Goal: Contribute content

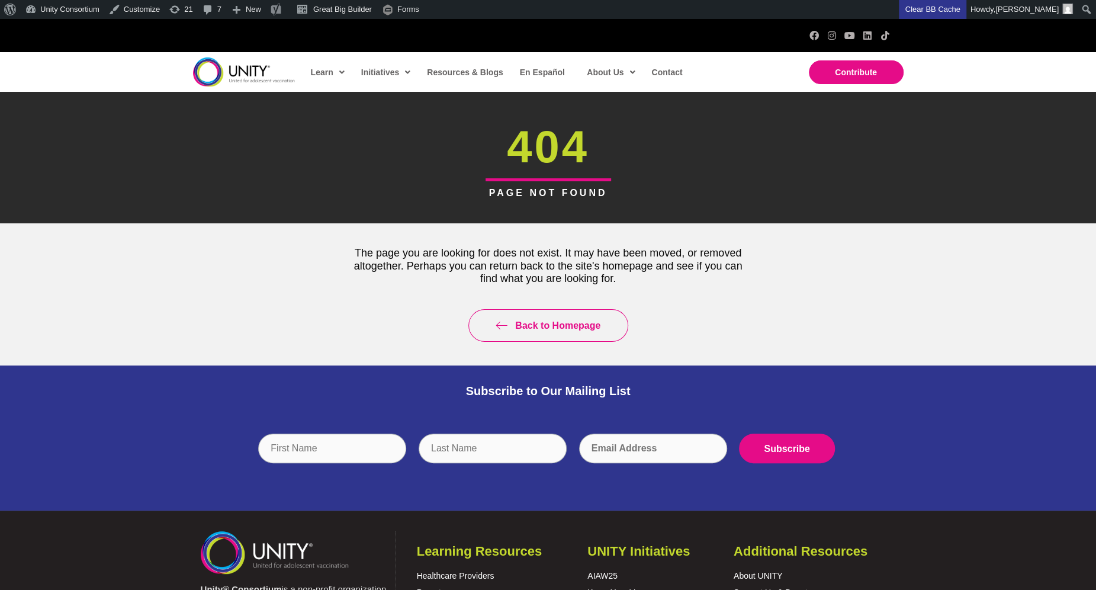
click at [236, 76] on img at bounding box center [244, 71] width 102 height 29
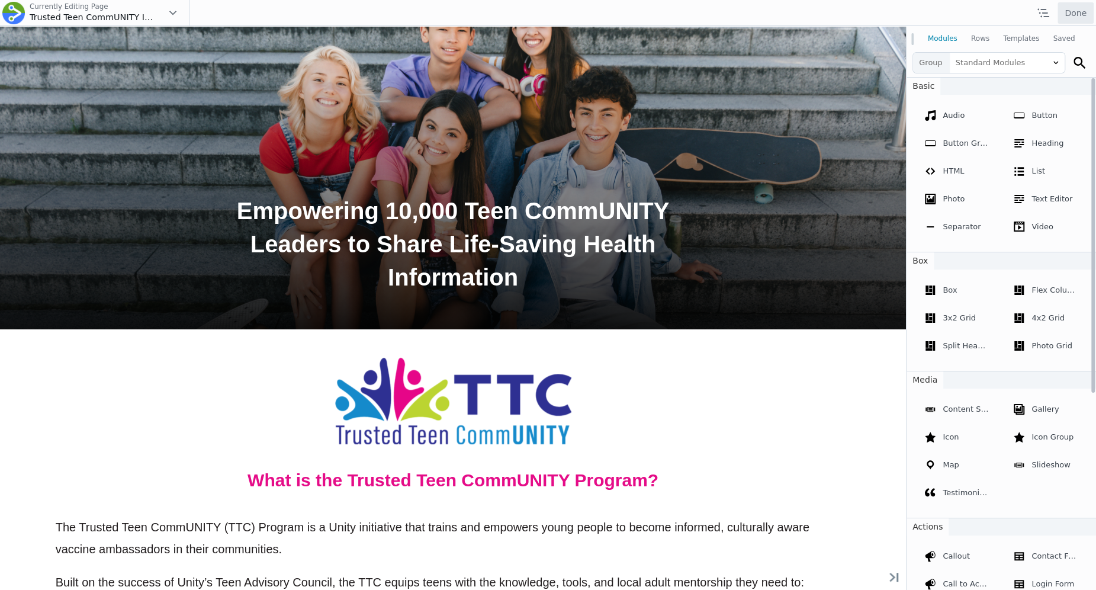
scroll to position [422, 0]
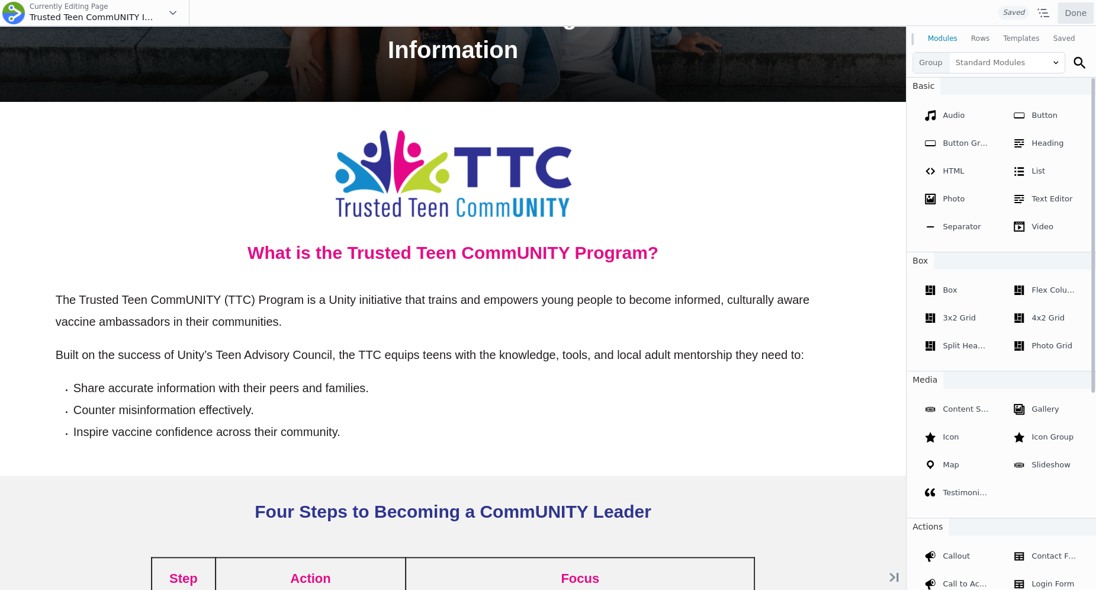
click at [114, 397] on li "Share accurate information with their peers and families." at bounding box center [461, 388] width 777 height 22
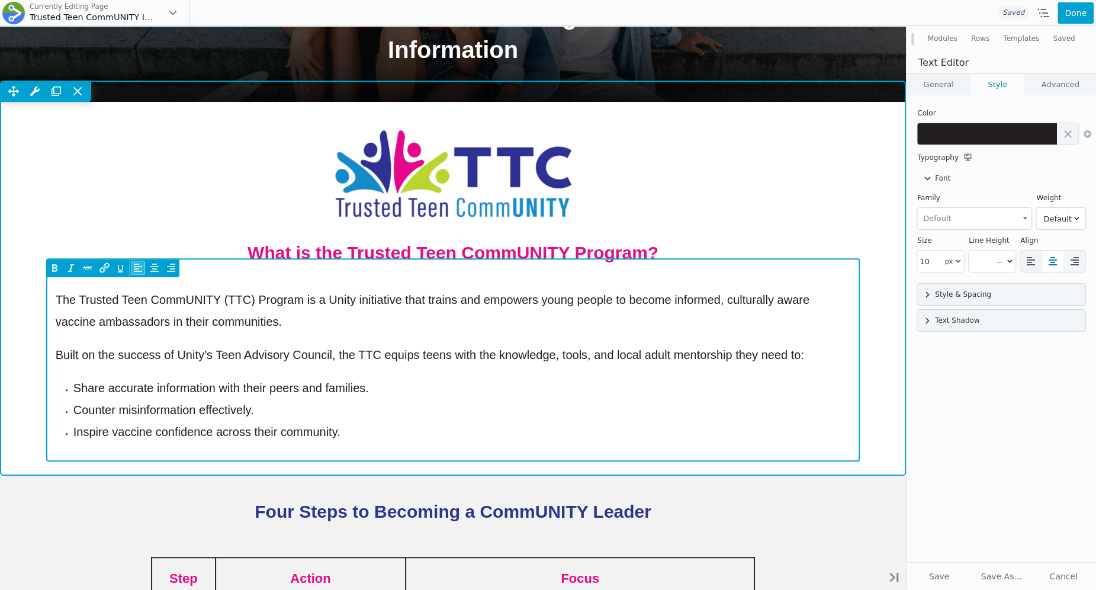
scroll to position [0, 0]
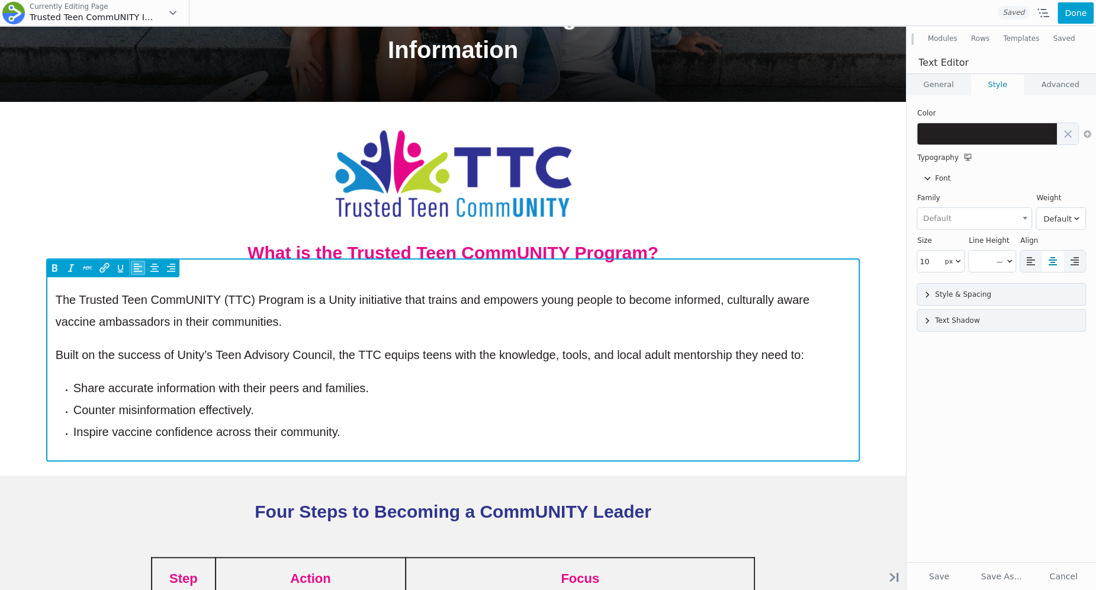
click at [93, 390] on span "Share accurate information with their peers and families." at bounding box center [220, 387] width 295 height 13
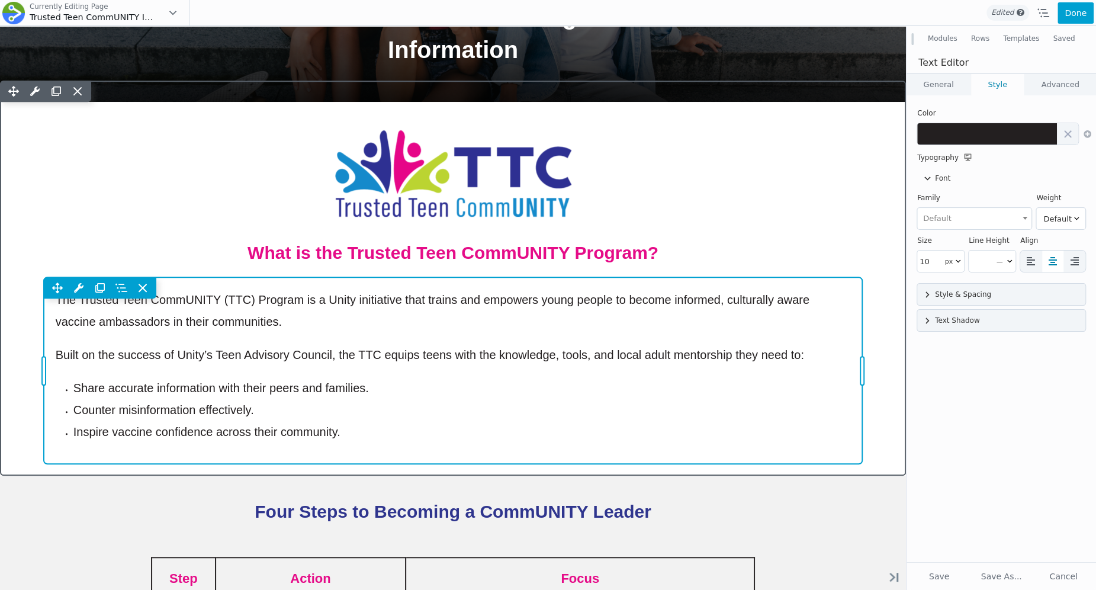
click at [201, 413] on span "Counter misinformation effectively." at bounding box center [163, 409] width 181 height 13
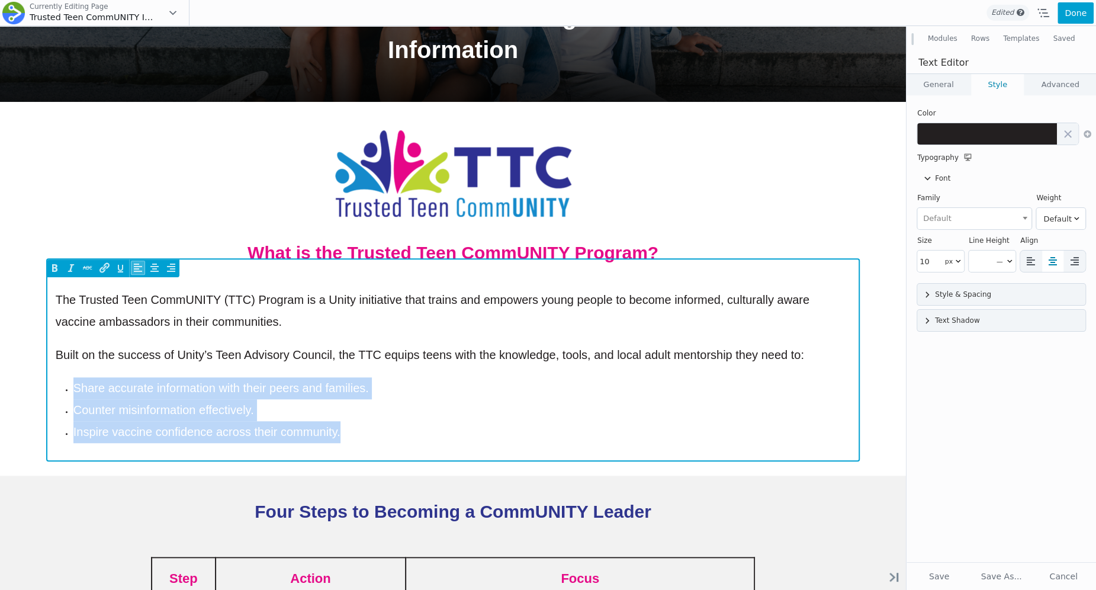
drag, startPoint x: 348, startPoint y: 431, endPoint x: 72, endPoint y: 388, distance: 279.3
click at [72, 388] on div "The Trusted Teen CommUNITY (TTC) Program is a Unity initiative that trains and …" at bounding box center [453, 366] width 795 height 154
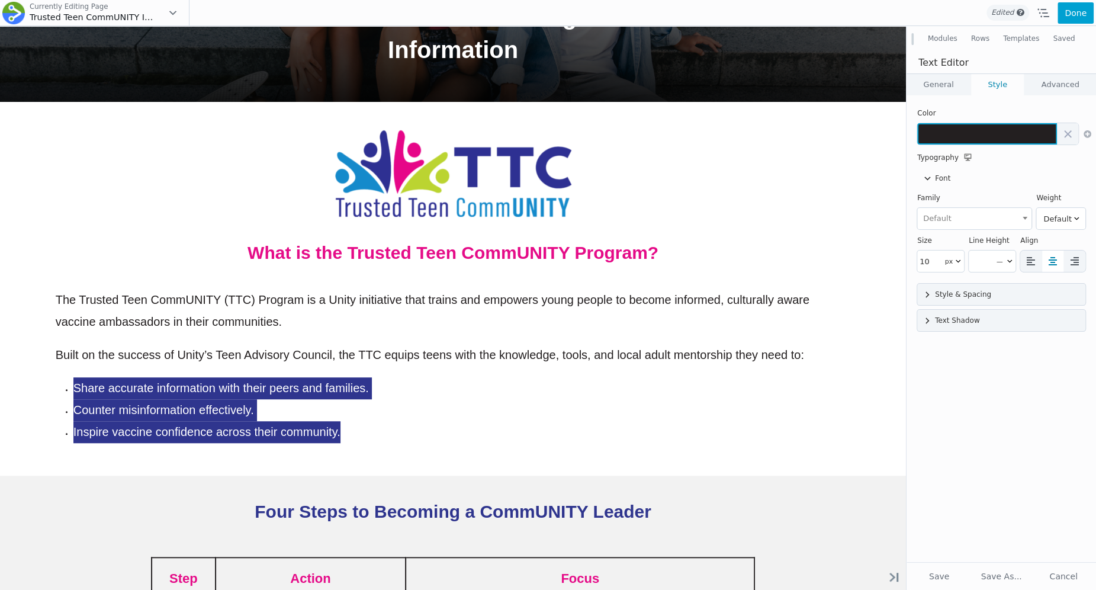
click at [976, 141] on button at bounding box center [987, 133] width 140 height 21
type input "#231f20"
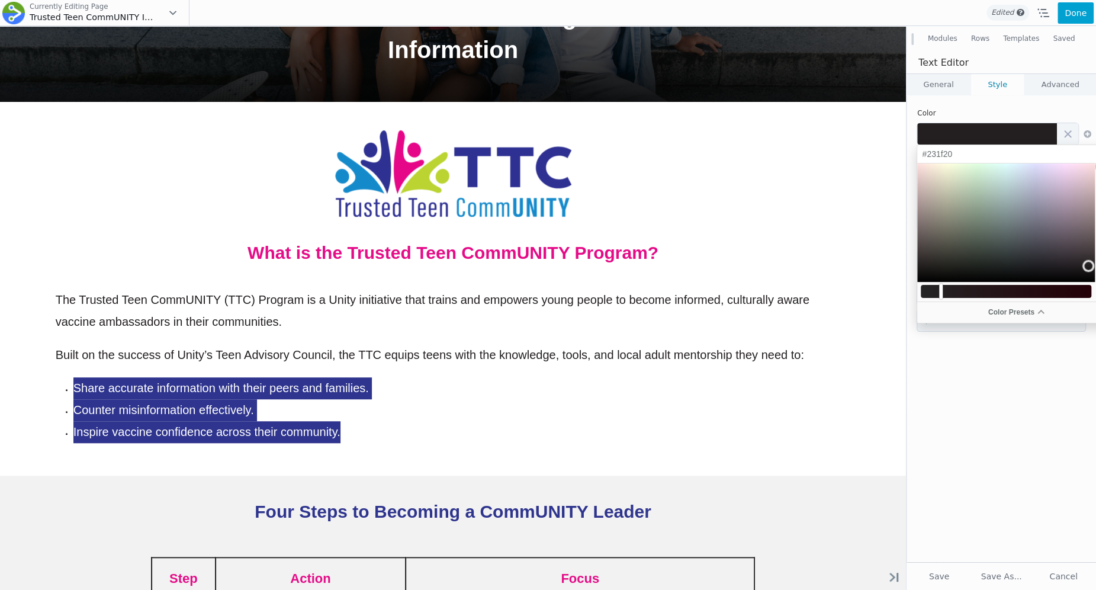
click at [963, 113] on th "Color" at bounding box center [1001, 113] width 168 height 14
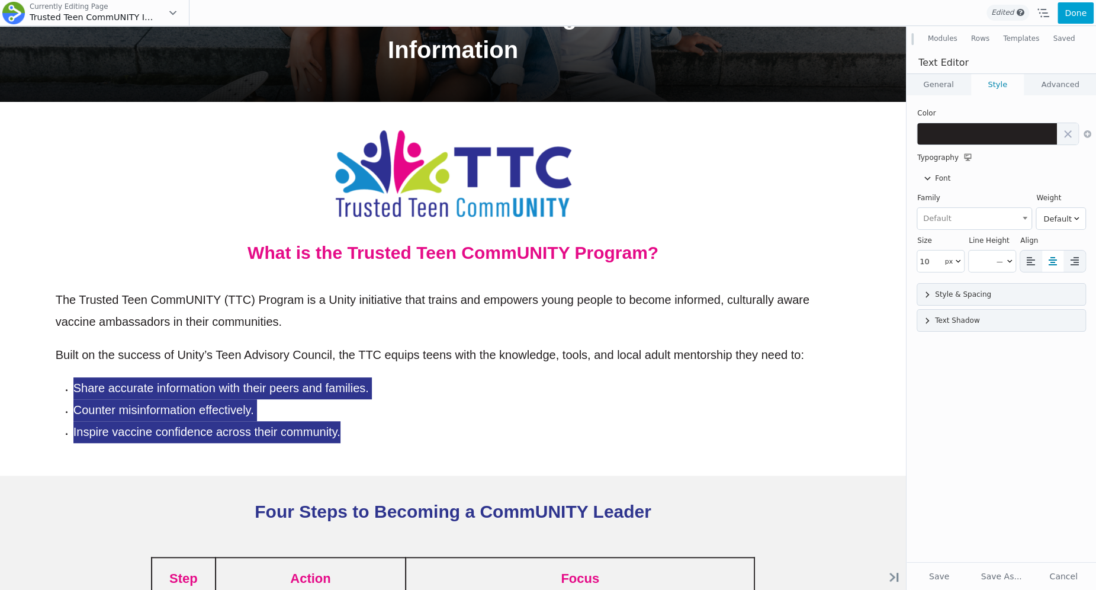
click at [946, 79] on link "General" at bounding box center [938, 84] width 64 height 21
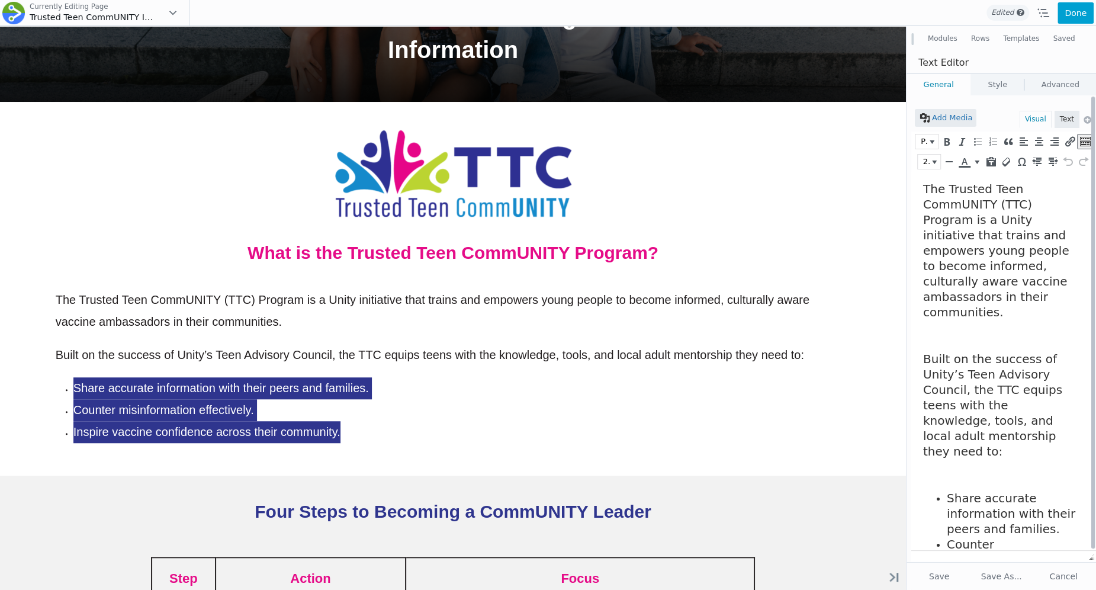
scroll to position [41, 0]
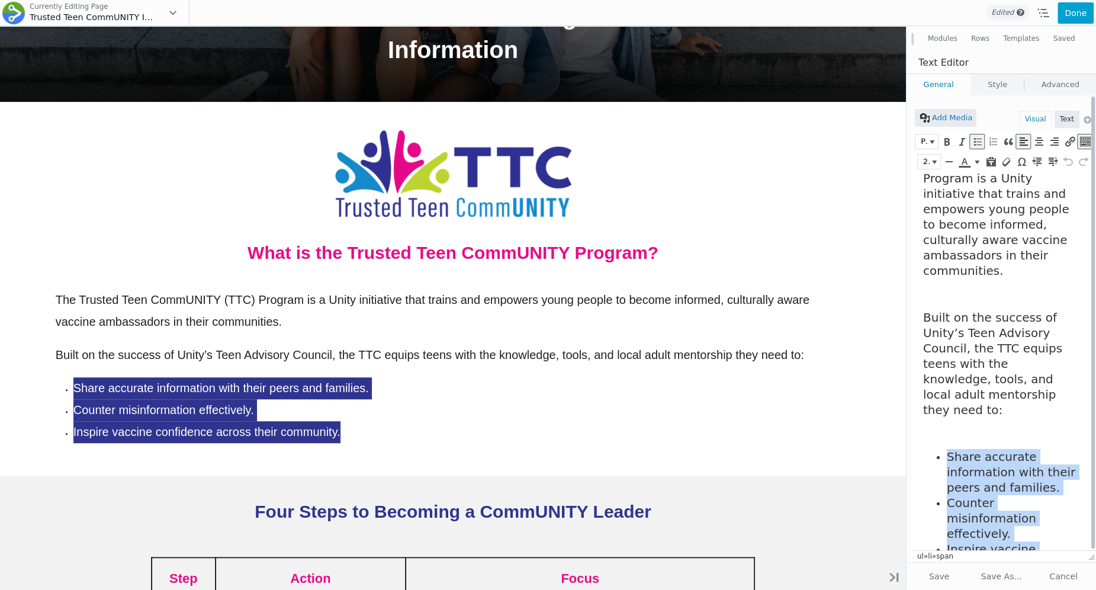
drag, startPoint x: 1012, startPoint y: 531, endPoint x: 931, endPoint y: 415, distance: 141.2
click at [931, 415] on body "The Trusted Teen CommUNITY (TTC) Program is a Unity initiative that trains and …" at bounding box center [1000, 364] width 155 height 448
click at [977, 157] on button "Text color" at bounding box center [976, 162] width 11 height 14
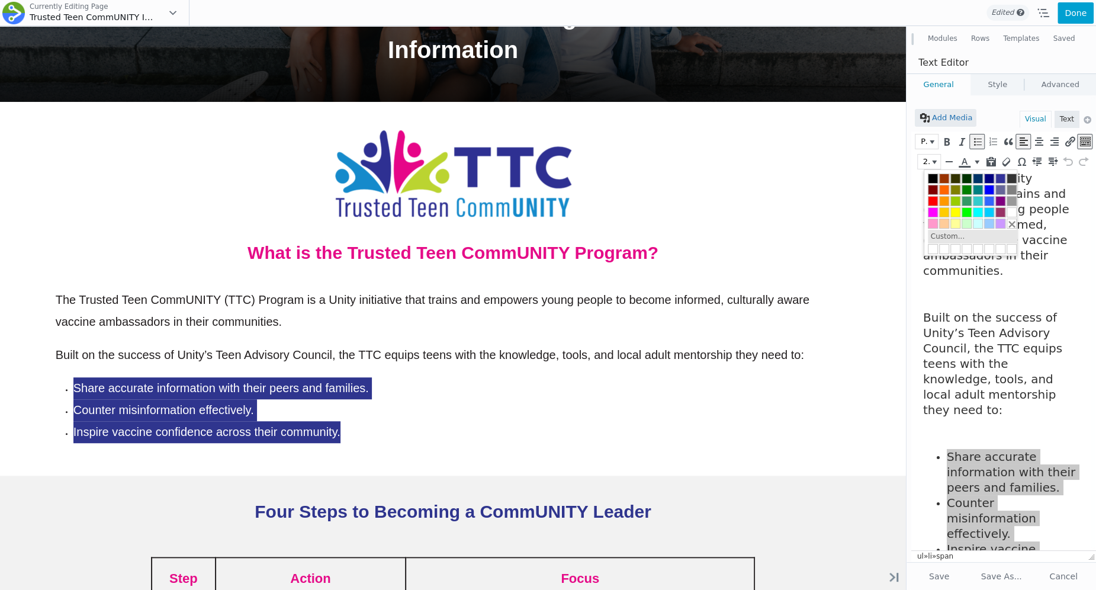
click at [939, 235] on button "Custom..." at bounding box center [948, 236] width 40 height 13
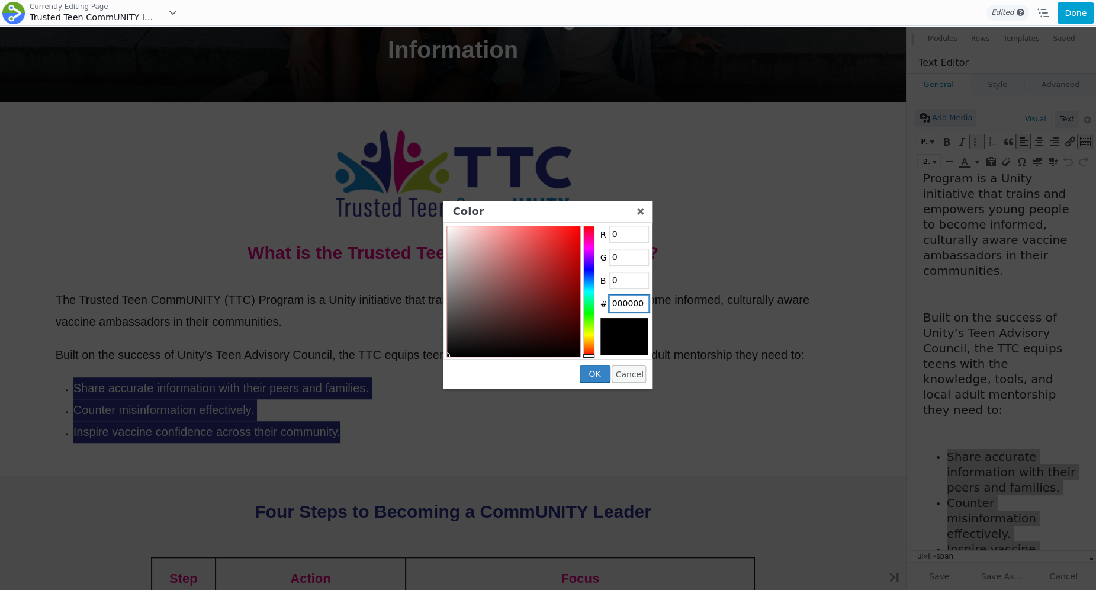
click at [633, 306] on input "000000" at bounding box center [629, 304] width 40 height 18
type input "E50"
type input "238"
type input "85"
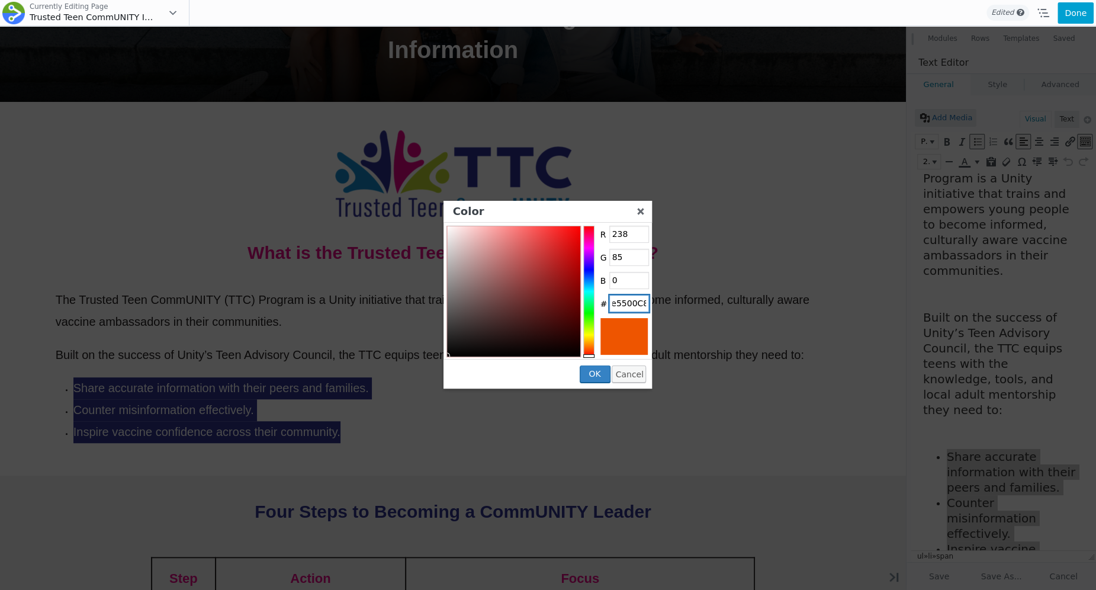
type input "ee5500C88"
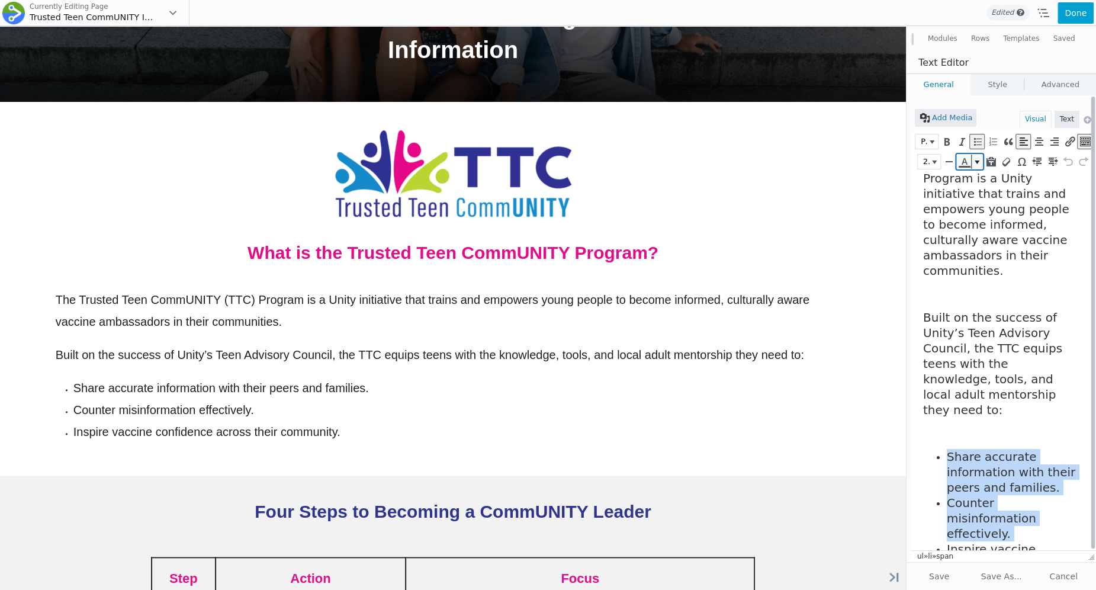
click at [964, 161] on icon "Text color" at bounding box center [964, 162] width 11 height 12
click at [975, 165] on button "Text color" at bounding box center [976, 162] width 11 height 14
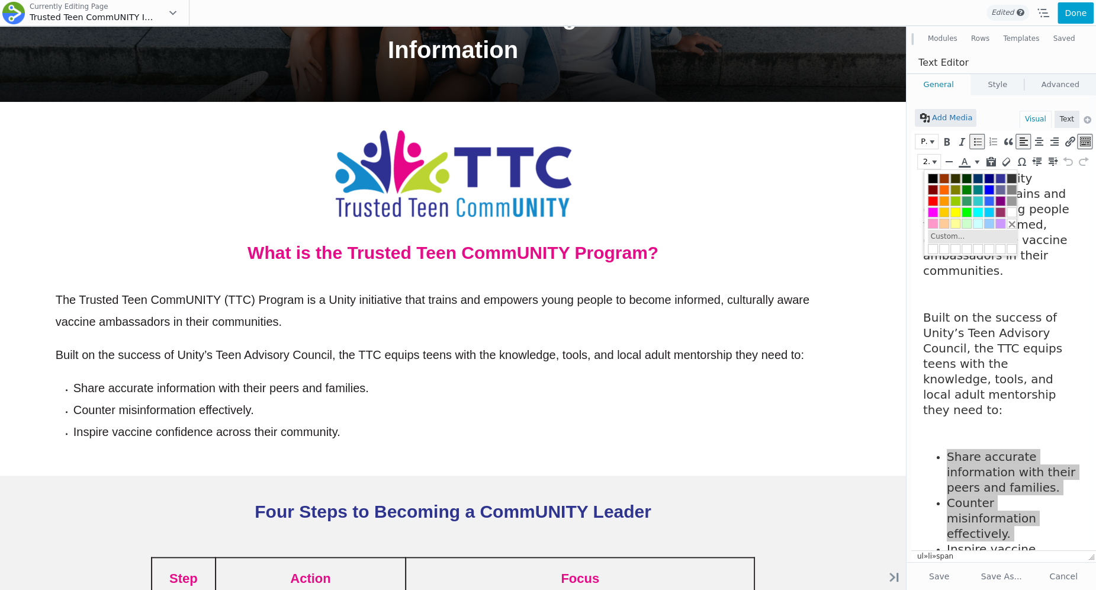
click at [952, 236] on button "Custom..." at bounding box center [948, 236] width 40 height 13
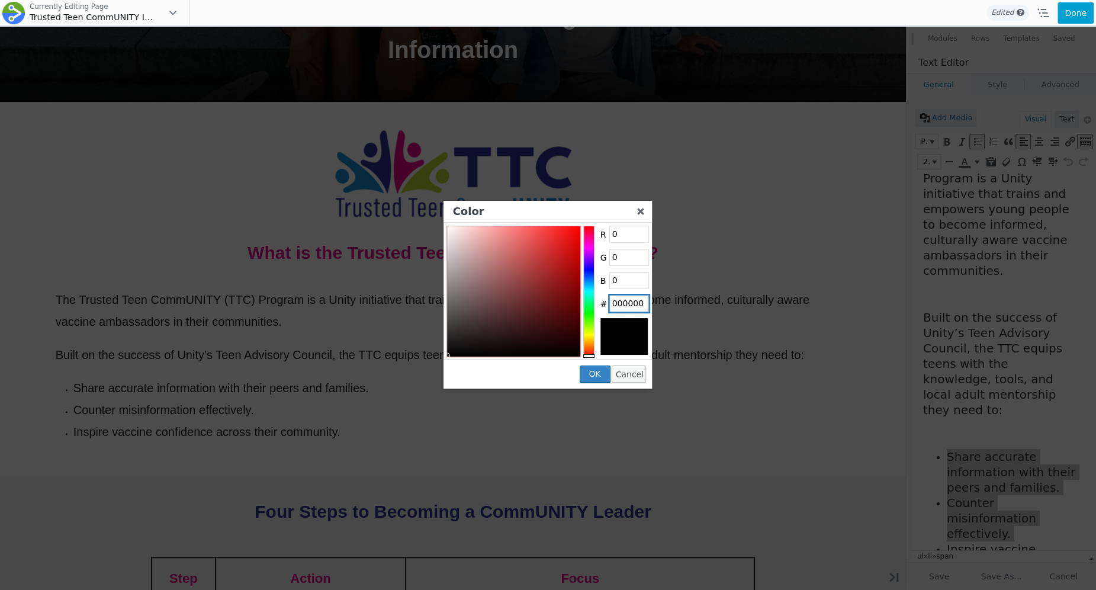
click at [637, 303] on input "000000" at bounding box center [629, 304] width 40 height 18
type input "E50C88"
type input "229"
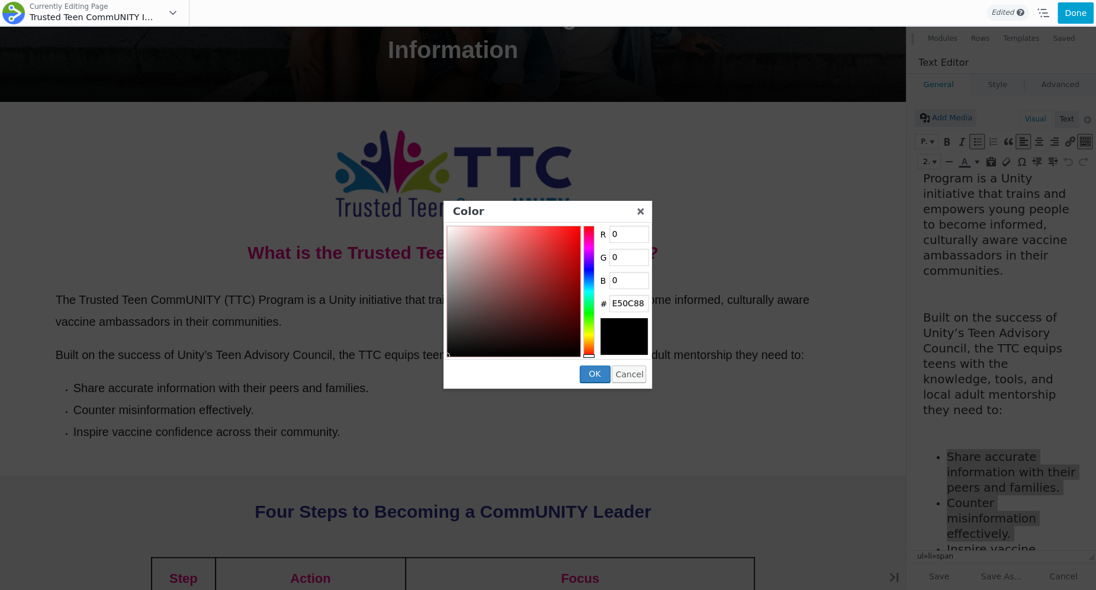
type input "12"
type input "136"
type input "e50c88"
click at [548, 374] on div "OK Cancel" at bounding box center [547, 373] width 208 height 29
click at [594, 369] on span "OK" at bounding box center [595, 373] width 12 height 9
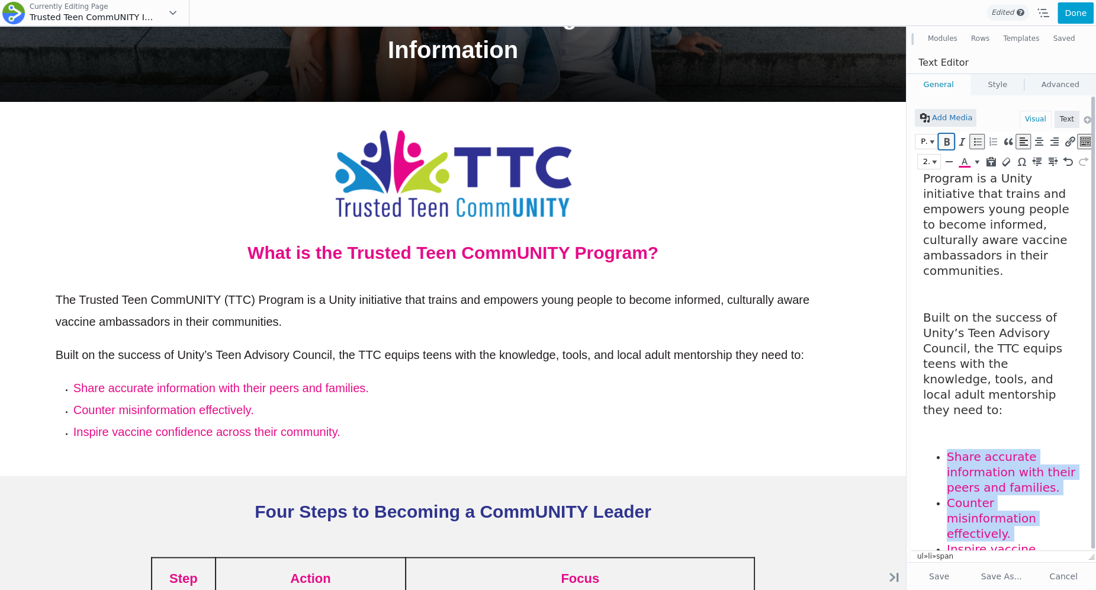
click at [947, 142] on icon "Bold (⌘B)" at bounding box center [946, 142] width 11 height 12
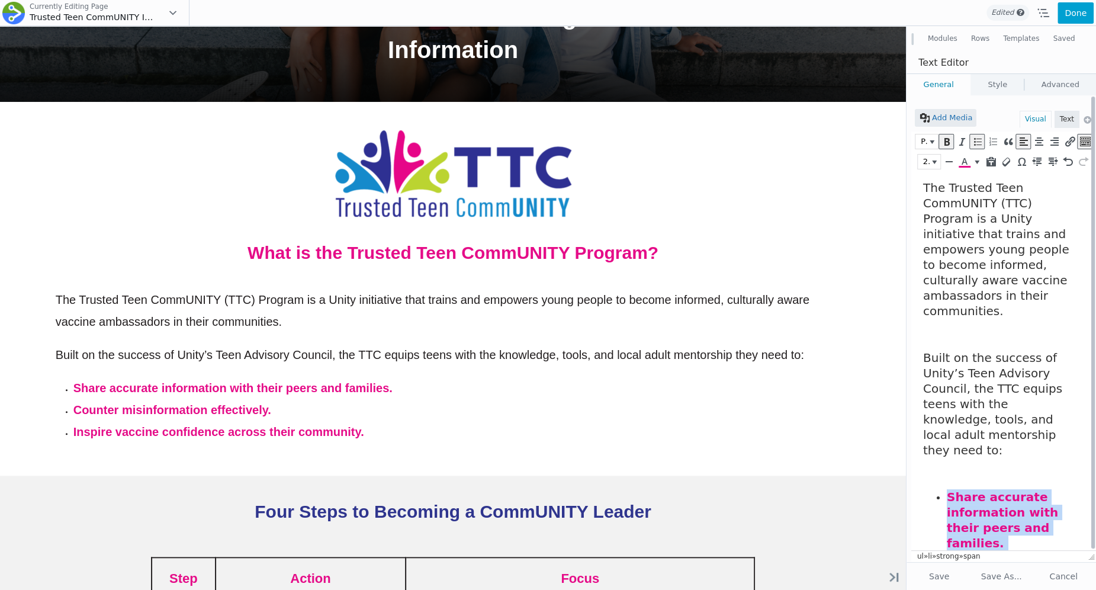
scroll to position [0, 0]
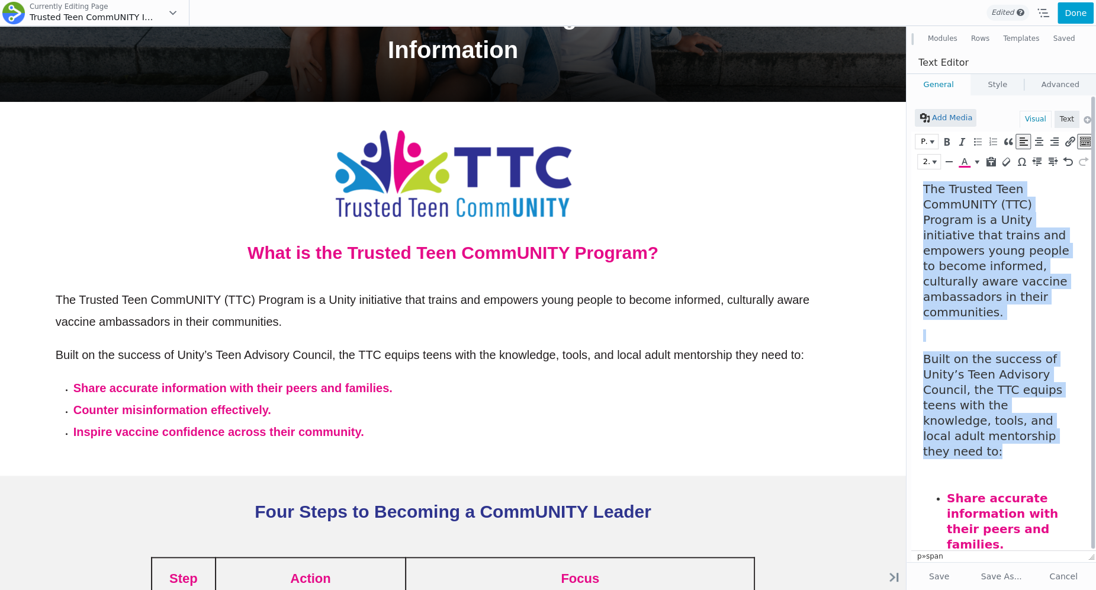
drag, startPoint x: 951, startPoint y: 415, endPoint x: 922, endPoint y: 133, distance: 283.8
click at [922, 172] on html "The Trusted Teen CommUNITY (TTC) Program is a Unity initiative that trains and …" at bounding box center [1003, 413] width 185 height 482
click at [932, 143] on icon "button" at bounding box center [932, 142] width 5 height 4
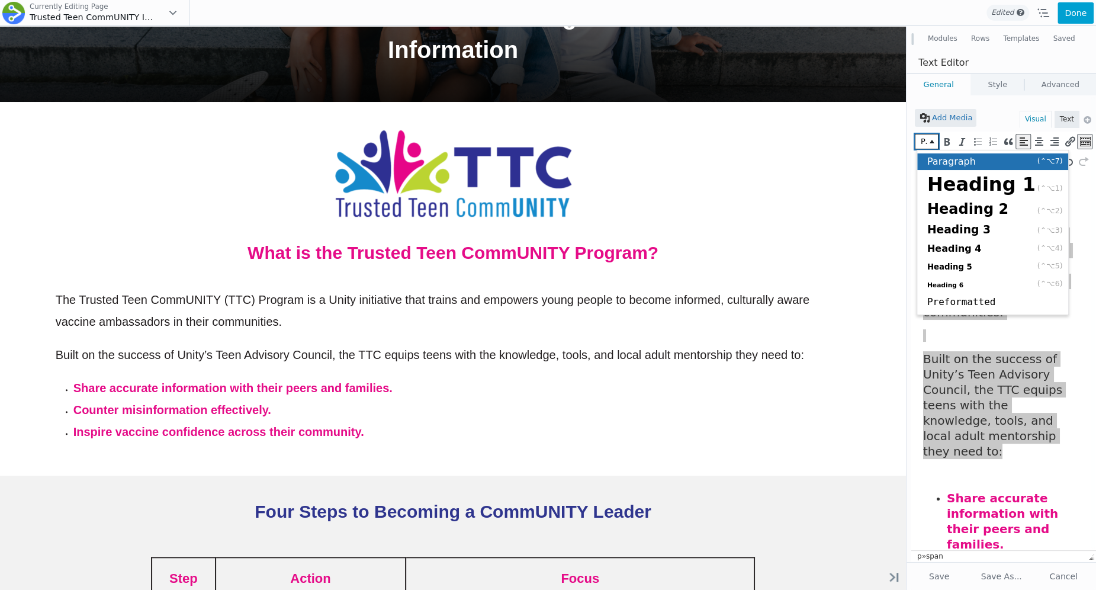
click at [947, 160] on span "Paragraph" at bounding box center [951, 161] width 49 height 11
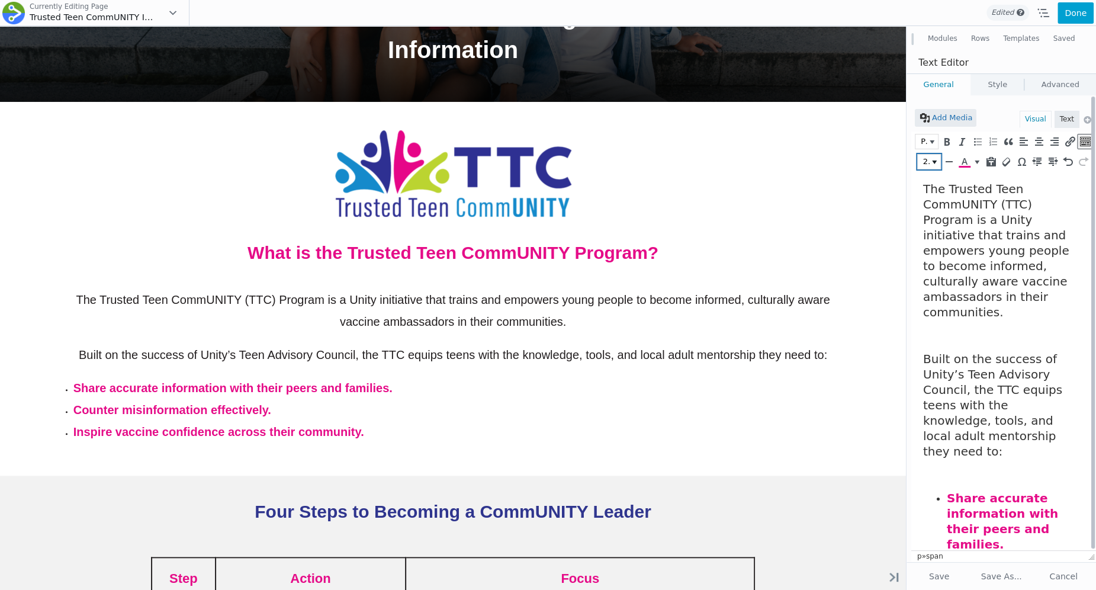
click at [932, 159] on button "20px" at bounding box center [929, 162] width 22 height 14
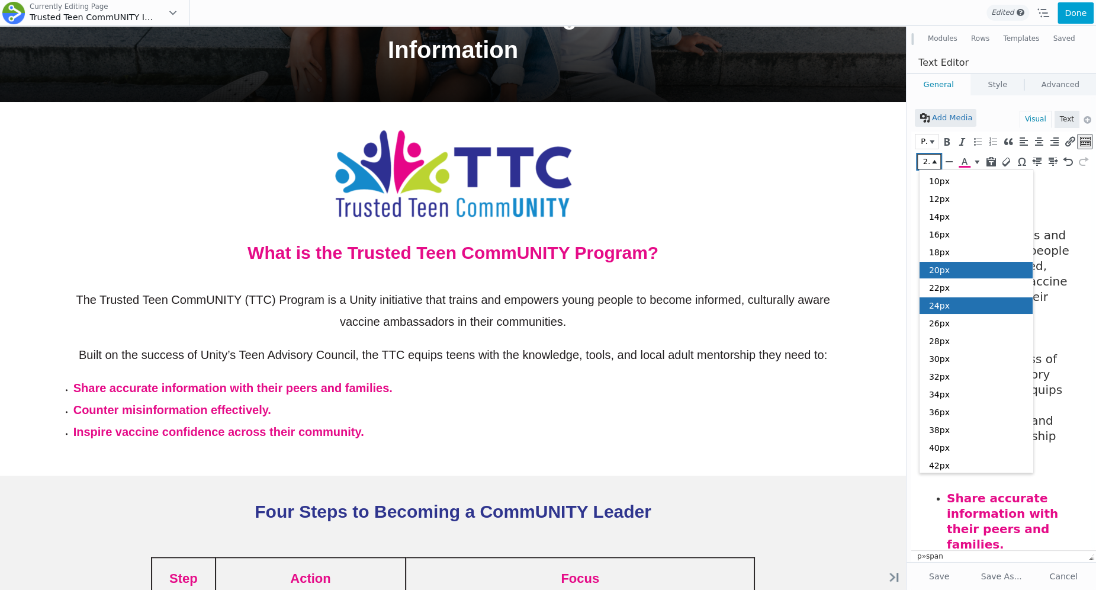
click at [941, 310] on div "24px" at bounding box center [976, 305] width 114 height 17
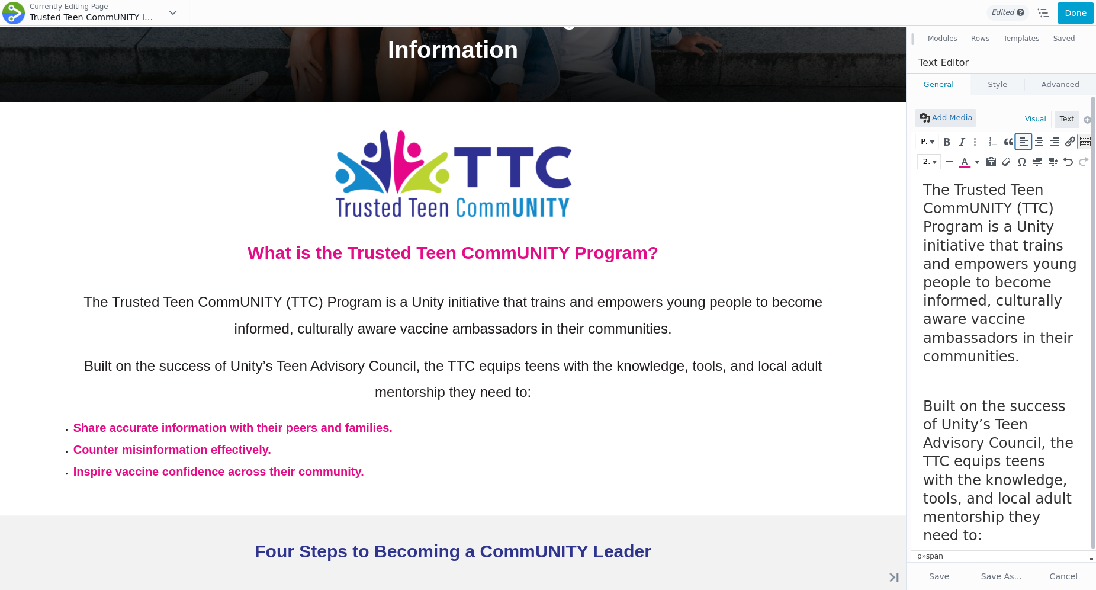
click at [1018, 139] on icon "Align left (⌃⌥L)" at bounding box center [1023, 142] width 11 height 12
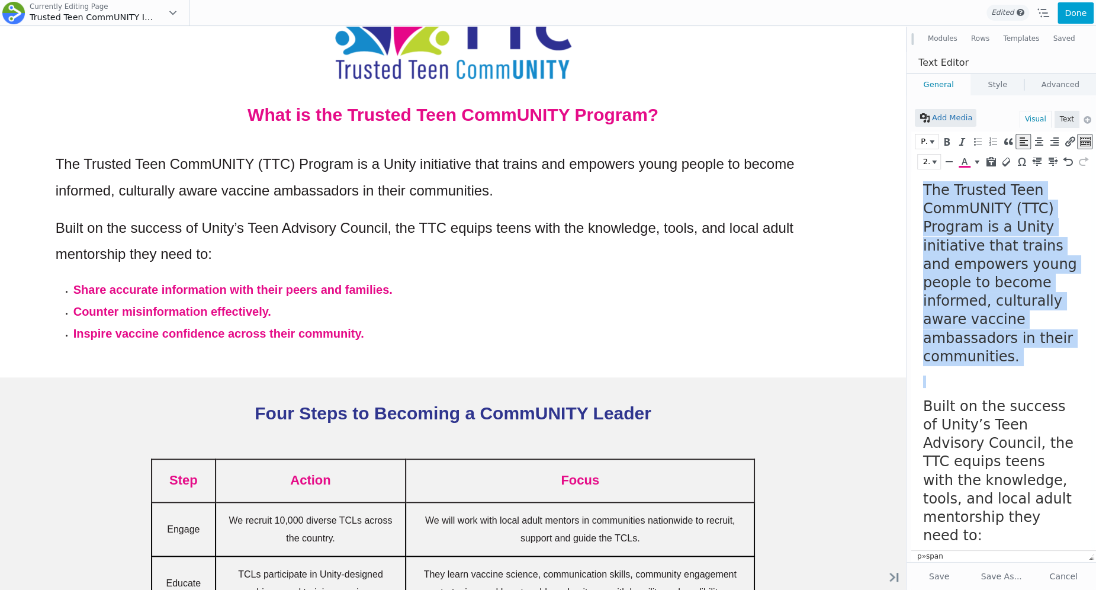
scroll to position [611, 0]
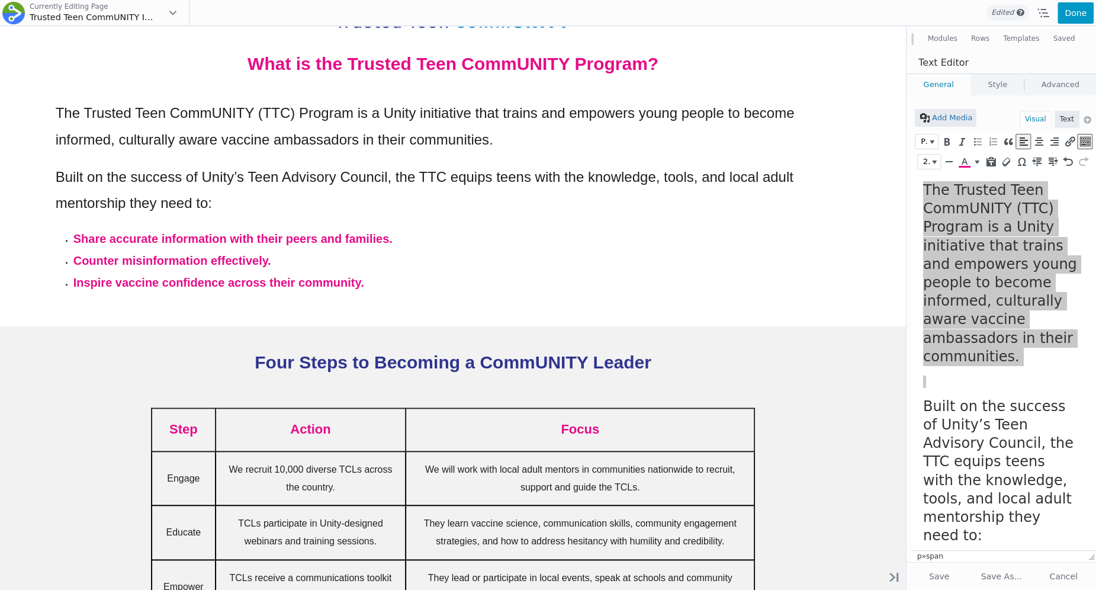
click at [1065, 10] on button "Done" at bounding box center [1075, 12] width 36 height 21
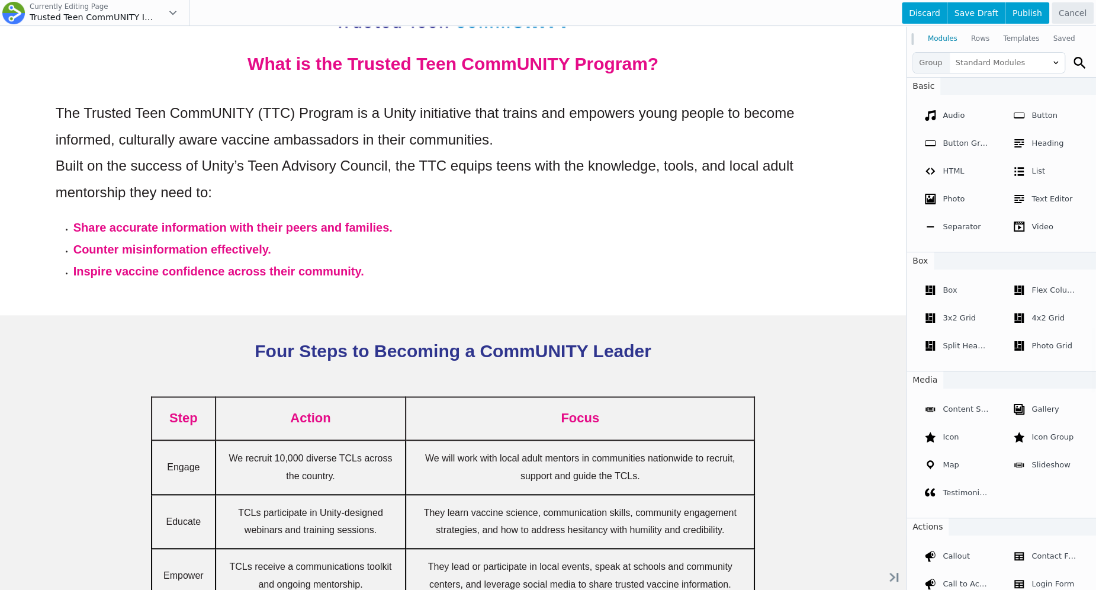
click at [604, 210] on div at bounding box center [548, 295] width 1096 height 590
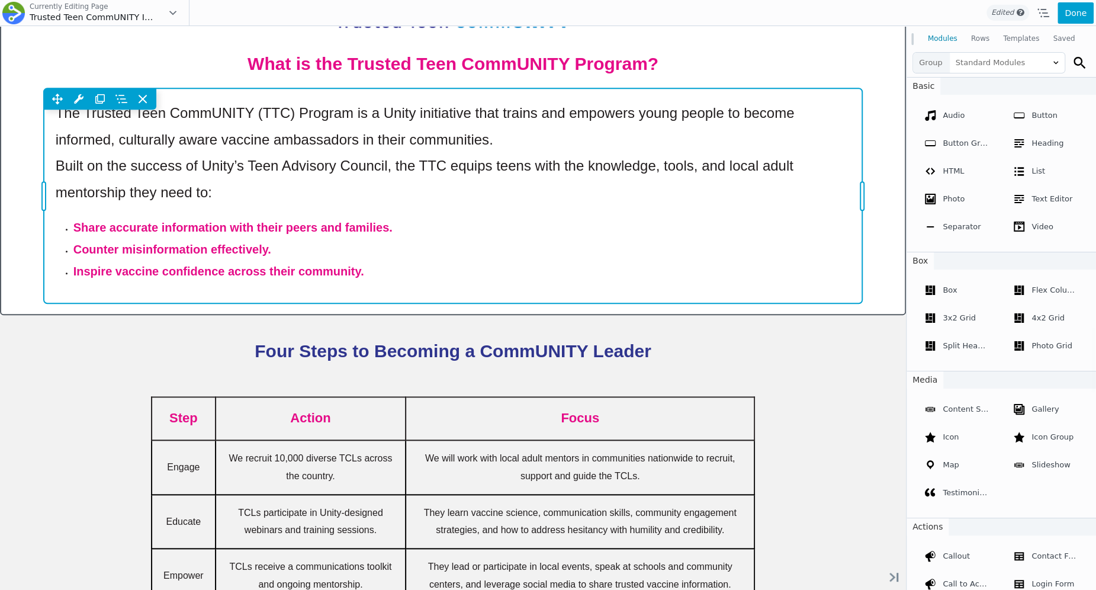
click at [602, 171] on div "Move Up Move Down Text Editor Settings Copy Text Editor Settings Paste Text Edi…" at bounding box center [453, 195] width 819 height 215
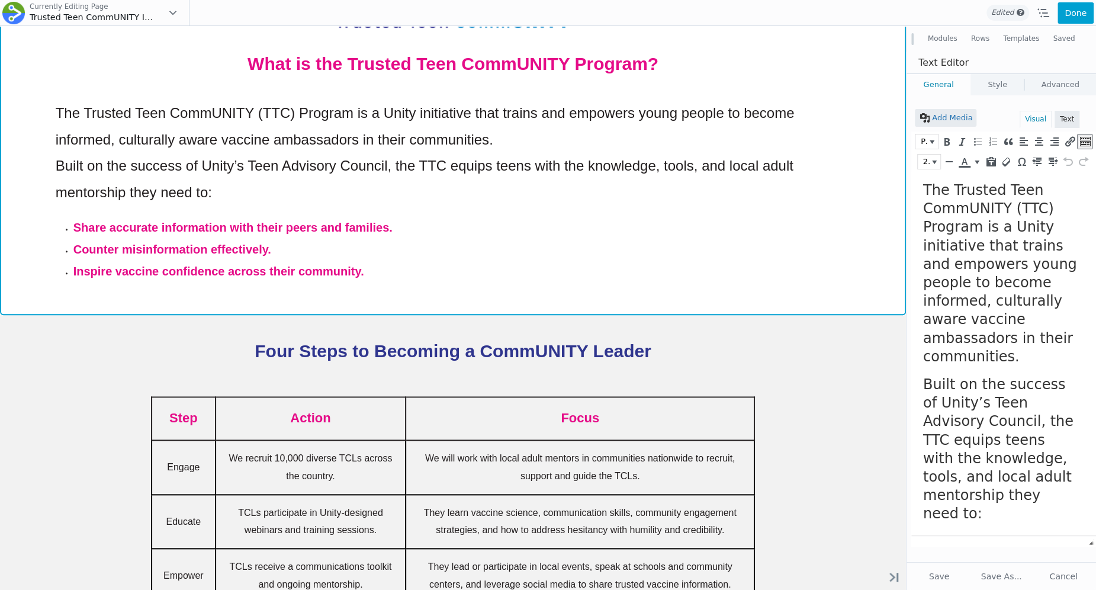
scroll to position [0, 0]
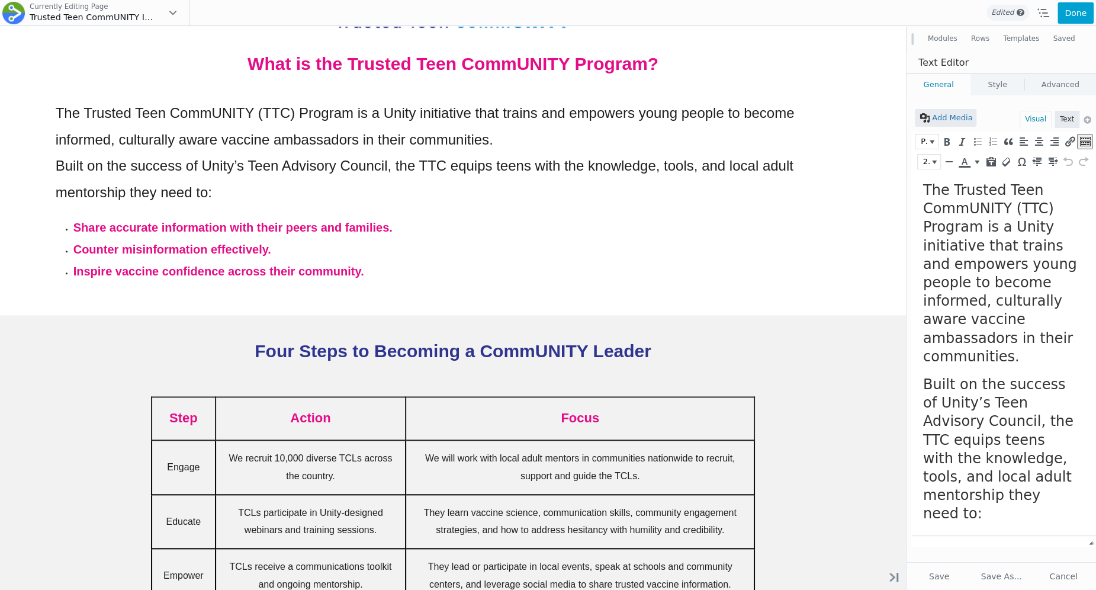
click at [992, 376] on span "Built on the success of Unity’s Teen Advisory Council, the TTC equips teens wit…" at bounding box center [998, 449] width 150 height 146
click at [934, 156] on button "24px" at bounding box center [929, 162] width 22 height 14
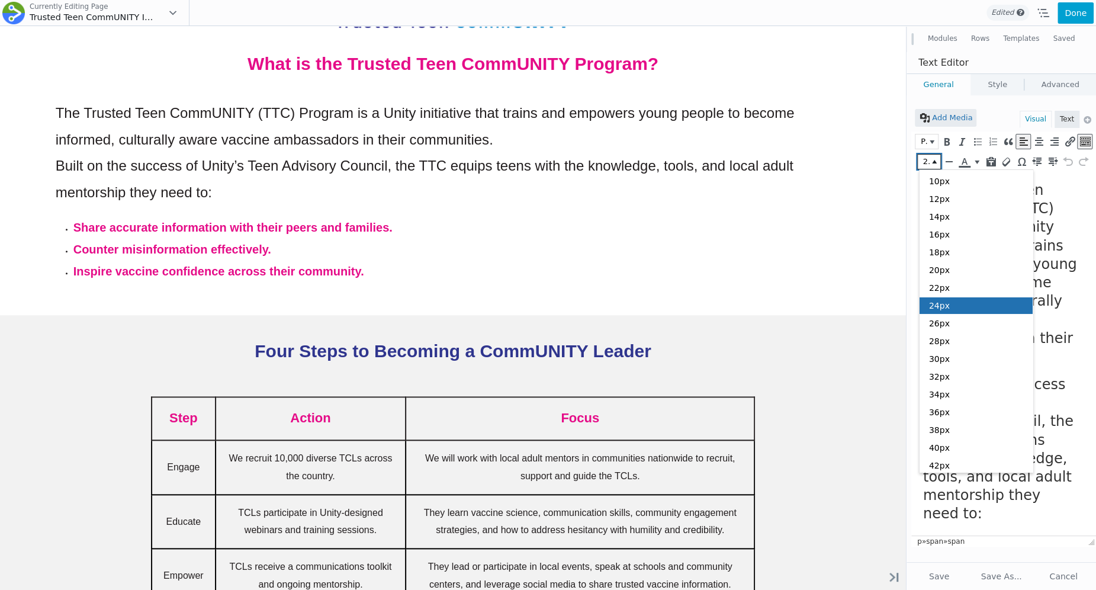
click at [936, 158] on button "24px" at bounding box center [929, 162] width 22 height 14
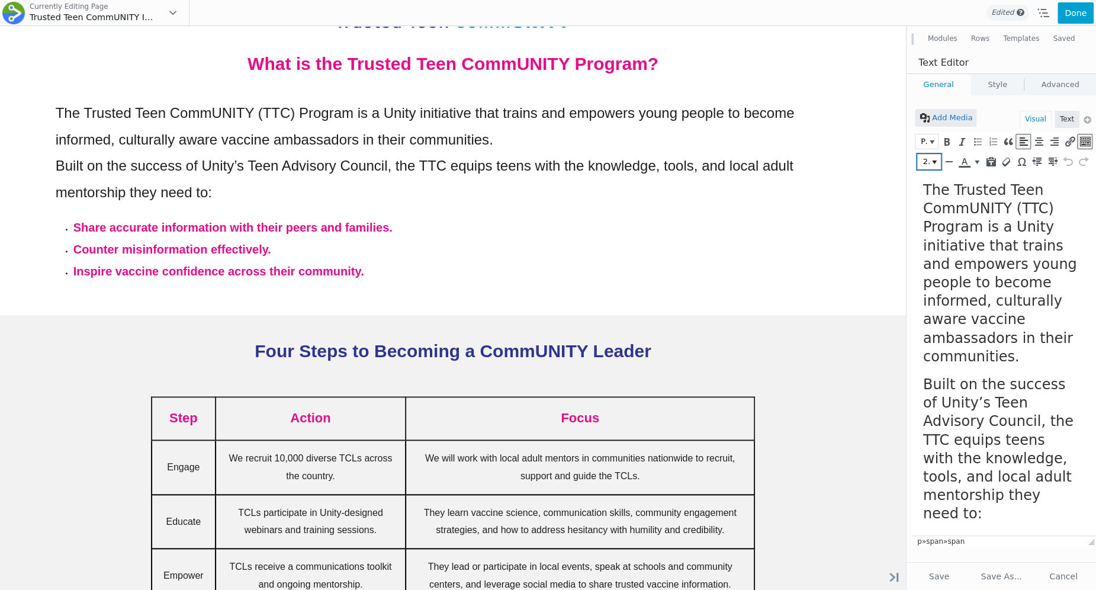
scroll to position [130, 0]
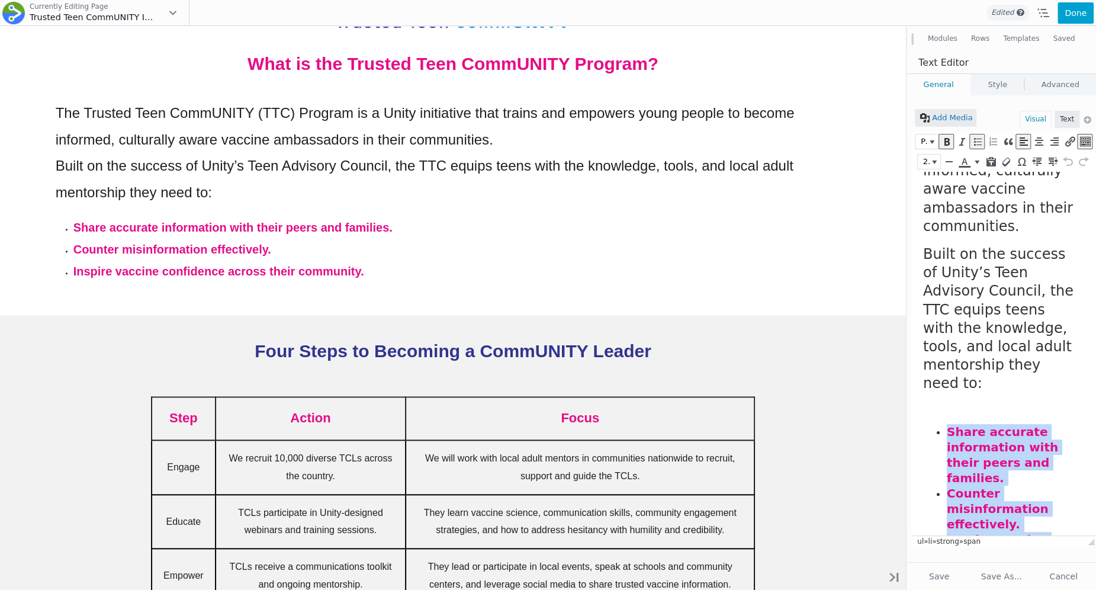
drag, startPoint x: 1003, startPoint y: 490, endPoint x: 946, endPoint y: 394, distance: 111.8
click at [946, 424] on ul "Share accurate information with their peers and families. Counter misinformatio…" at bounding box center [1000, 501] width 155 height 154
click at [928, 165] on span "20px" at bounding box center [925, 162] width 9 height 12
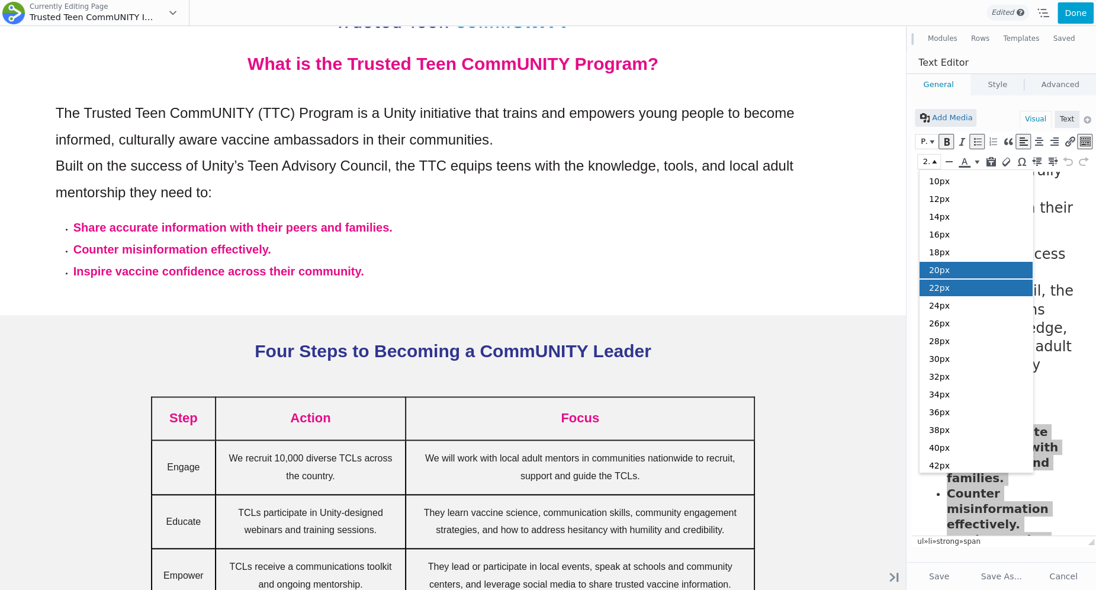
click at [956, 293] on div "22px" at bounding box center [976, 287] width 114 height 17
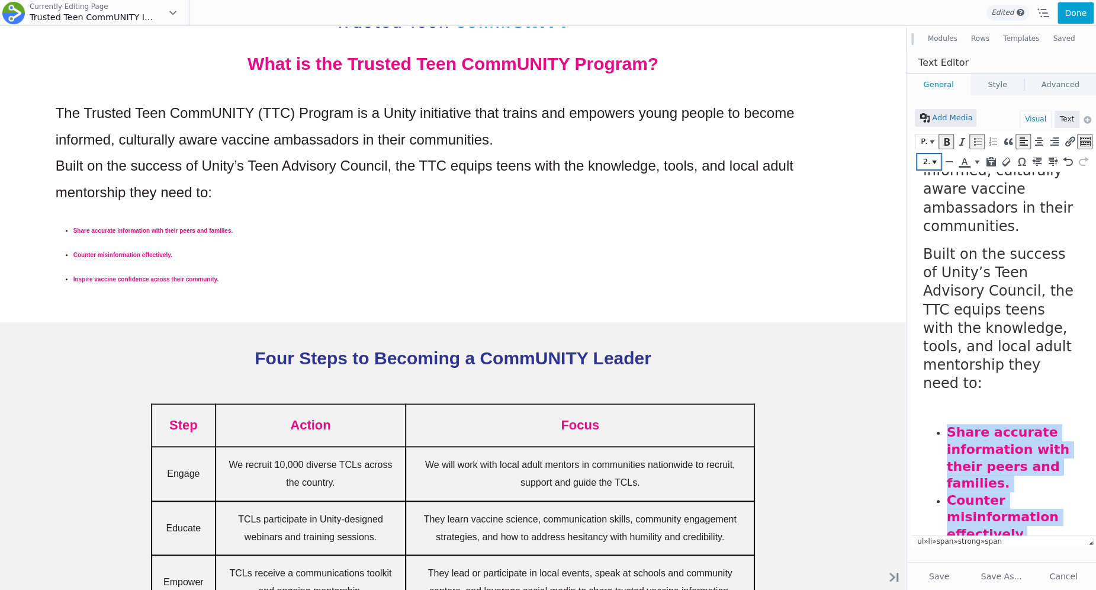
click at [937, 158] on button "22px" at bounding box center [929, 162] width 22 height 14
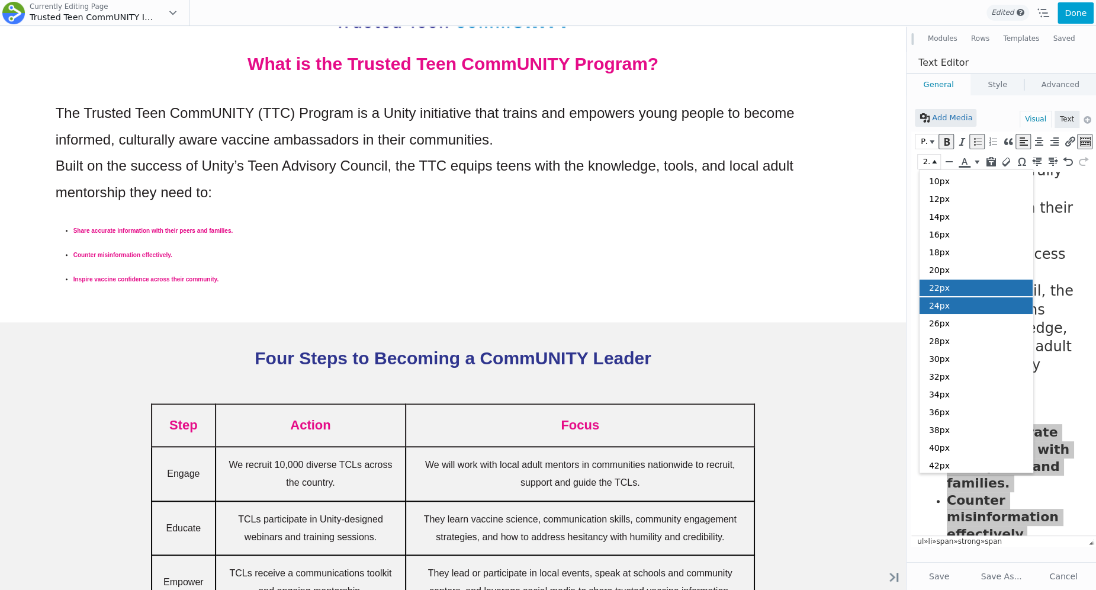
click at [957, 306] on div "24px" at bounding box center [976, 305] width 114 height 17
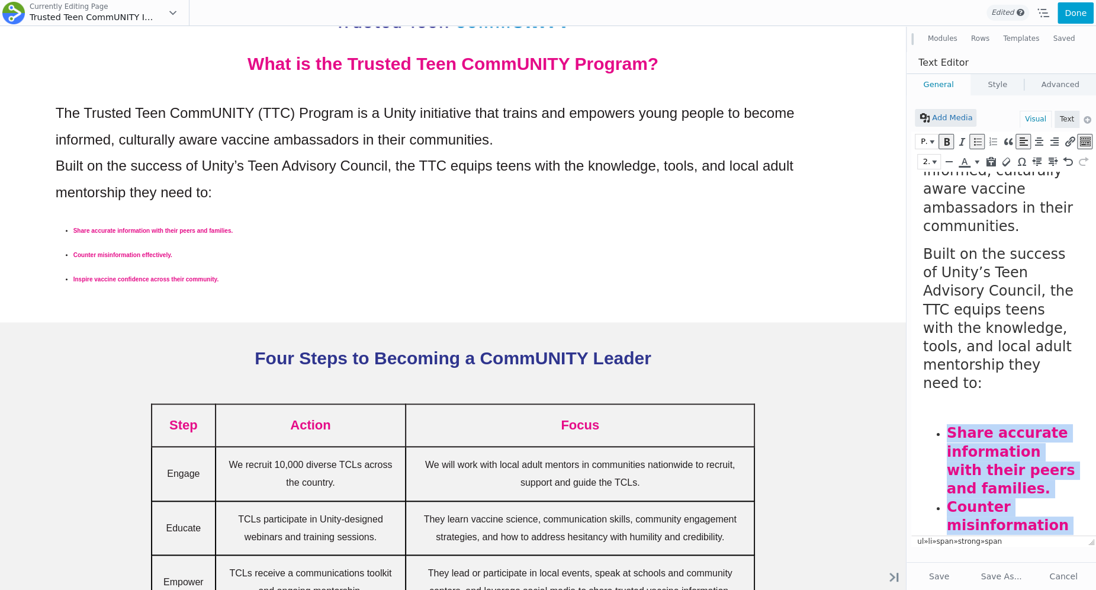
scroll to position [134, 0]
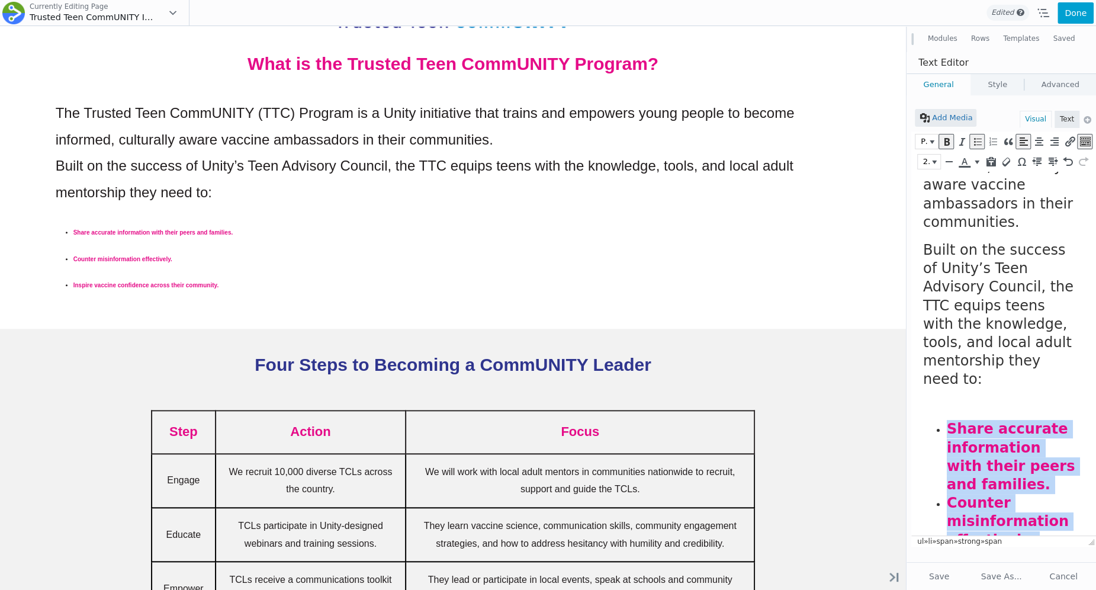
click at [972, 420] on span "Share accurate information with their peers and families." at bounding box center [1011, 456] width 128 height 72
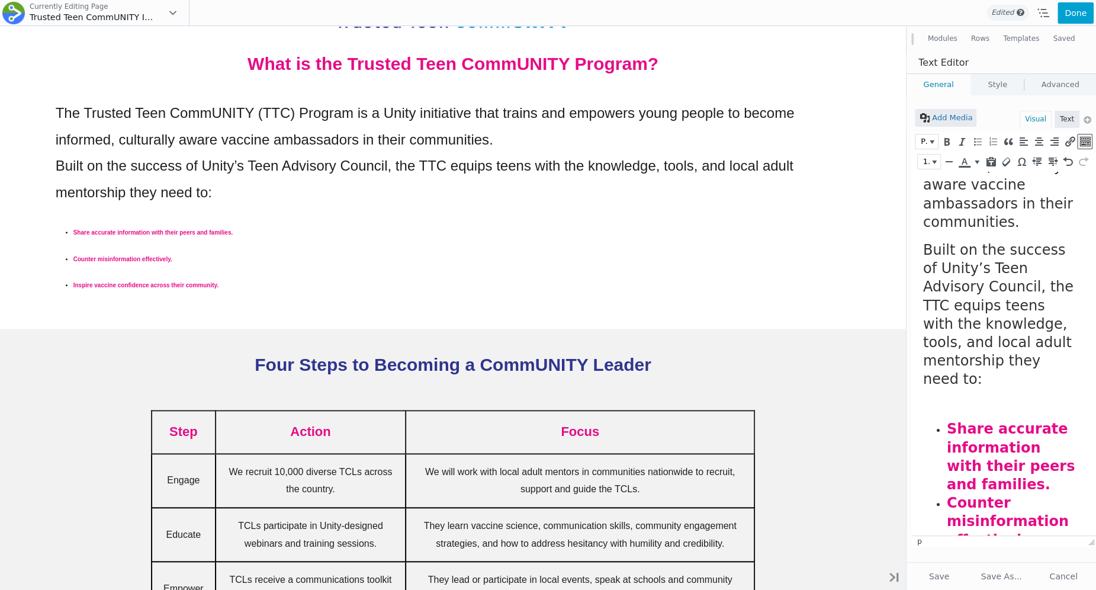
click at [972, 398] on p at bounding box center [1000, 404] width 155 height 12
click at [1068, 10] on button "Done" at bounding box center [1075, 12] width 36 height 21
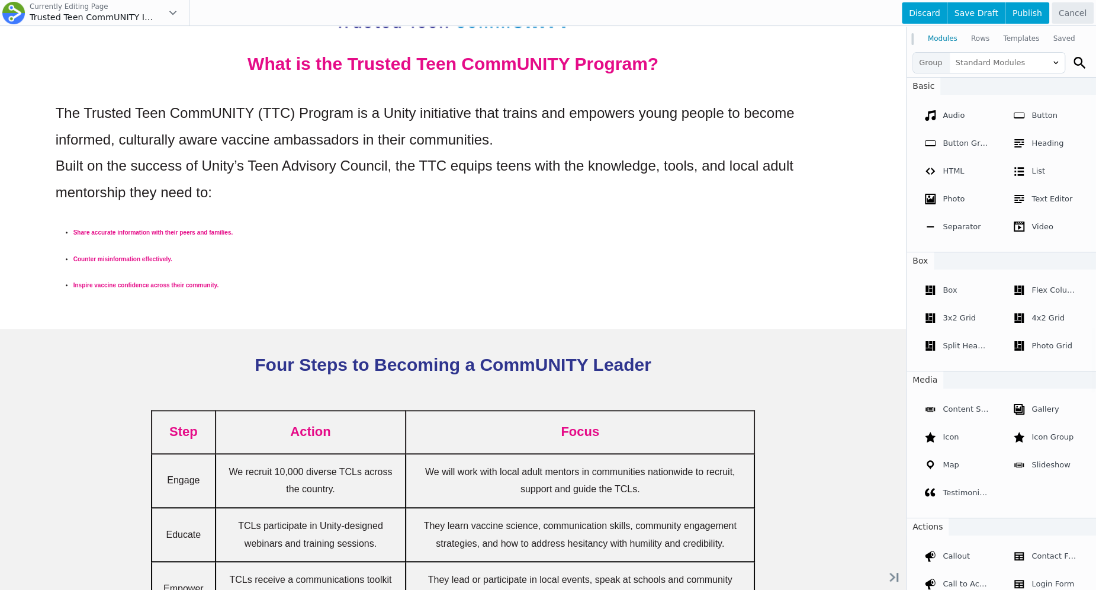
click at [520, 246] on div at bounding box center [548, 295] width 1096 height 590
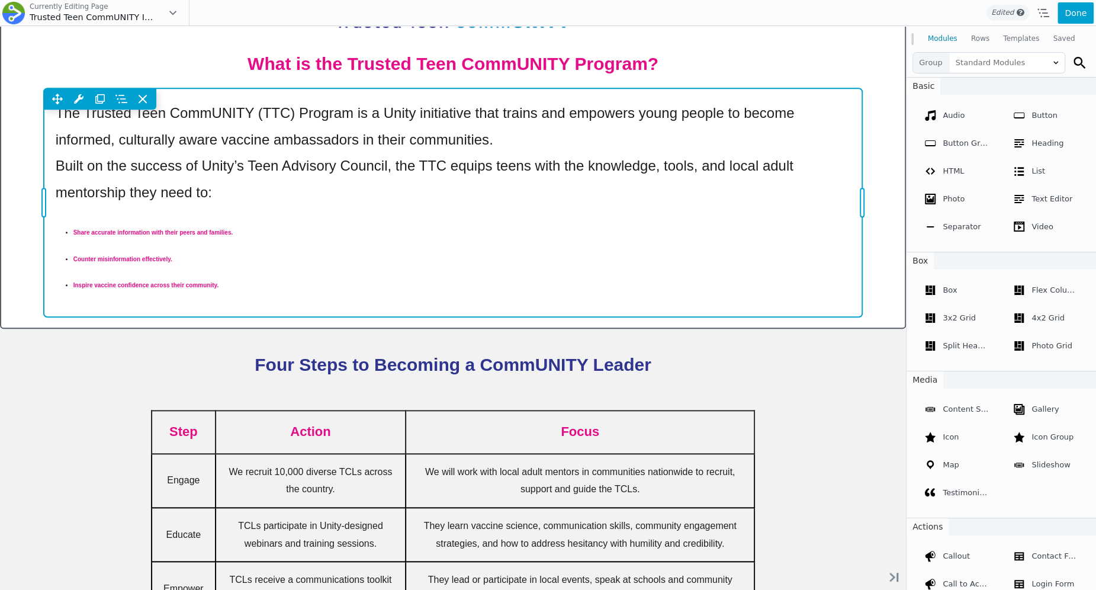
click at [181, 248] on div "Move Up Move Down Text Editor Settings Copy Text Editor Settings Paste Text Edi…" at bounding box center [453, 202] width 819 height 229
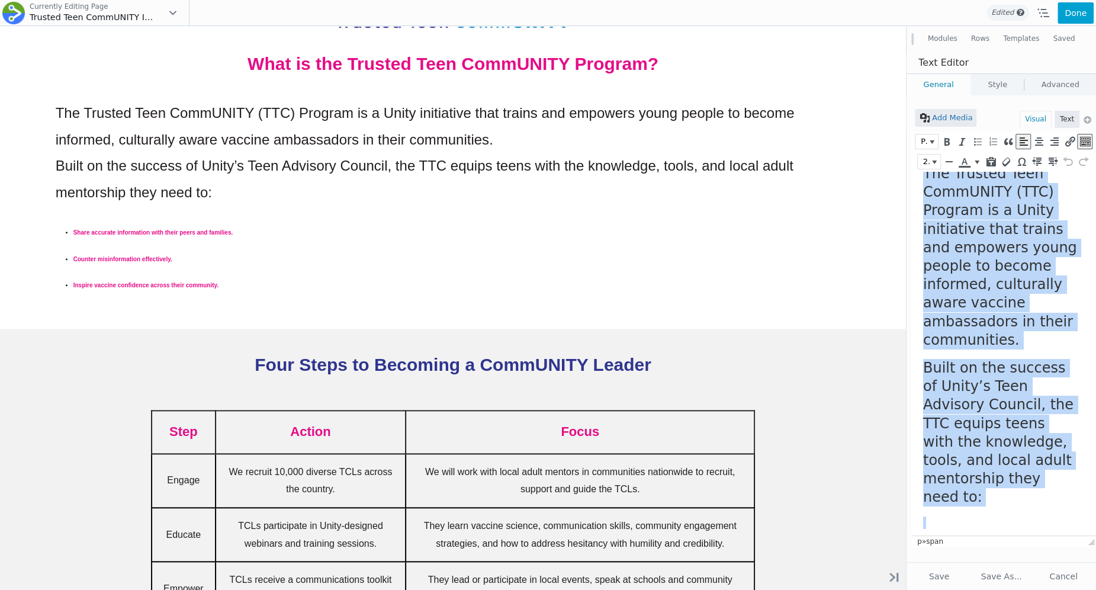
scroll to position [0, 0]
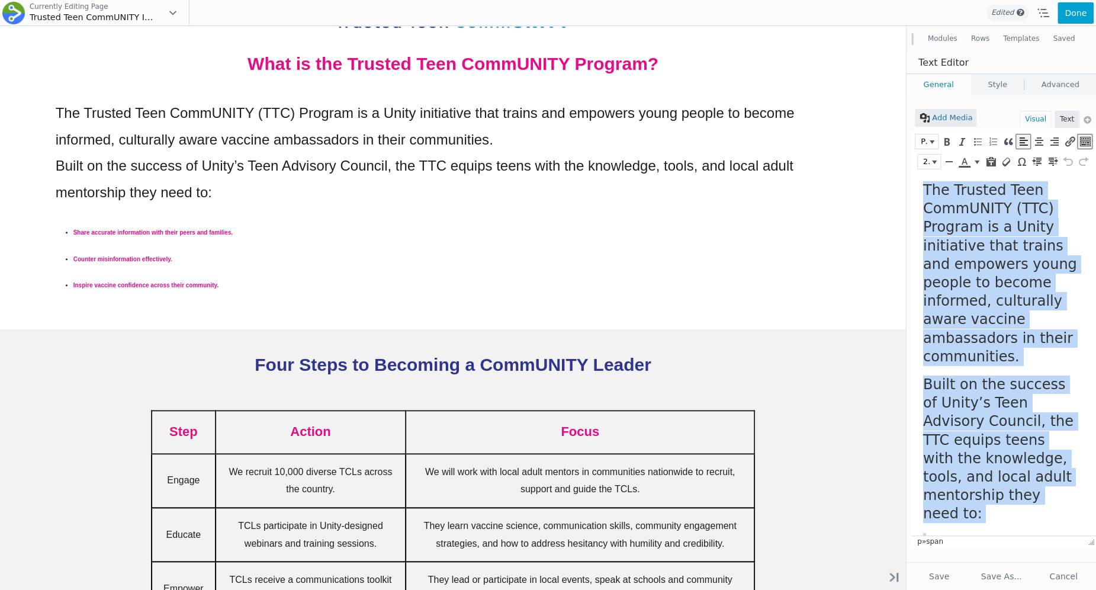
drag, startPoint x: 1059, startPoint y: 516, endPoint x: 921, endPoint y: 132, distance: 407.5
click at [921, 172] on html "The Trusted Teen CommUNITY (TTC) Program is a Unity initiative that trains and …" at bounding box center [1003, 470] width 185 height 596
click at [930, 163] on span "24px" at bounding box center [925, 162] width 9 height 12
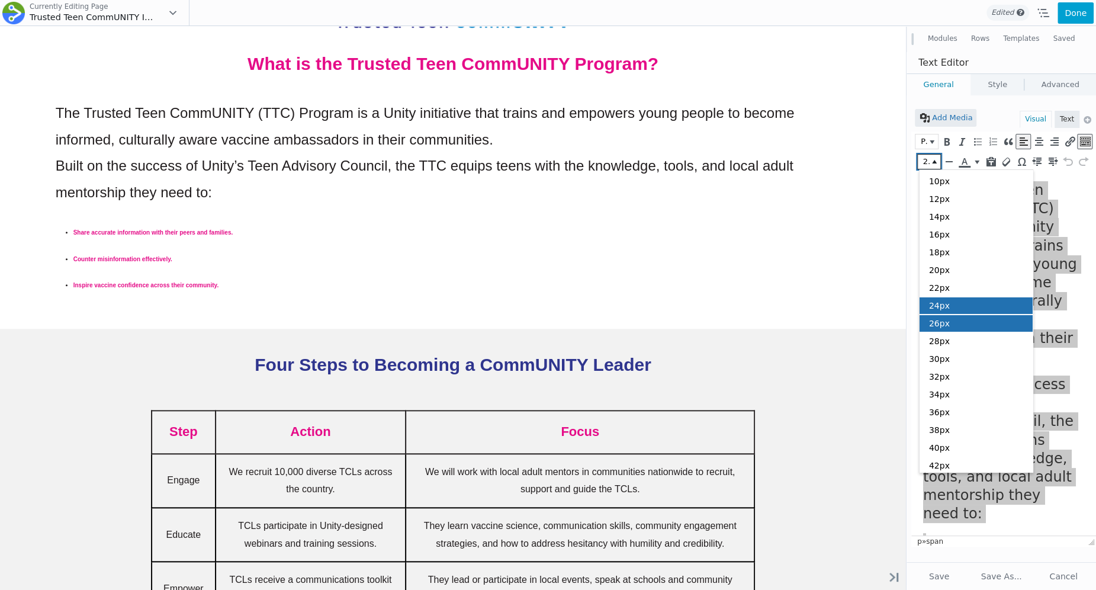
click at [961, 327] on div "26px" at bounding box center [976, 323] width 114 height 17
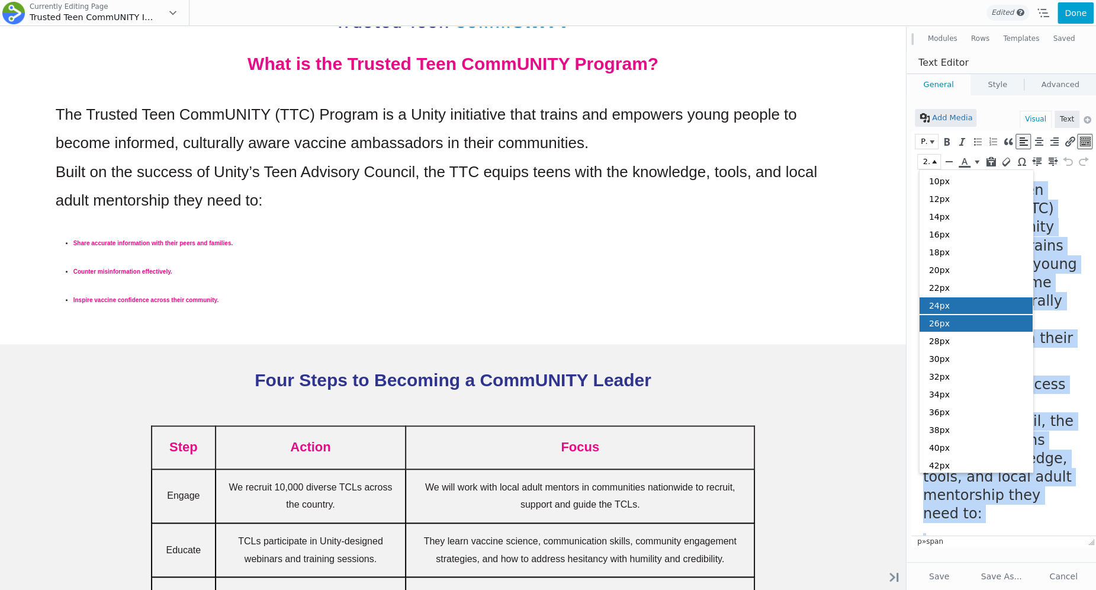
scroll to position [9, 0]
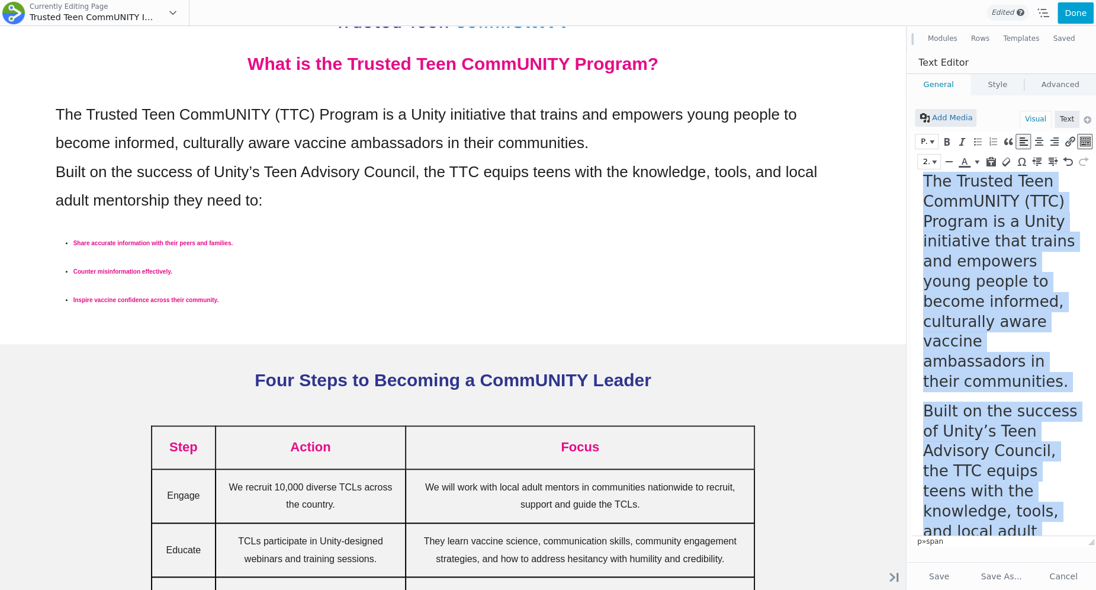
click at [961, 458] on span "Built on the success of Unity’s Teen Advisory Council, the TTC equips teens wit…" at bounding box center [1000, 491] width 155 height 178
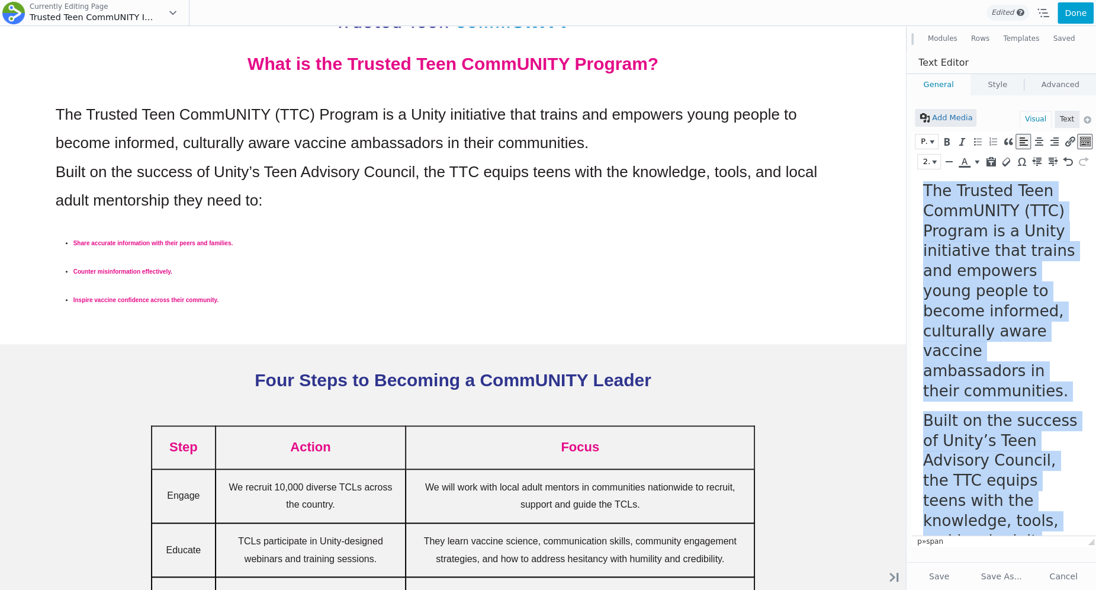
drag, startPoint x: 1019, startPoint y: 516, endPoint x: 923, endPoint y: 157, distance: 372.0
click at [923, 172] on html "The Trusted Teen CommUNITY (TTC) Program is a Unity initiative that trains and …" at bounding box center [1003, 522] width 185 height 700
copy body "The Trusted Teen CommUNITY (TTC) Program is a Unity initiative that trains and …"
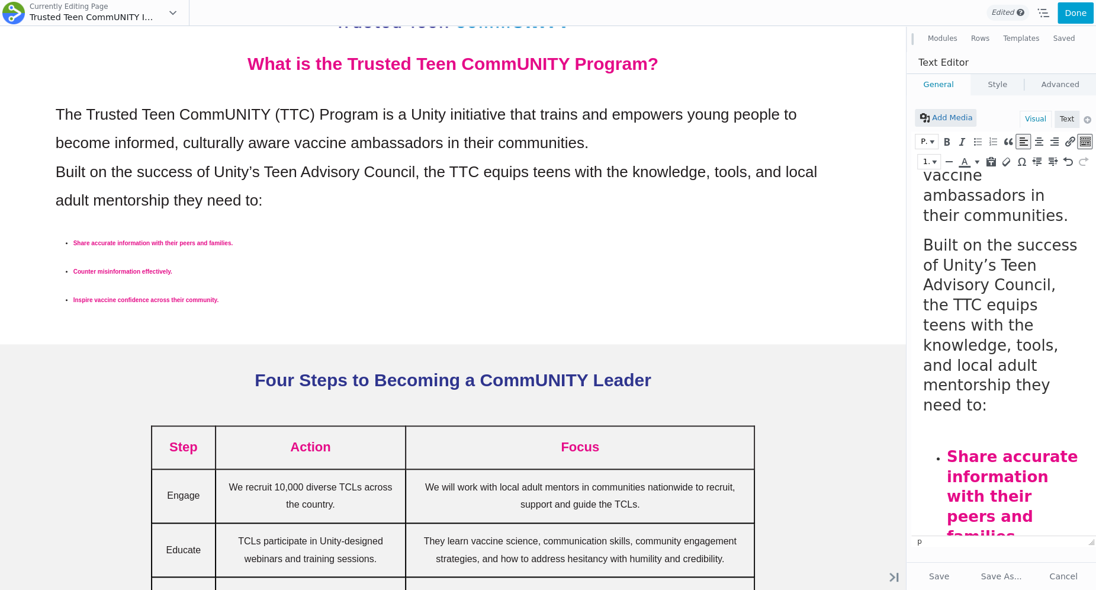
scroll to position [256, 0]
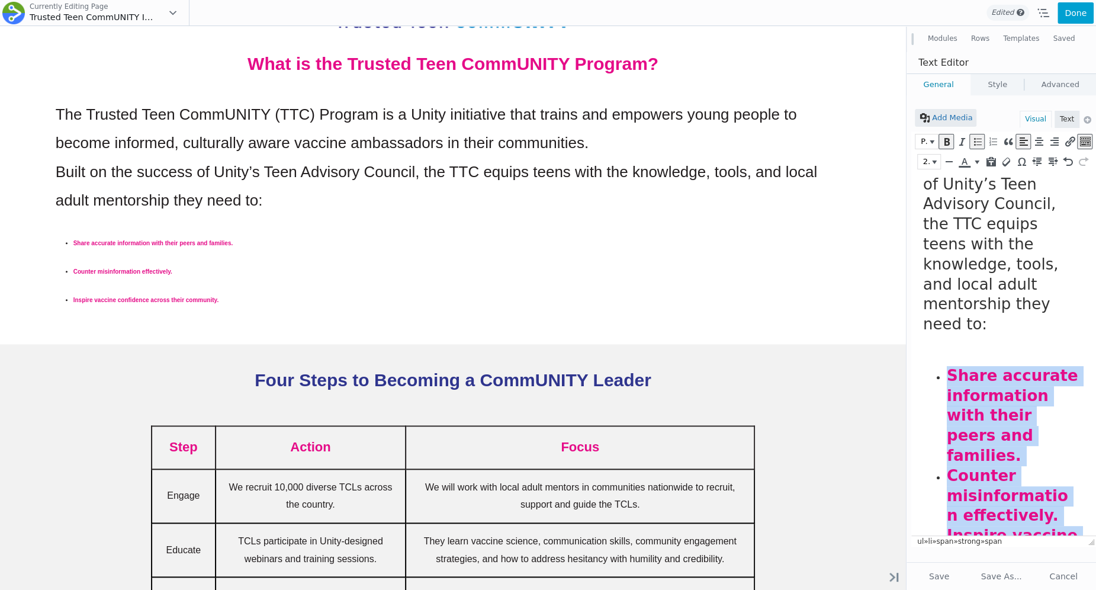
drag, startPoint x: 1037, startPoint y: 519, endPoint x: 940, endPoint y: 312, distance: 228.6
click at [940, 366] on ul "Share accurate information with their peers and families. Counter misinformatio…" at bounding box center [1000, 486] width 155 height 240
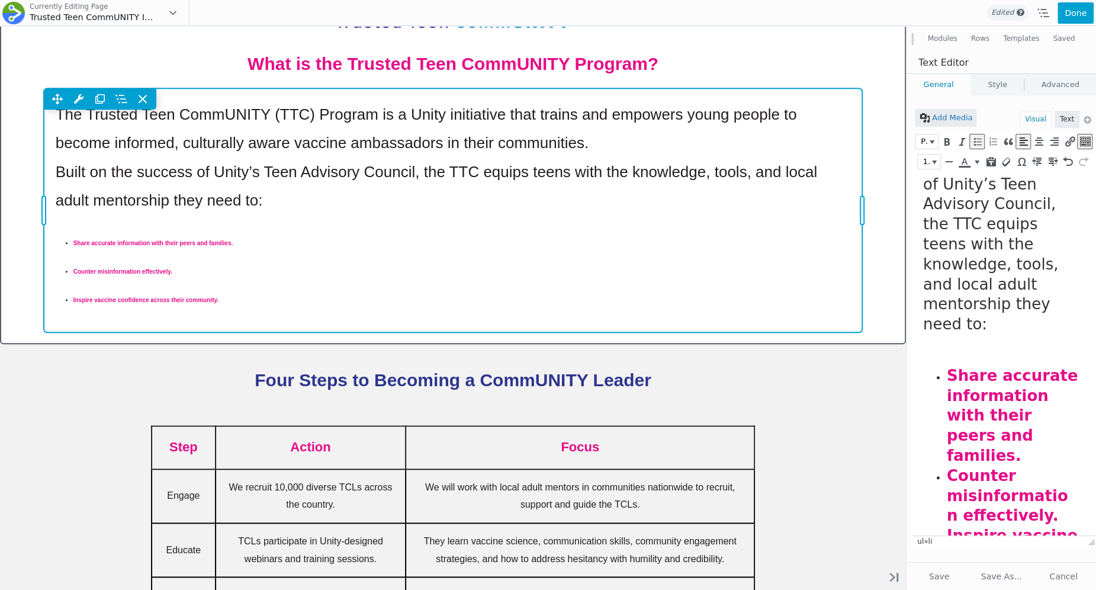
click at [607, 148] on div "Move Up Move Down Text Editor Settings Copy Text Editor Settings Paste Text Edi…" at bounding box center [453, 210] width 819 height 244
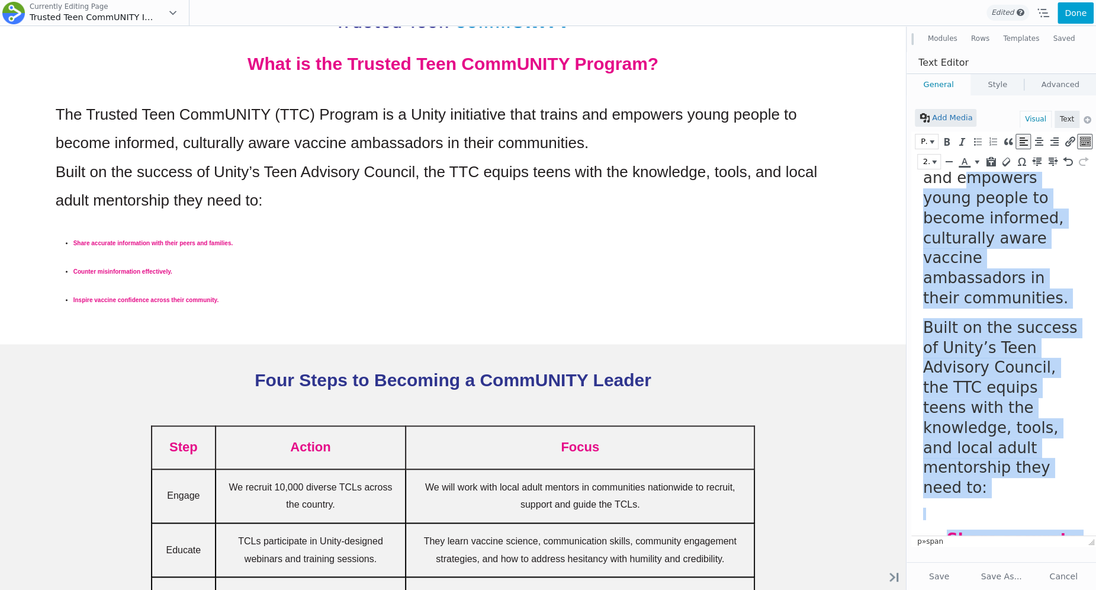
scroll to position [0, 0]
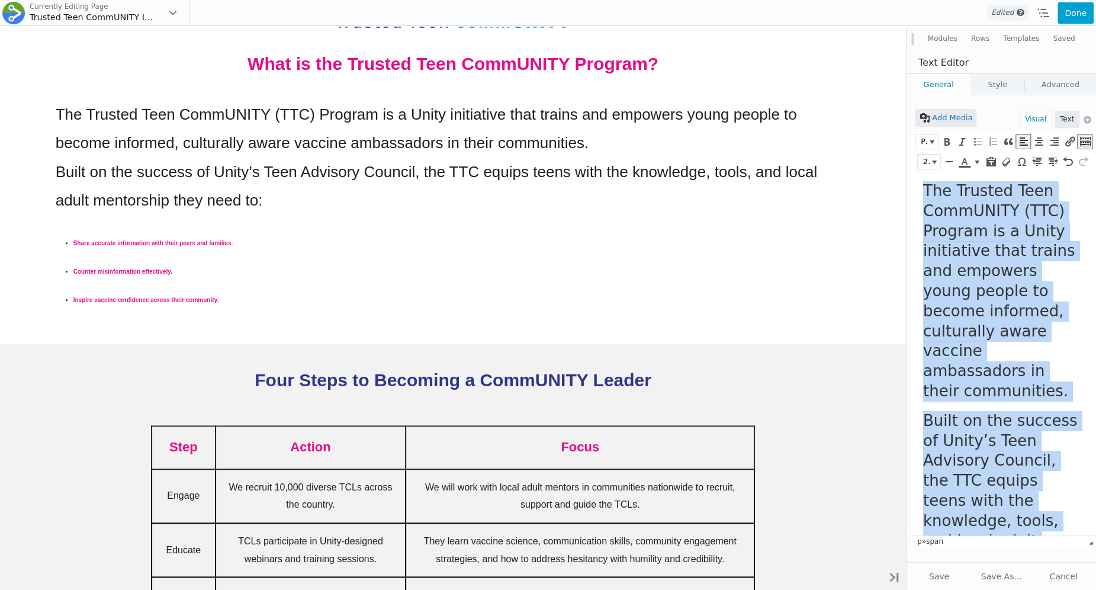
drag, startPoint x: 1036, startPoint y: 515, endPoint x: 927, endPoint y: 139, distance: 392.0
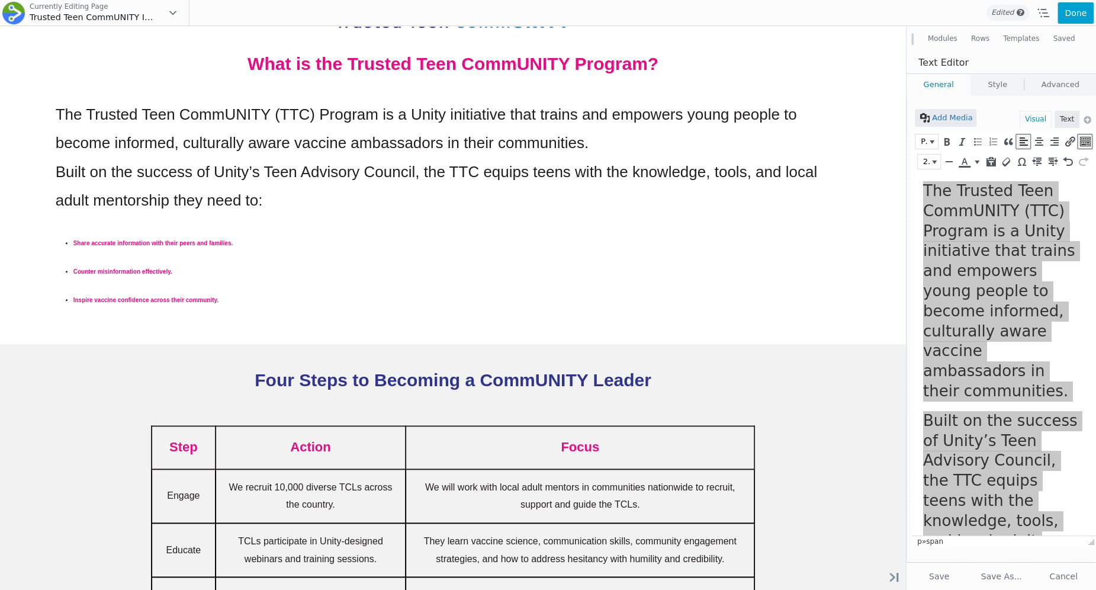
click at [931, 130] on div "Add Media Visual Text" at bounding box center [1003, 120] width 185 height 22
click at [931, 134] on div "Paragraph" at bounding box center [927, 141] width 24 height 15
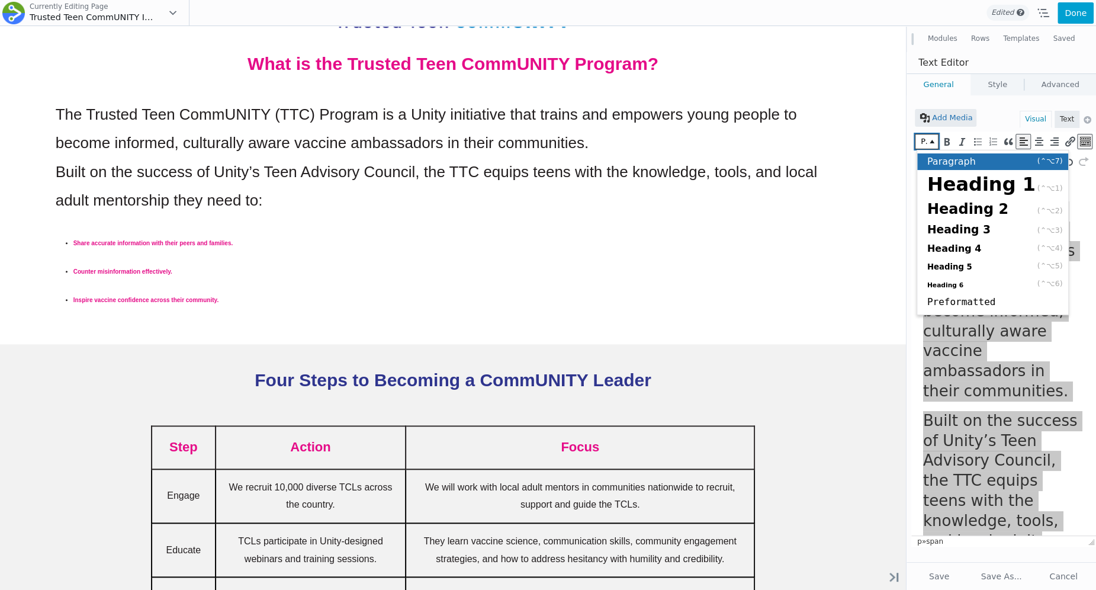
click at [947, 164] on span "Paragraph" at bounding box center [951, 161] width 49 height 11
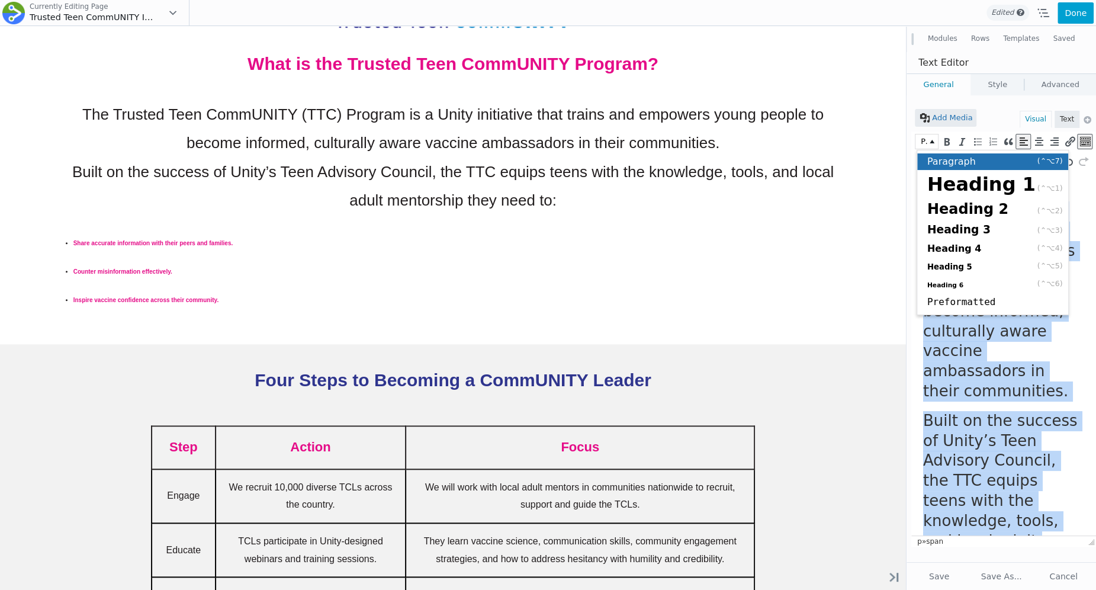
scroll to position [9, 0]
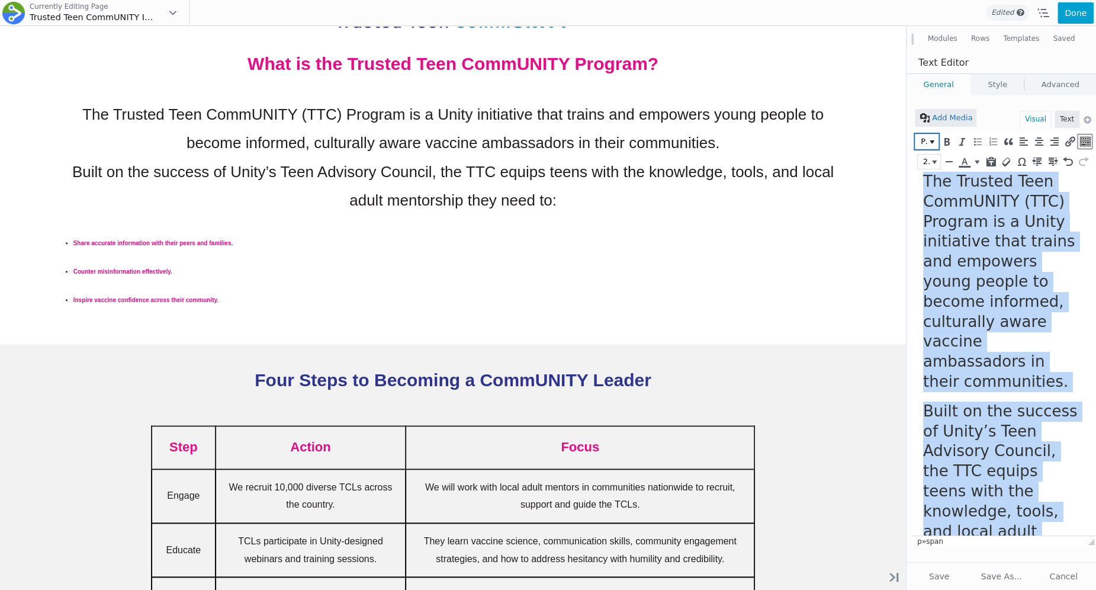
click at [930, 142] on button "Paragraph" at bounding box center [926, 141] width 22 height 14
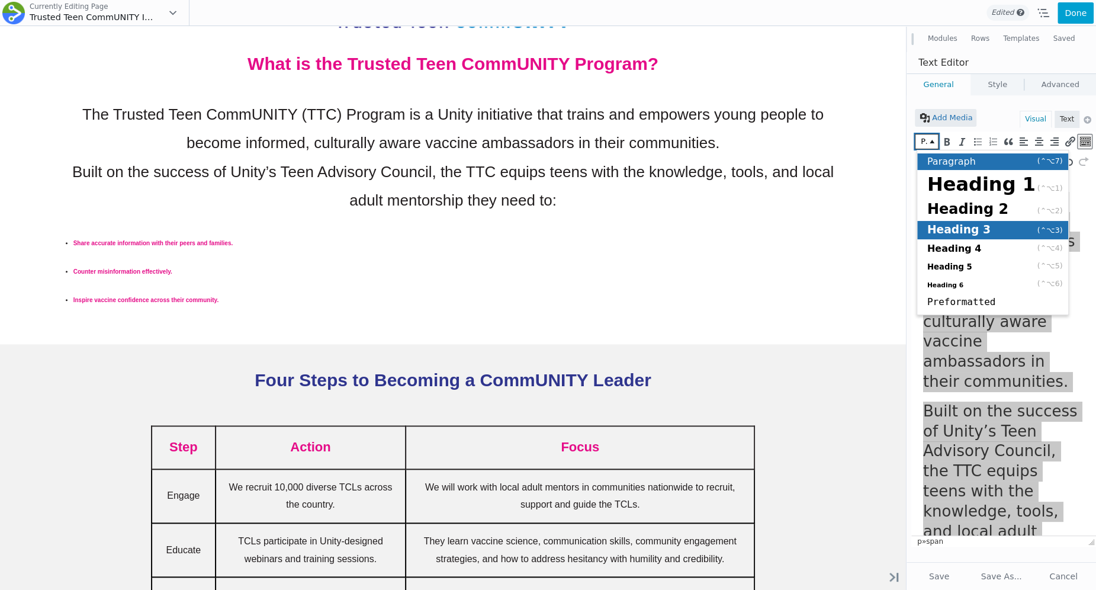
click at [937, 229] on span "Heading 3" at bounding box center [958, 229] width 63 height 12
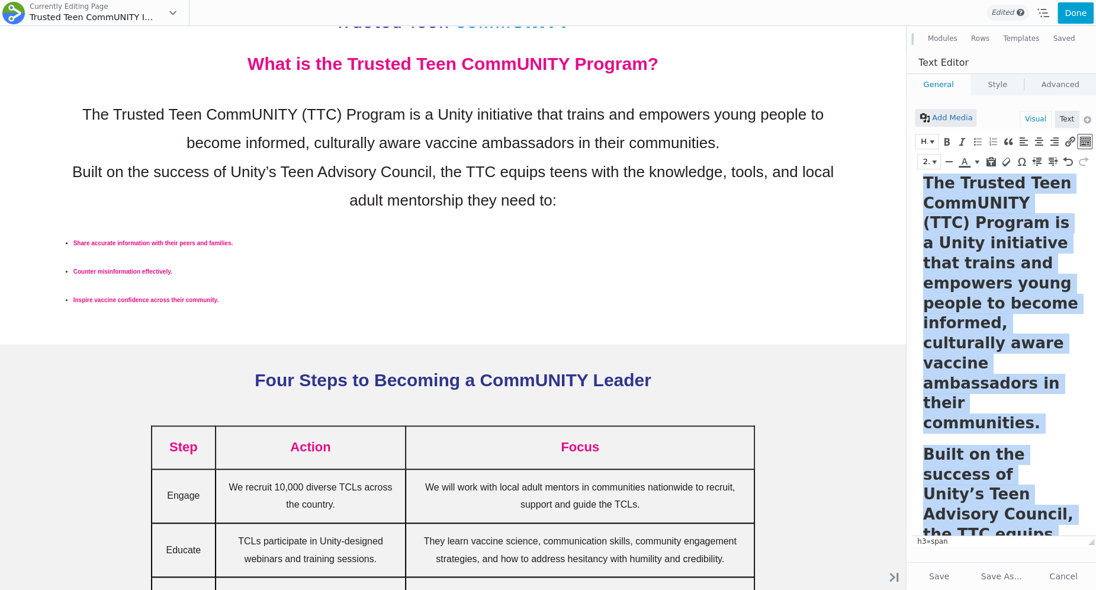
scroll to position [11, 0]
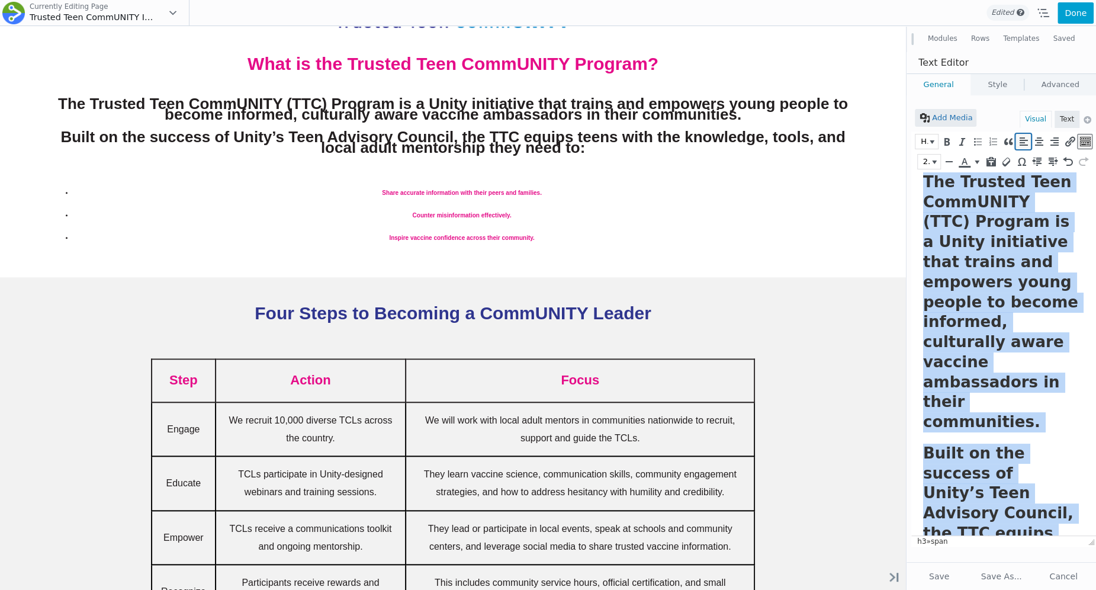
click at [1027, 136] on icon "Align left (⌃⌥L)" at bounding box center [1023, 142] width 11 height 12
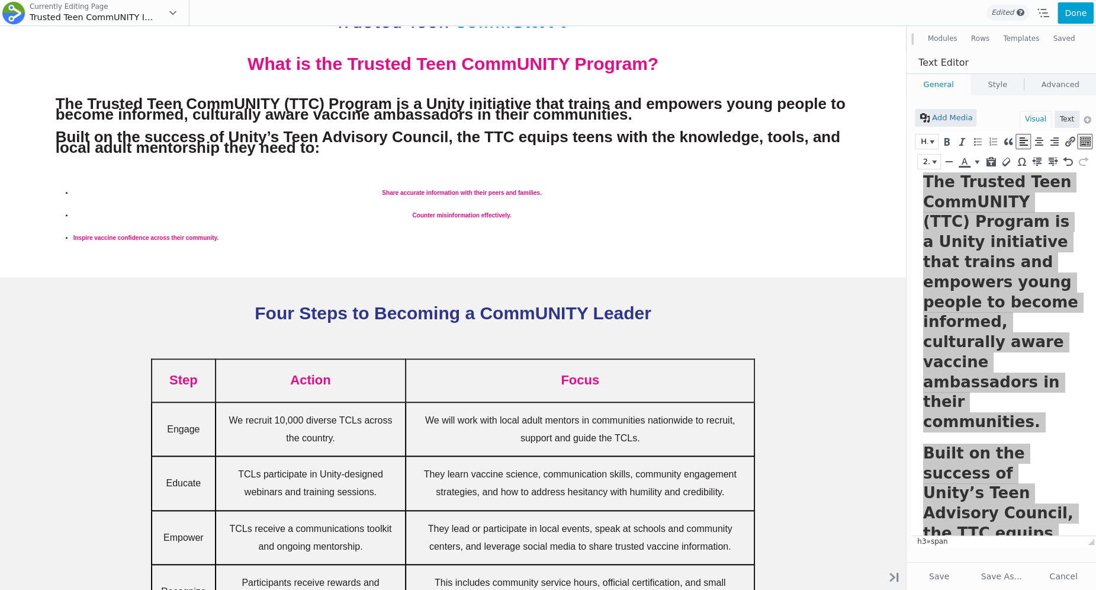
click at [947, 86] on link "General" at bounding box center [938, 84] width 64 height 21
click at [975, 86] on link "Style" at bounding box center [997, 84] width 53 height 21
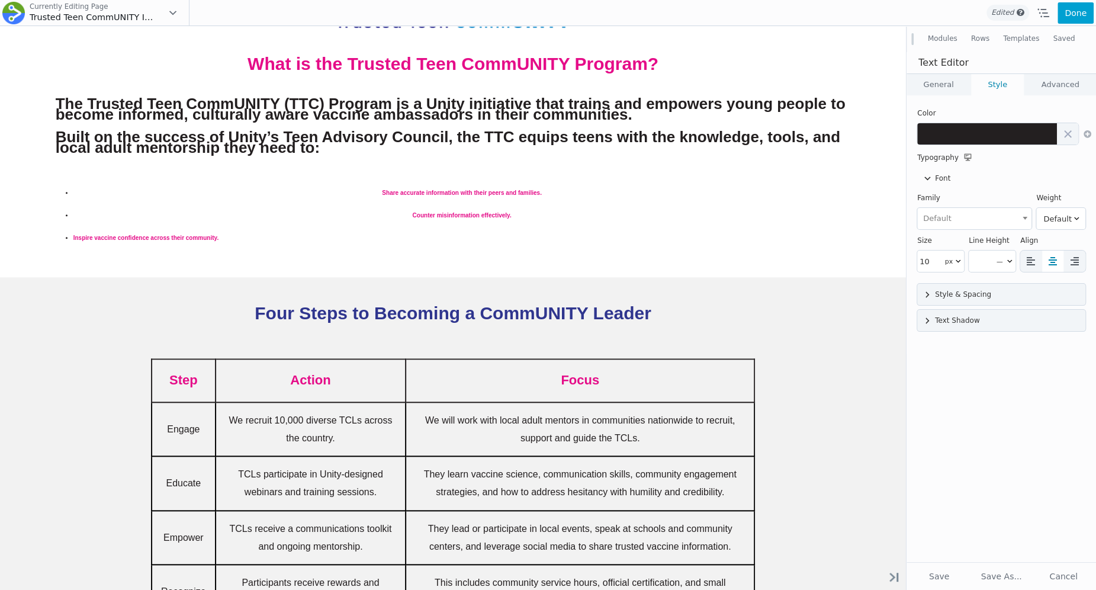
click at [948, 88] on link "General" at bounding box center [938, 84] width 64 height 21
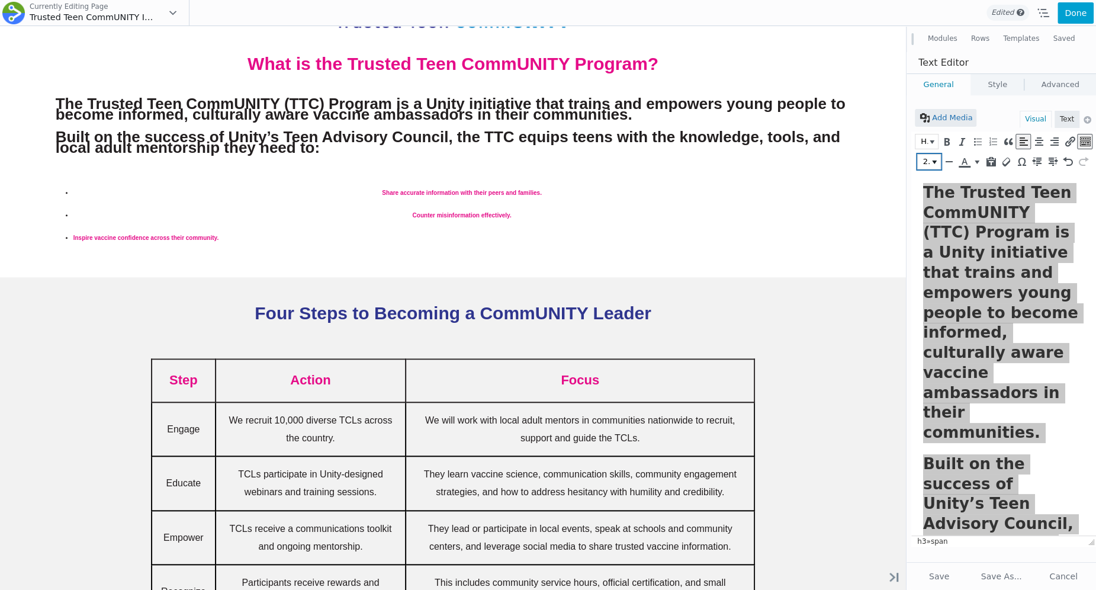
click at [930, 162] on span "26px" at bounding box center [925, 162] width 9 height 12
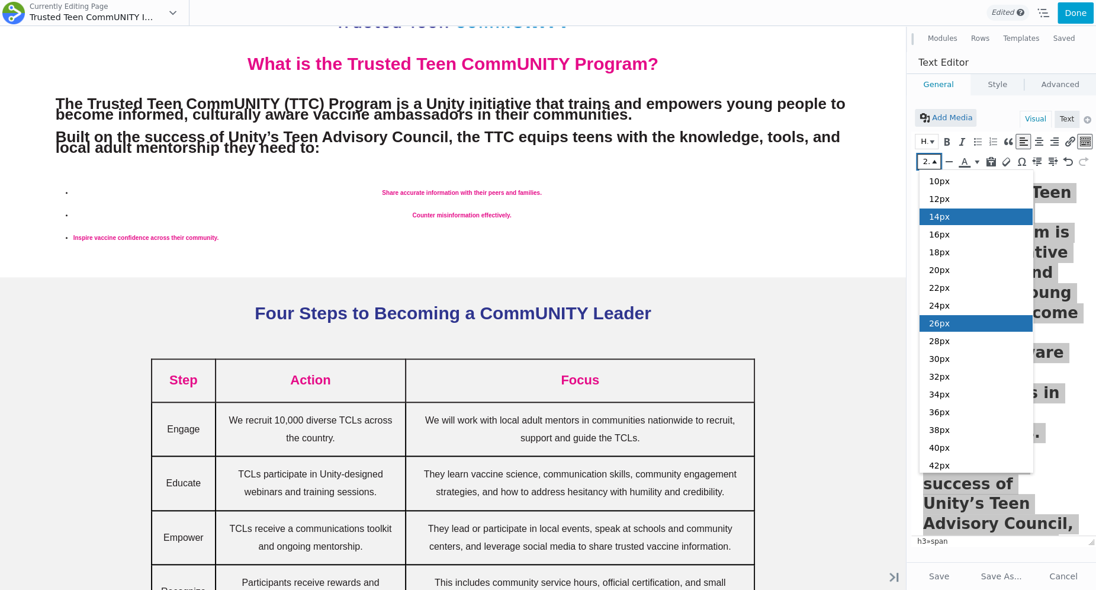
click at [936, 224] on div "14px" at bounding box center [976, 216] width 114 height 17
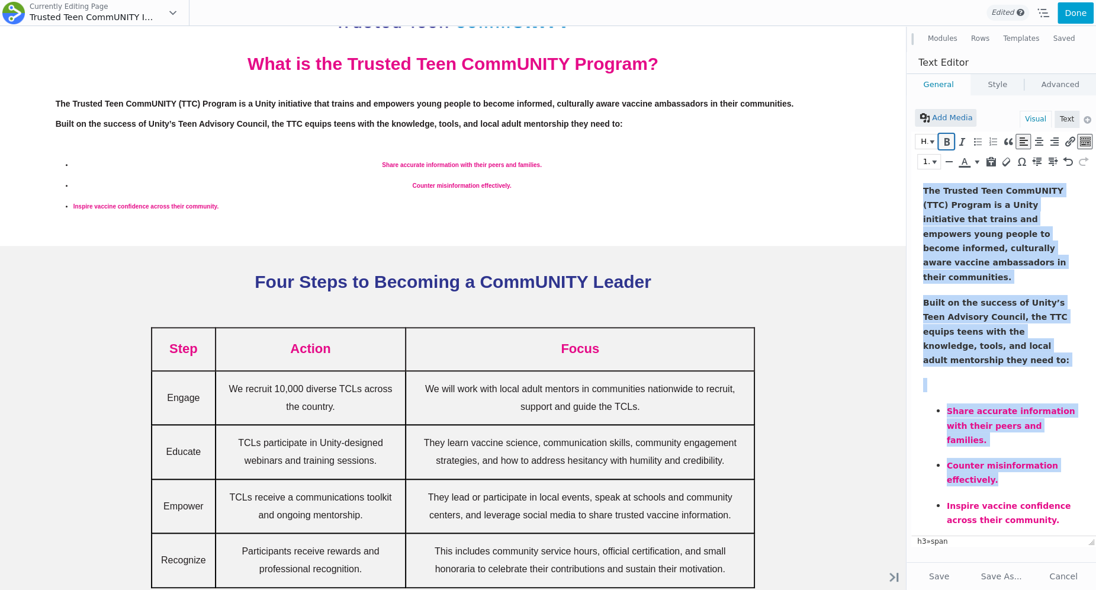
click at [947, 136] on icon "Bold (⌘B)" at bounding box center [946, 142] width 11 height 12
click at [947, 139] on icon "Bold (⌘B)" at bounding box center [946, 142] width 11 height 12
click at [947, 140] on icon "Bold (⌘B)" at bounding box center [946, 142] width 11 height 12
drag, startPoint x: 958, startPoint y: 243, endPoint x: 1056, endPoint y: 308, distance: 117.9
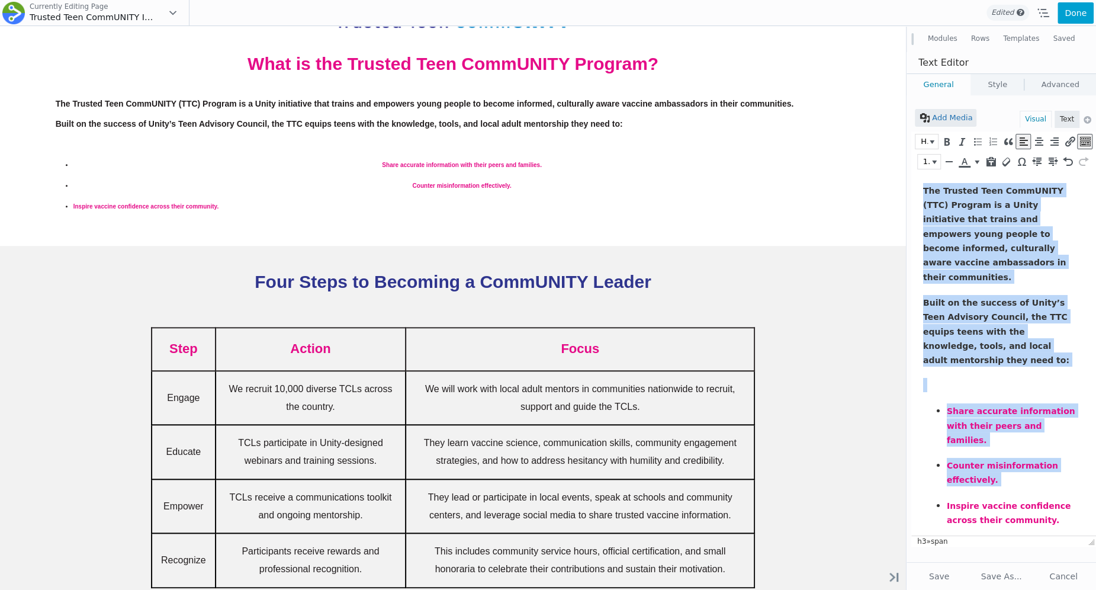
click at [958, 244] on span "The Trusted Teen CommUNITY (TTC) Program is a Unity initiative that trains and …" at bounding box center [994, 234] width 143 height 96
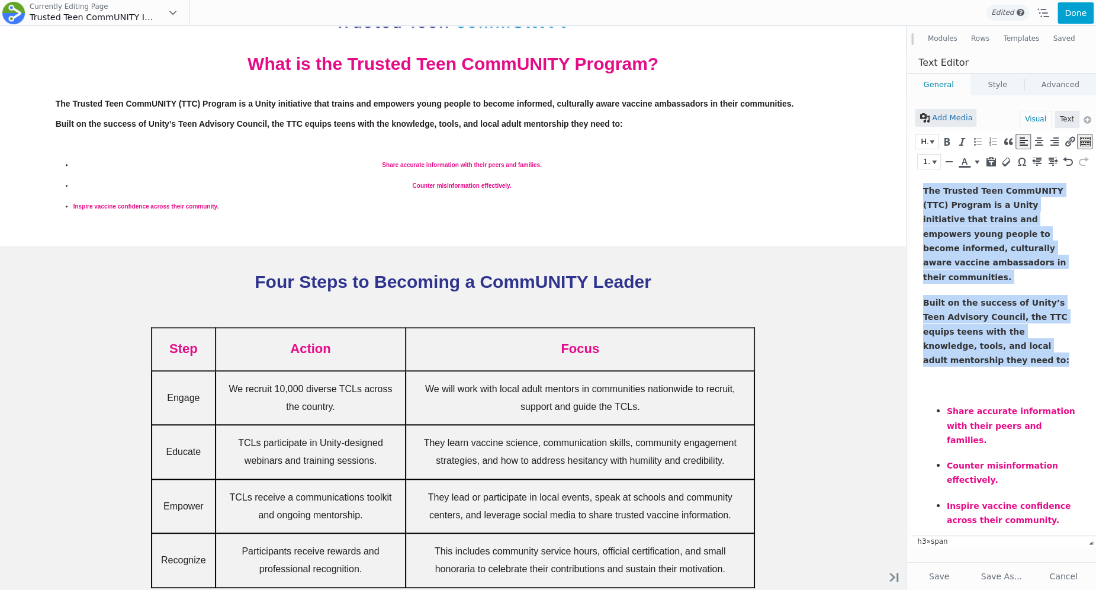
drag, startPoint x: 1070, startPoint y: 330, endPoint x: 914, endPoint y: 168, distance: 224.8
click at [914, 172] on html "The Trusted Teen CommUNITY (TTC) Program is a Unity initiative that trains and …" at bounding box center [1003, 355] width 185 height 366
click at [934, 147] on button "Heading 3" at bounding box center [926, 141] width 22 height 14
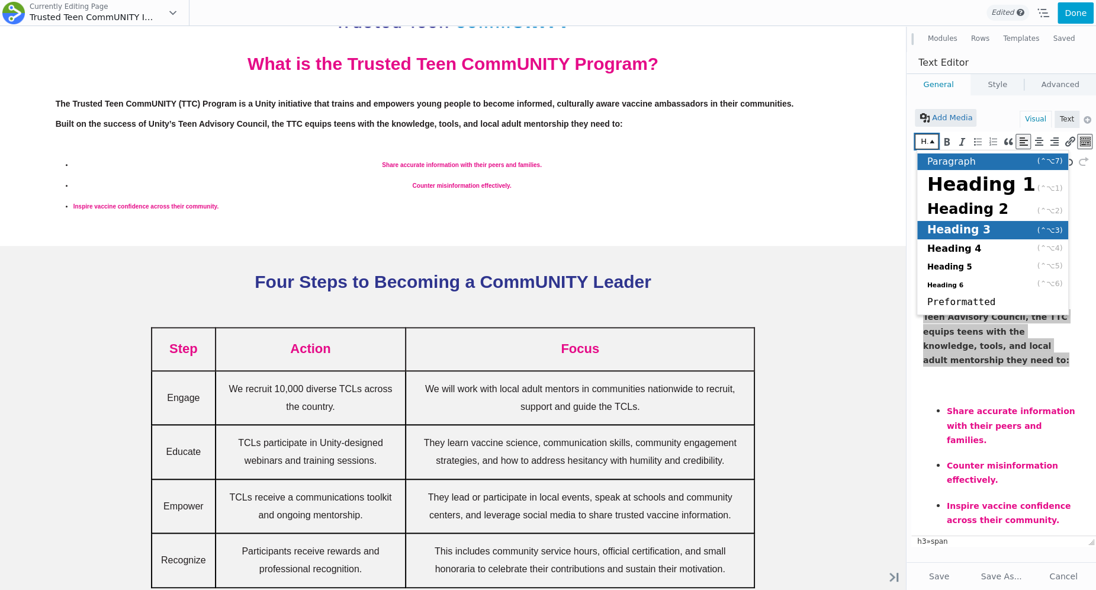
click at [961, 162] on span "Paragraph" at bounding box center [951, 161] width 49 height 11
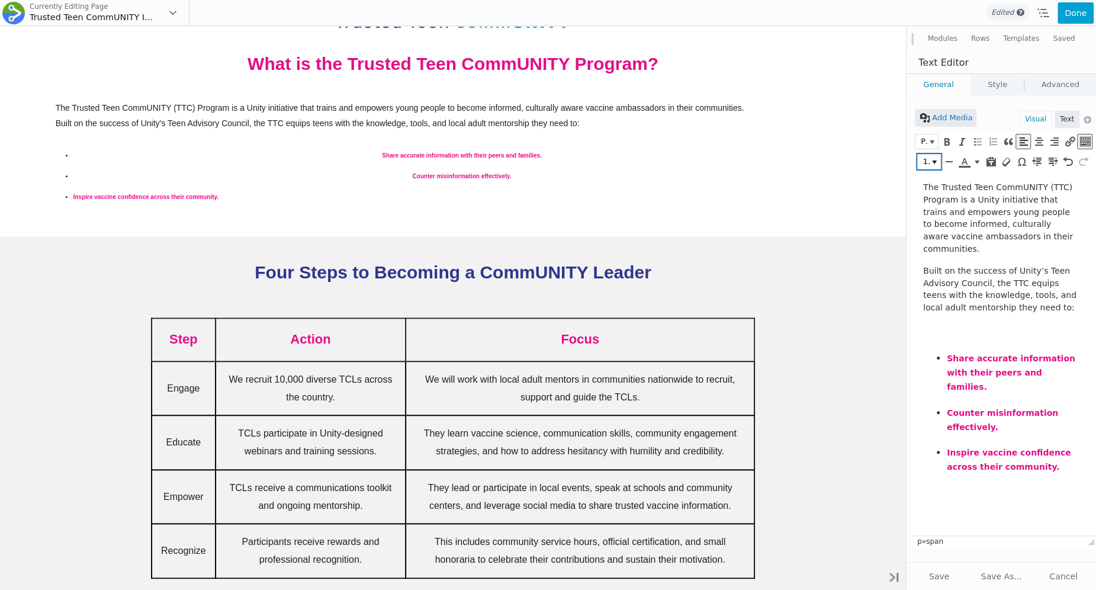
click at [937, 157] on button "14px" at bounding box center [929, 162] width 22 height 14
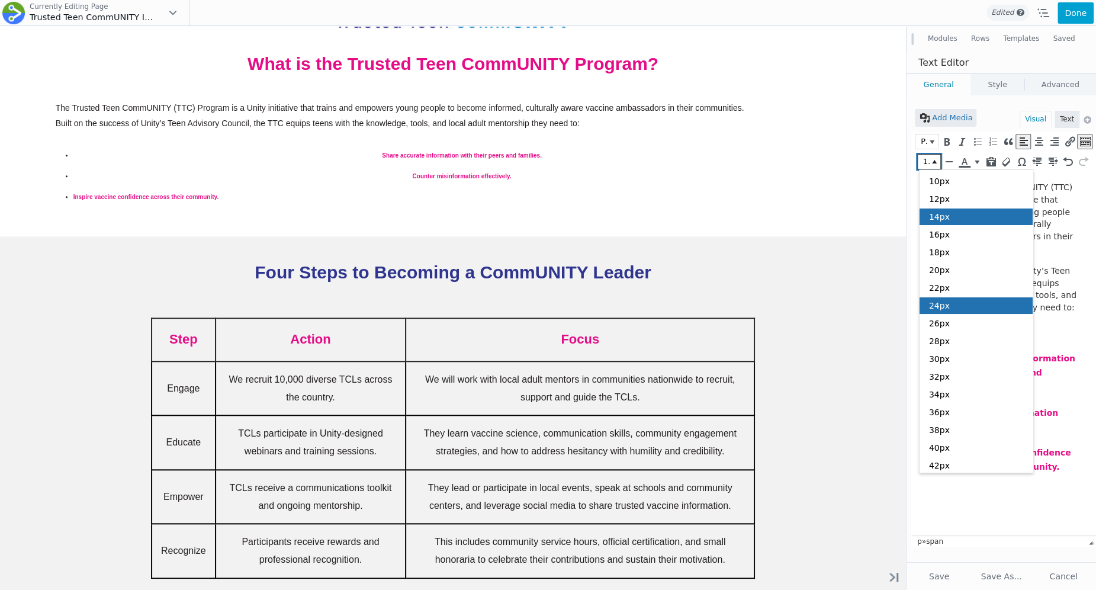
click at [938, 303] on span "24px" at bounding box center [939, 305] width 21 height 9
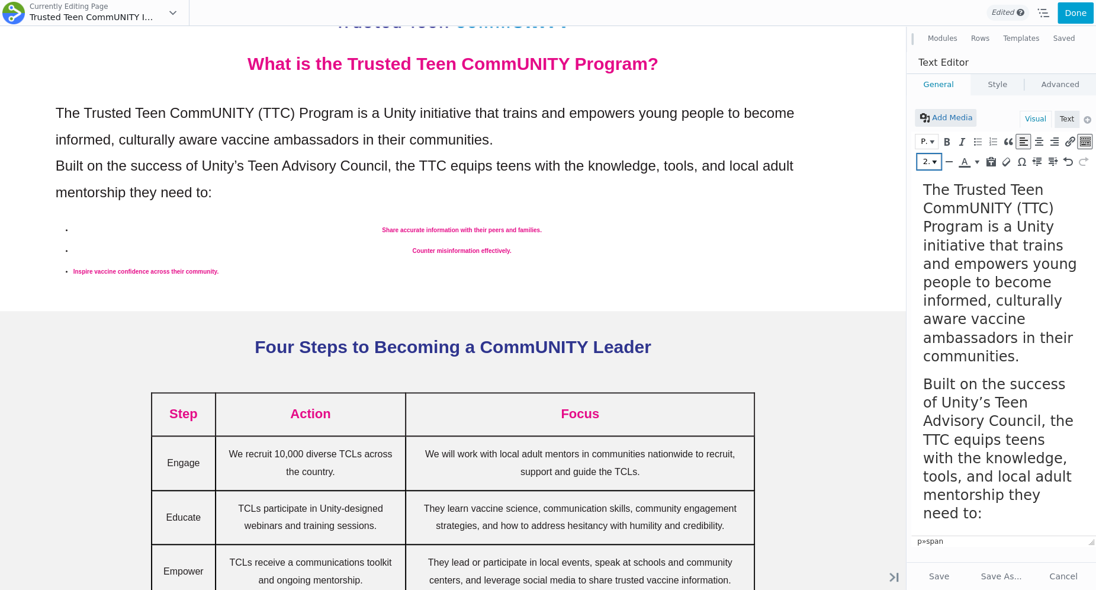
click at [940, 160] on button "24px" at bounding box center [929, 162] width 22 height 14
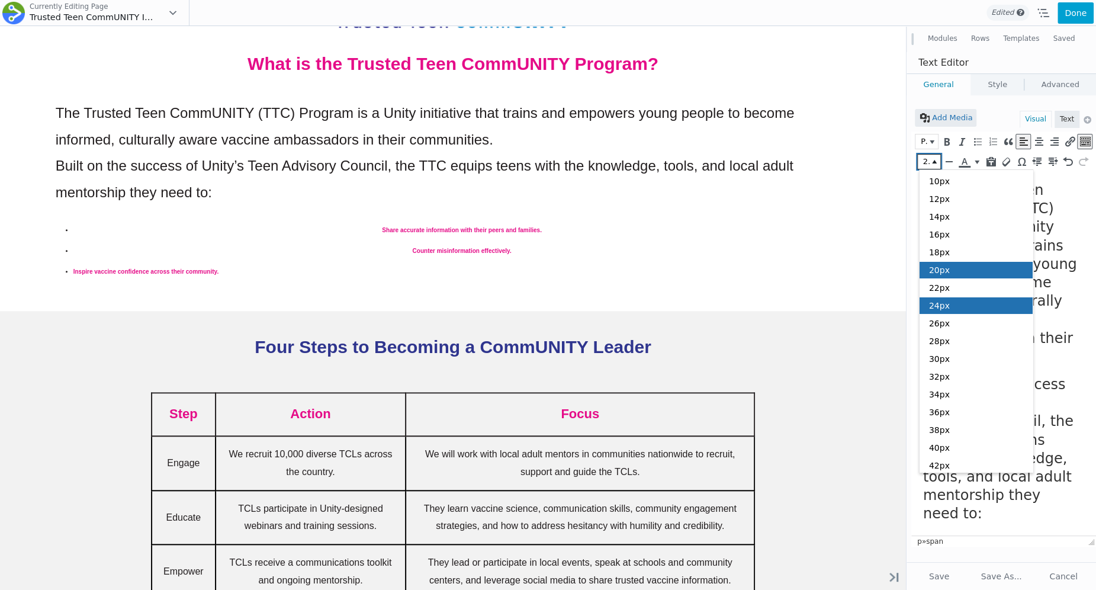
click at [940, 264] on div "20px" at bounding box center [976, 270] width 114 height 17
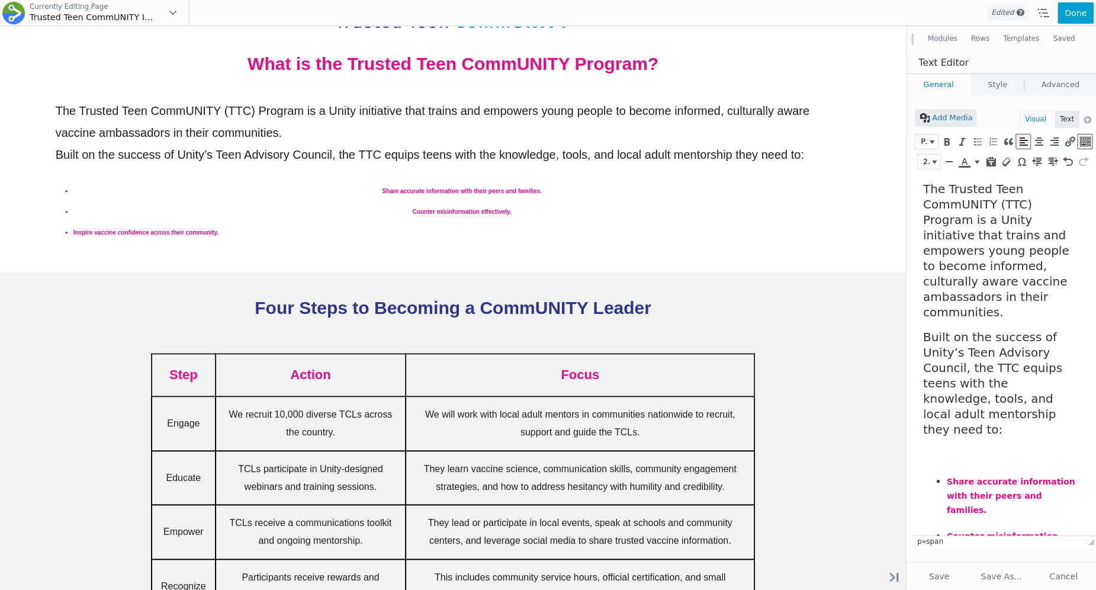
click at [970, 448] on h3 at bounding box center [1000, 455] width 155 height 14
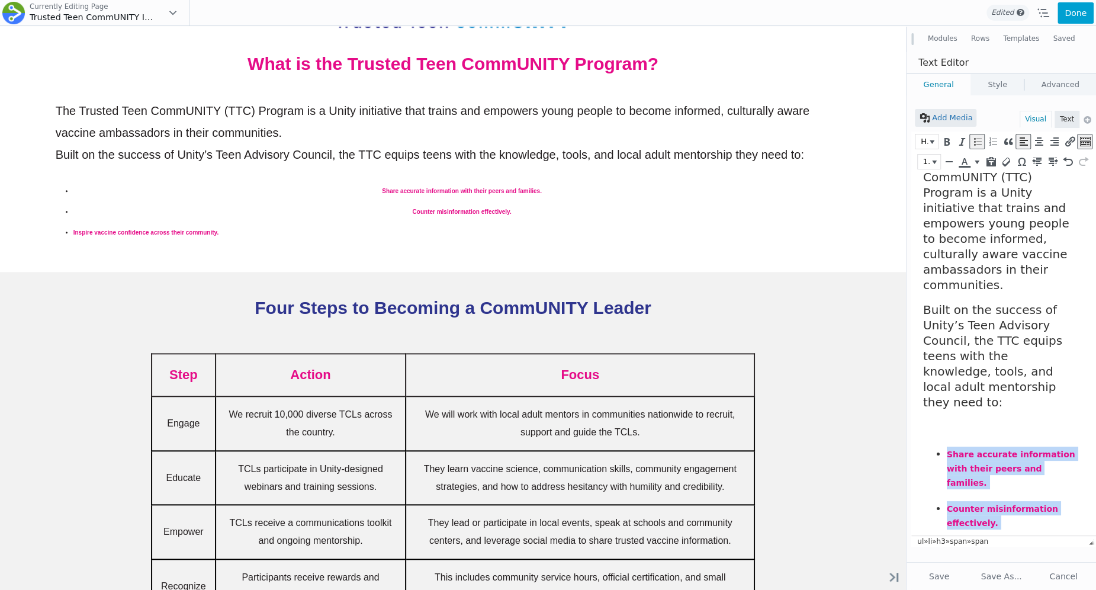
drag, startPoint x: 1049, startPoint y: 517, endPoint x: 942, endPoint y: 417, distance: 146.2
click at [942, 446] on ul "Share accurate information with their peers and families. Counter misinformatio…" at bounding box center [1000, 507] width 155 height 123
copy ul "Share accurate information with their peers and families. Counter misinformatio…"
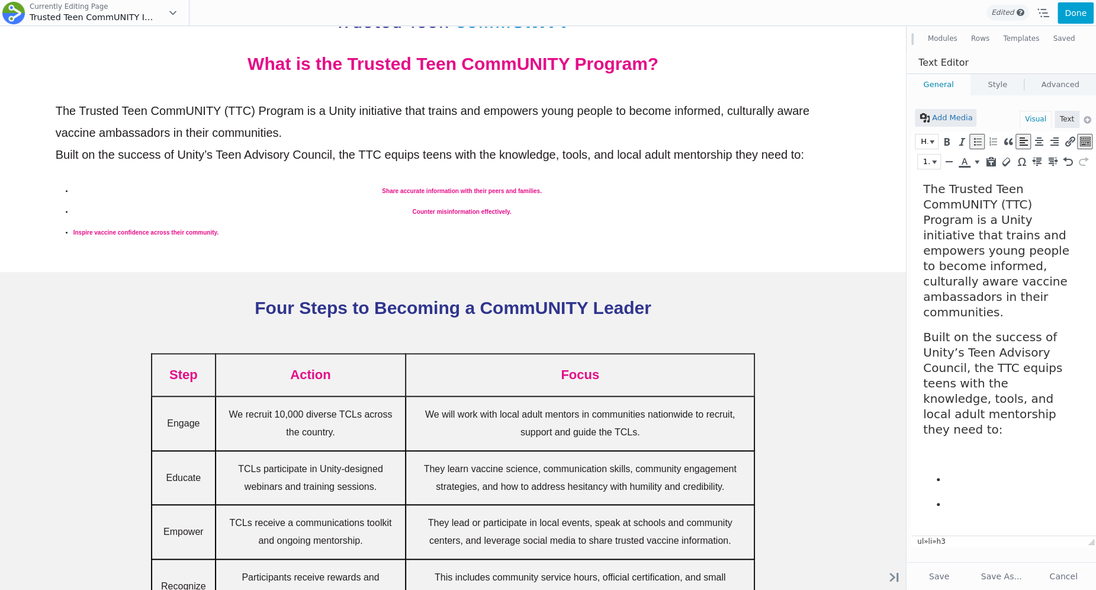
scroll to position [0, 0]
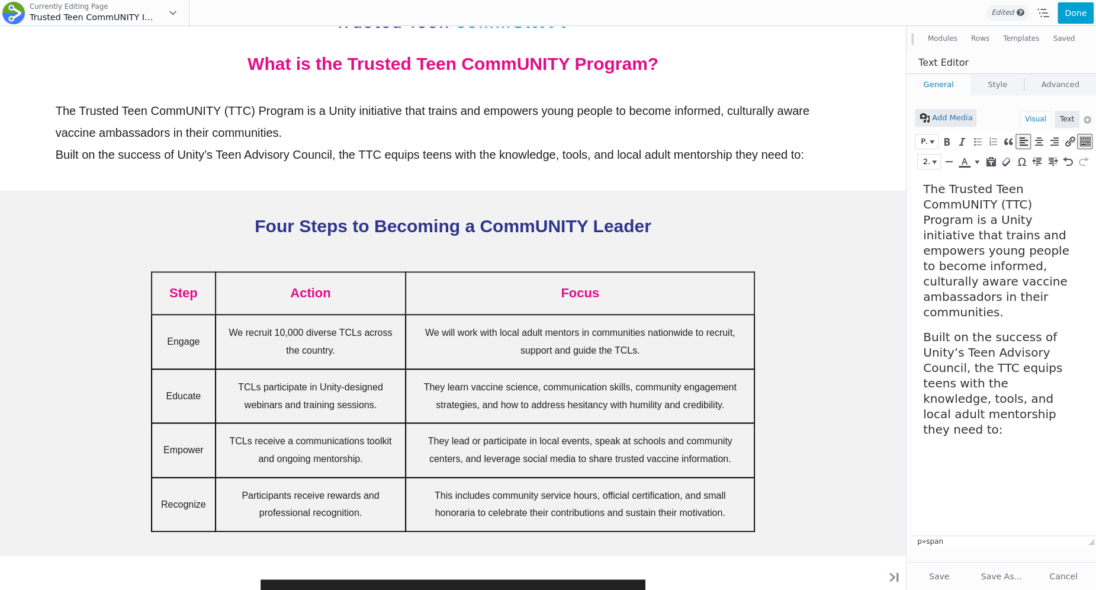
click at [924, 330] on span "Built on the success of Unity’s Teen Advisory Council, the TTC equips teens wit…" at bounding box center [992, 383] width 139 height 107
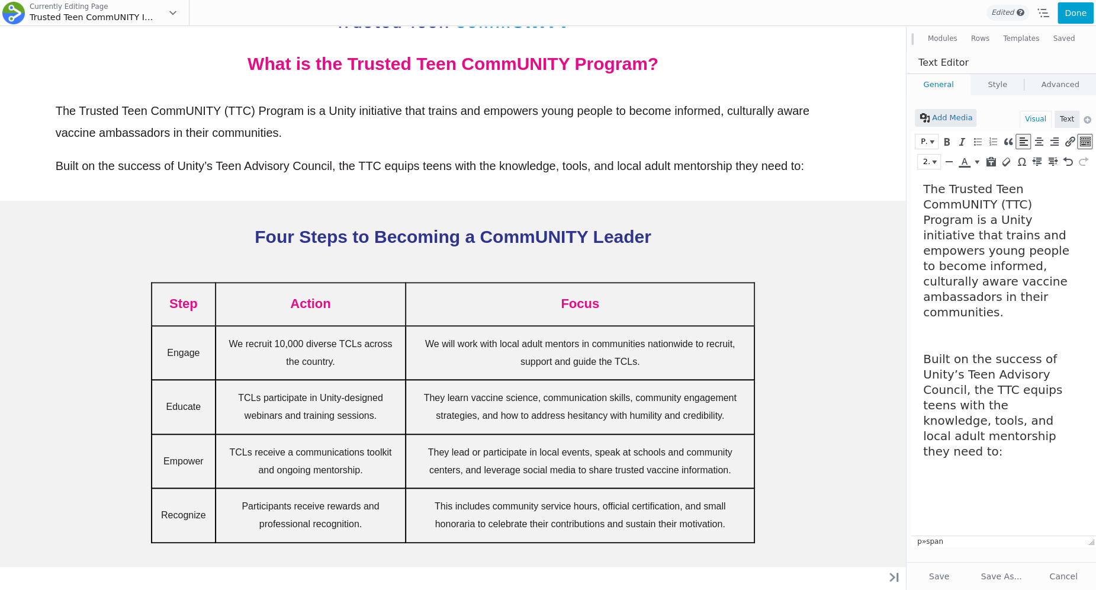
click at [982, 410] on span "Built on the success of Unity’s Teen Advisory Council, the TTC equips teens wit…" at bounding box center [992, 405] width 139 height 107
click at [982, 430] on html "The Trusted Teen CommUNITY (TTC) Program is a Unity initiative that trains and …" at bounding box center [1003, 320] width 185 height 297
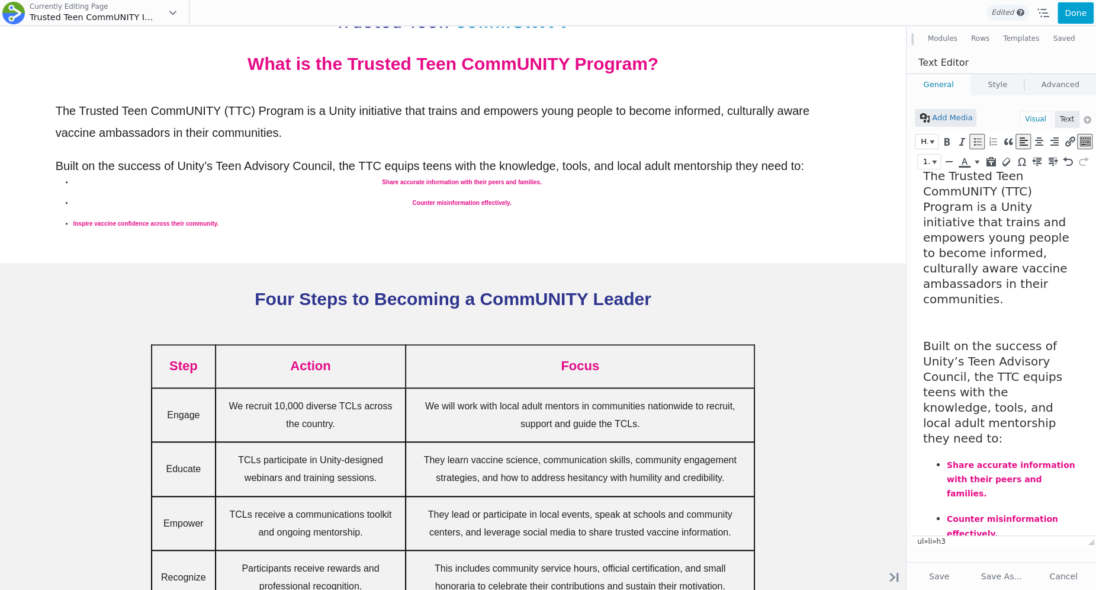
scroll to position [24, 0]
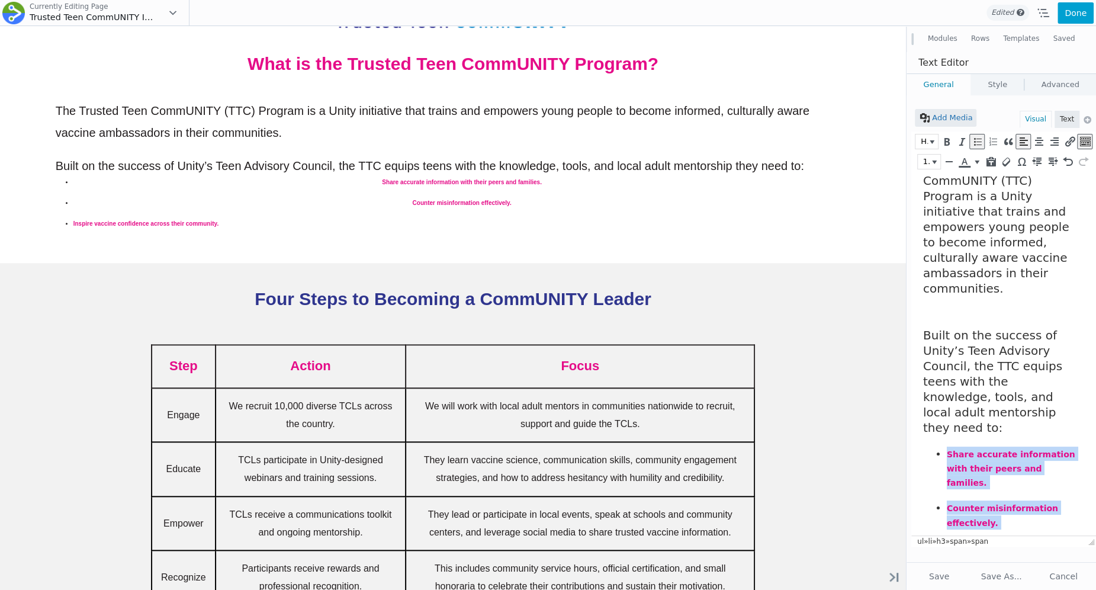
drag, startPoint x: 1050, startPoint y: 521, endPoint x: 944, endPoint y: 421, distance: 145.7
click at [944, 446] on ul "Share accurate information with their peers and families. Counter misinformatio…" at bounding box center [1000, 507] width 155 height 123
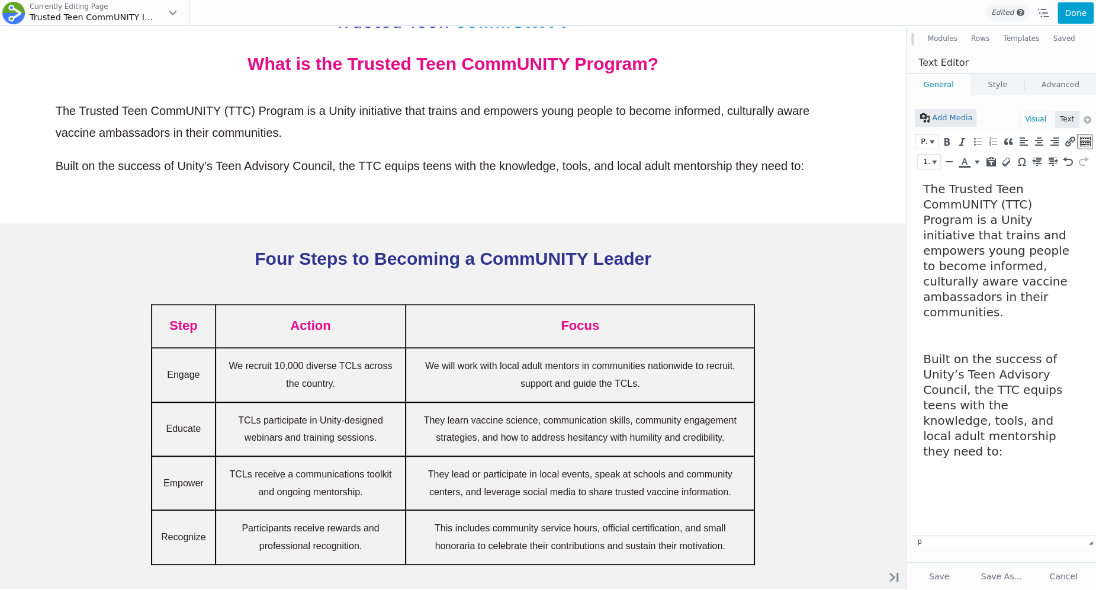
scroll to position [64, 0]
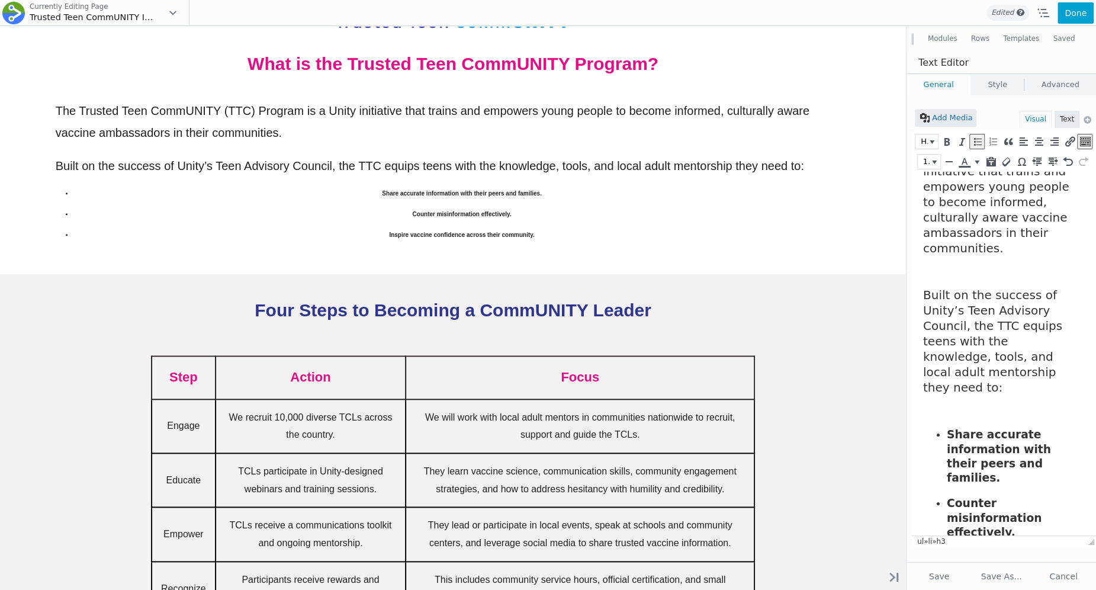
click at [948, 394] on body "The Trusted Teen CommUNITY (TTC) Program is a Unity initiative that trains and …" at bounding box center [1000, 355] width 155 height 477
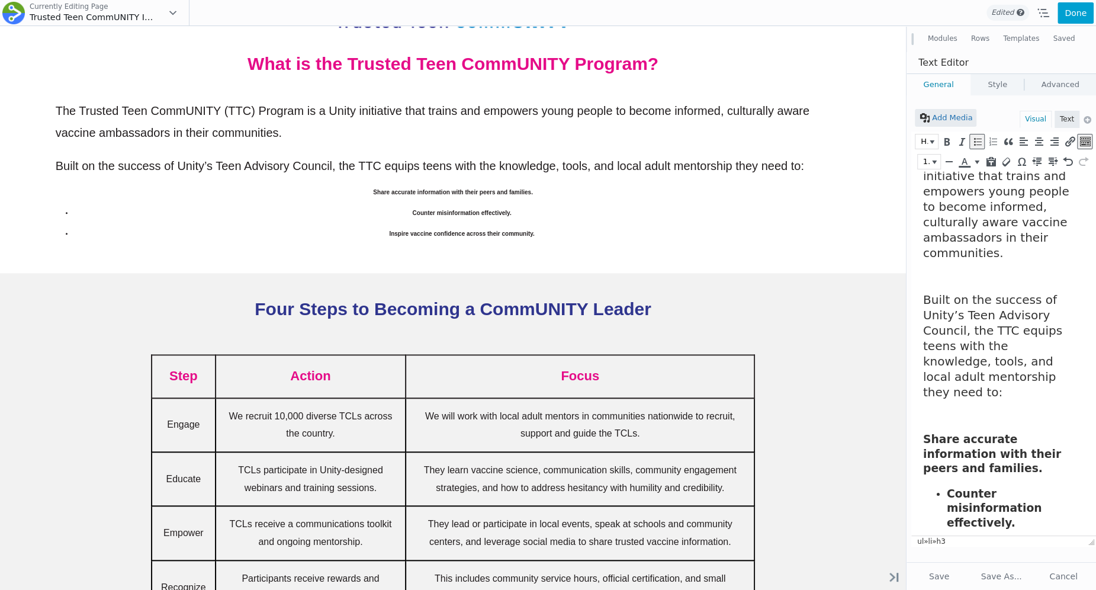
drag, startPoint x: 941, startPoint y: 448, endPoint x: 947, endPoint y: 483, distance: 34.8
click at [947, 487] on li "Counter misinformation effectively." at bounding box center [1012, 508] width 131 height 43
click at [947, 526] on h3 "Inspire vaccine confidence across their community." at bounding box center [1012, 547] width 131 height 43
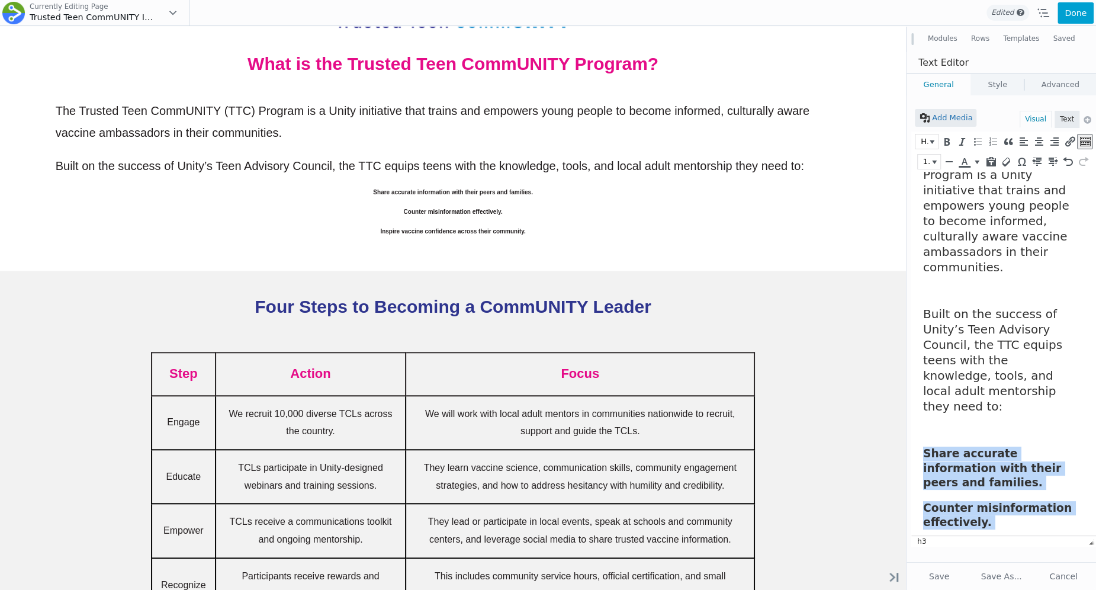
drag, startPoint x: 1055, startPoint y: 523, endPoint x: 912, endPoint y: 418, distance: 177.0
click at [912, 418] on html "The Trusted Teen CommUNITY (TTC) Program is a Unity initiative that trains and …" at bounding box center [1003, 361] width 185 height 468
click at [978, 142] on icon "Bulleted list (⌃⌥U)" at bounding box center [977, 142] width 11 height 12
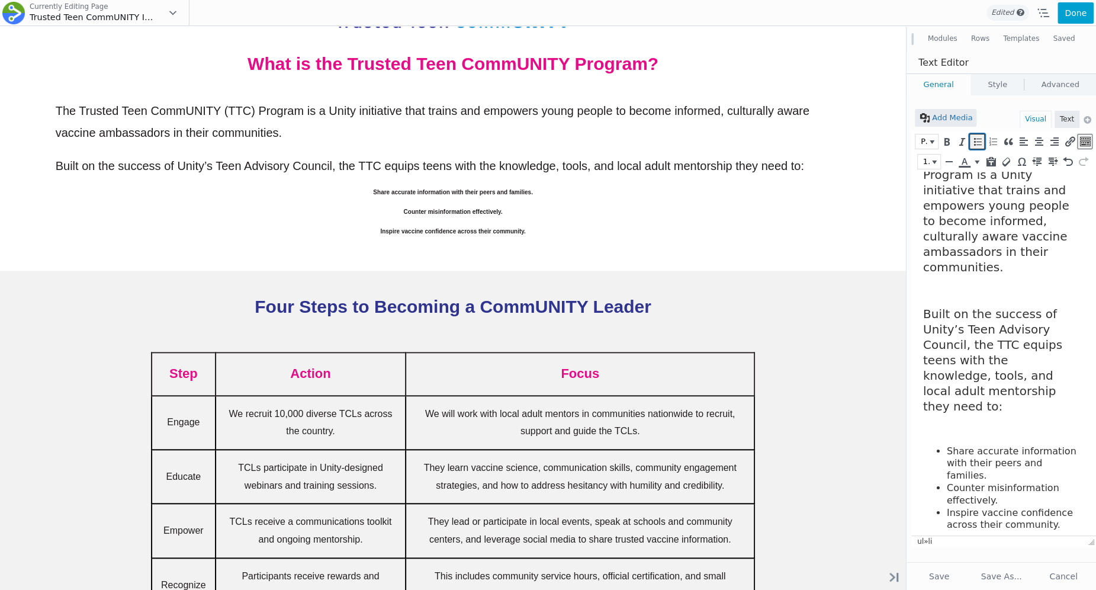
scroll to position [0, 0]
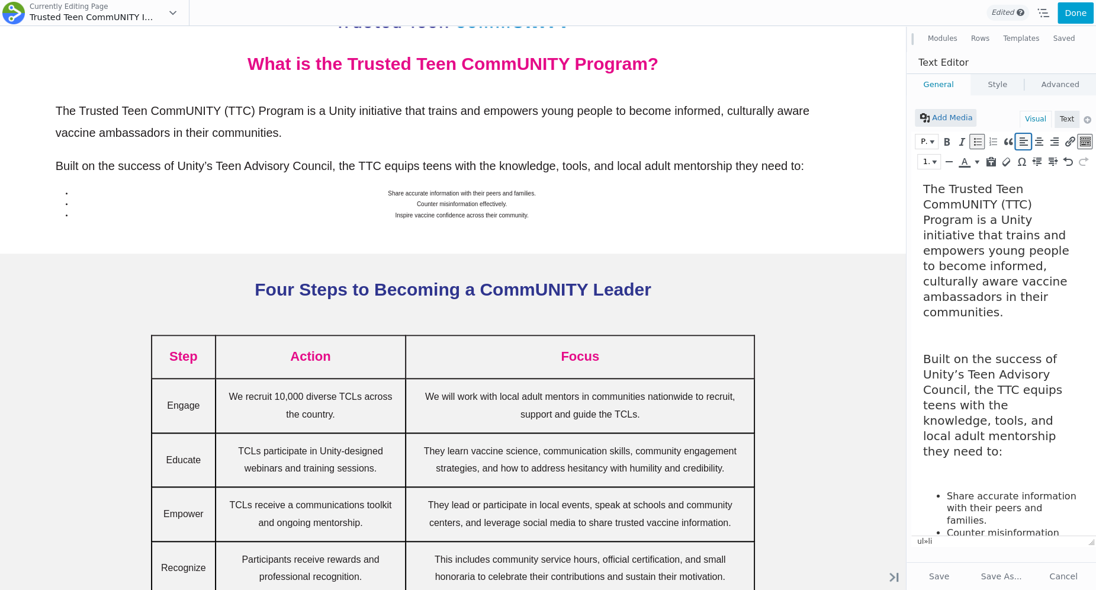
click at [1022, 143] on icon "Align left (⌃⌥L)" at bounding box center [1023, 142] width 11 height 12
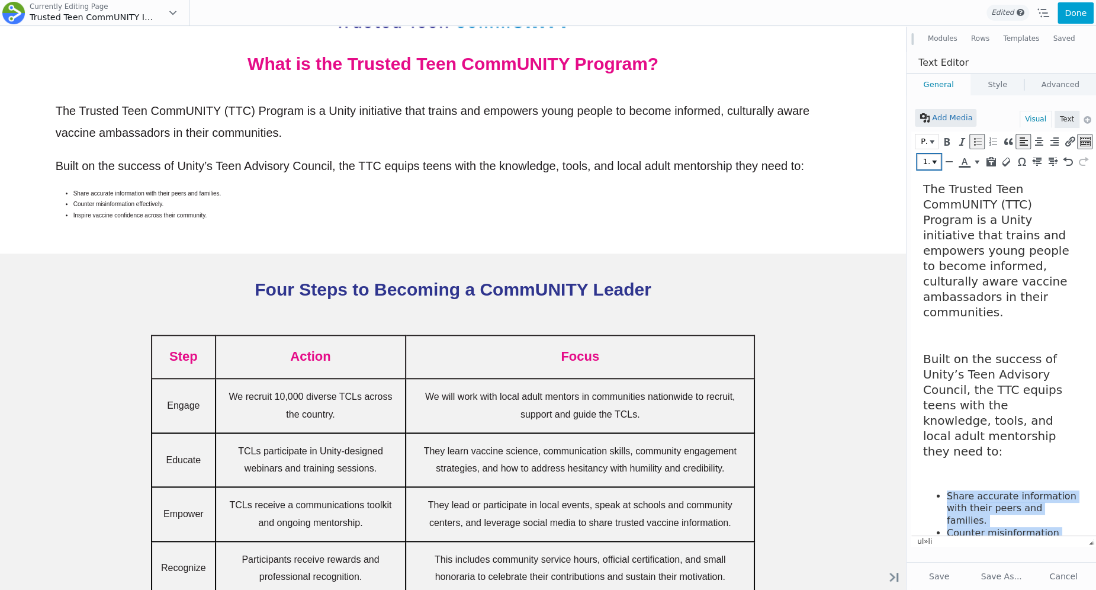
click at [932, 157] on button "16px" at bounding box center [929, 162] width 22 height 14
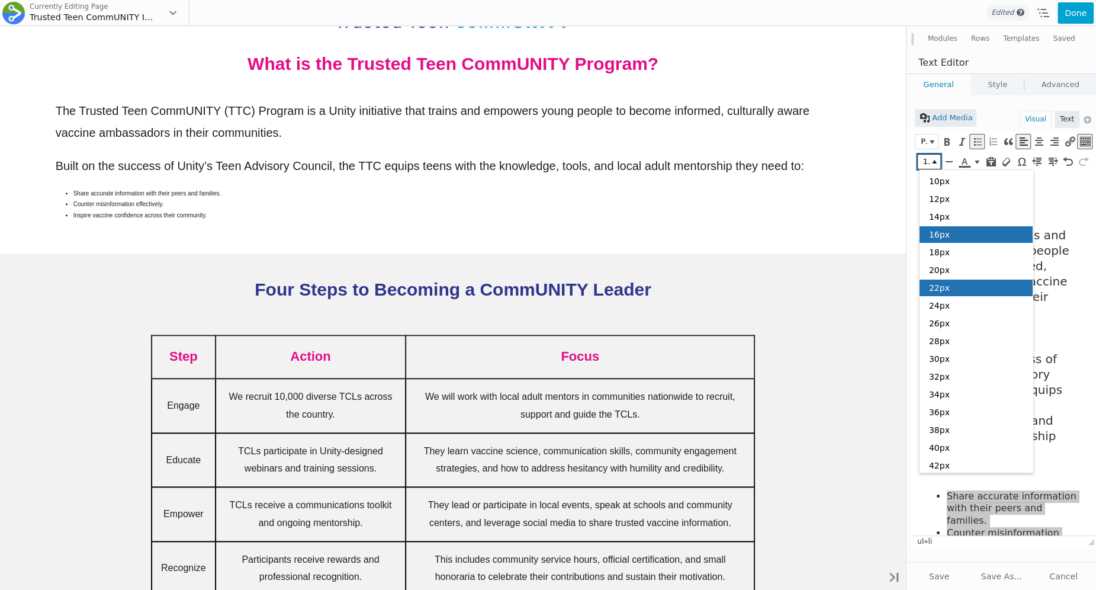
click at [942, 283] on span "22px" at bounding box center [939, 287] width 21 height 9
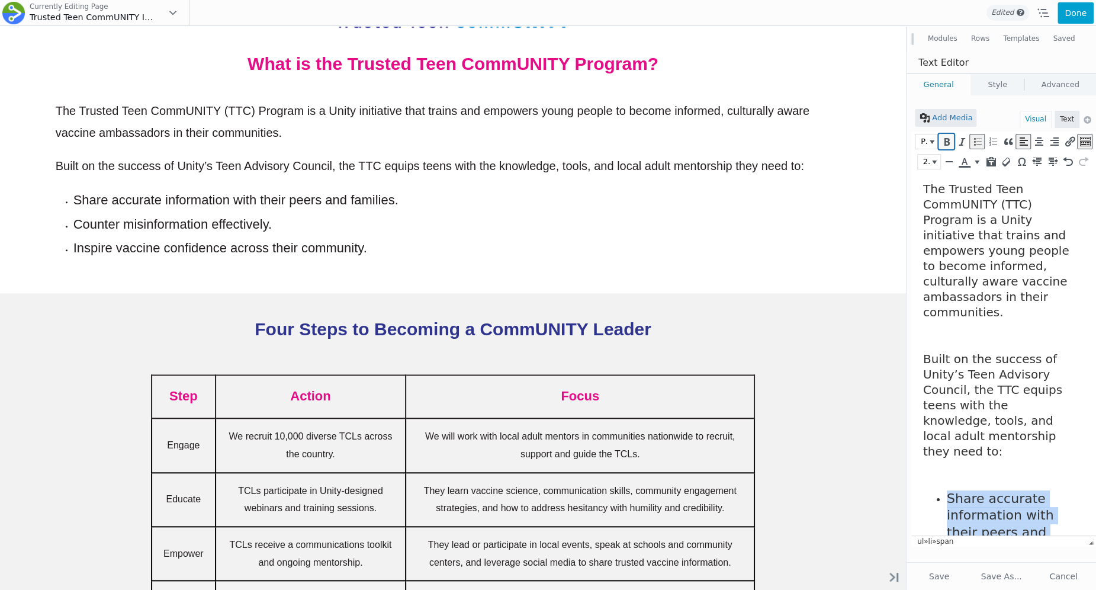
click at [951, 139] on icon "Bold (⌘B)" at bounding box center [946, 142] width 11 height 12
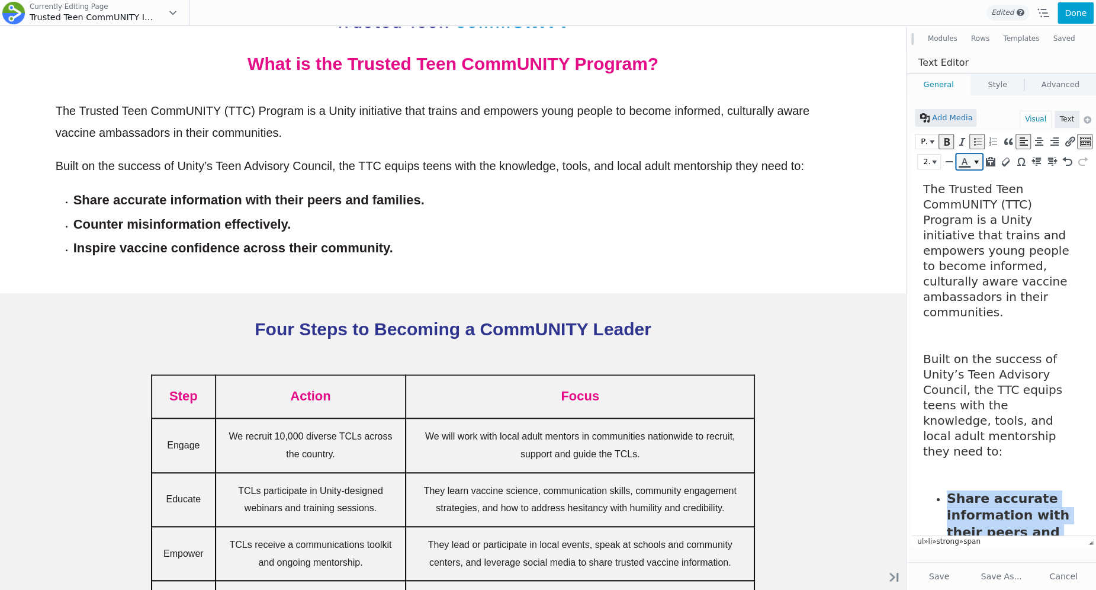
click at [977, 163] on icon "Text color" at bounding box center [976, 162] width 5 height 4
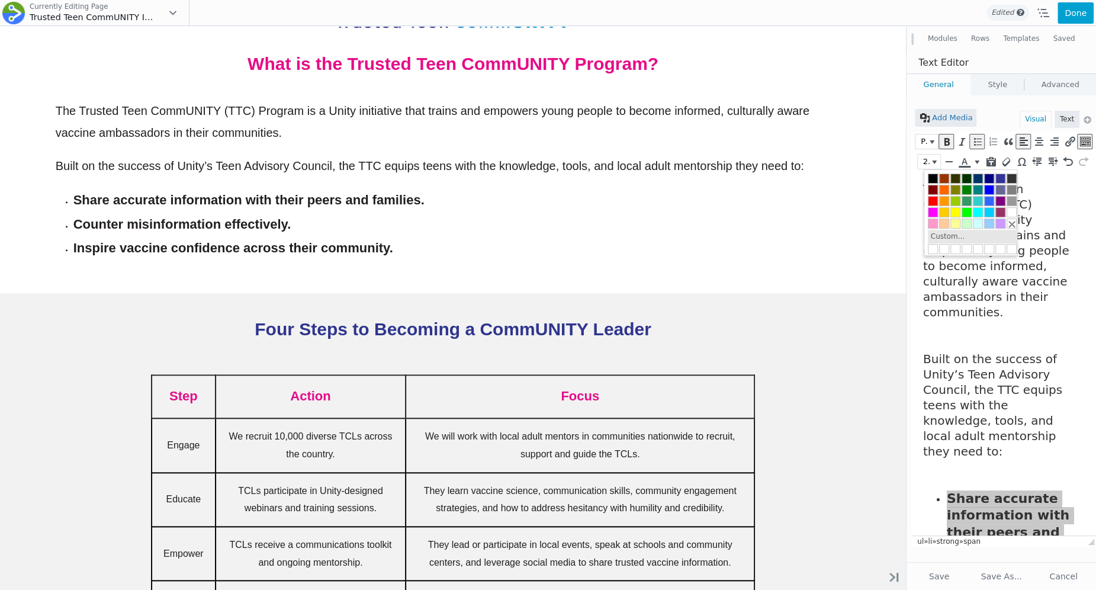
click at [948, 230] on button "Custom..." at bounding box center [948, 236] width 40 height 13
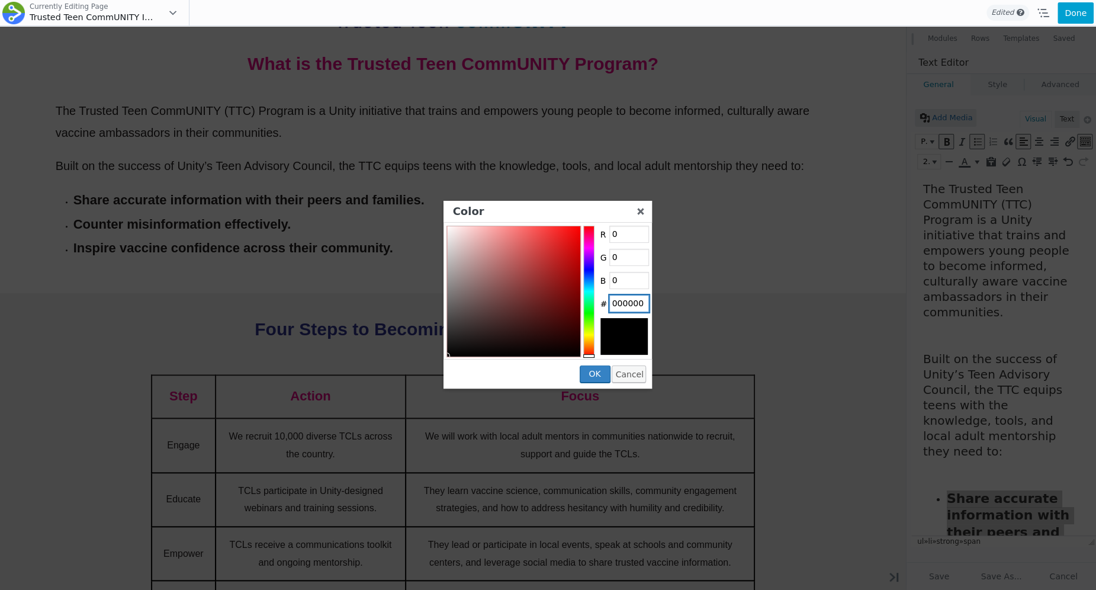
click at [625, 311] on input "000000" at bounding box center [629, 304] width 40 height 18
click at [625, 309] on input "000000" at bounding box center [629, 304] width 40 height 18
type input "350C88"
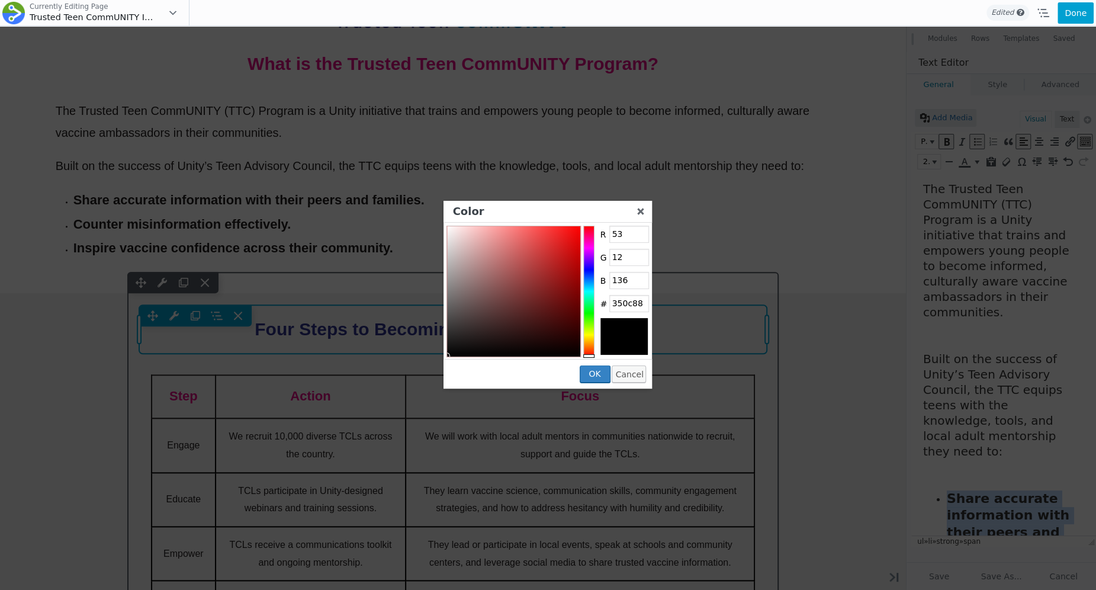
scroll to position [76, 0]
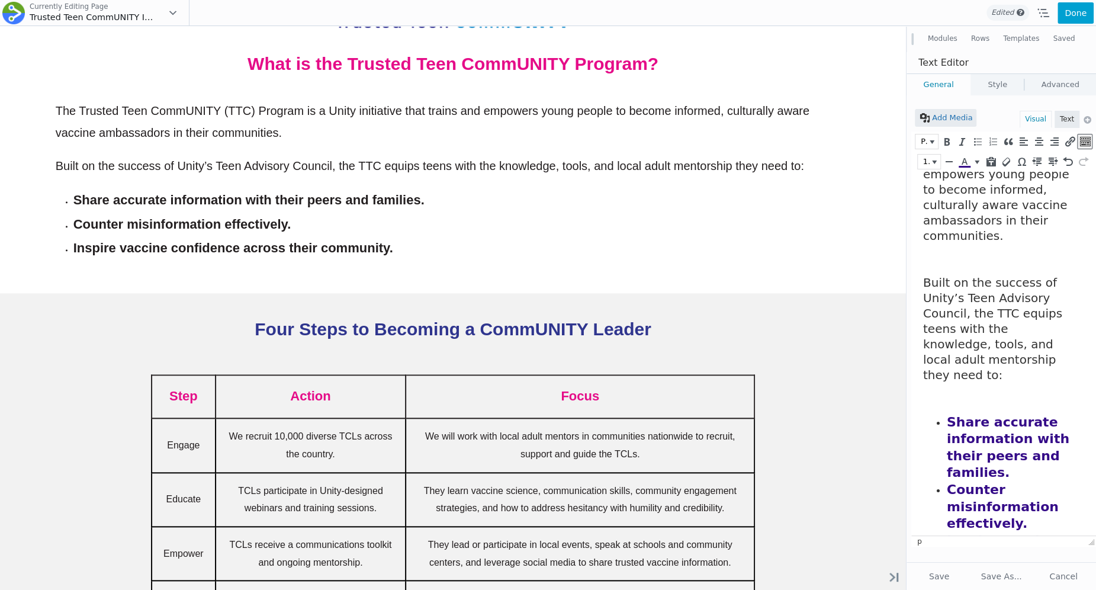
click at [955, 353] on body "The Trusted Teen CommUNITY (TTC) Program is a Unity initiative that trains and …" at bounding box center [1000, 352] width 155 height 495
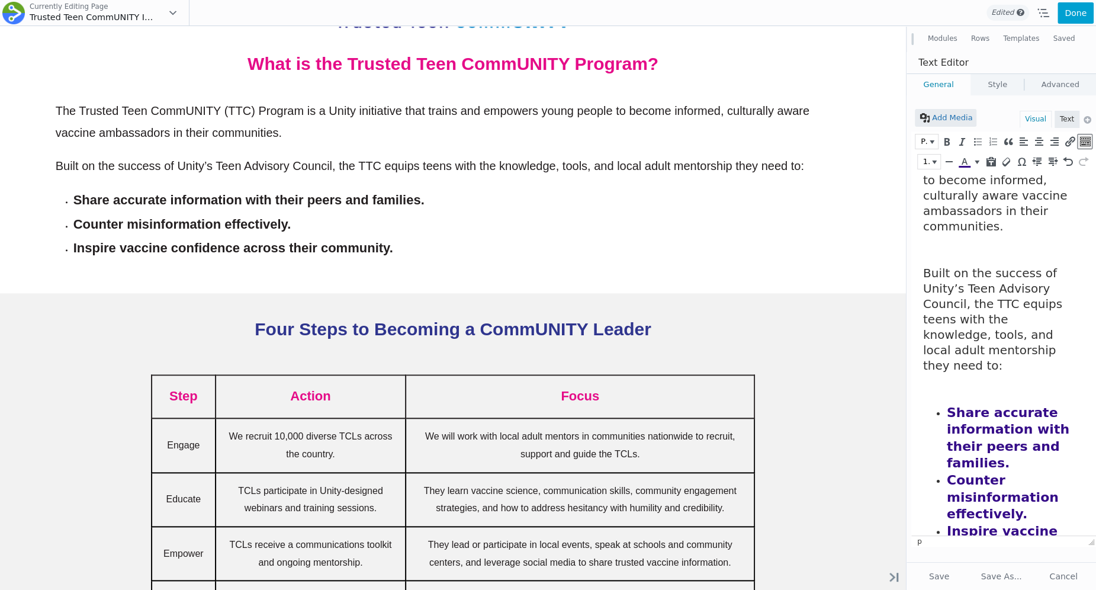
click at [975, 415] on span "Share accurate information with their peers and families." at bounding box center [1008, 438] width 123 height 66
click at [1070, 9] on button "Done" at bounding box center [1075, 12] width 36 height 21
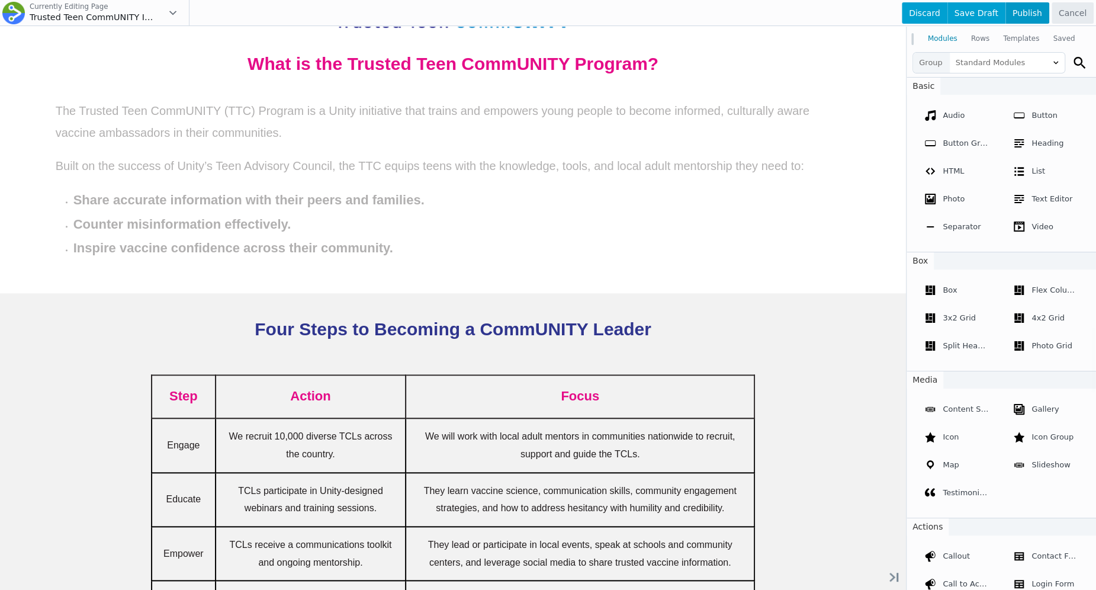
click at [1036, 14] on span "Publish" at bounding box center [1027, 12] width 44 height 21
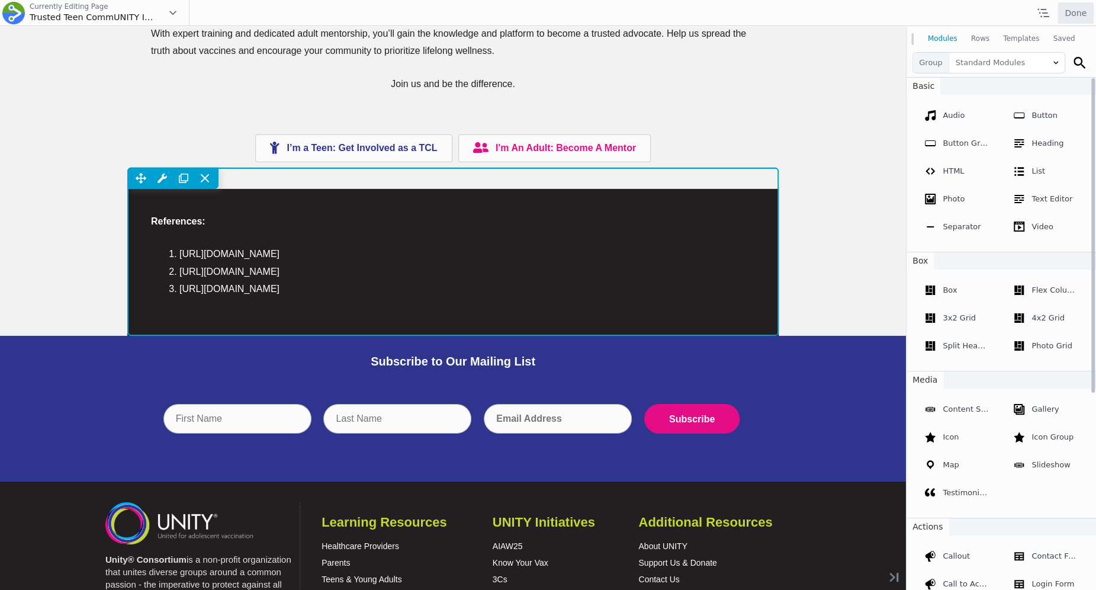
scroll to position [2738, 0]
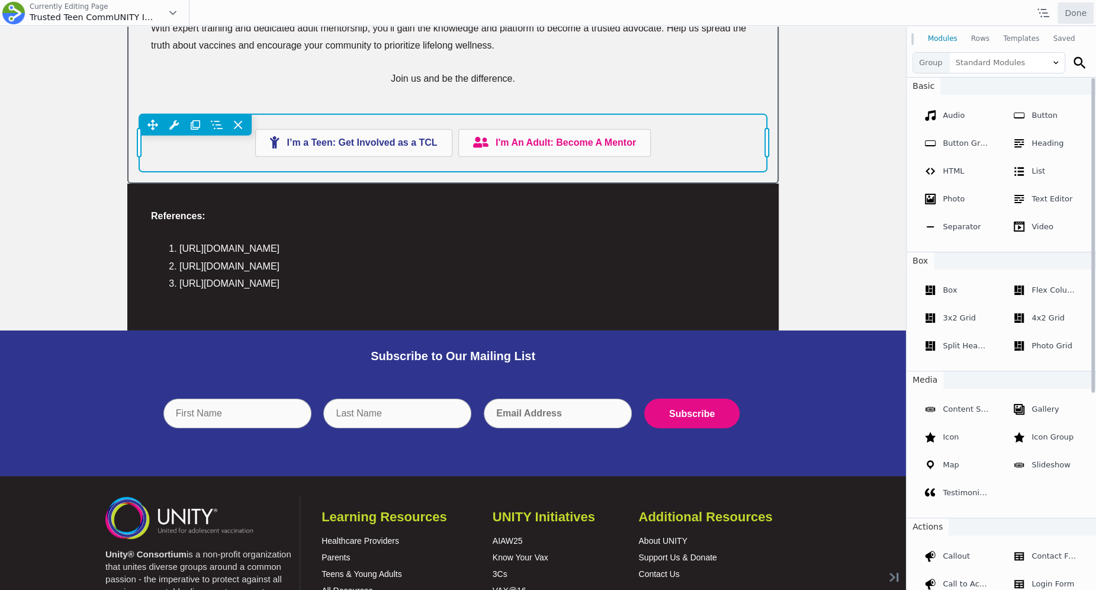
click at [402, 139] on div "Move Up Move Down Button Group Settings Copy Button Group Settings Paste Button…" at bounding box center [453, 142] width 628 height 57
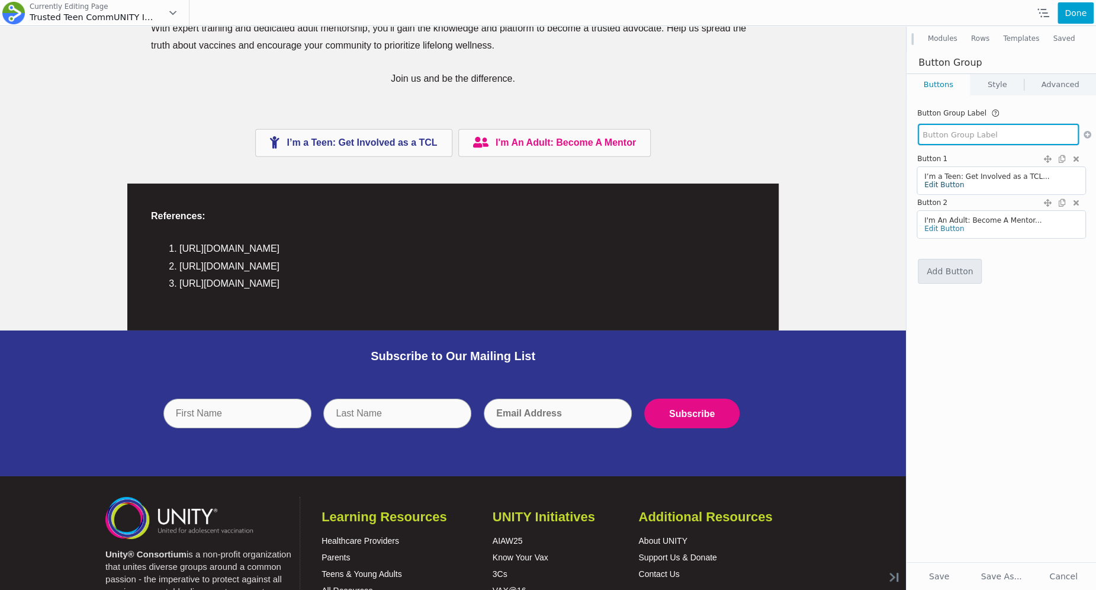
click at [948, 185] on link "Edit Button" at bounding box center [944, 185] width 40 height 8
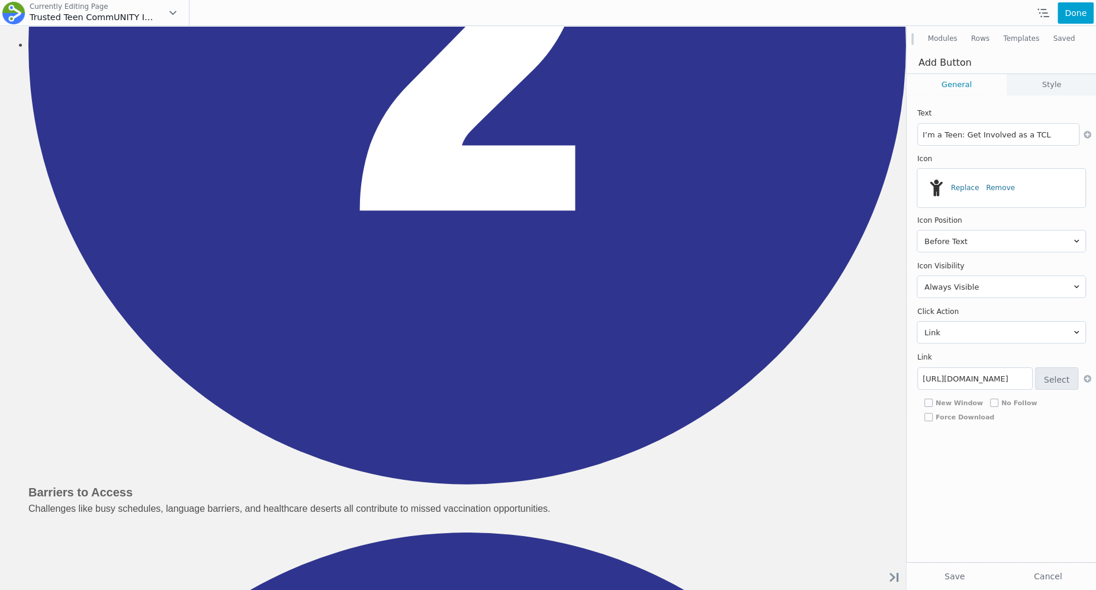
click at [946, 403] on span "New Window" at bounding box center [958, 403] width 47 height 7
click at [932, 403] on input "New Window" at bounding box center [928, 402] width 8 height 8
checkbox input "true"
click at [925, 572] on button "Save" at bounding box center [954, 575] width 91 height 21
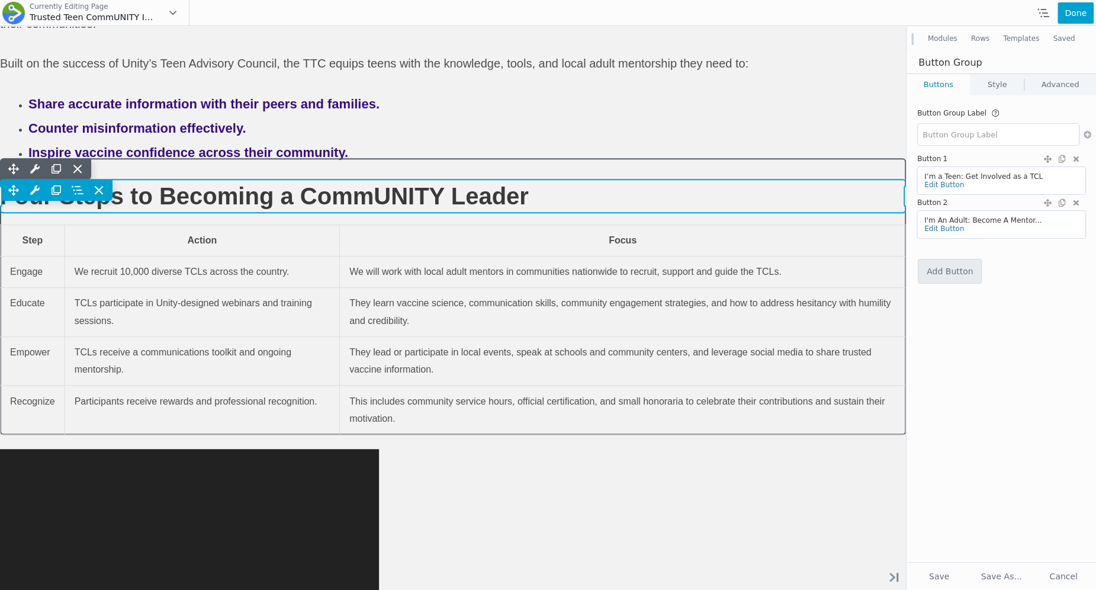
scroll to position [381, 0]
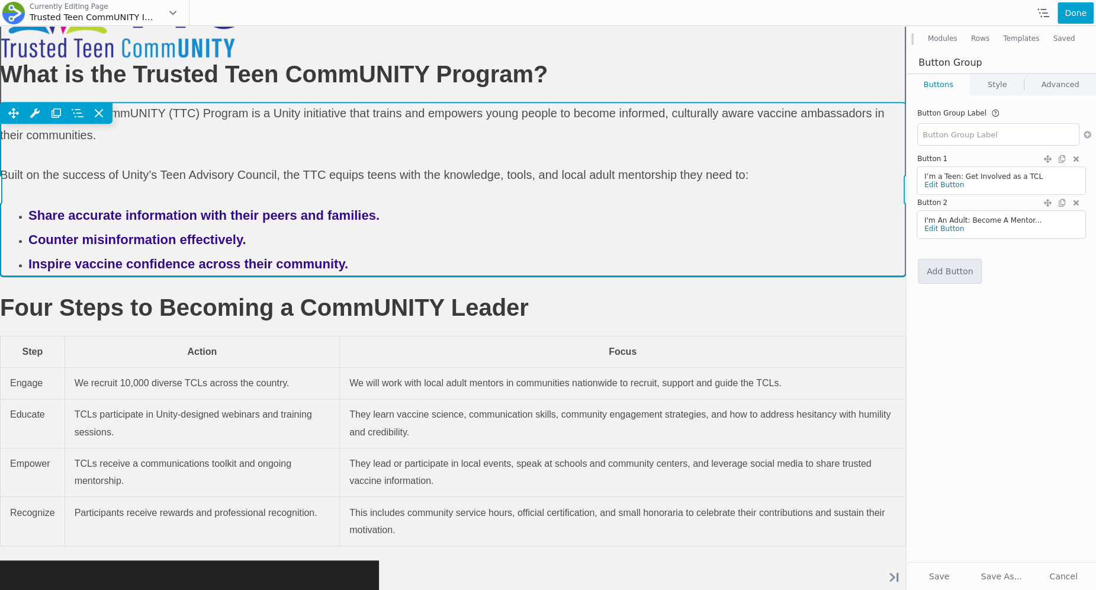
click at [395, 276] on div "Move Up Move Down Text Editor Settings Copy Text Editor Settings Paste Text Edi…" at bounding box center [453, 188] width 906 height 173
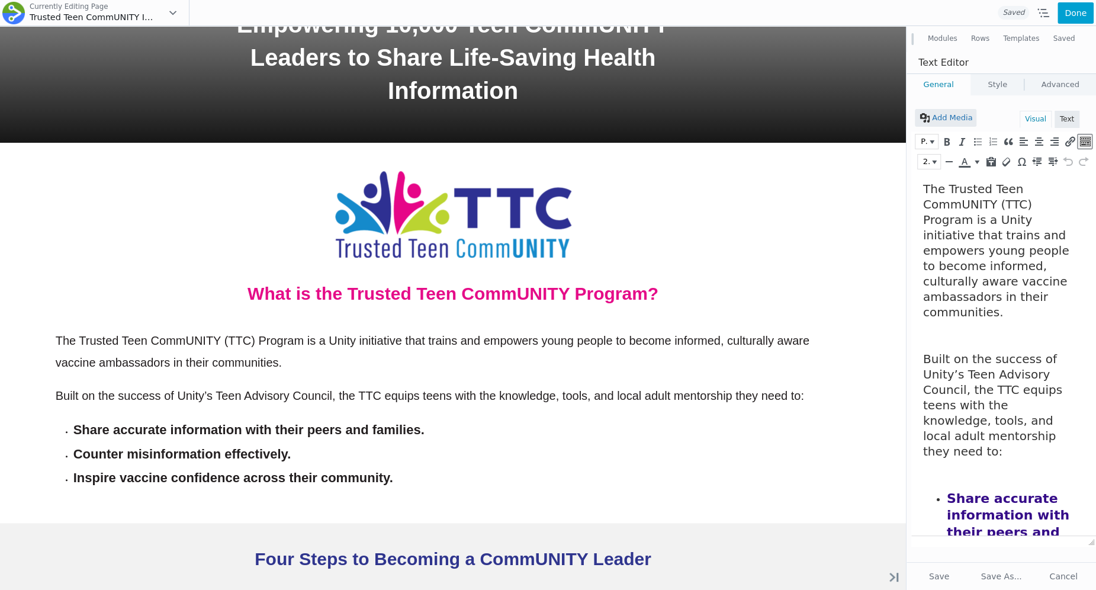
scroll to position [86, 0]
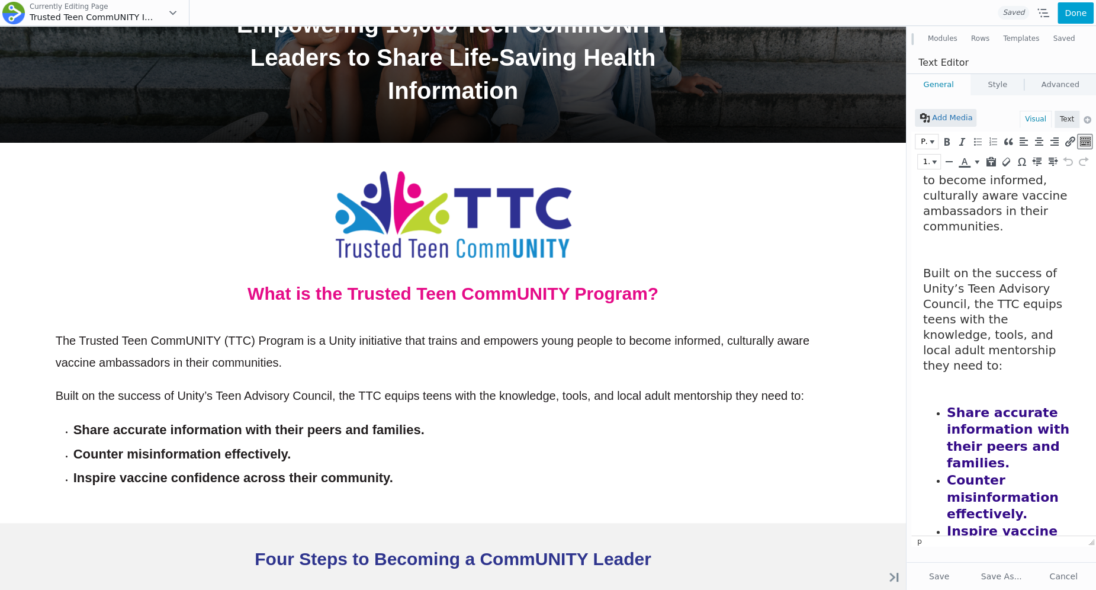
drag, startPoint x: 1052, startPoint y: 517, endPoint x: 932, endPoint y: 354, distance: 202.8
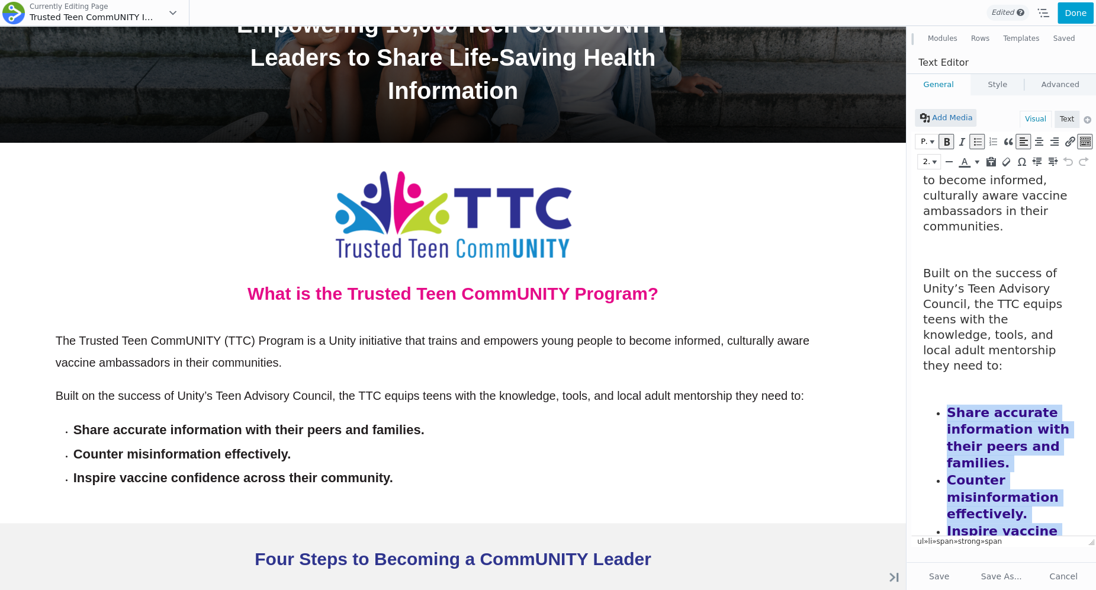
drag, startPoint x: 1056, startPoint y: 517, endPoint x: 944, endPoint y: 383, distance: 174.8
click at [944, 404] on ul "Share accurate information with their peers and families. Counter misinformatio…" at bounding box center [1000, 497] width 155 height 186
click at [947, 139] on icon "Bold (⌘B)" at bounding box center [946, 142] width 11 height 12
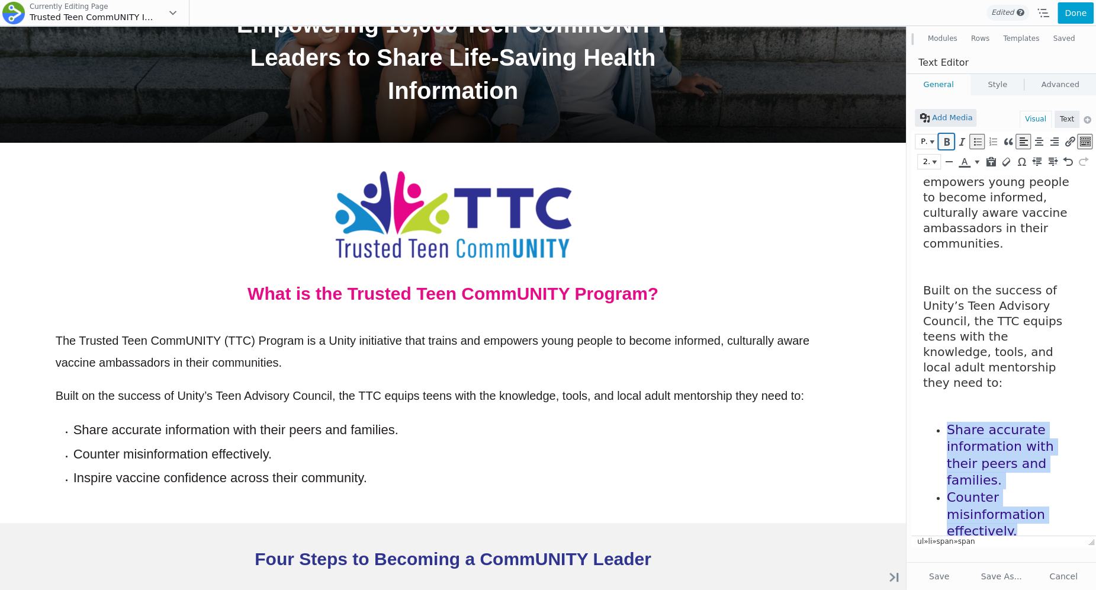
click at [947, 139] on icon "Bold (⌘B)" at bounding box center [946, 142] width 11 height 12
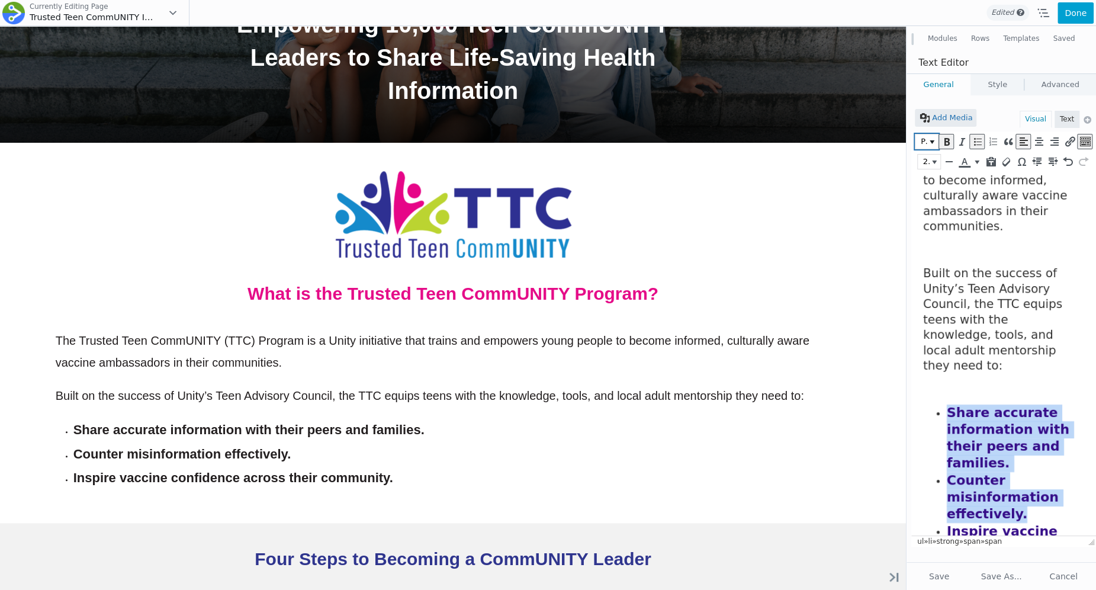
click at [934, 143] on icon "button" at bounding box center [932, 142] width 5 height 4
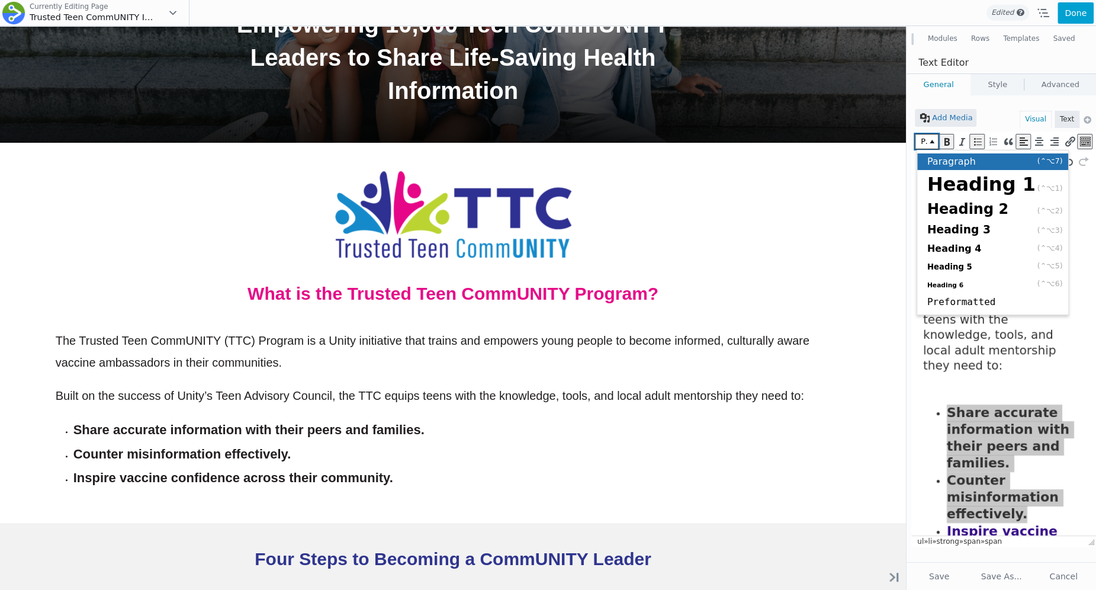
click at [952, 163] on span "Paragraph" at bounding box center [951, 161] width 49 height 11
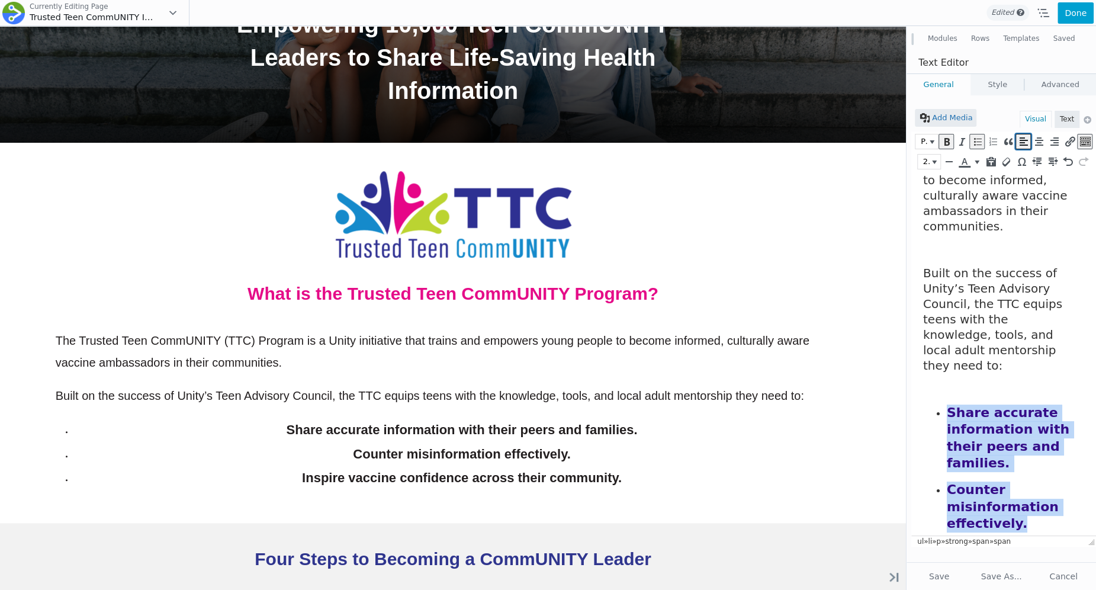
click at [1018, 142] on icon "Align left (⌃⌥L)" at bounding box center [1023, 142] width 11 height 12
click at [1021, 143] on icon "Align left (⌃⌥L)" at bounding box center [1023, 142] width 11 height 12
click at [1036, 143] on icon "Align center (⌃⌥C)" at bounding box center [1038, 142] width 11 height 12
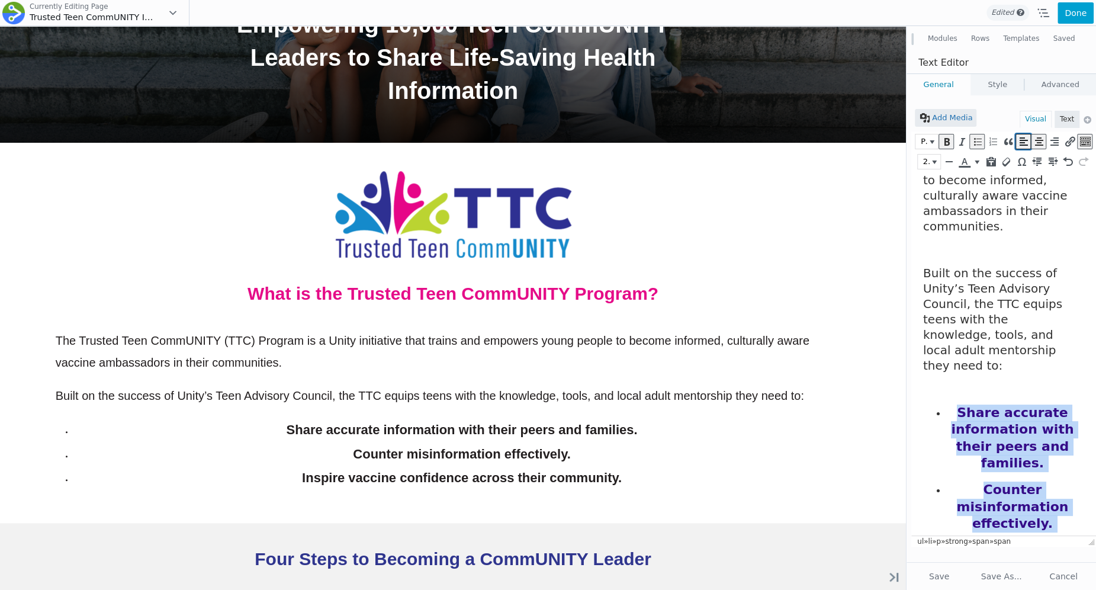
click at [1018, 143] on icon "Align left (⌃⌥L)" at bounding box center [1023, 142] width 11 height 12
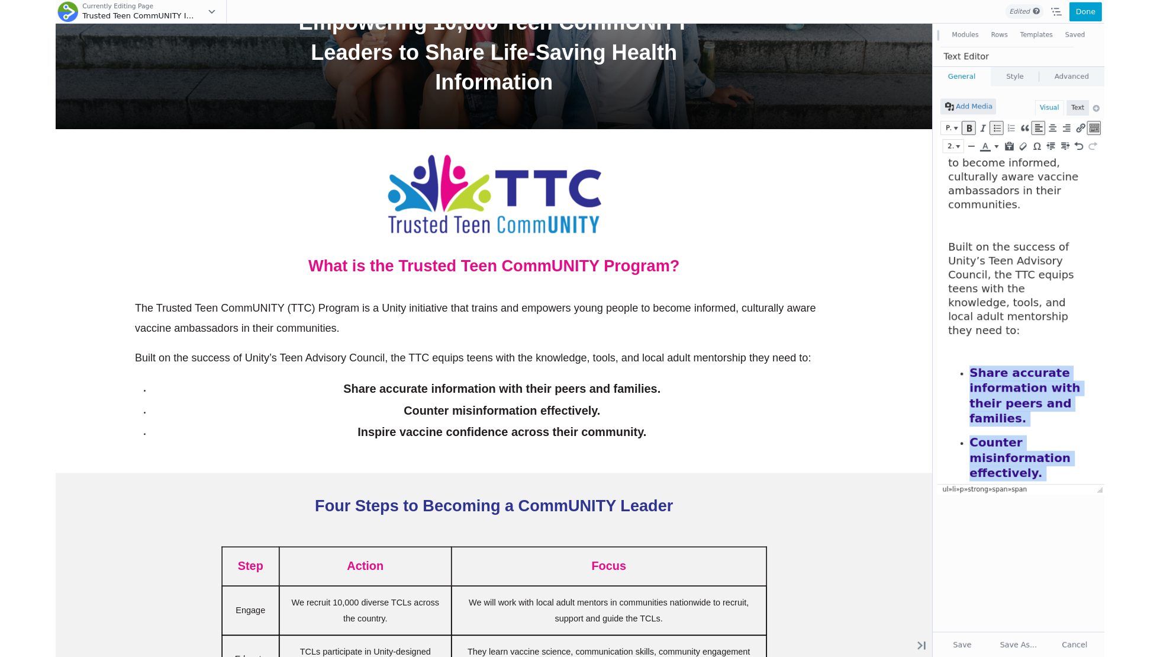
scroll to position [0, 0]
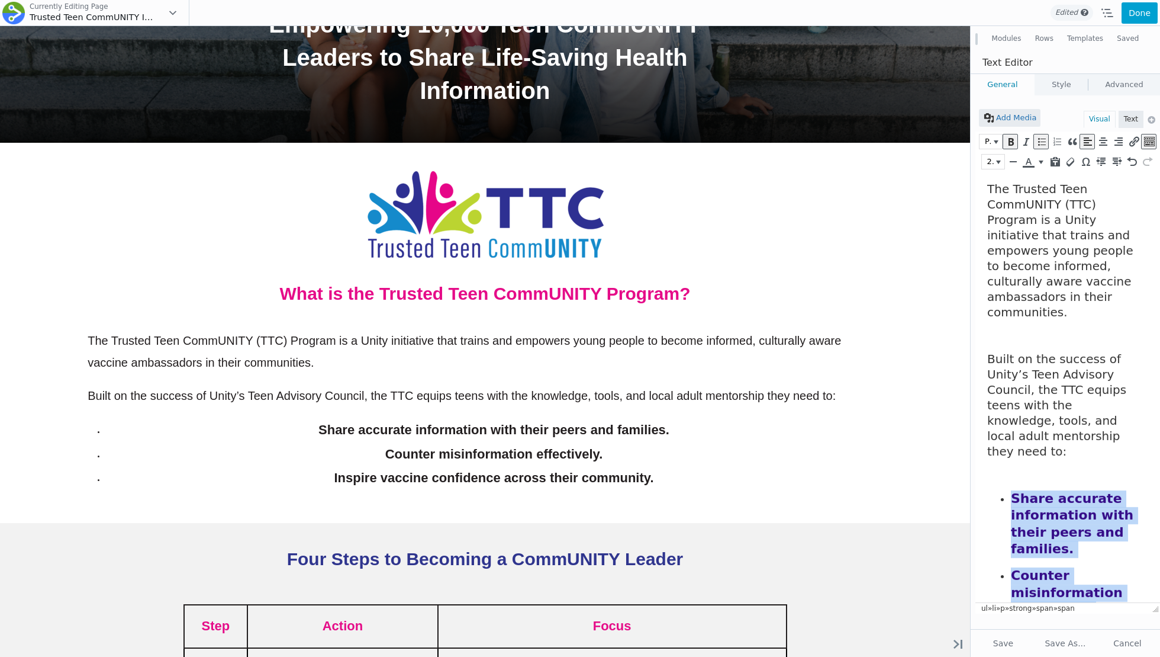
copy ul "Share accurate information with their peers and families. Counter misinformatio…"
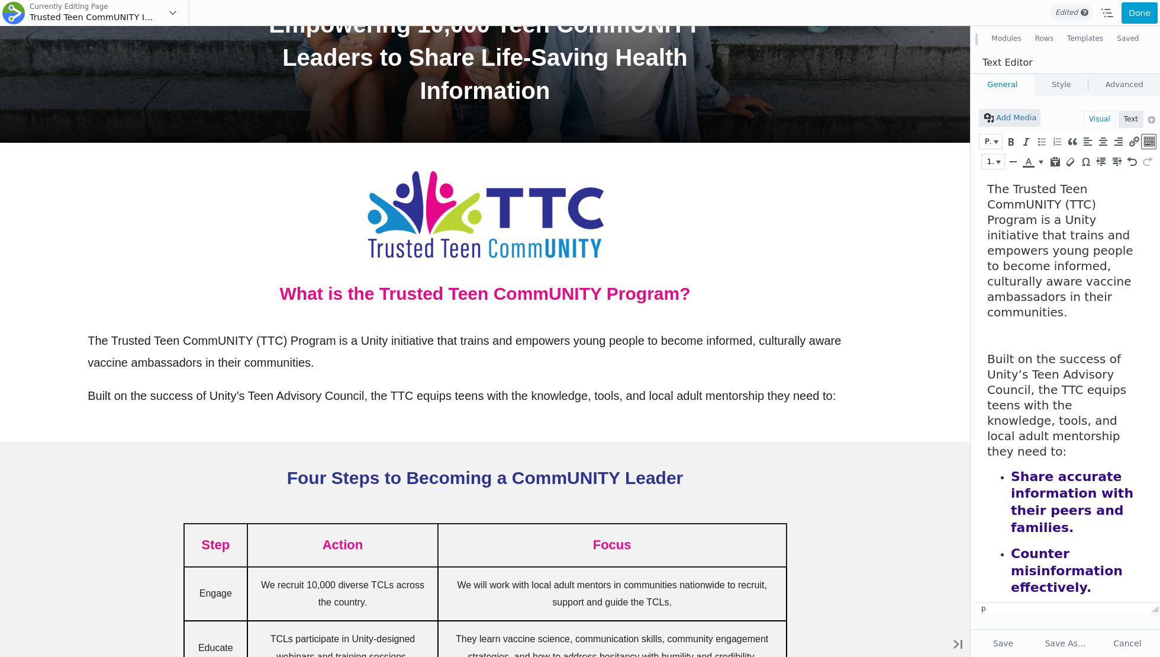
scroll to position [8, 0]
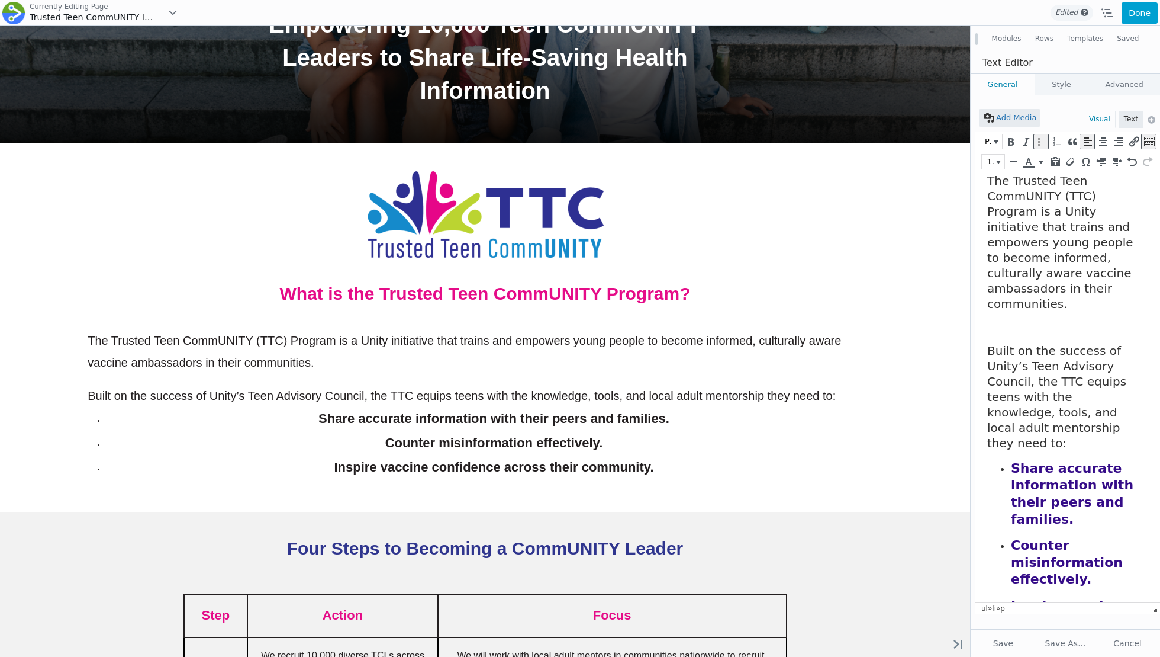
click at [1013, 461] on span "Share accurate information with their peers and families." at bounding box center [1072, 494] width 123 height 66
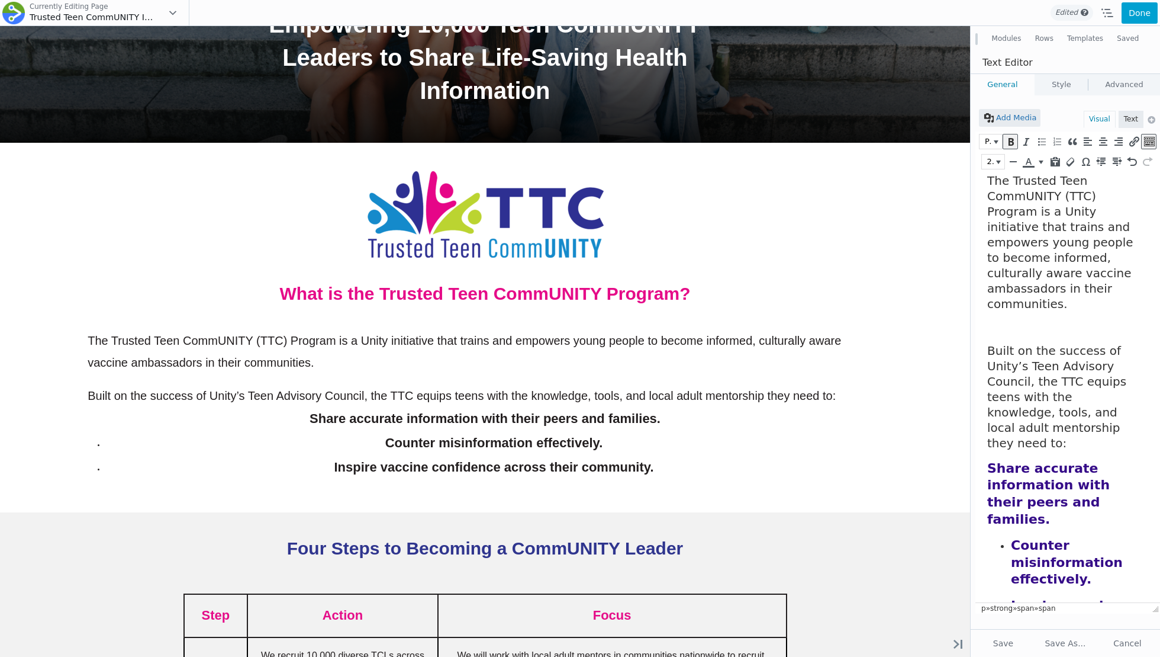
click at [1009, 537] on ul "Counter misinformation effectively. Inspire vaccine confidence across their com…" at bounding box center [1065, 601] width 155 height 128
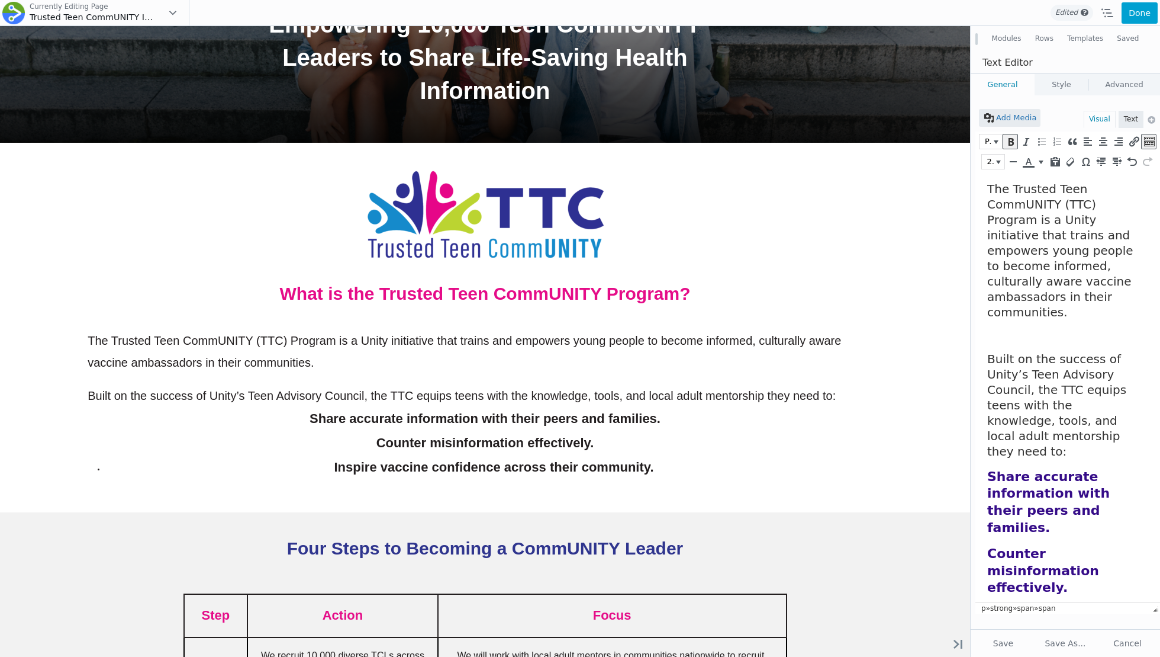
click at [1009, 589] on ul "Inspire vaccine confidence across their community." at bounding box center [1065, 639] width 155 height 67
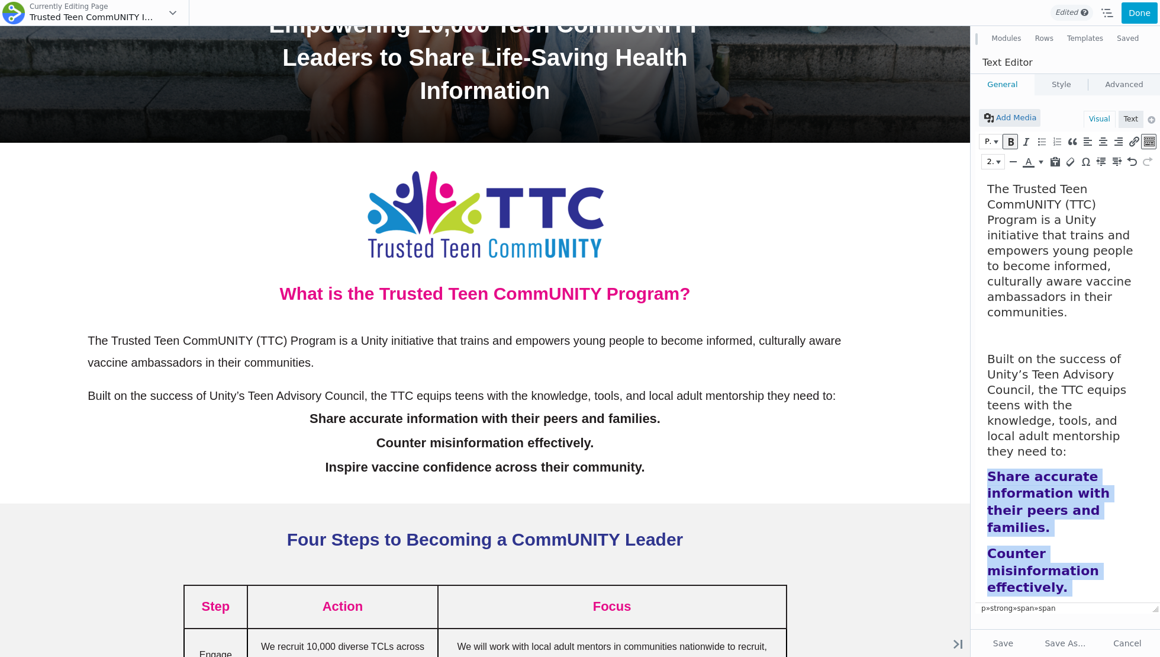
drag, startPoint x: 1072, startPoint y: 590, endPoint x: 986, endPoint y: 436, distance: 176.5
click at [986, 435] on html "The Trusted Teen CommUNITY (TTC) Program is a Unity initiative that trains and …" at bounding box center [1068, 419] width 185 height 494
click at [1057, 143] on icon "Numbered list (⌃⌥O)" at bounding box center [1056, 142] width 11 height 12
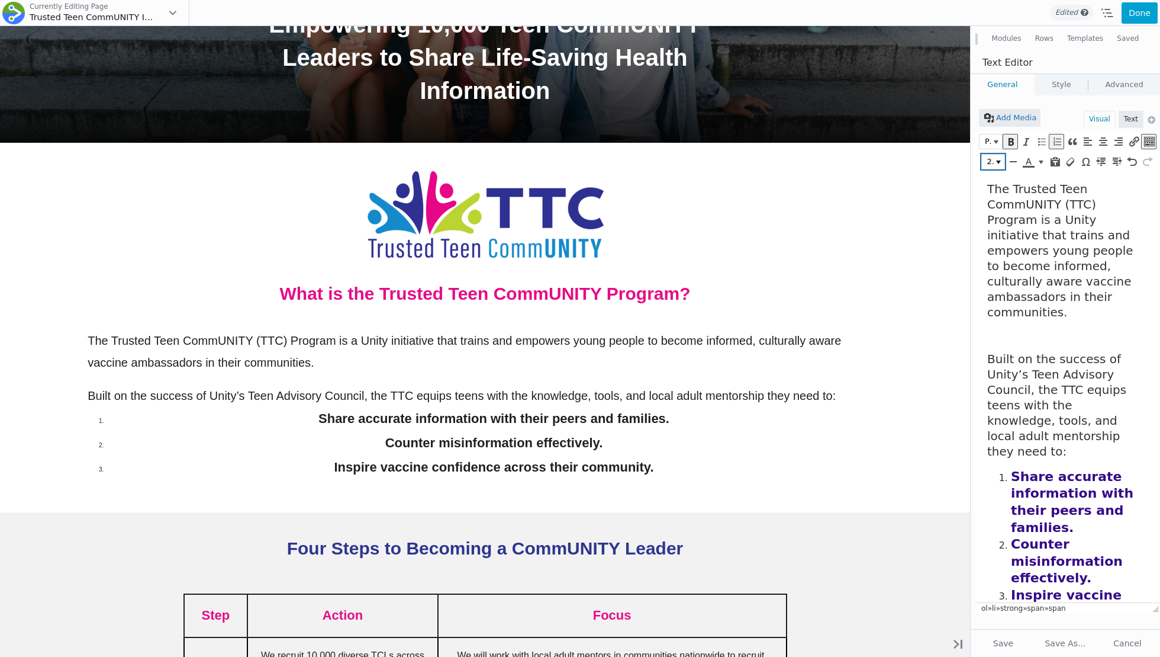
click at [991, 160] on span "22px" at bounding box center [990, 162] width 9 height 12
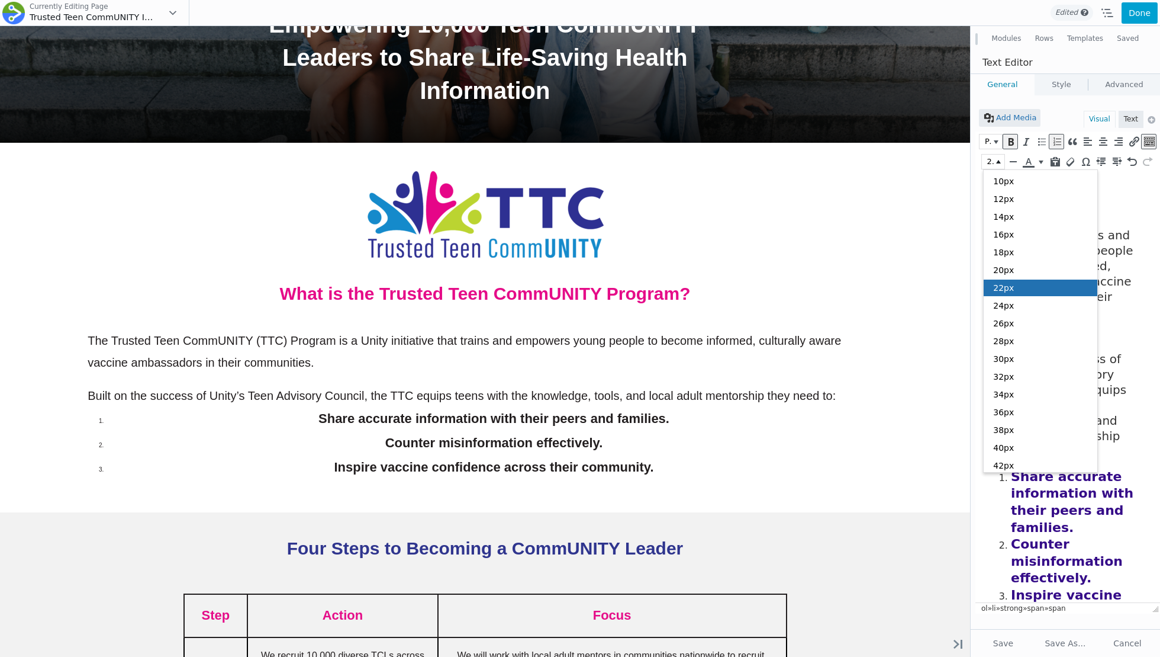
click at [1095, 251] on p "The Trusted Teen CommUNITY (TTC) Program is a Unity initiative that trains and …" at bounding box center [1065, 250] width 155 height 139
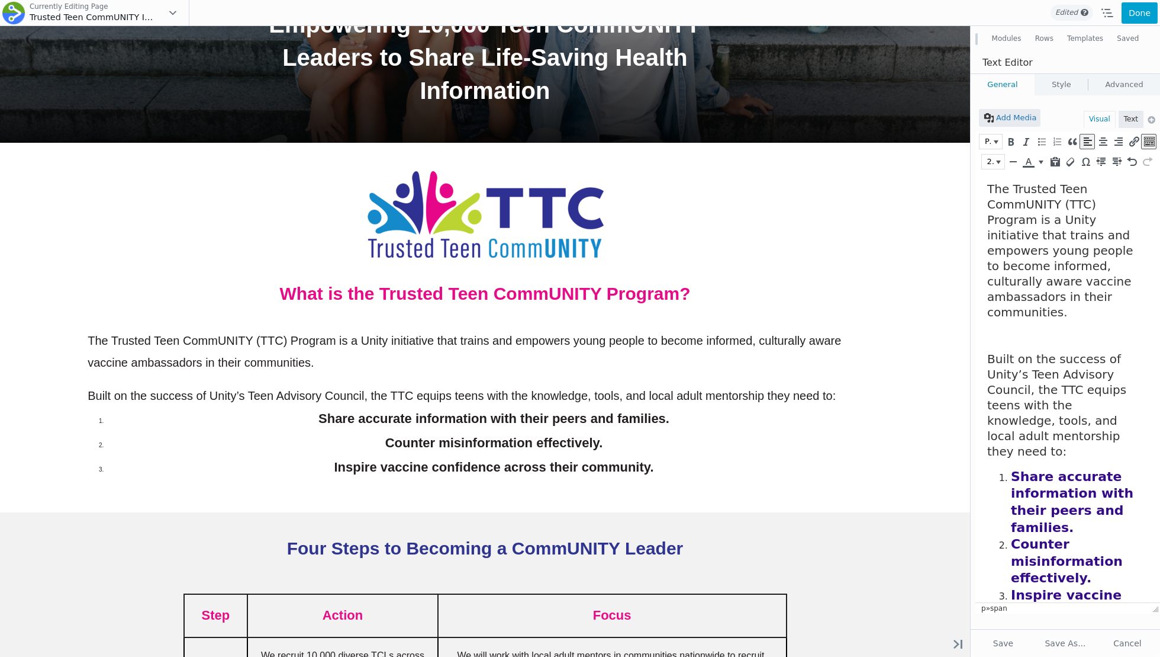
click at [1072, 430] on body "The Trusted Teen CommUNITY (TTC) Program is a Unity initiative that trains and …" at bounding box center [1065, 417] width 155 height 473
click at [1063, 423] on p "Built on the success of Unity’s Teen Advisory Council, the TTC equips teens wit…" at bounding box center [1065, 405] width 155 height 108
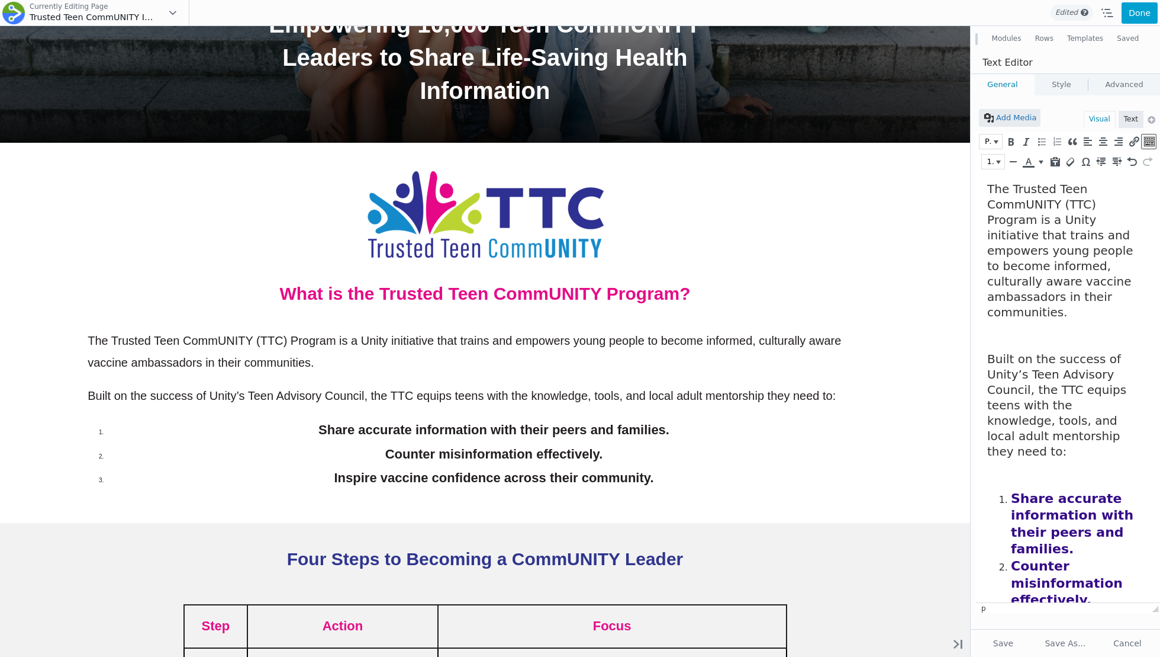
scroll to position [19, 0]
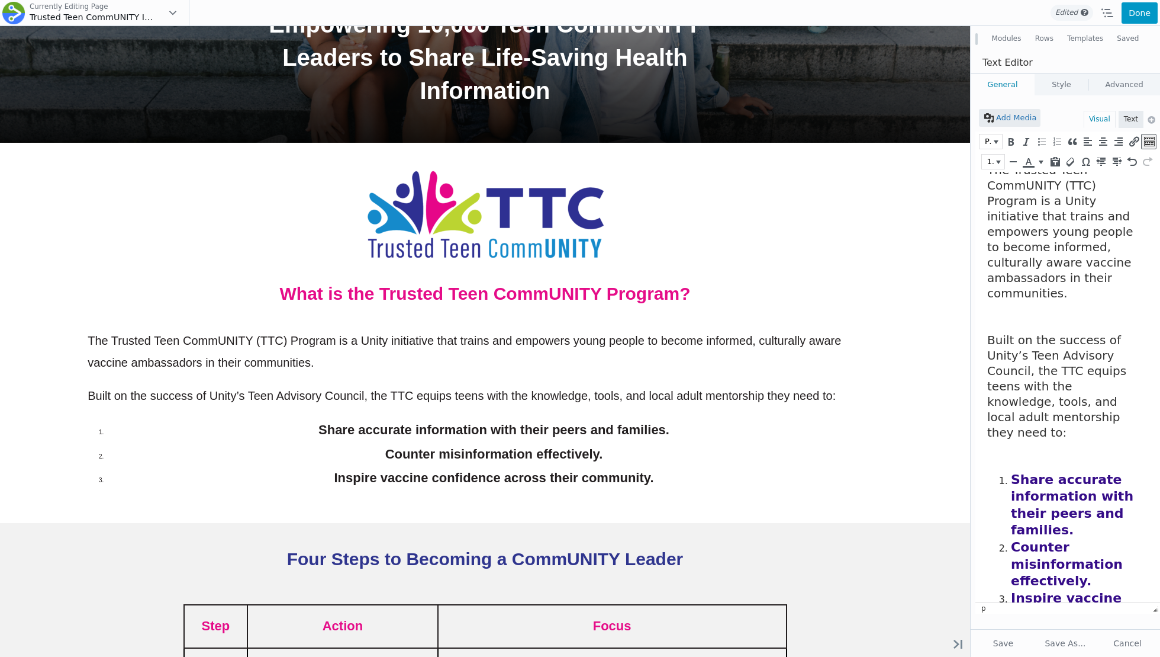
click at [1095, 15] on button "Done" at bounding box center [1140, 12] width 36 height 21
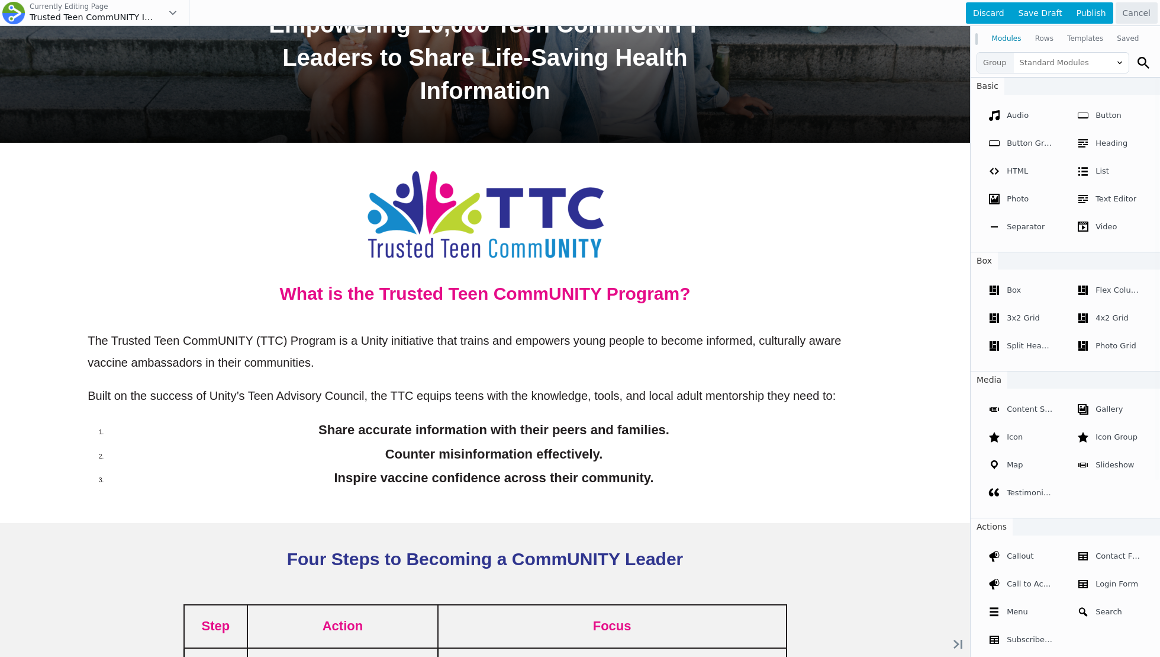
click at [1095, 64] on div at bounding box center [580, 328] width 1160 height 657
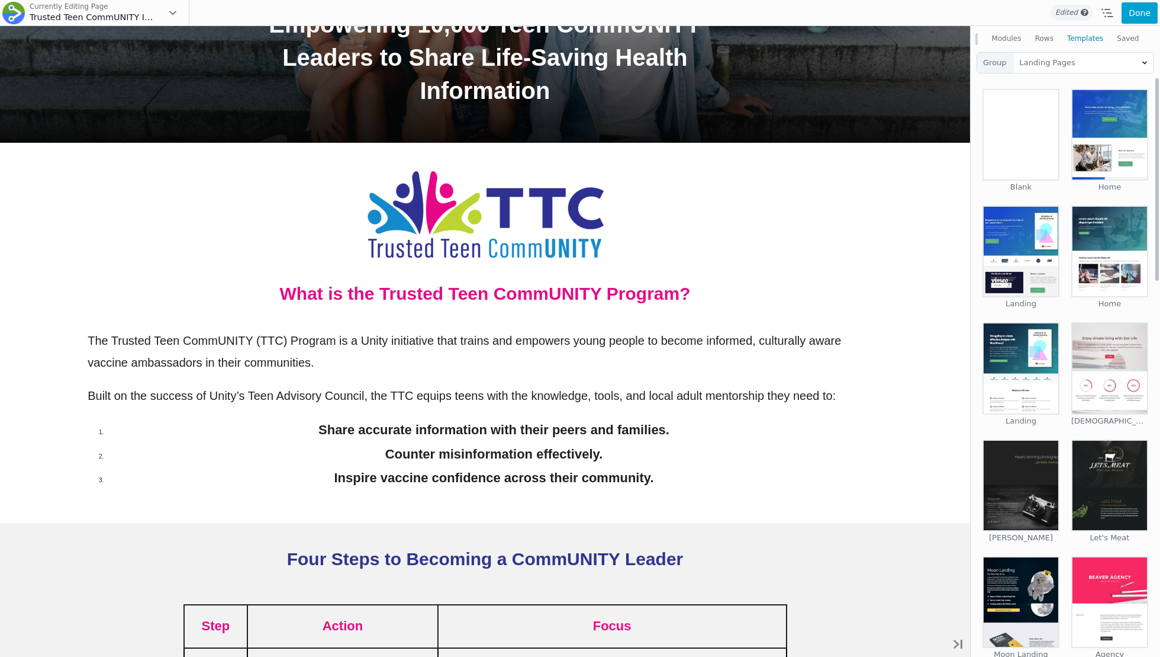
click at [1011, 35] on button "Modules" at bounding box center [1006, 38] width 43 height 21
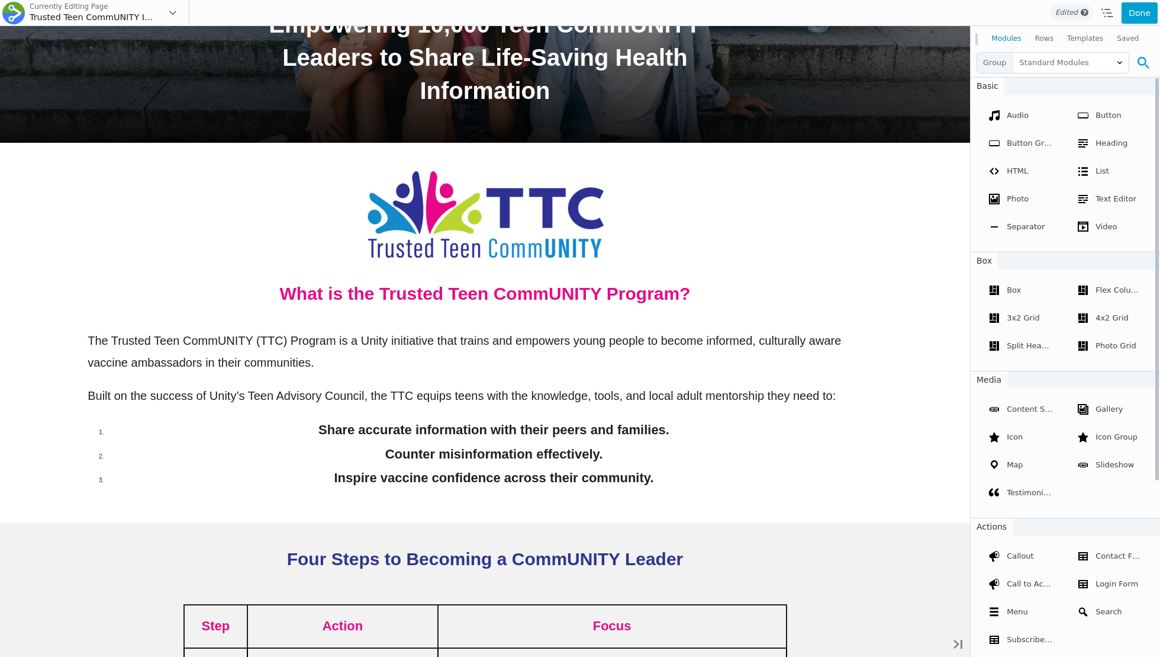
click at [1095, 61] on icon at bounding box center [1144, 63] width 12 height 12
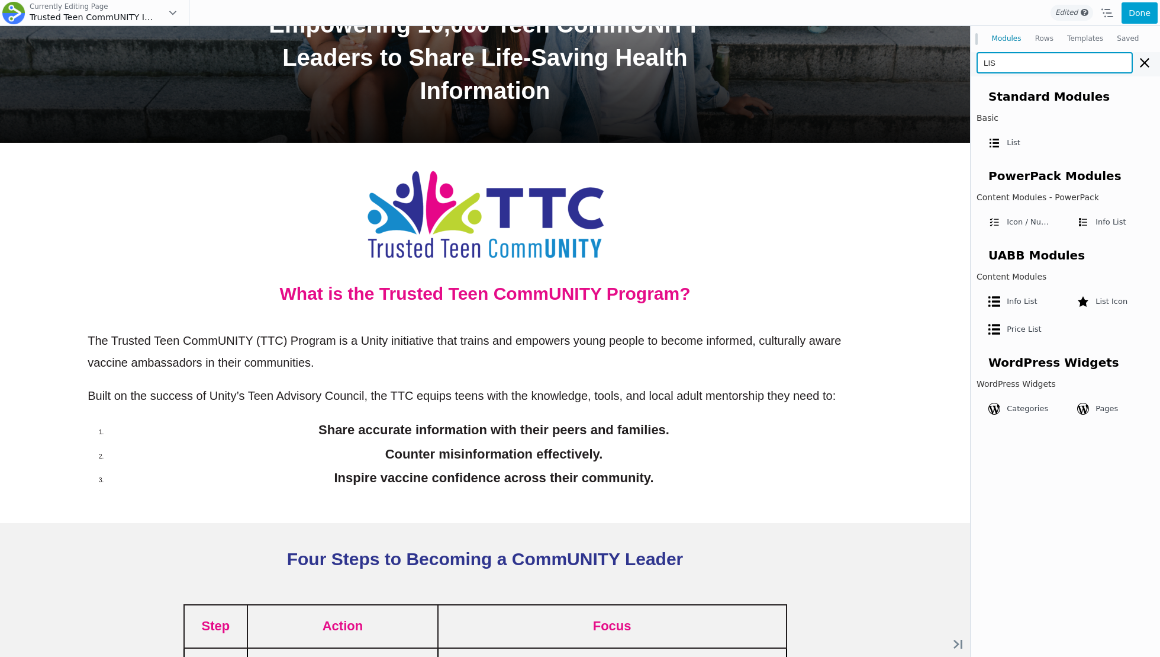
type input "LIST"
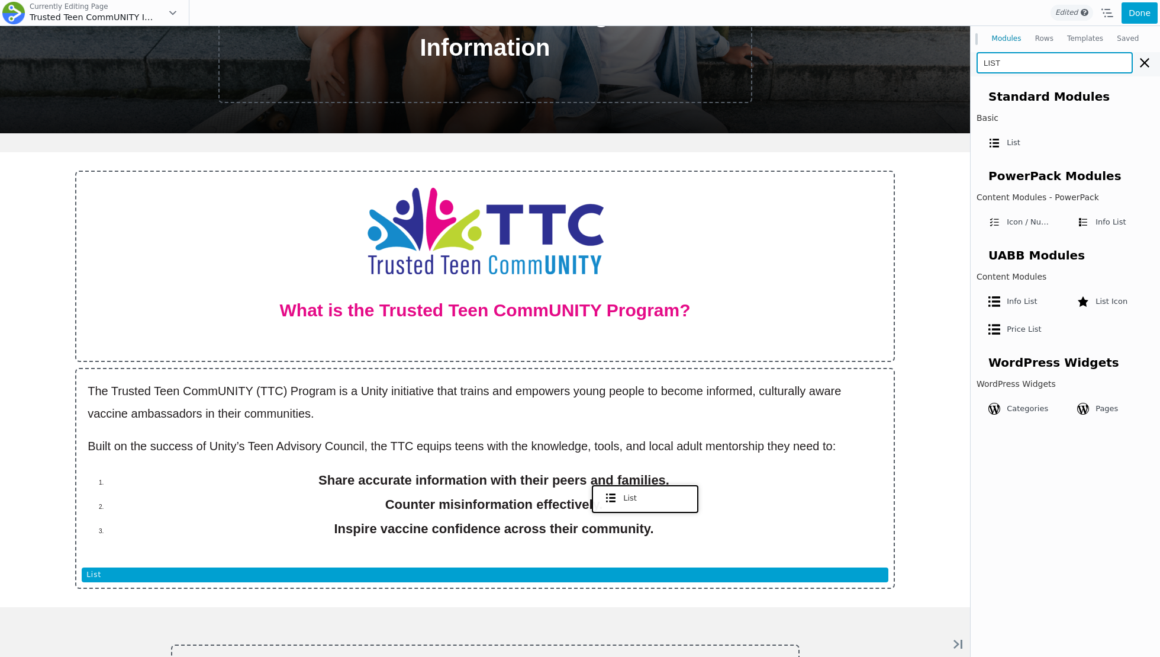
drag, startPoint x: 1005, startPoint y: 171, endPoint x: 642, endPoint y: 497, distance: 487.6
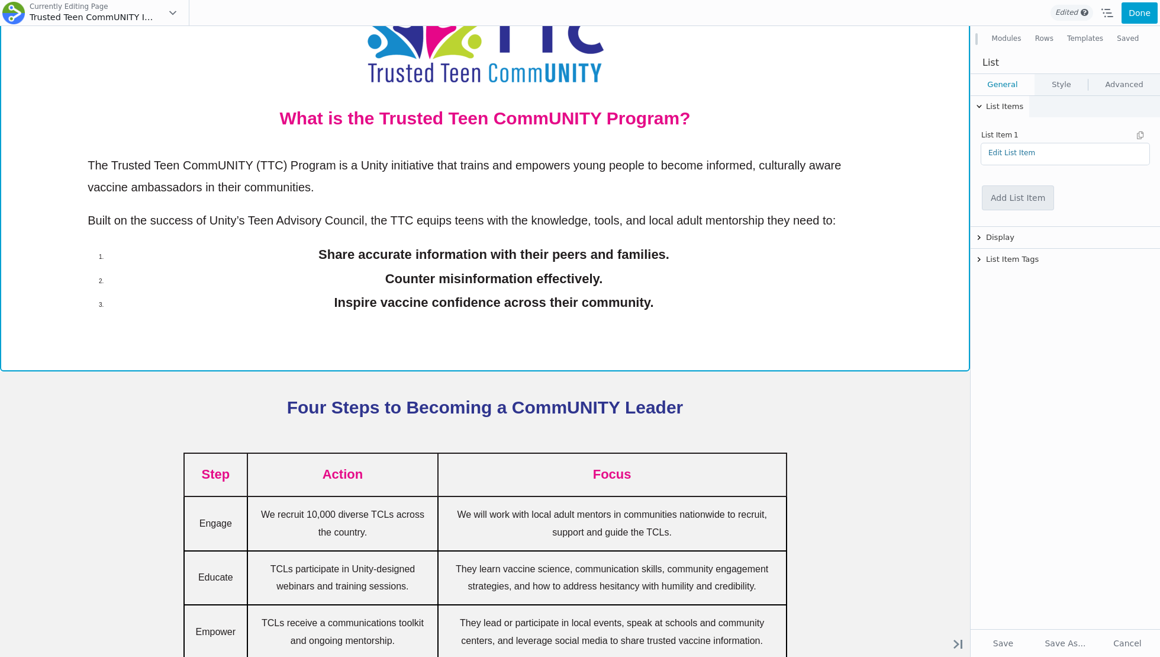
scroll to position [457, 0]
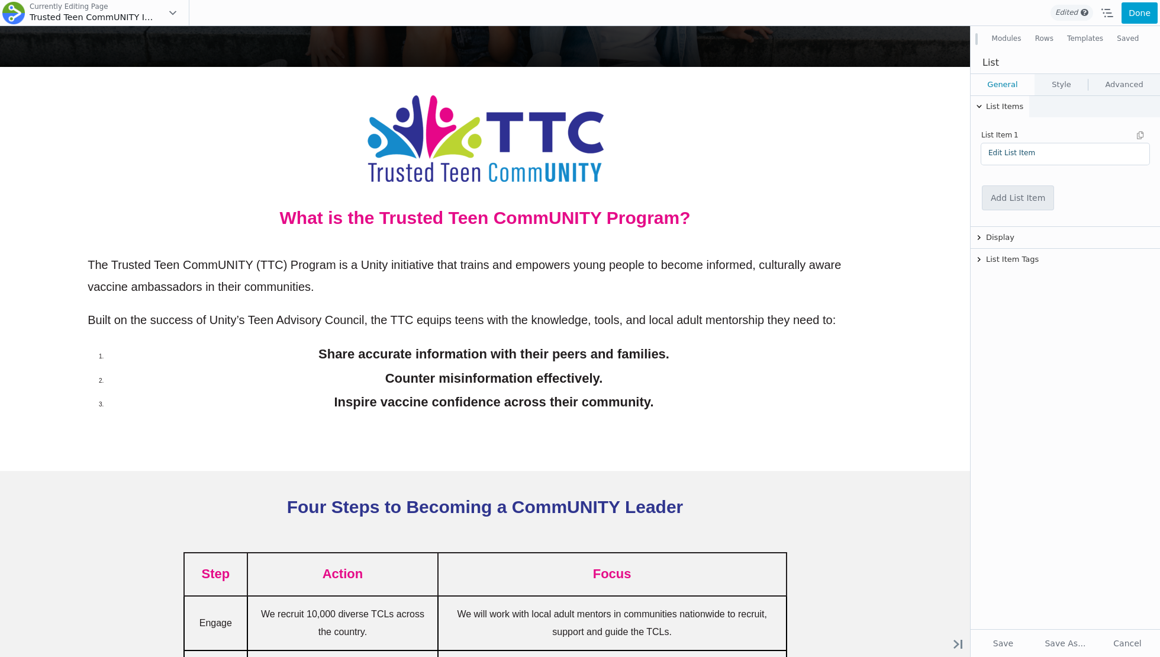
click at [1031, 155] on link "Edit List Item" at bounding box center [1012, 153] width 47 height 8
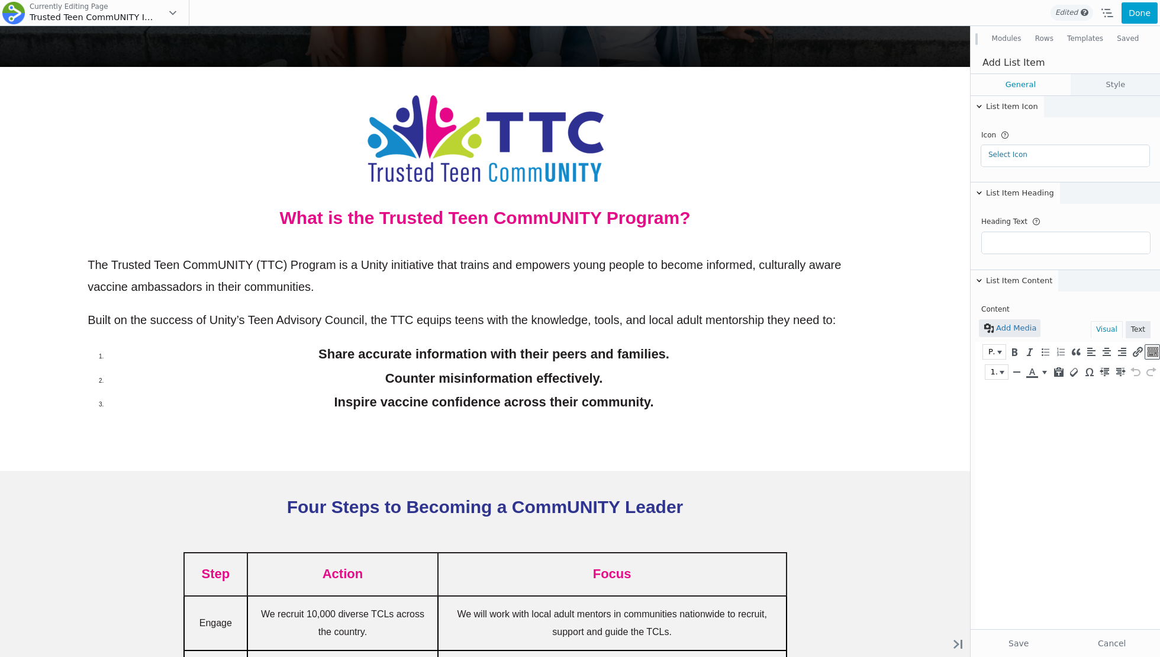
scroll to position [0, 0]
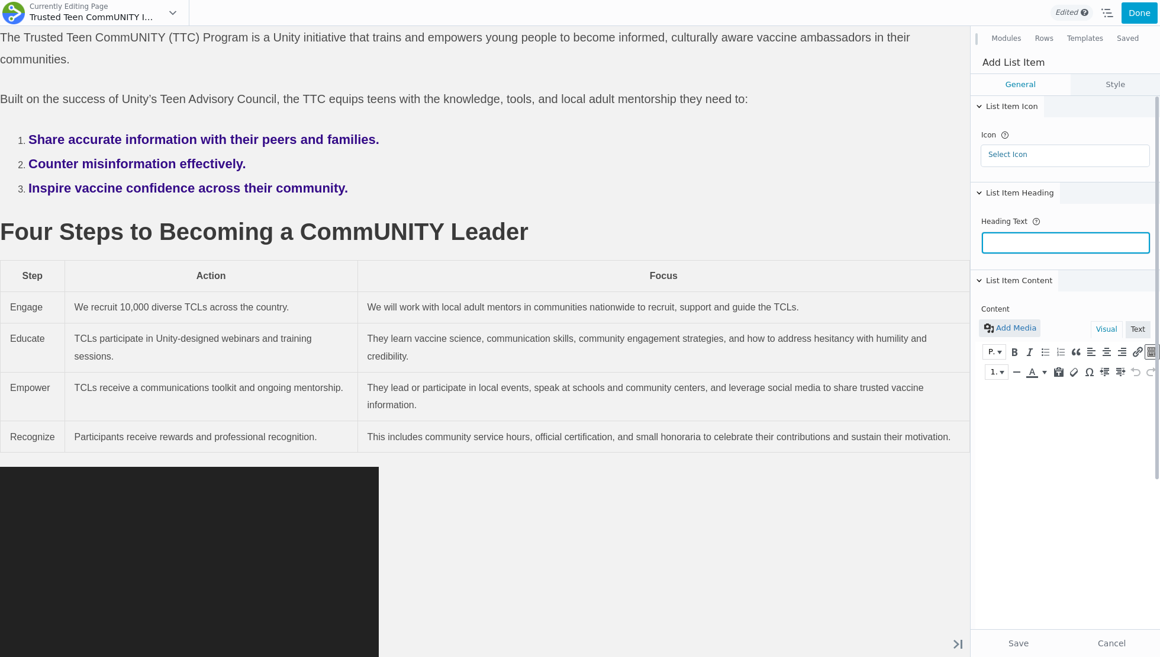
click at [1010, 247] on input "text" at bounding box center [1066, 242] width 168 height 21
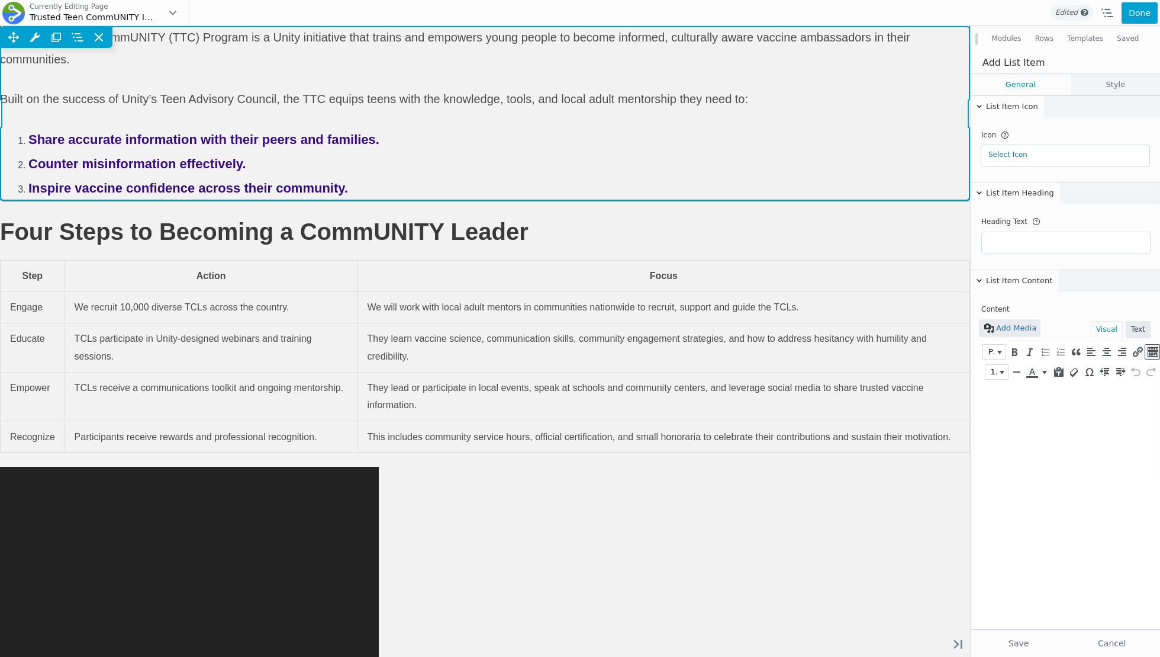
click at [625, 200] on div "Move Up Move Down Text Editor Settings Copy Text Editor Settings Paste Text Edi…" at bounding box center [485, 113] width 970 height 173
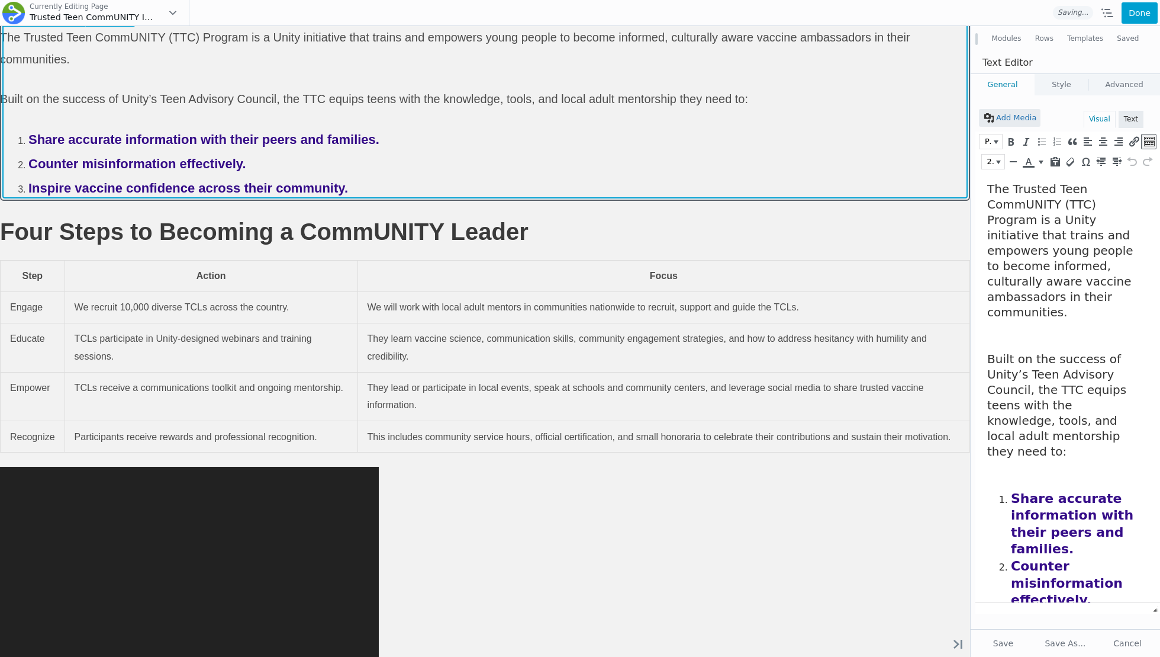
click at [380, 147] on span "Share accurate information with their peers and families." at bounding box center [203, 139] width 351 height 15
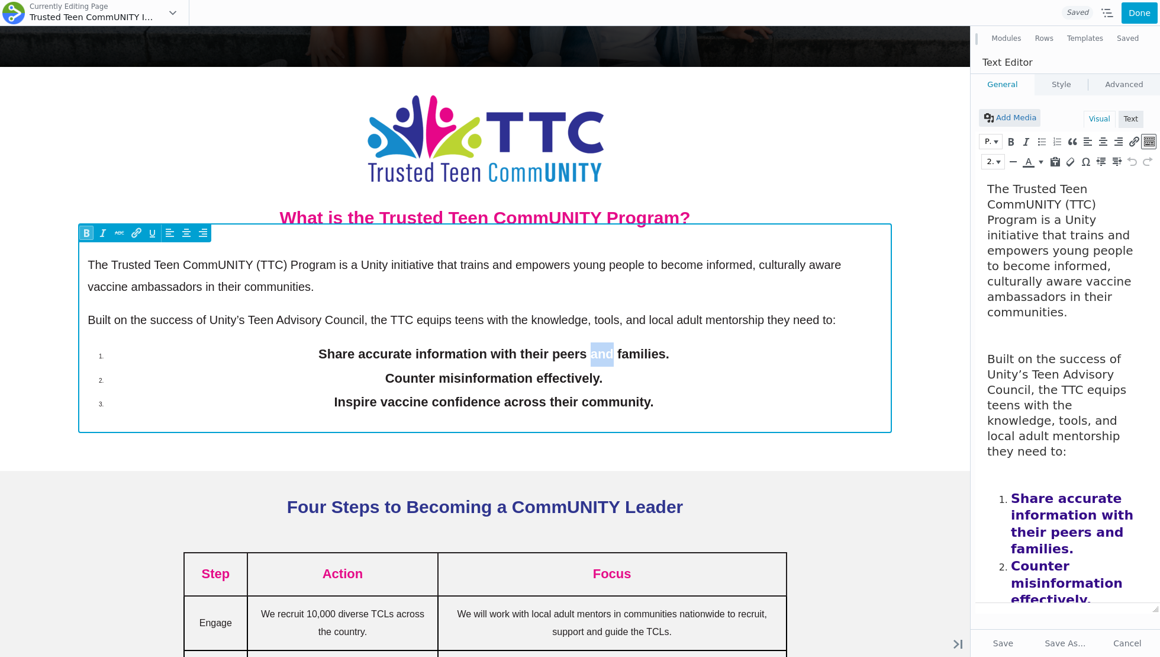
click at [603, 359] on span "Share accurate information with their peers and families." at bounding box center [494, 353] width 351 height 15
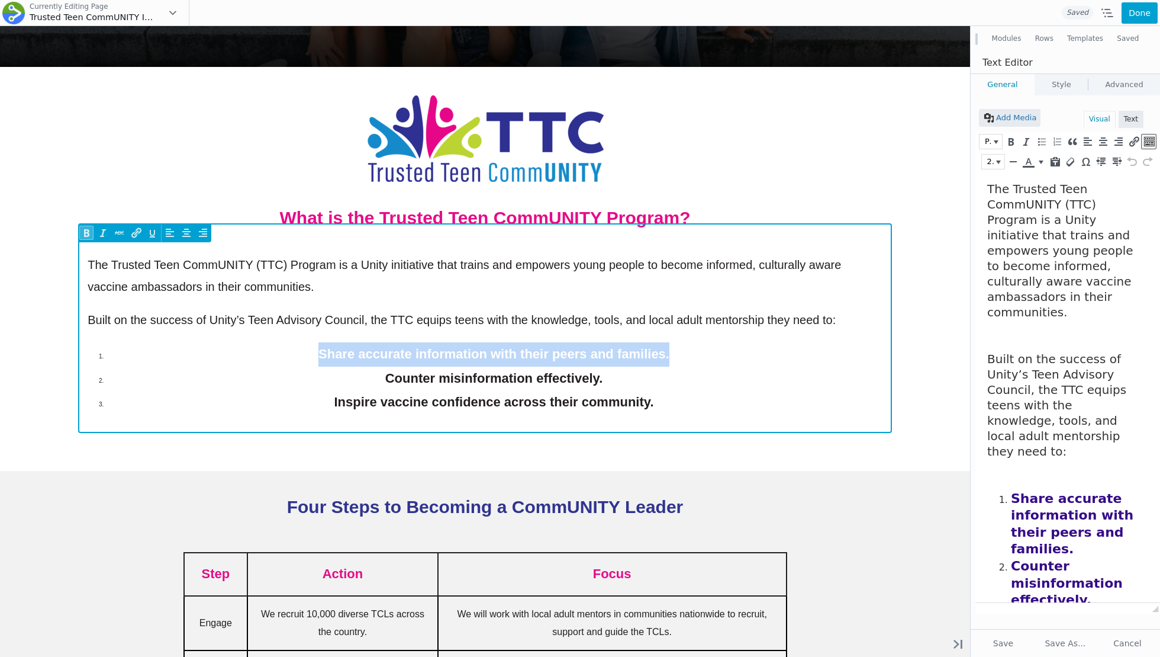
copy ol "Share accurate information with their peers and families."
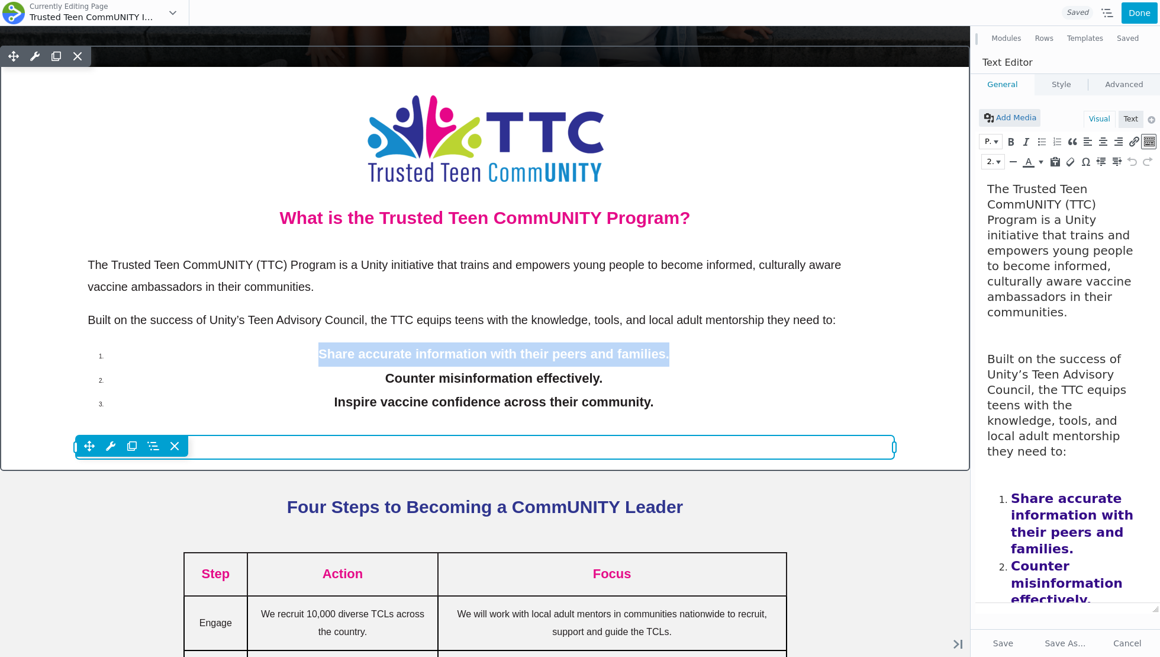
click at [573, 455] on div "Move Up Move Down List Settings Copy List Settings Paste List Settings Row Row …" at bounding box center [485, 445] width 819 height 21
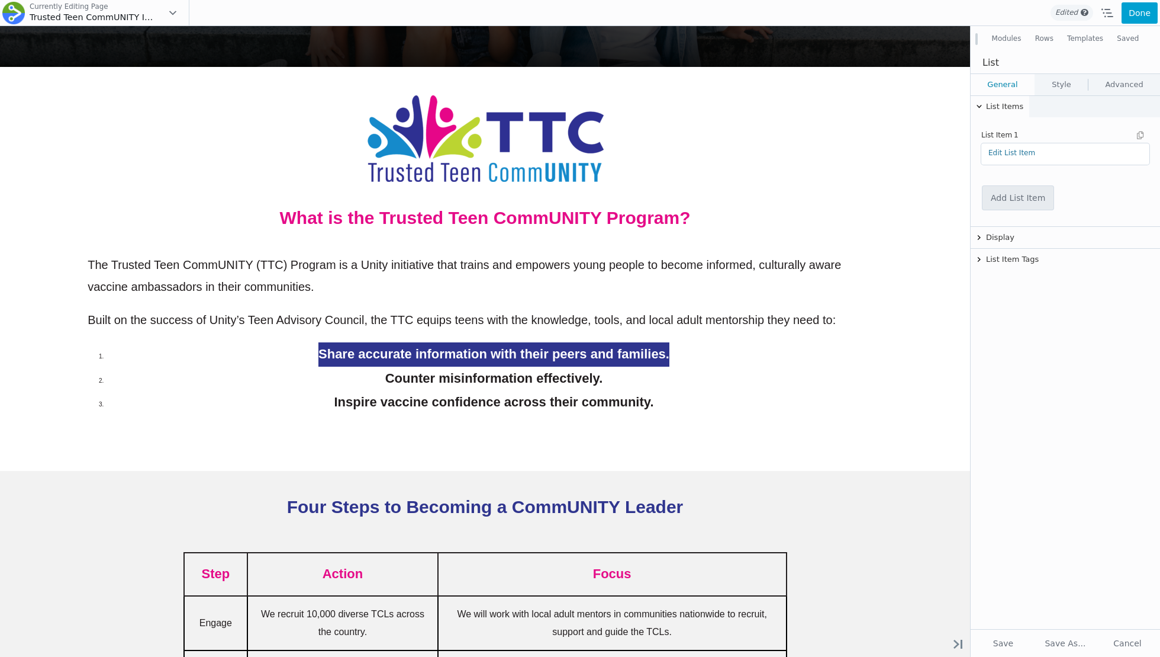
click at [1025, 158] on div "Edit List Item" at bounding box center [1066, 153] width 168 height 21
click at [1012, 152] on link "Edit List Item" at bounding box center [1012, 153] width 47 height 8
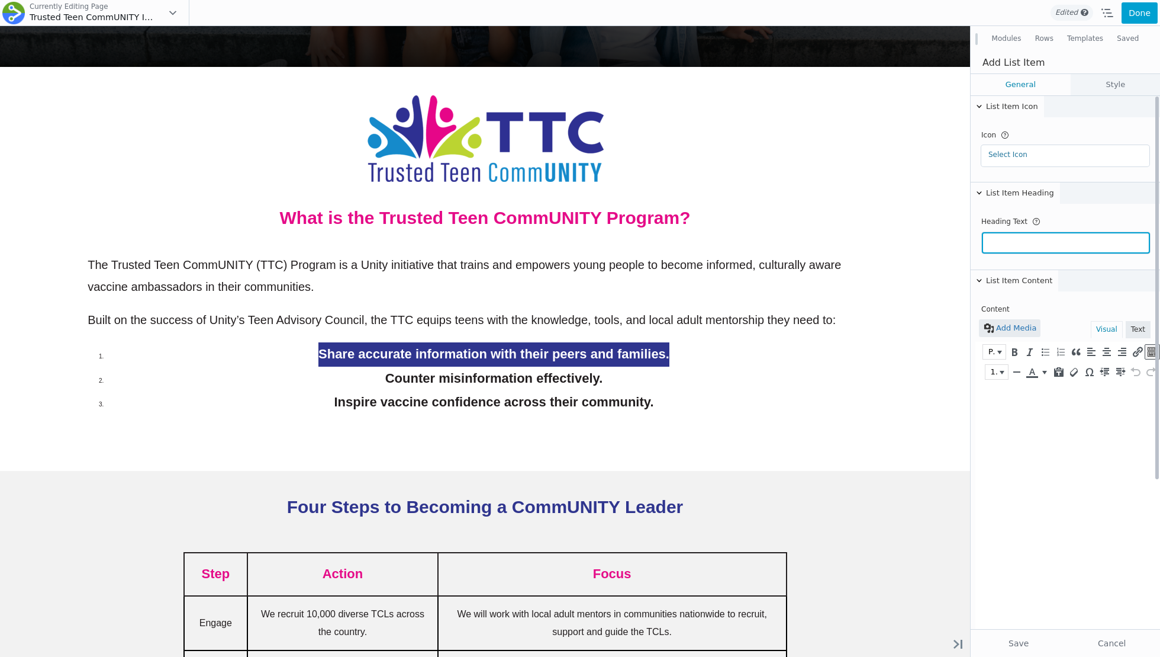
click at [1009, 250] on input "text" at bounding box center [1066, 242] width 168 height 21
paste input "Share accurate information with their peers and families."
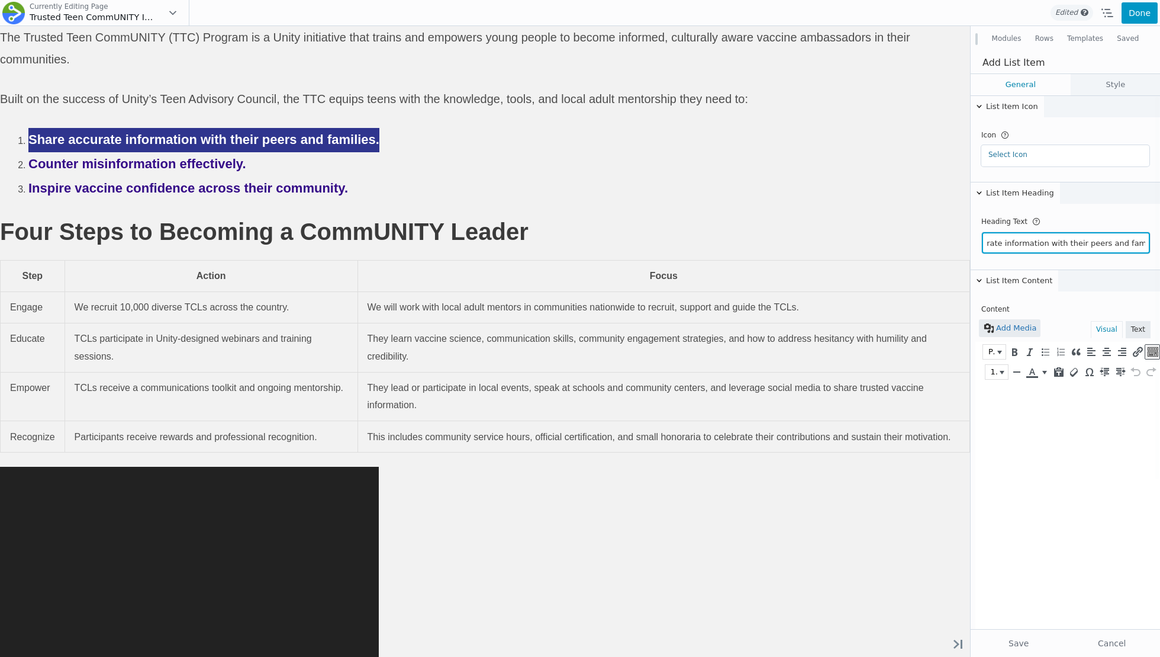
type input "Share accurate information with their peers and families."
click at [1095, 15] on button "Done" at bounding box center [1140, 12] width 36 height 21
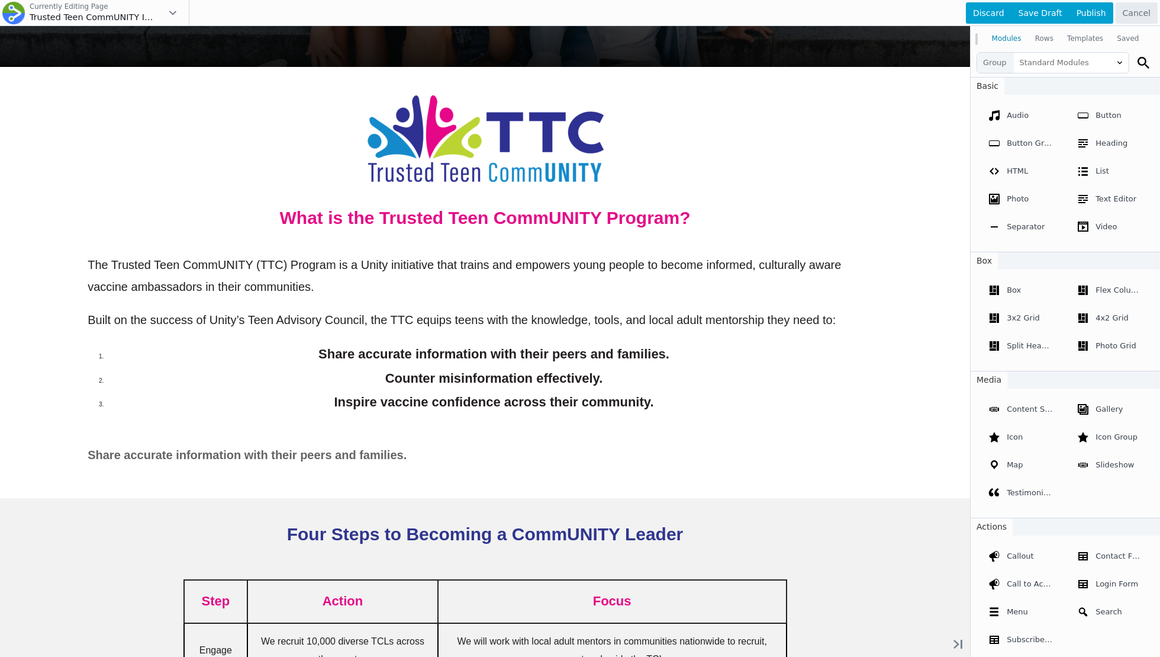
click at [561, 465] on div at bounding box center [580, 328] width 1160 height 657
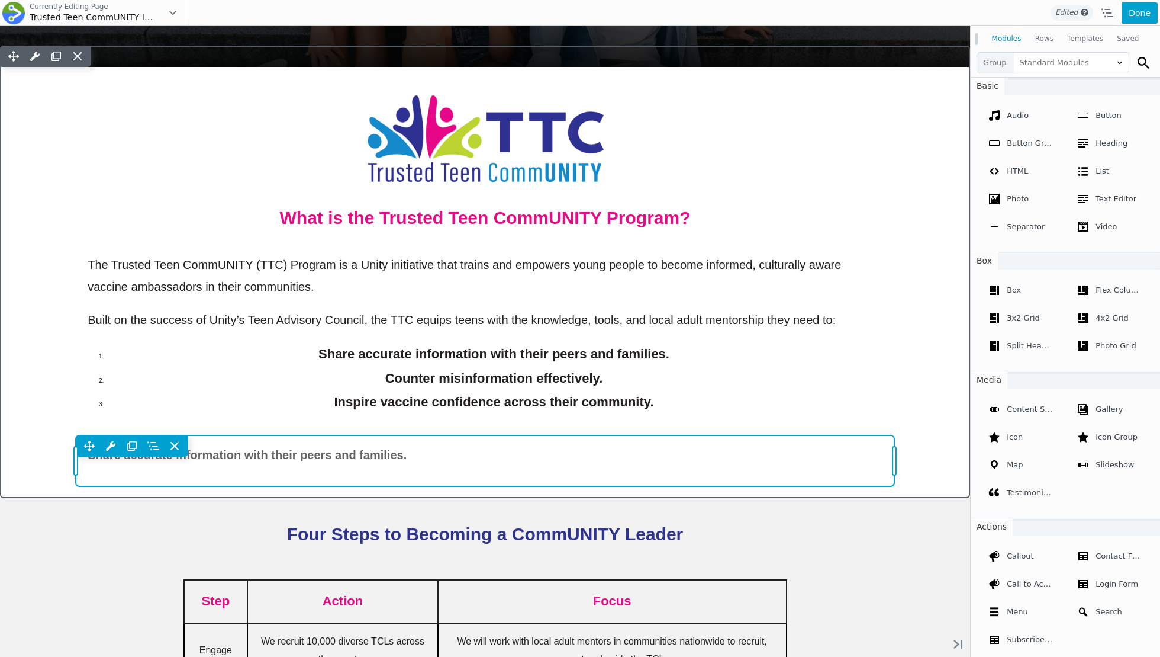
click at [414, 458] on div "Move Up Move Down List Settings Copy List Settings Paste List Settings Row Row …" at bounding box center [485, 460] width 819 height 51
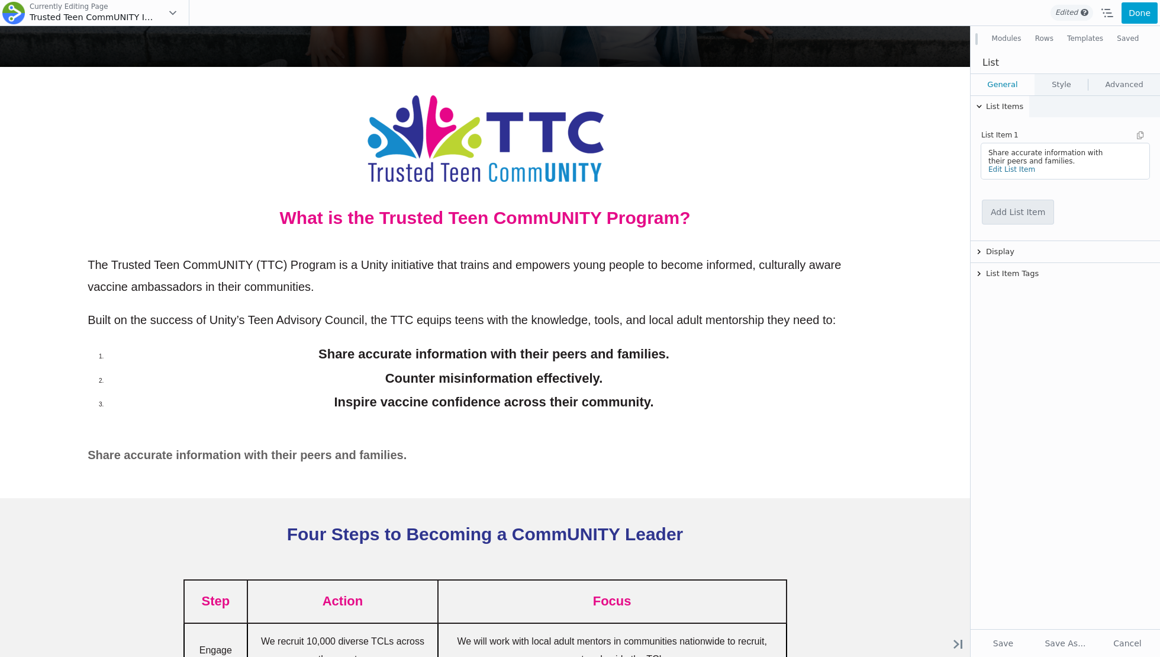
click at [1052, 86] on link "Style" at bounding box center [1062, 84] width 53 height 21
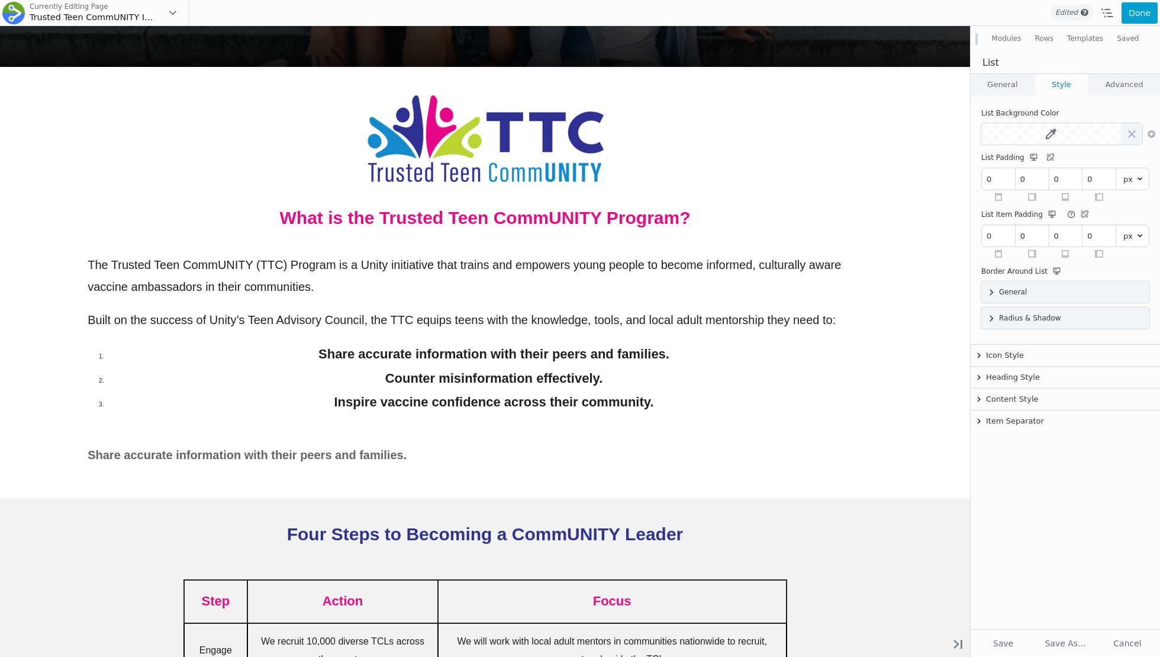
click at [995, 86] on link "General" at bounding box center [1003, 84] width 64 height 21
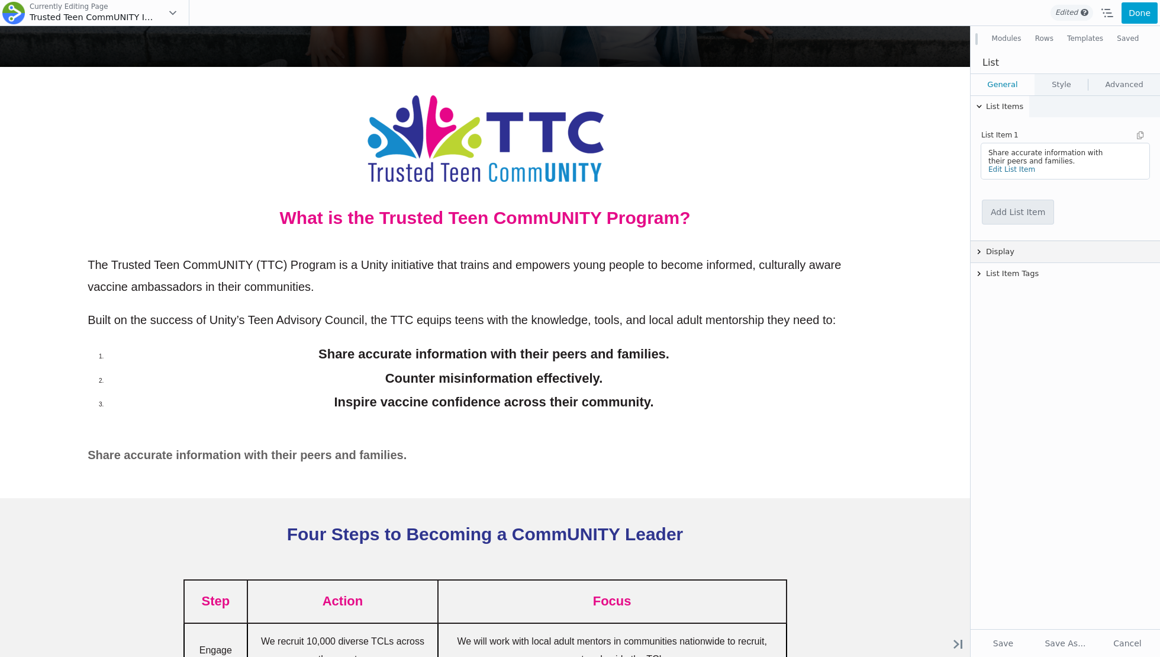
click at [1006, 244] on button "Display" at bounding box center [1065, 251] width 189 height 21
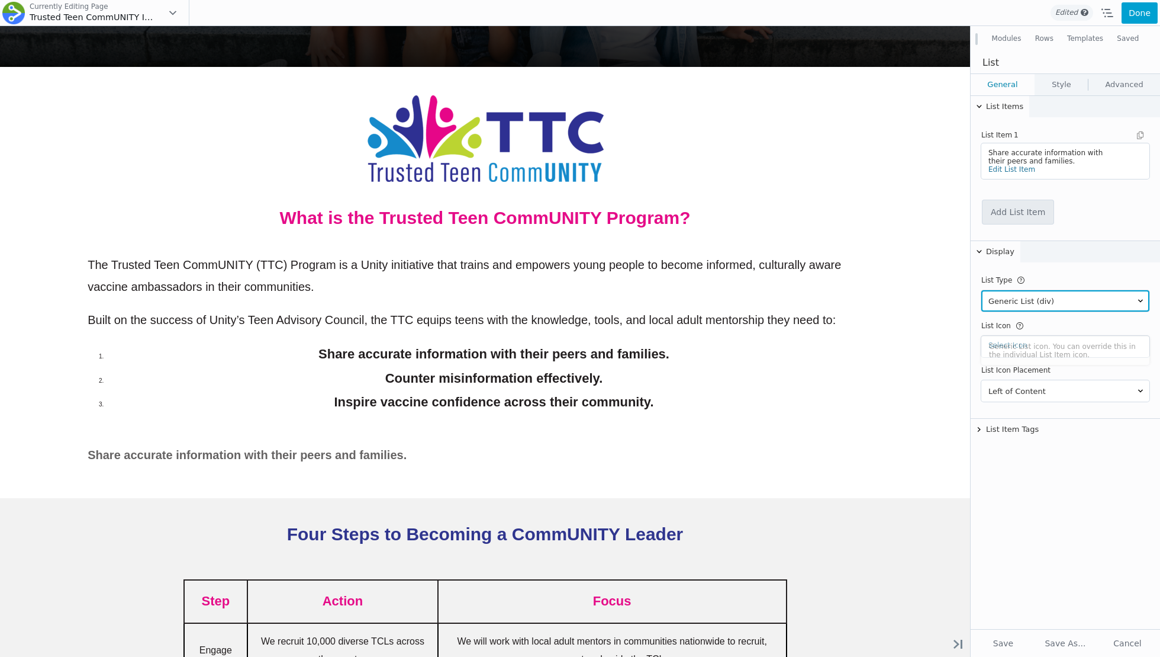
click at [1037, 304] on select "Generic List (div) Unordered List (ul) Ordered List (ol)" at bounding box center [1066, 300] width 168 height 21
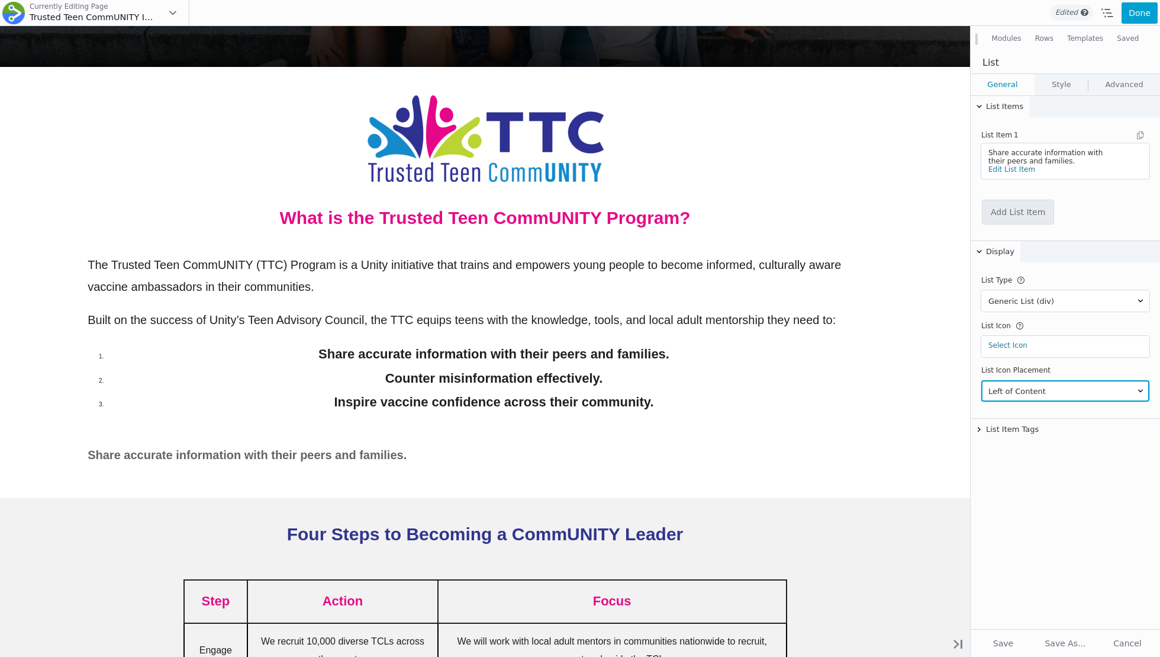
click at [1015, 395] on select "Left of Heading Left of Content Right of Heading Right of Content" at bounding box center [1066, 390] width 168 height 21
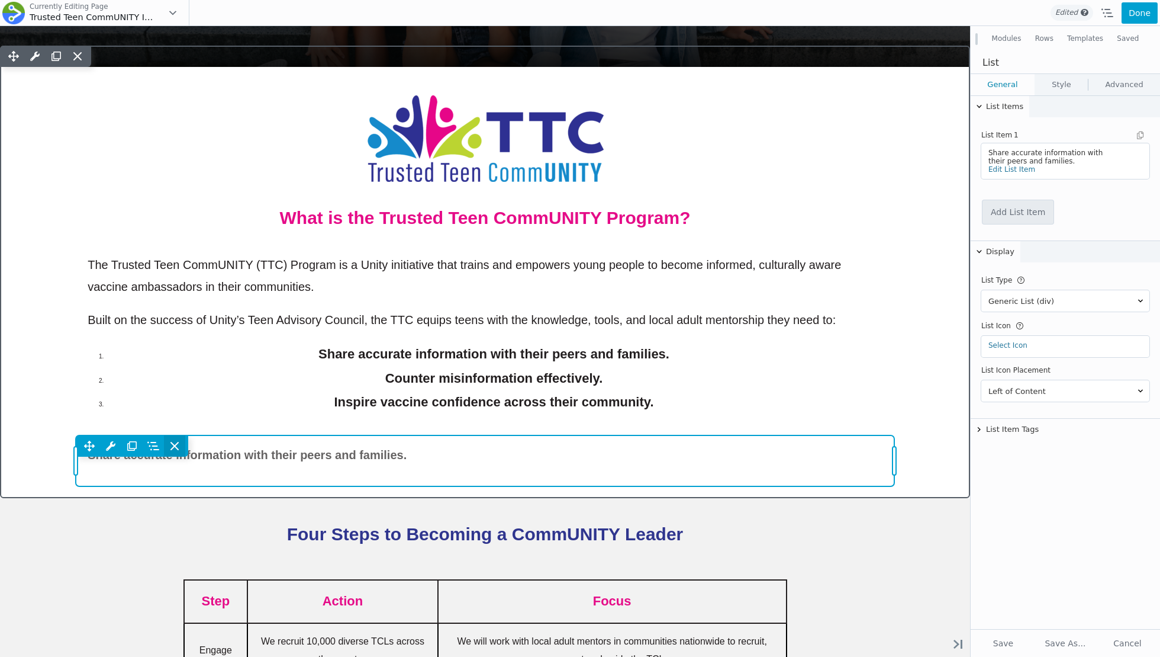
click at [180, 442] on icon at bounding box center [175, 446] width 12 height 12
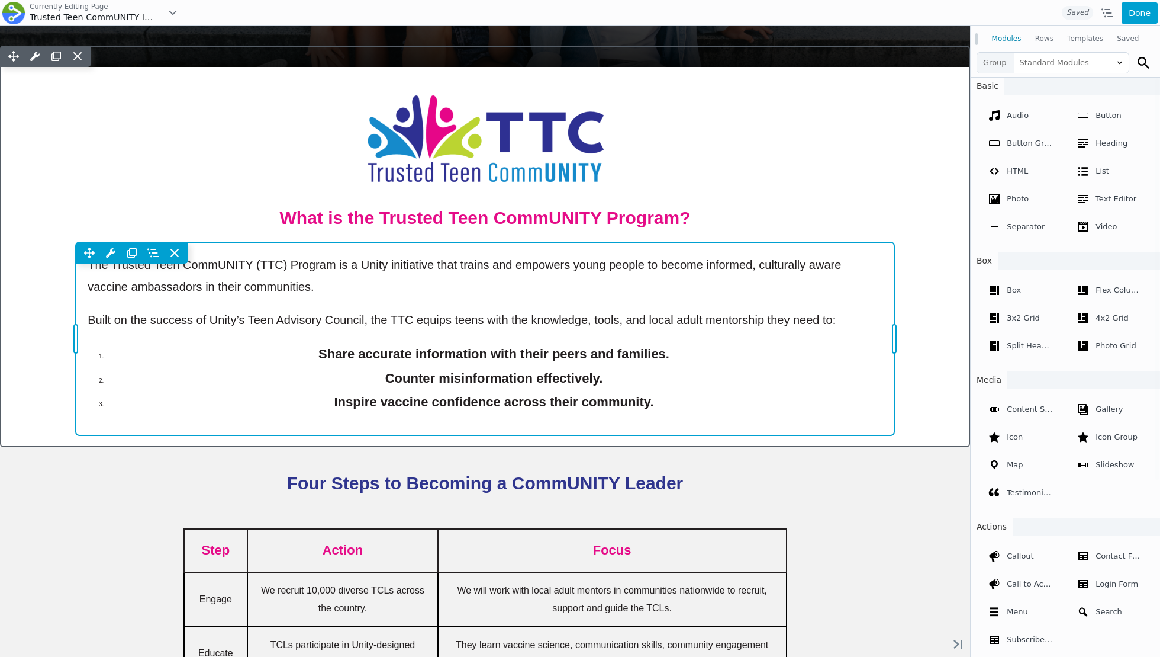
click at [595, 400] on div "Move Up Move Down Text Editor Settings Copy Text Editor Settings Paste Text Edi…" at bounding box center [485, 338] width 819 height 193
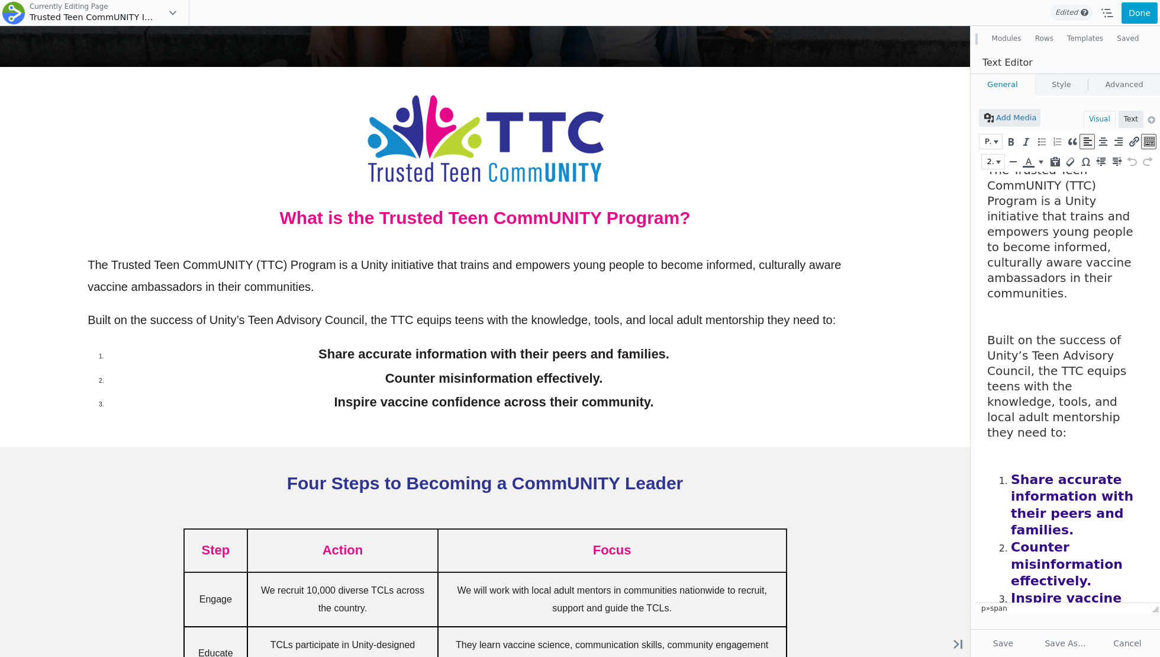
scroll to position [10, 0]
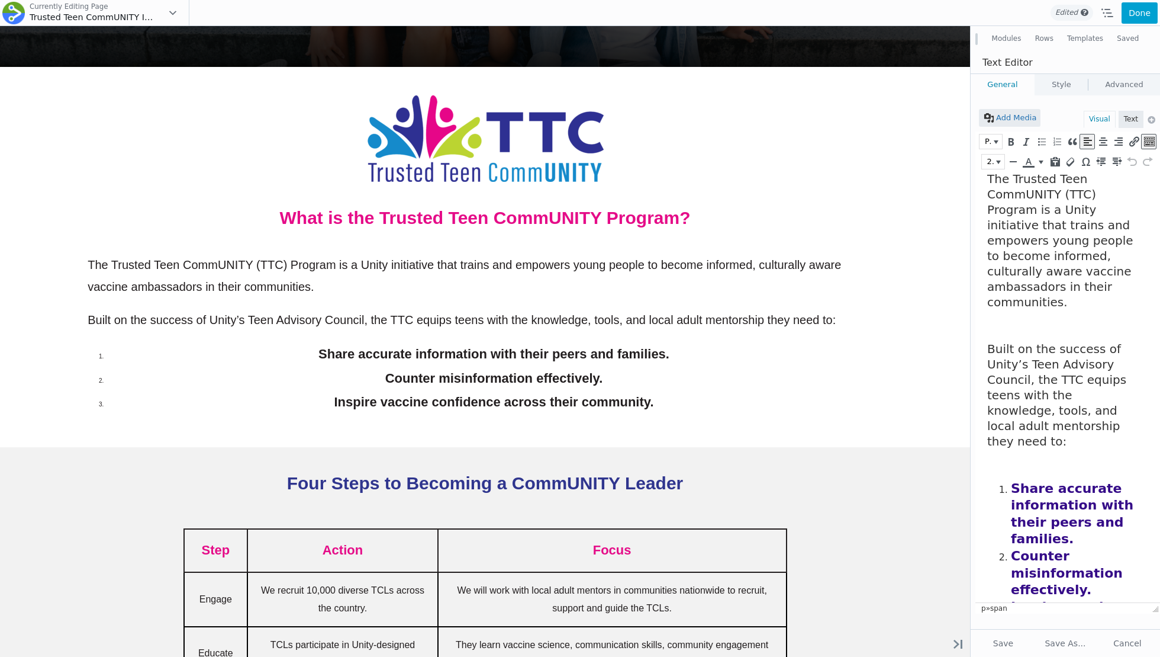
click at [1011, 480] on li "Share accurate information with their peers and families." at bounding box center [1076, 513] width 131 height 67
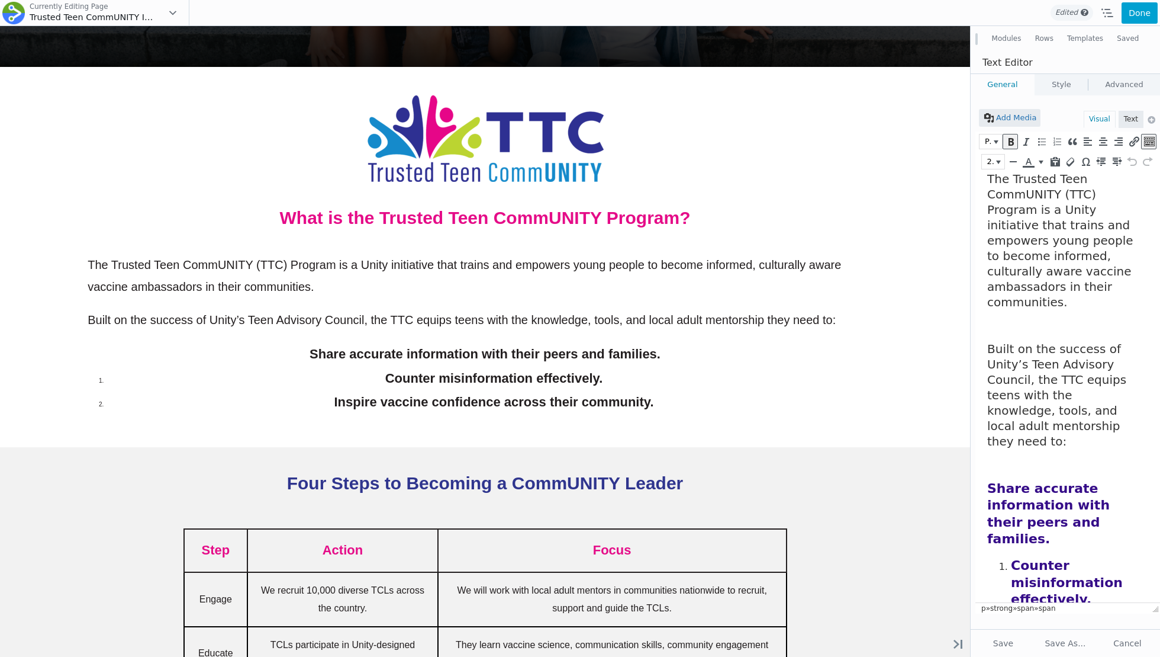
click at [1012, 558] on span "Counter misinformation effectively." at bounding box center [1067, 582] width 112 height 49
click at [1012, 589] on span "Inspire vaccine confidence across their community." at bounding box center [1066, 651] width 111 height 66
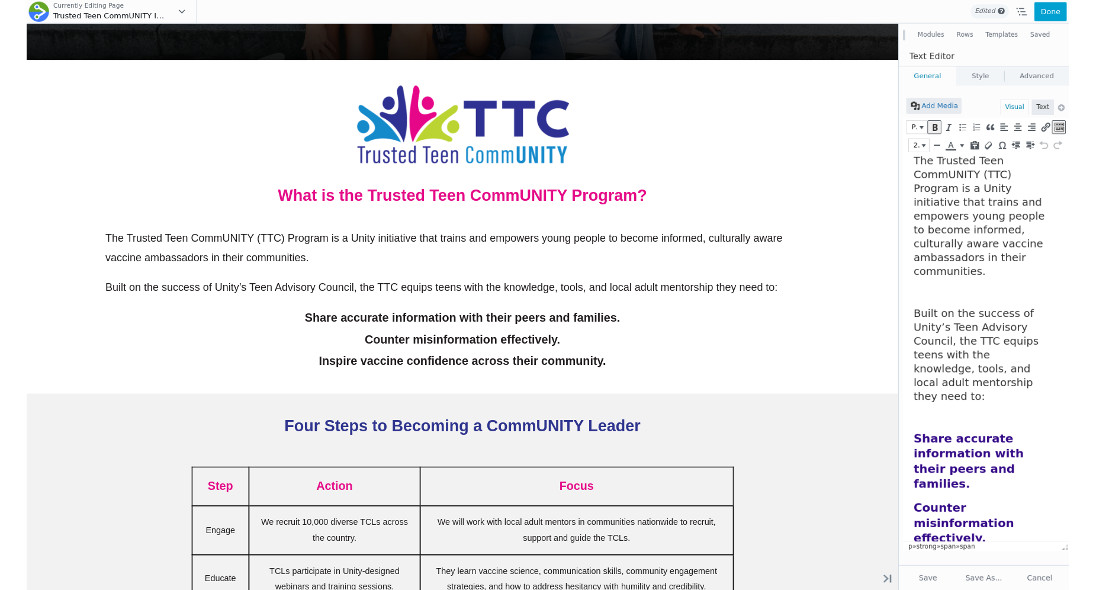
scroll to position [21, 0]
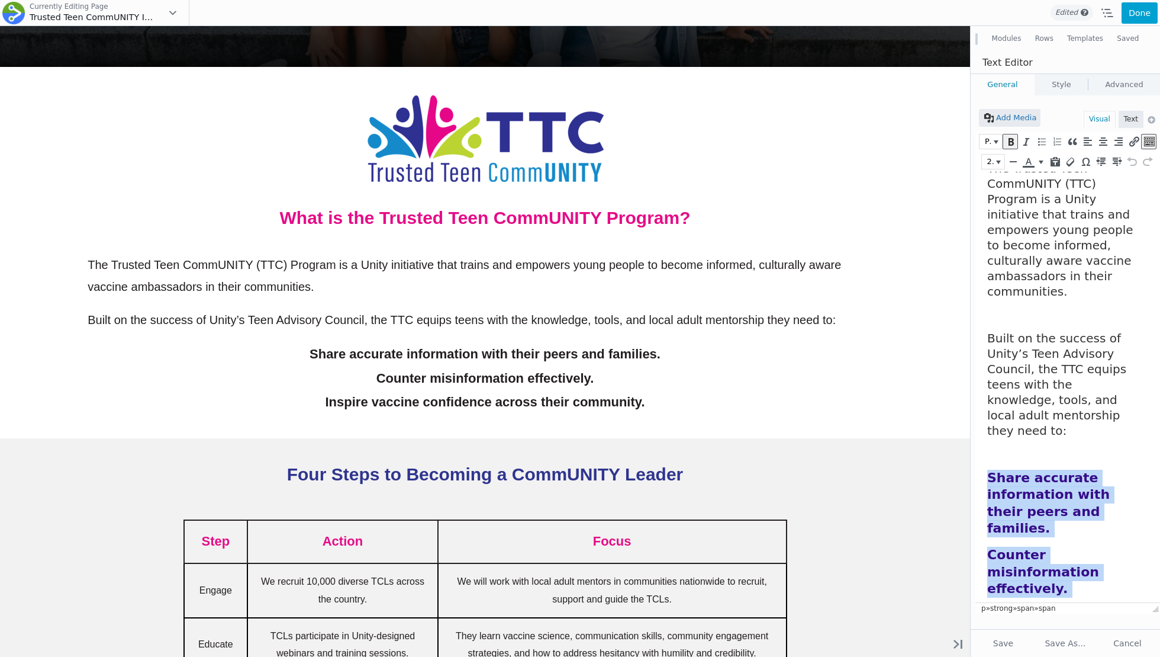
drag, startPoint x: 1069, startPoint y: 587, endPoint x: 986, endPoint y: 446, distance: 163.5
click at [986, 446] on html "The Trusted Teen CommUNITY (TTC) Program is a Unity initiative that trains and …" at bounding box center [1068, 409] width 185 height 516
click at [1033, 163] on icon "Text color" at bounding box center [1028, 162] width 11 height 12
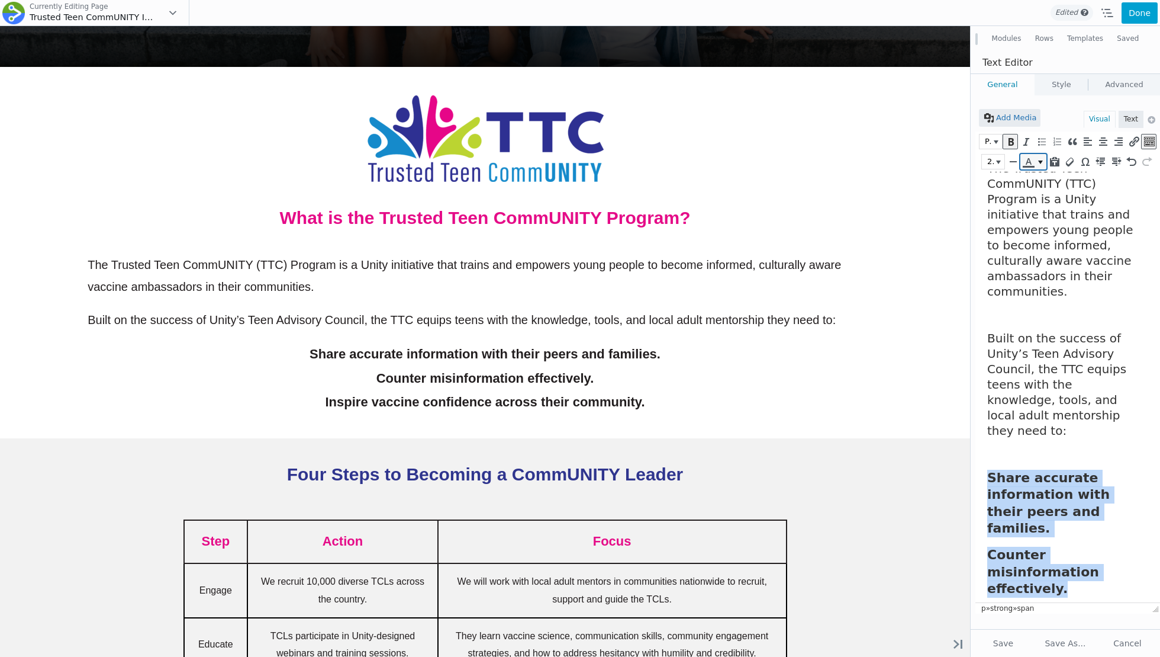
click at [1040, 162] on icon "Text color" at bounding box center [1040, 162] width 5 height 4
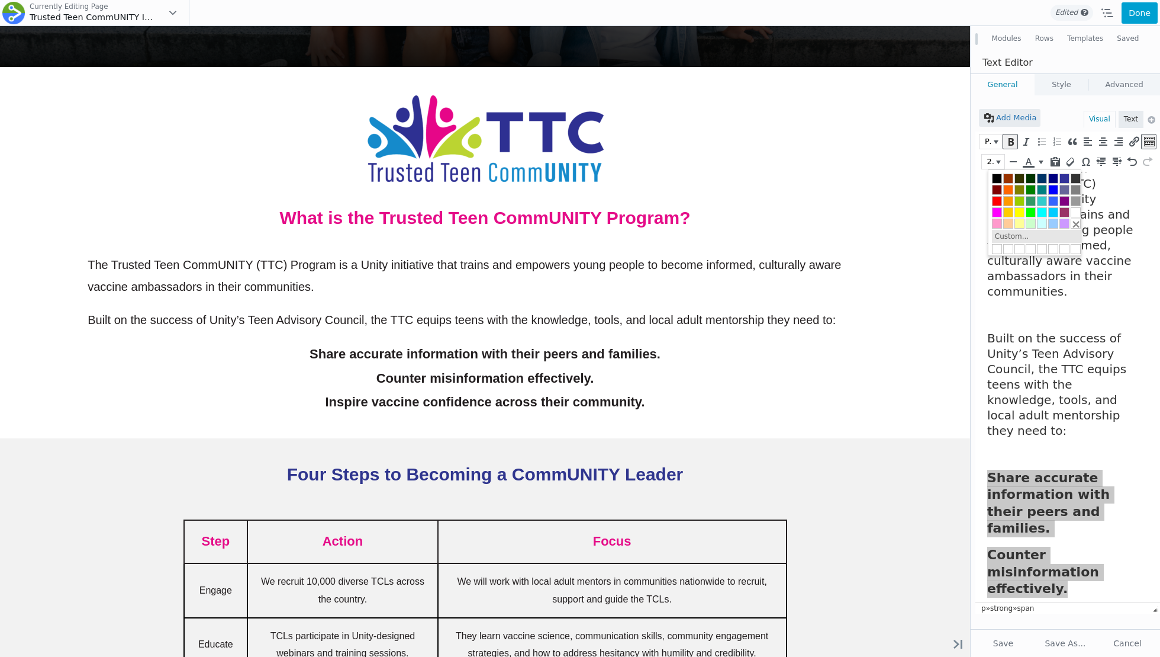
click at [1014, 236] on button "Custom..." at bounding box center [1012, 236] width 40 height 13
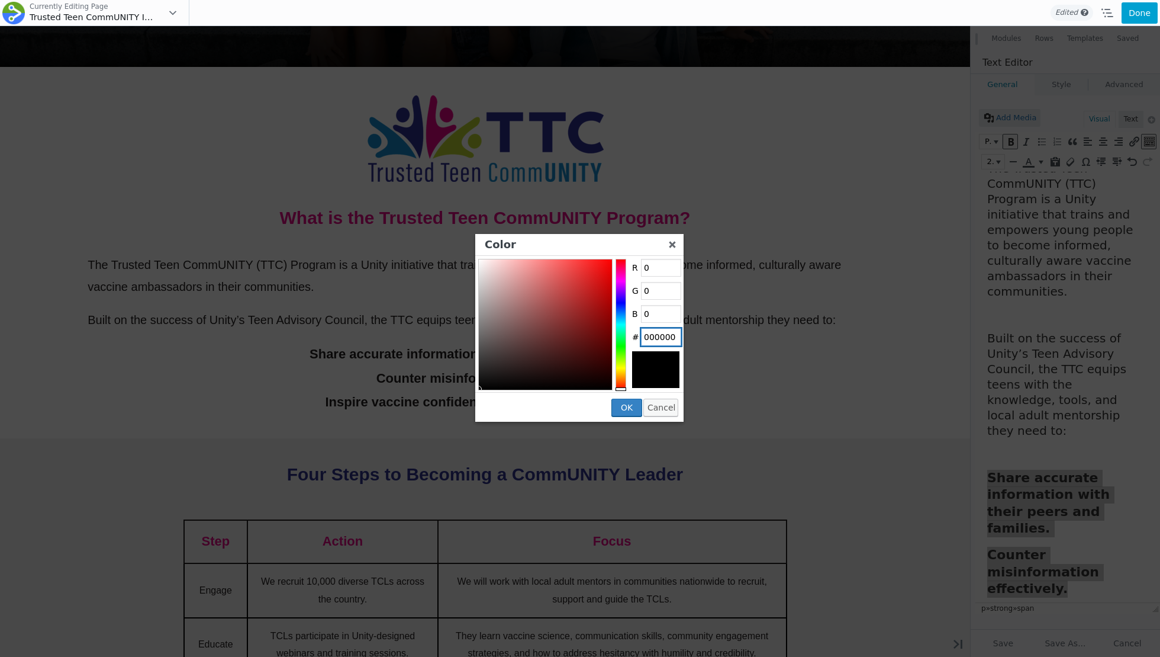
click at [656, 337] on input "000000" at bounding box center [661, 337] width 40 height 18
type input "c"
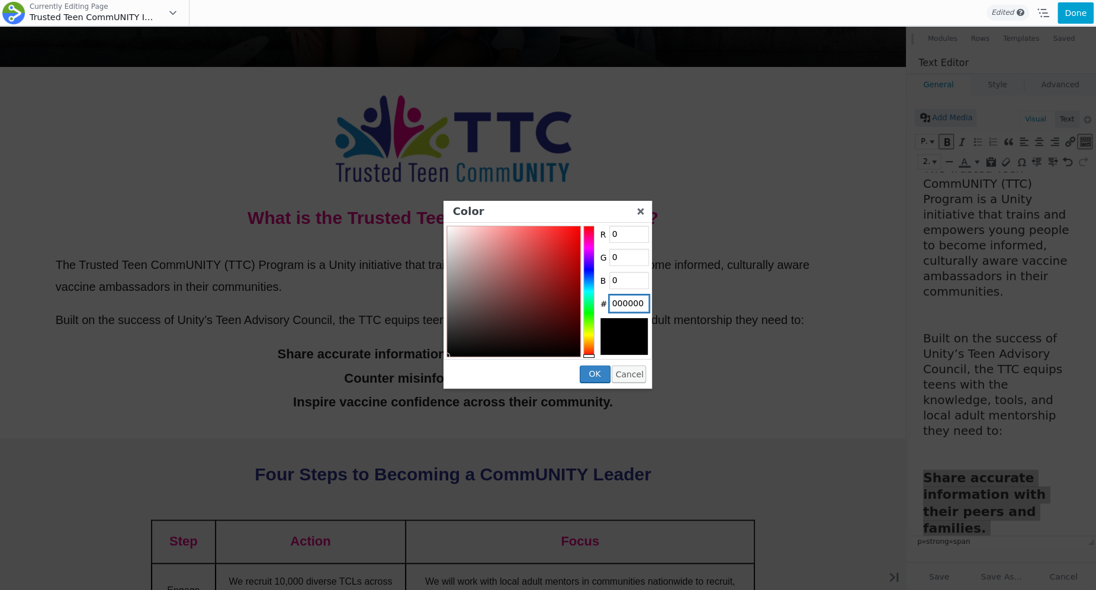
click at [628, 311] on input "000000" at bounding box center [629, 304] width 40 height 18
click at [628, 308] on input "000000" at bounding box center [629, 304] width 40 height 18
type input "E50C88"
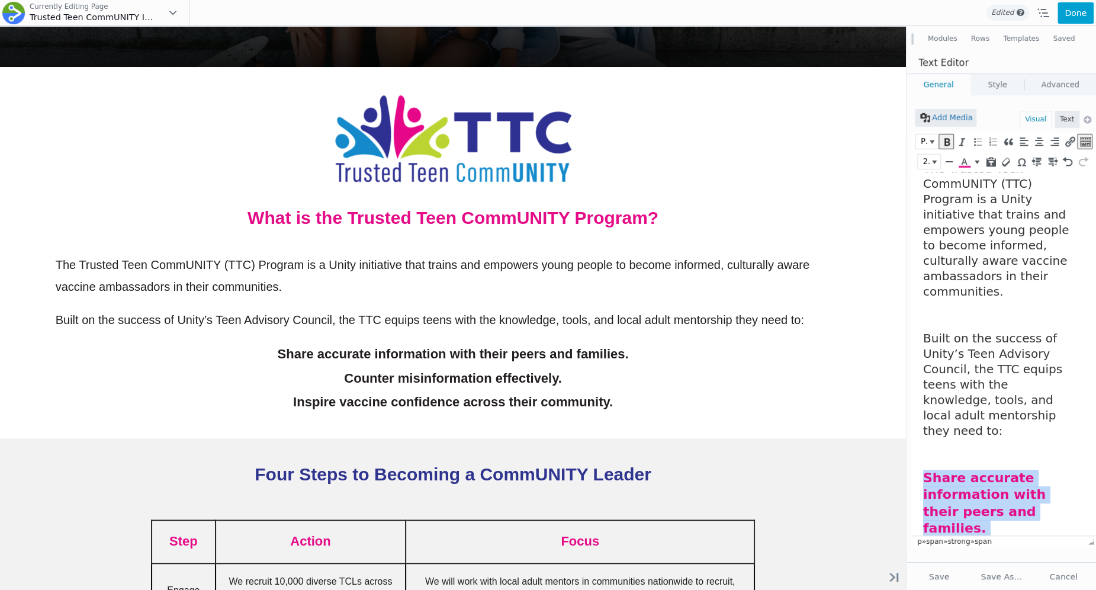
scroll to position [78, 0]
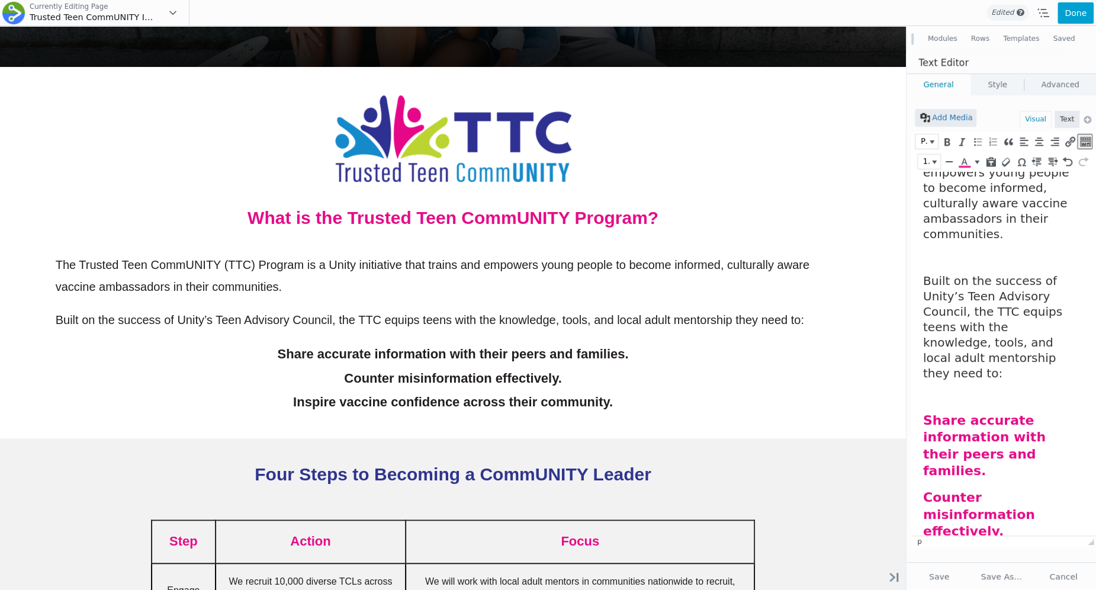
click at [956, 390] on p at bounding box center [1000, 396] width 155 height 12
click at [977, 417] on span "Share accurate information with their peers and families." at bounding box center [984, 446] width 123 height 66
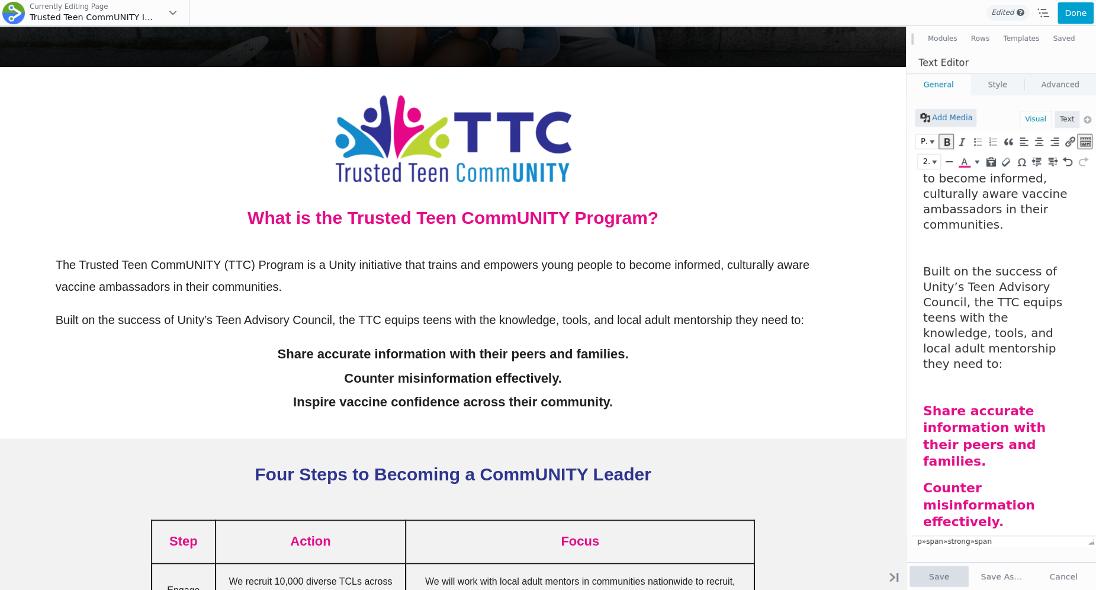
click at [937, 584] on button "Save" at bounding box center [938, 575] width 59 height 21
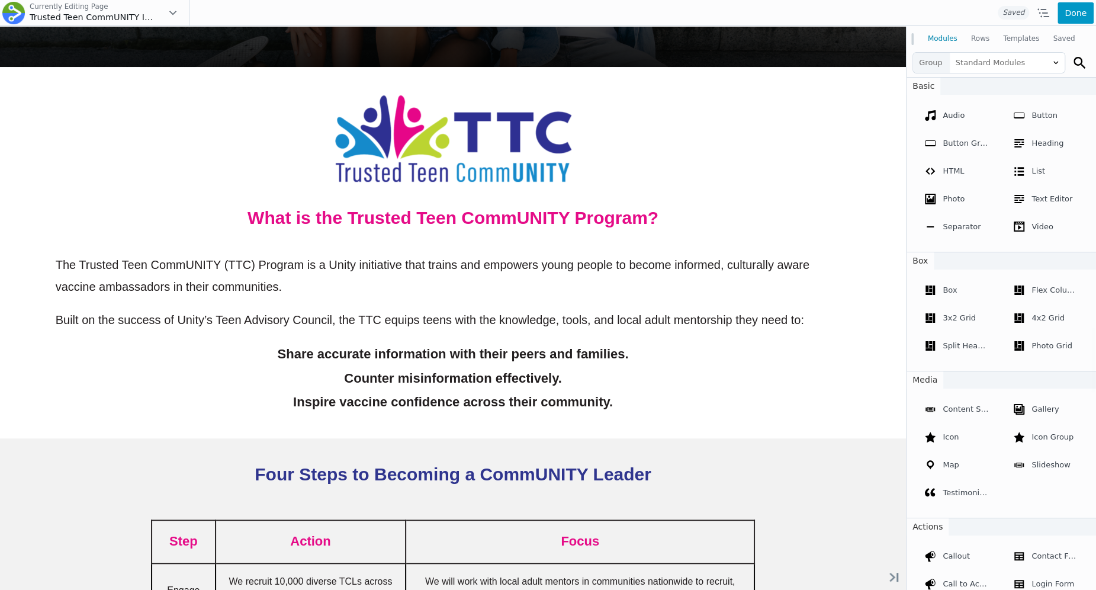
click at [1078, 14] on button "Done" at bounding box center [1075, 12] width 36 height 21
click at [1030, 12] on span "Publish" at bounding box center [1027, 12] width 44 height 21
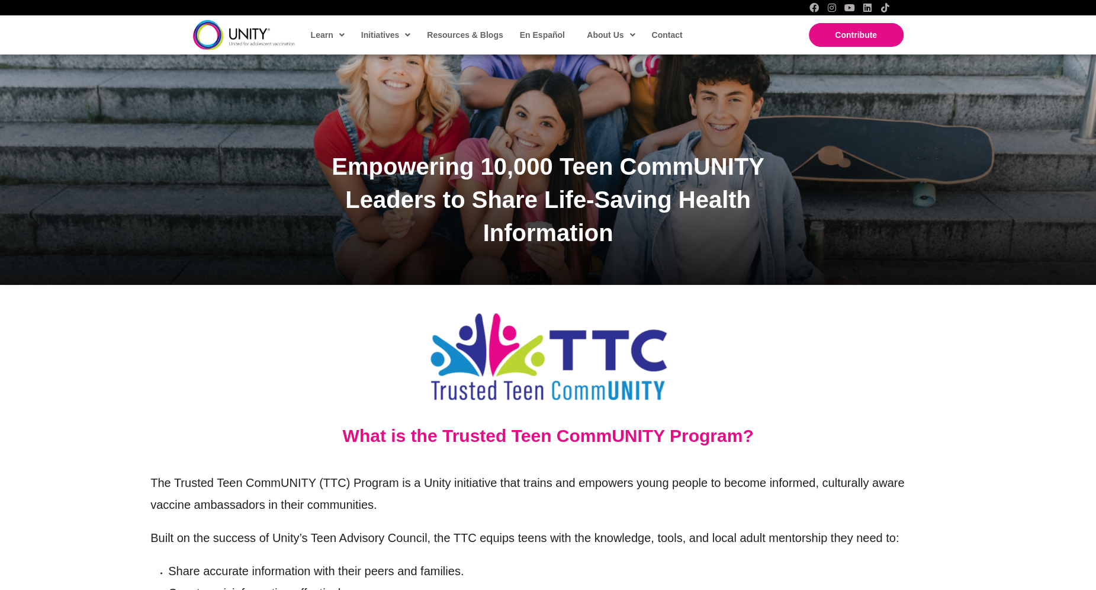
scroll to position [440, 0]
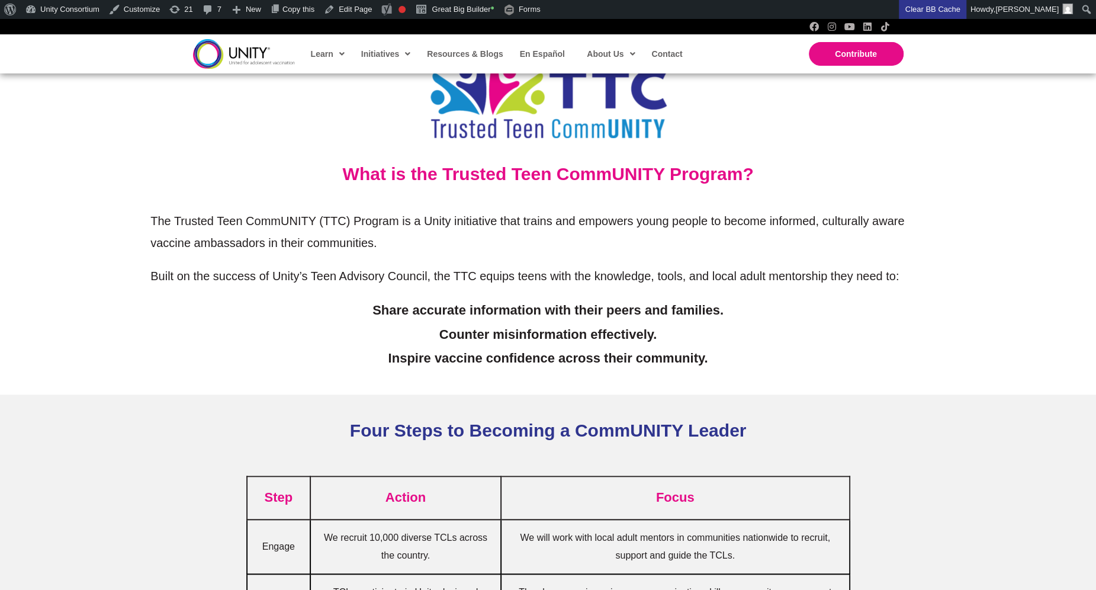
scroll to position [245, 0]
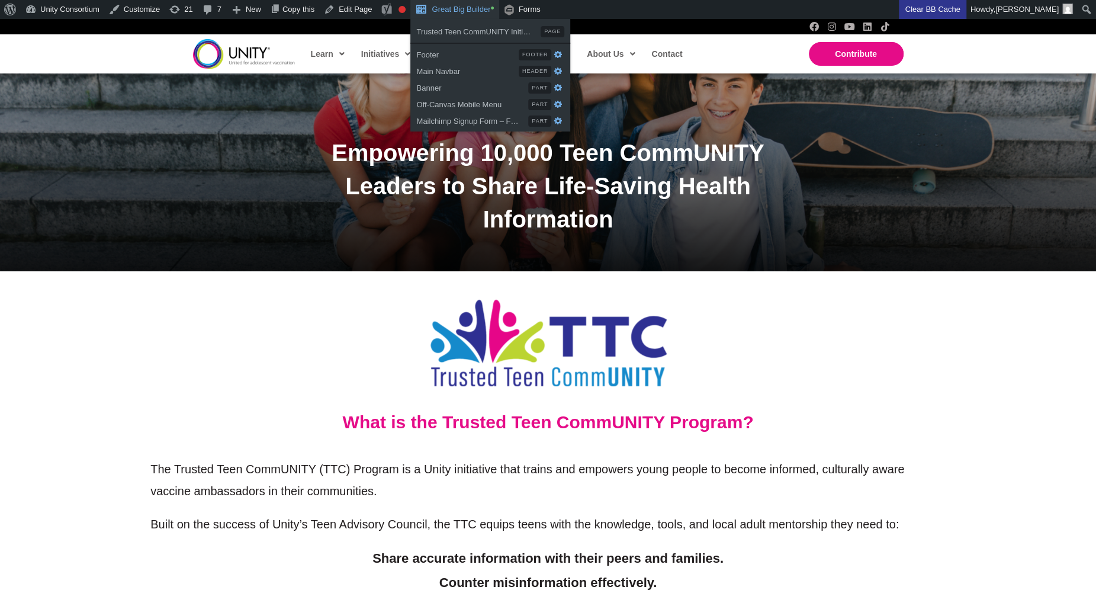
click at [462, 4] on link "Great Big Builder •" at bounding box center [454, 9] width 88 height 19
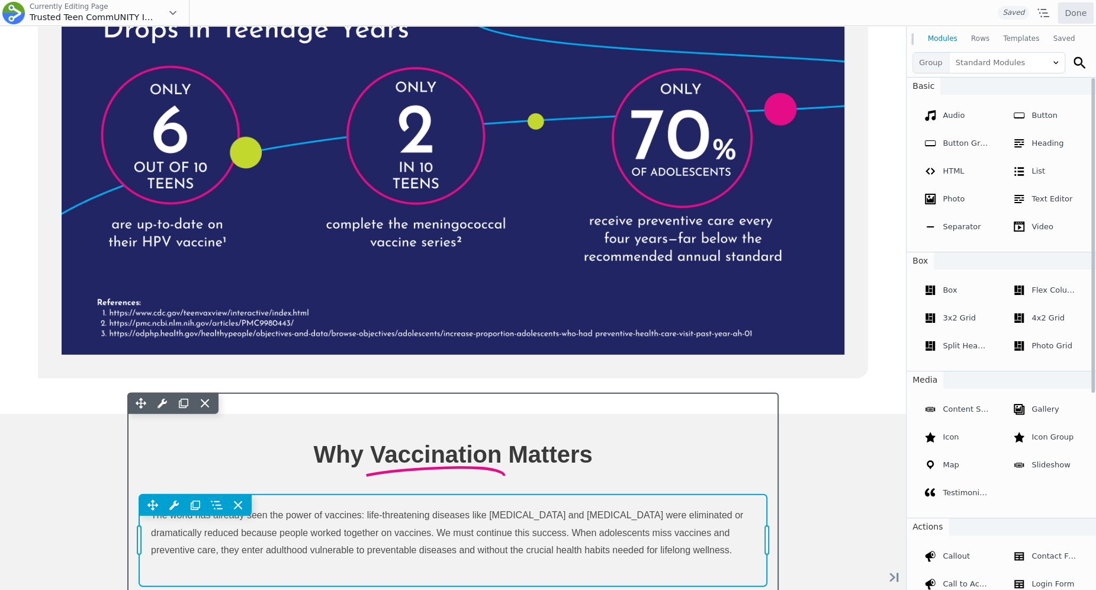
scroll to position [1891, 0]
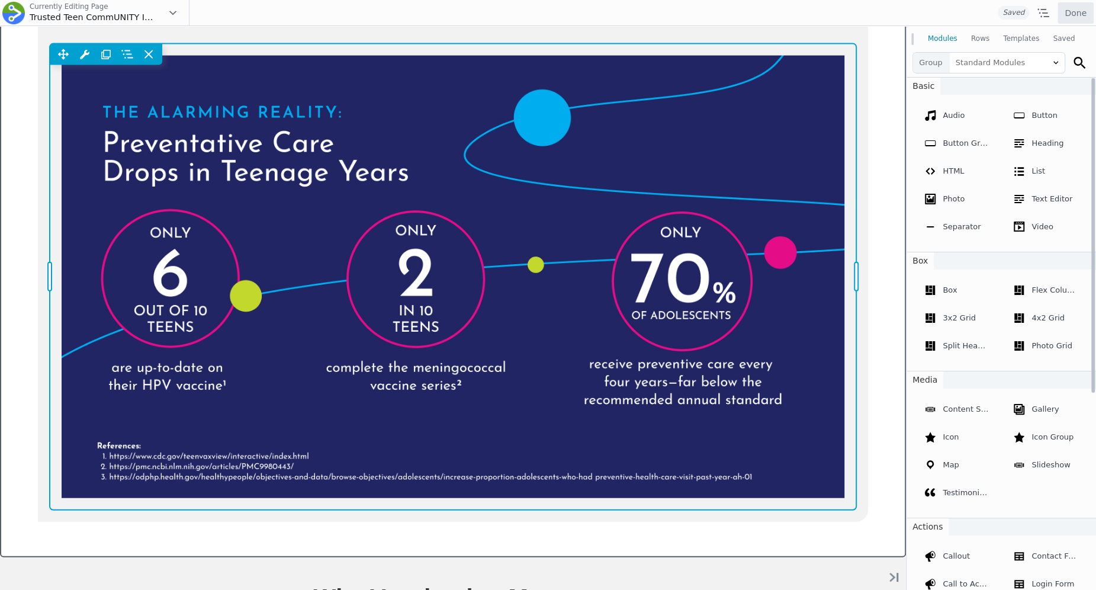
click at [442, 313] on div "Move Up Move Down Photo Settings Copy Photo Settings Paste Photo Settings Row R…" at bounding box center [453, 277] width 806 height 466
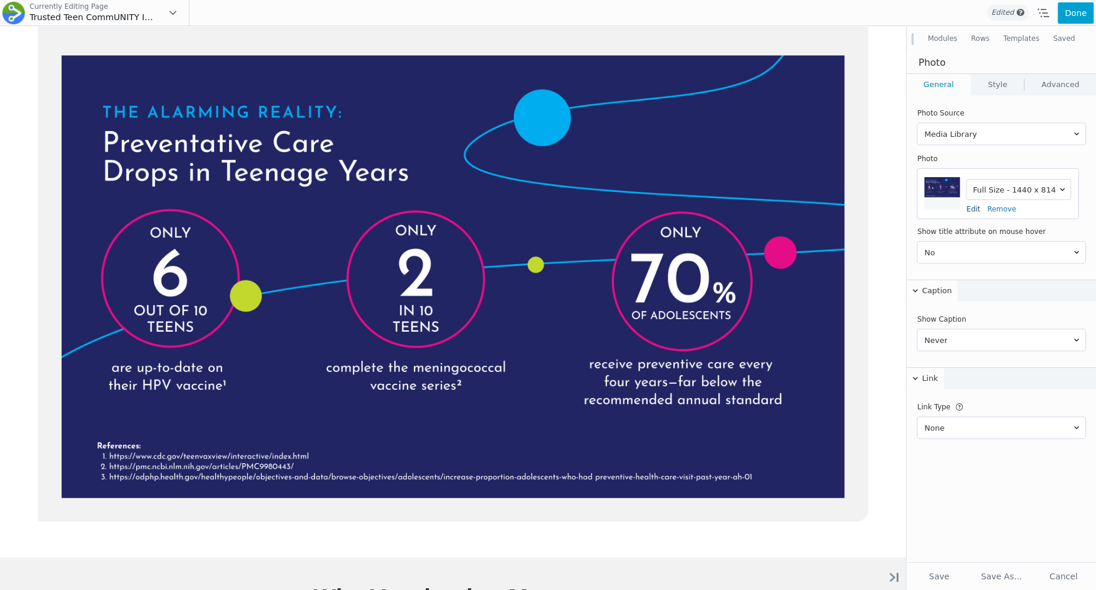
click at [975, 208] on link "Edit" at bounding box center [973, 209] width 14 height 8
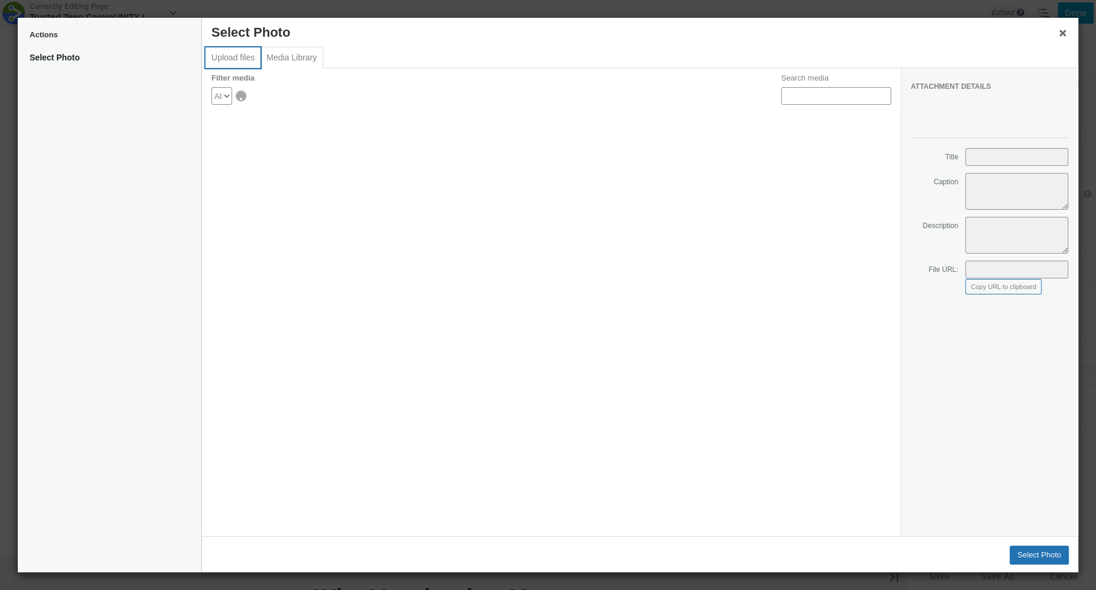
click at [217, 64] on button "Upload files" at bounding box center [232, 57] width 55 height 21
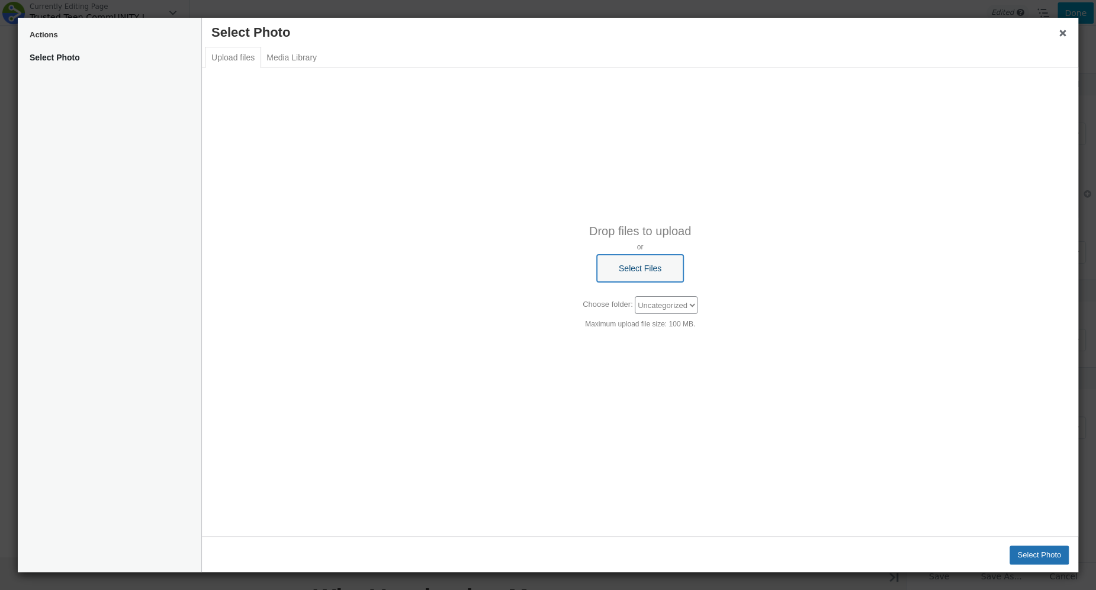
click at [650, 259] on button "Select Files" at bounding box center [640, 268] width 86 height 27
type input "C:\fakepath\Desktop - 1.jpg"
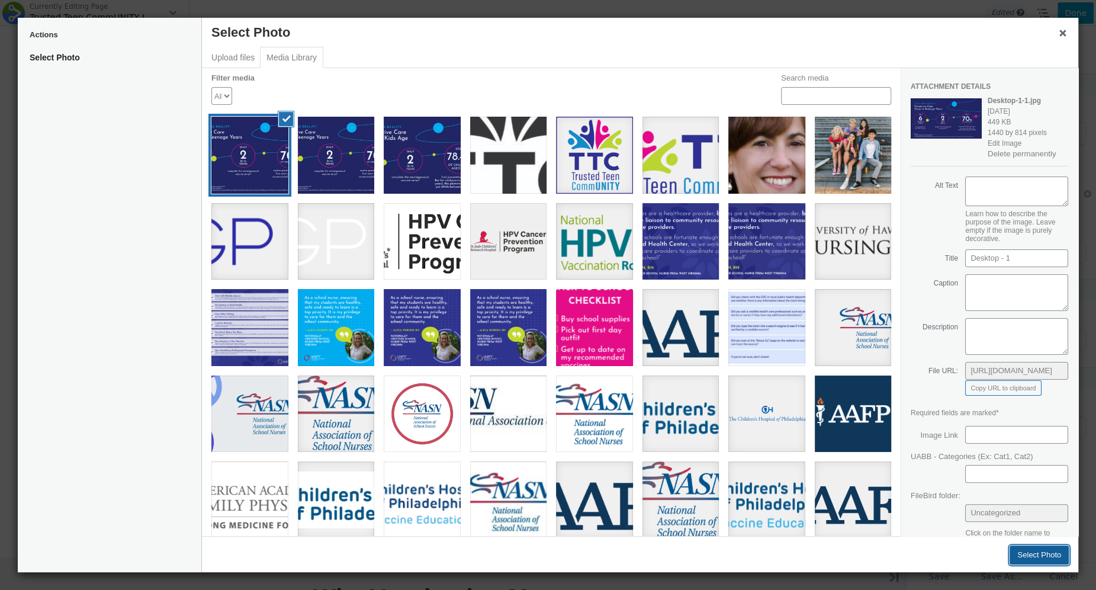
click at [1037, 554] on button "Select Photo" at bounding box center [1038, 554] width 59 height 19
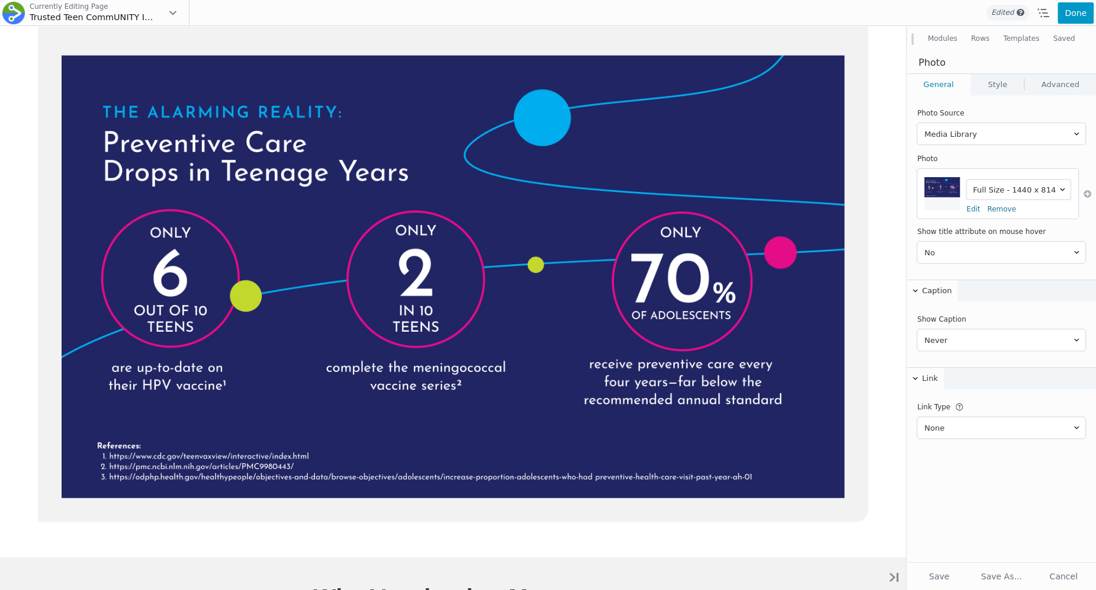
click at [1070, 20] on button "Done" at bounding box center [1075, 12] width 36 height 21
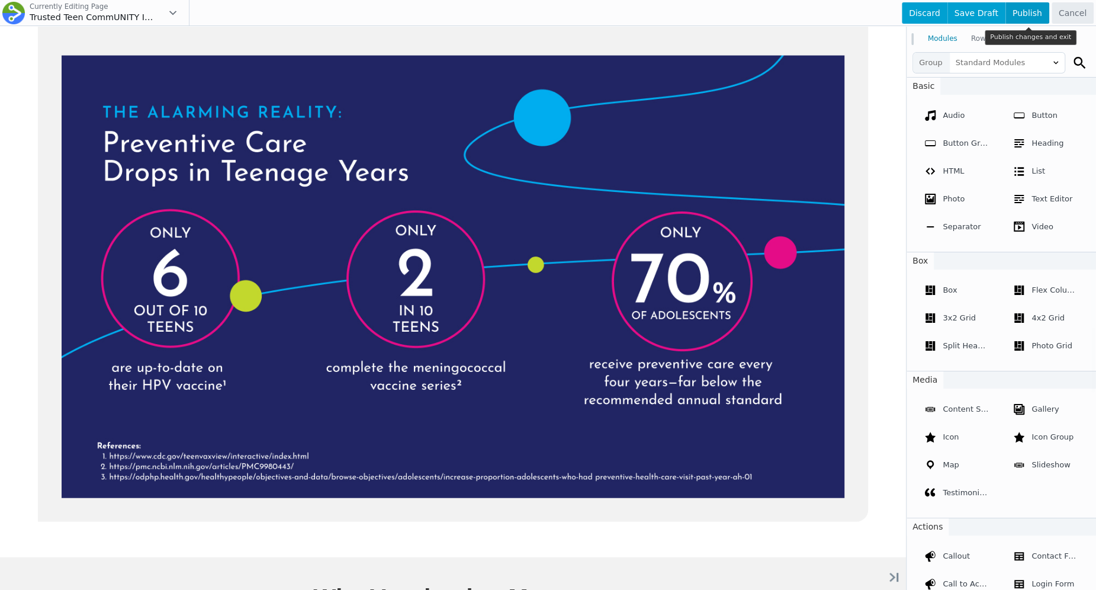
click at [1028, 12] on span "Publish" at bounding box center [1027, 12] width 44 height 21
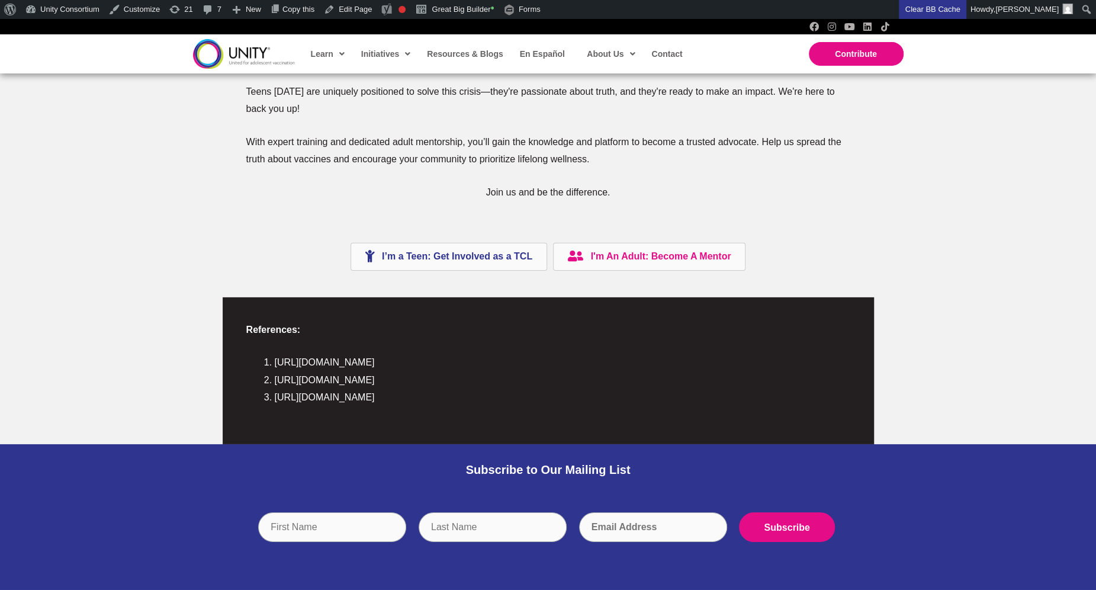
scroll to position [2548, 0]
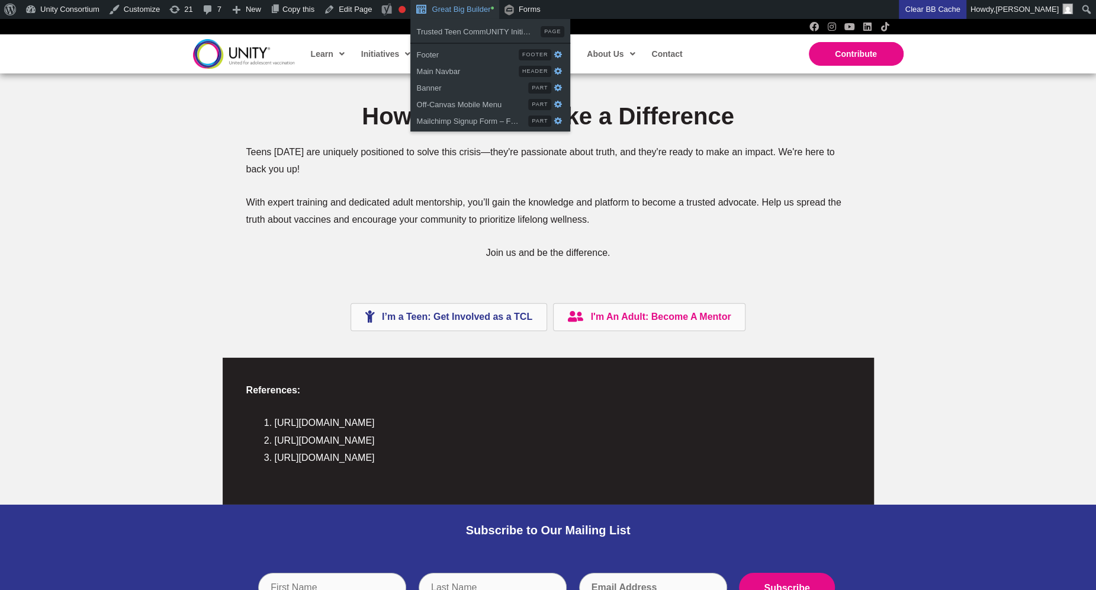
click at [479, 9] on link "Great Big Builder •" at bounding box center [454, 9] width 88 height 19
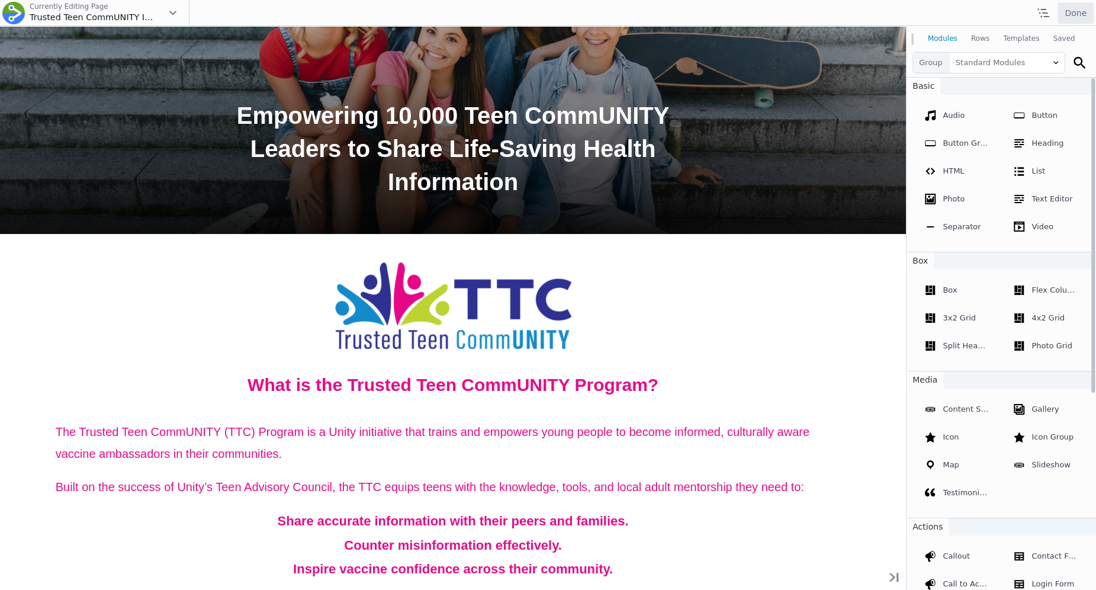
scroll to position [332, 0]
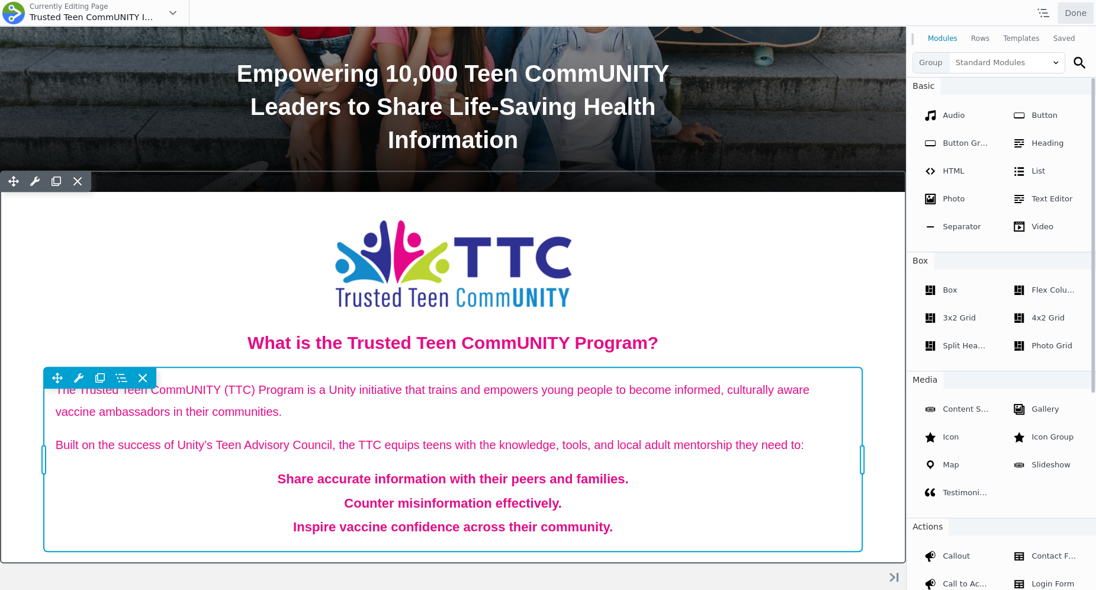
click at [464, 491] on div "Move Up Move Down Text Editor Settings Copy Text Editor Settings Paste Text Edi…" at bounding box center [453, 459] width 819 height 184
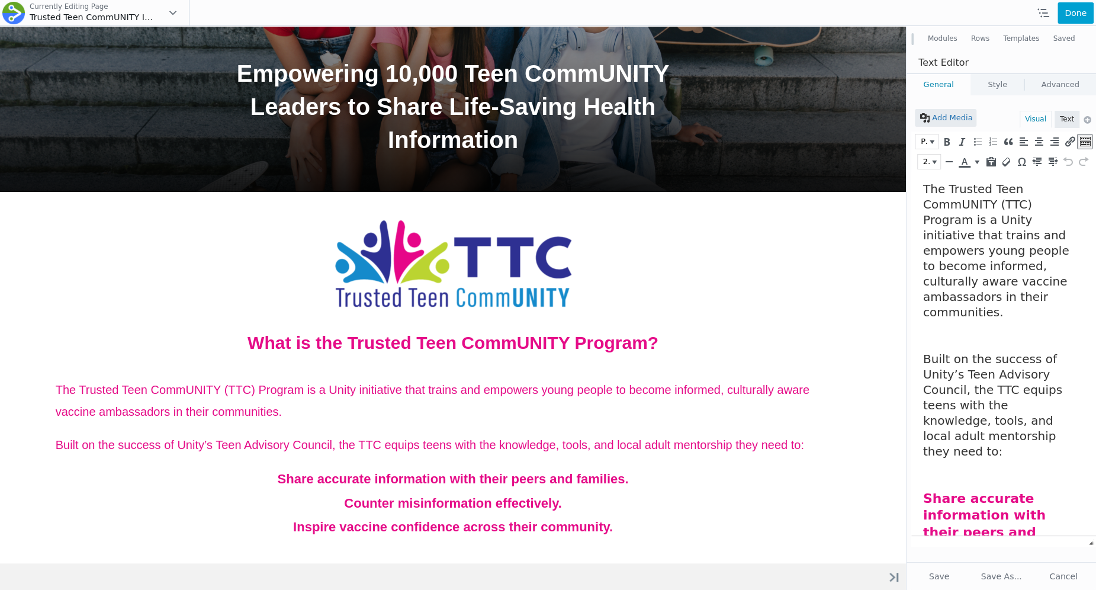
scroll to position [88, 0]
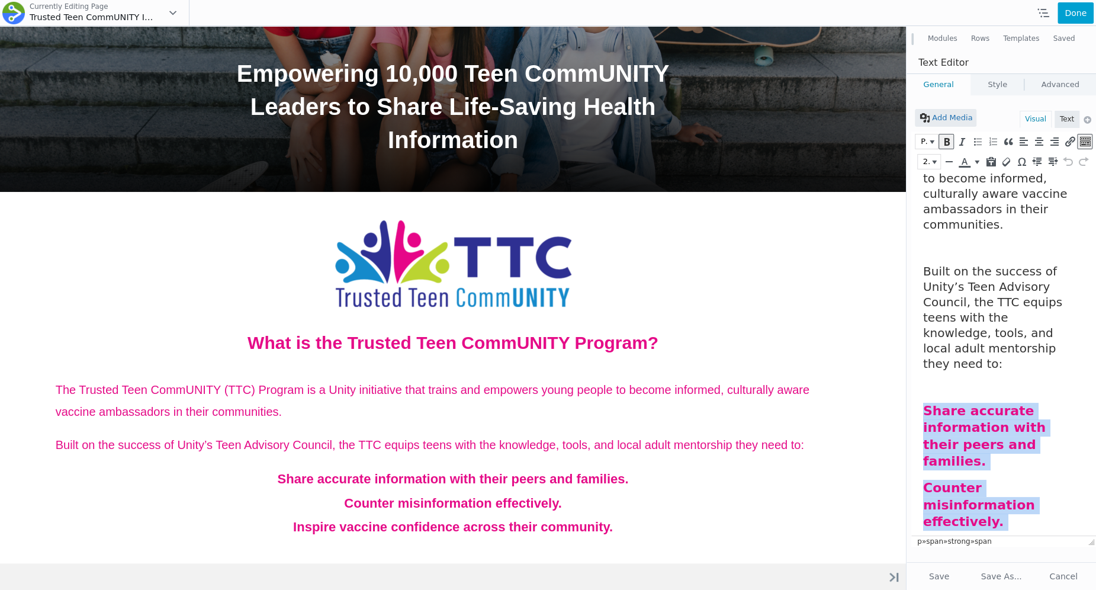
drag, startPoint x: 1005, startPoint y: 519, endPoint x: 921, endPoint y: 379, distance: 163.6
click at [921, 379] on html "The Trusted Teen CommUNITY (TTC) Program is a Unity initiative that trains and …" at bounding box center [1003, 342] width 185 height 516
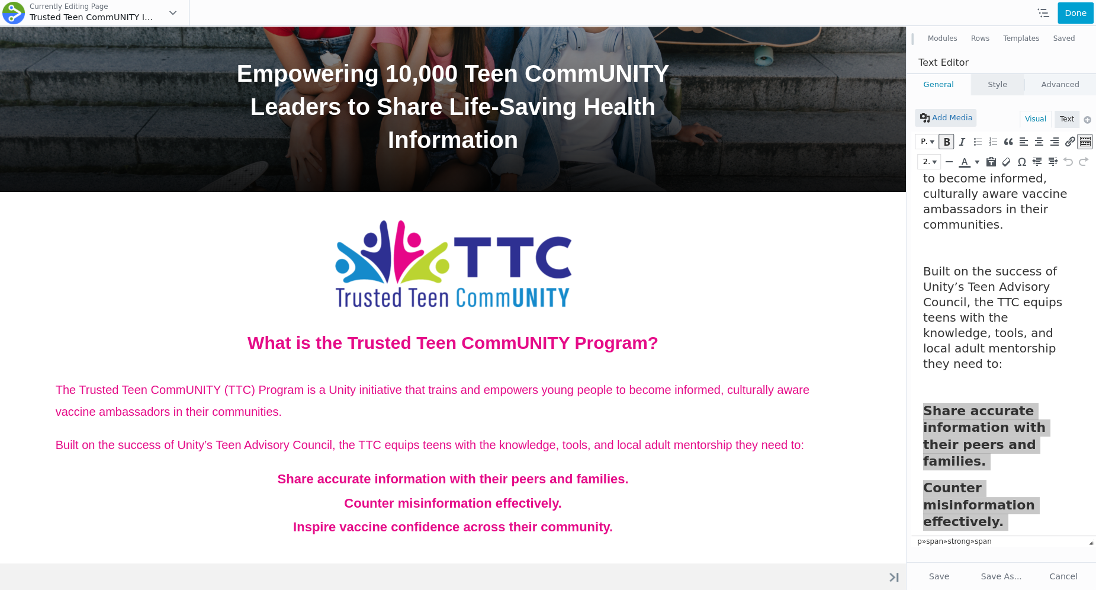
click at [998, 91] on link "Style" at bounding box center [997, 84] width 53 height 21
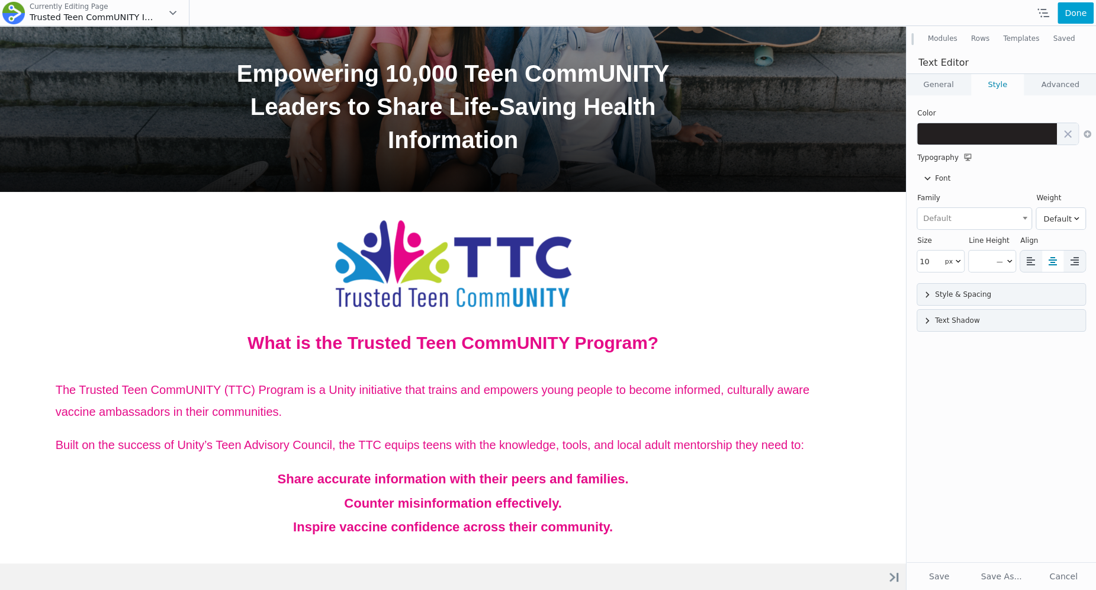
scroll to position [0, 0]
click at [961, 138] on button at bounding box center [987, 133] width 140 height 21
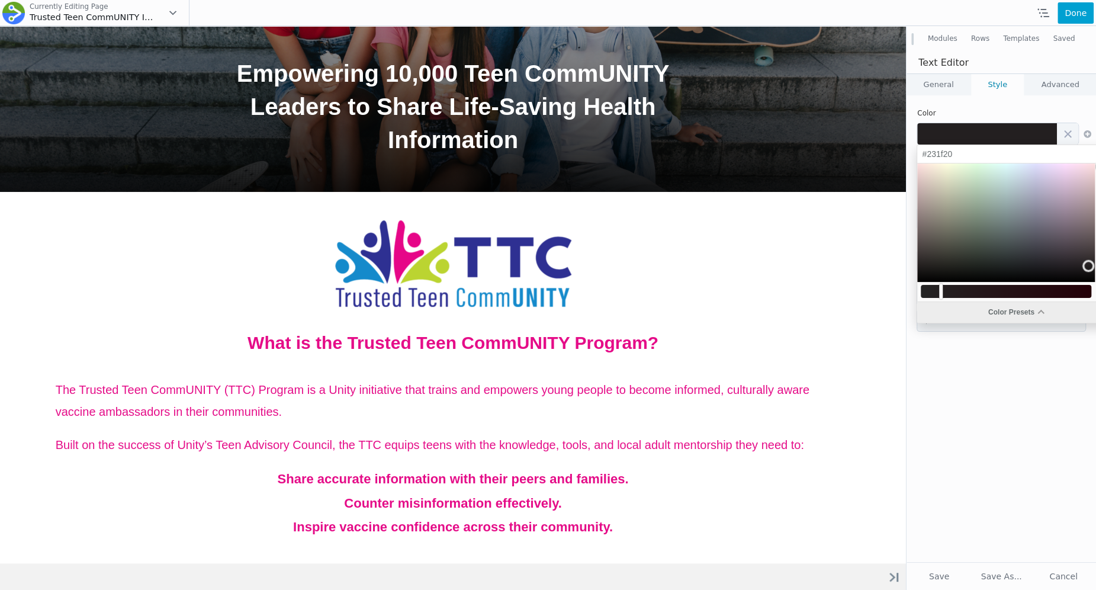
click at [943, 302] on div "Color Presets" at bounding box center [1015, 312] width 197 height 21
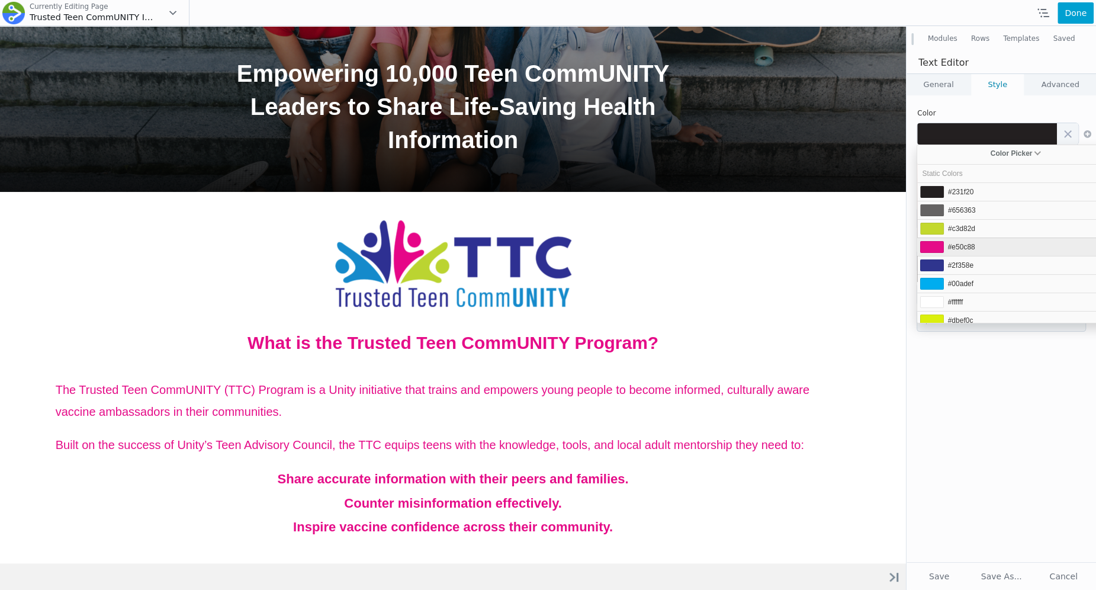
click at [972, 248] on span "#e50c88" at bounding box center [961, 247] width 27 height 8
type input "#e50c88"
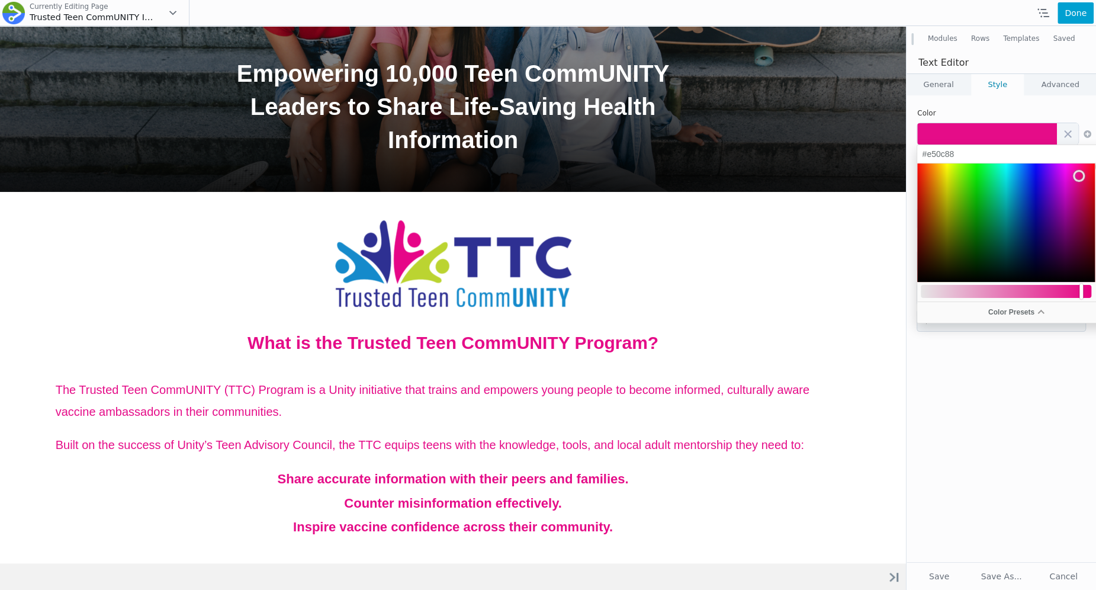
click at [947, 80] on link "General" at bounding box center [938, 84] width 64 height 21
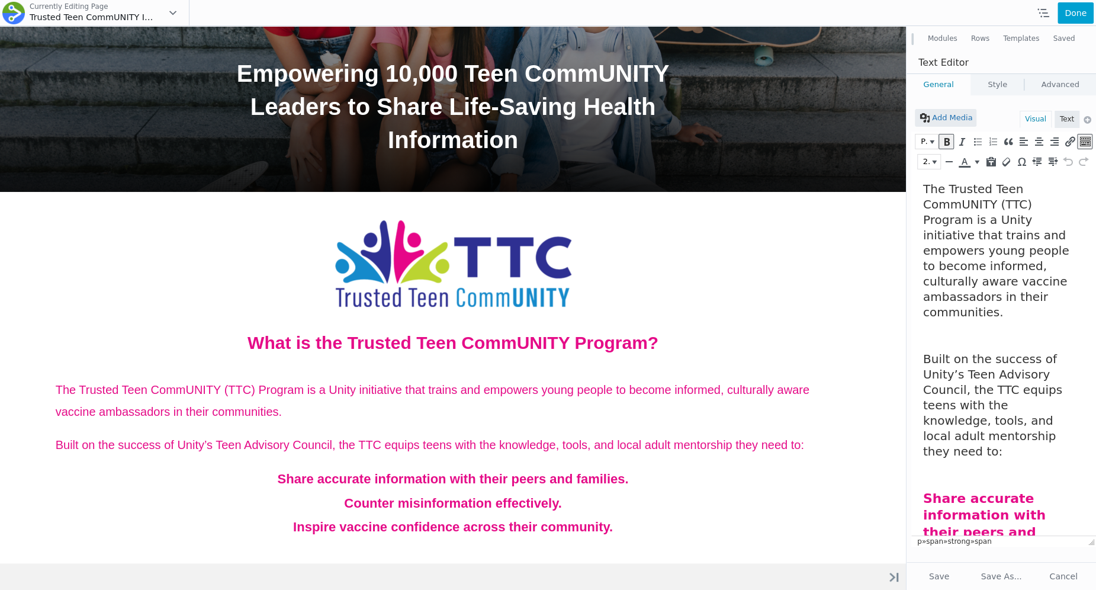
click at [965, 417] on p "Built on the success of Unity’s Teen Advisory Council, the TTC equips teens wit…" at bounding box center [1000, 405] width 155 height 108
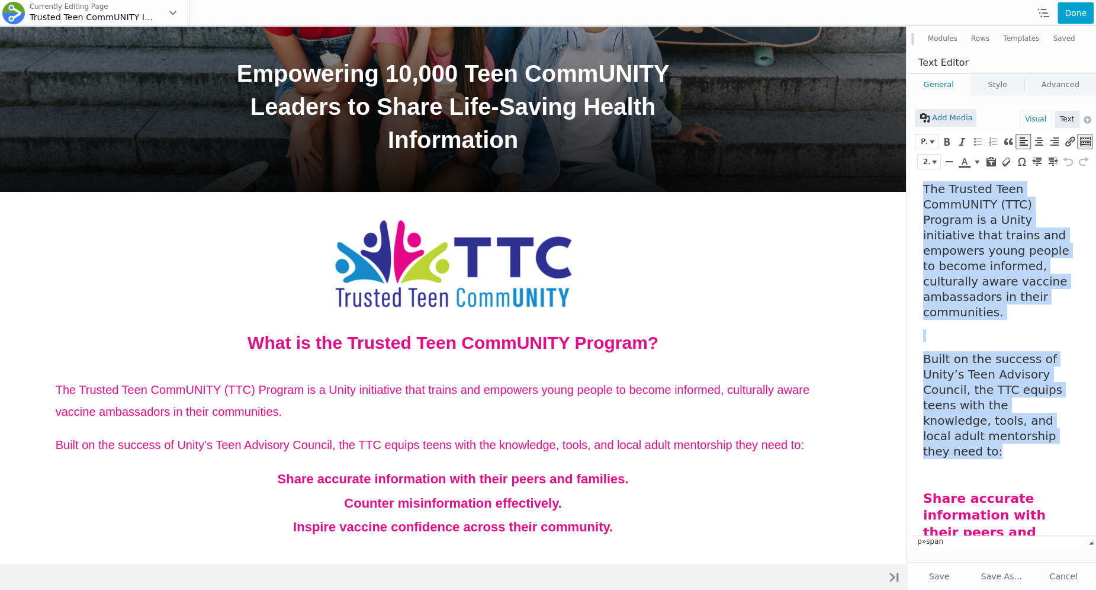
drag, startPoint x: 963, startPoint y: 417, endPoint x: 915, endPoint y: 147, distance: 274.2
click at [915, 172] on html "The Trusted Teen CommUNITY (TTC) Program is a Unity initiative that trains and …" at bounding box center [1003, 430] width 185 height 516
click at [969, 162] on icon "Text color" at bounding box center [964, 162] width 11 height 12
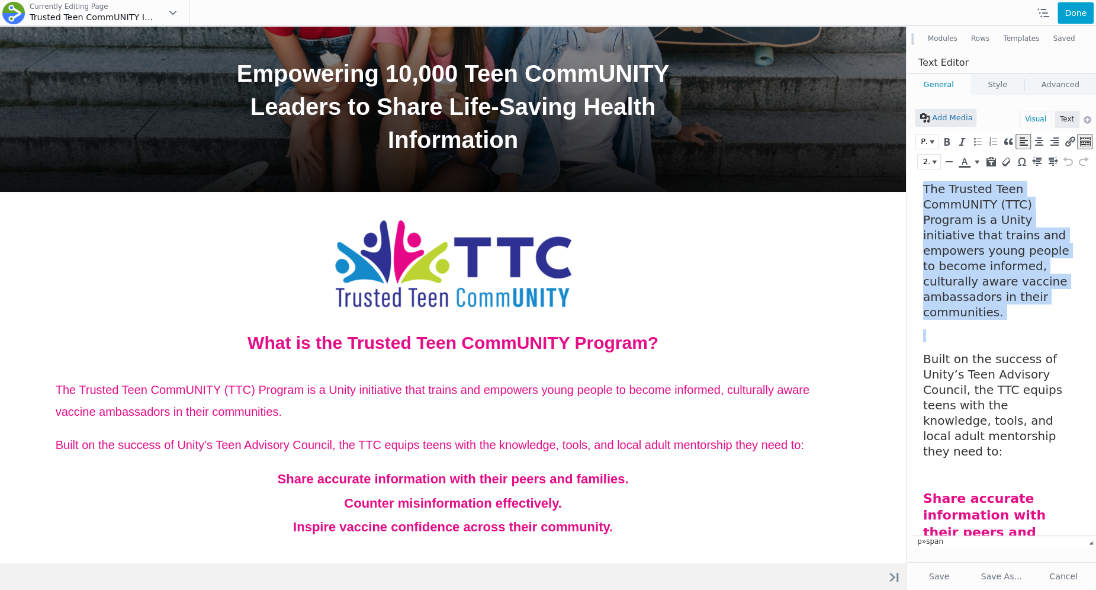
click at [961, 266] on span "The Trusted Teen CommUNITY (TTC) Program is a Unity initiative that trains and …" at bounding box center [996, 250] width 146 height 137
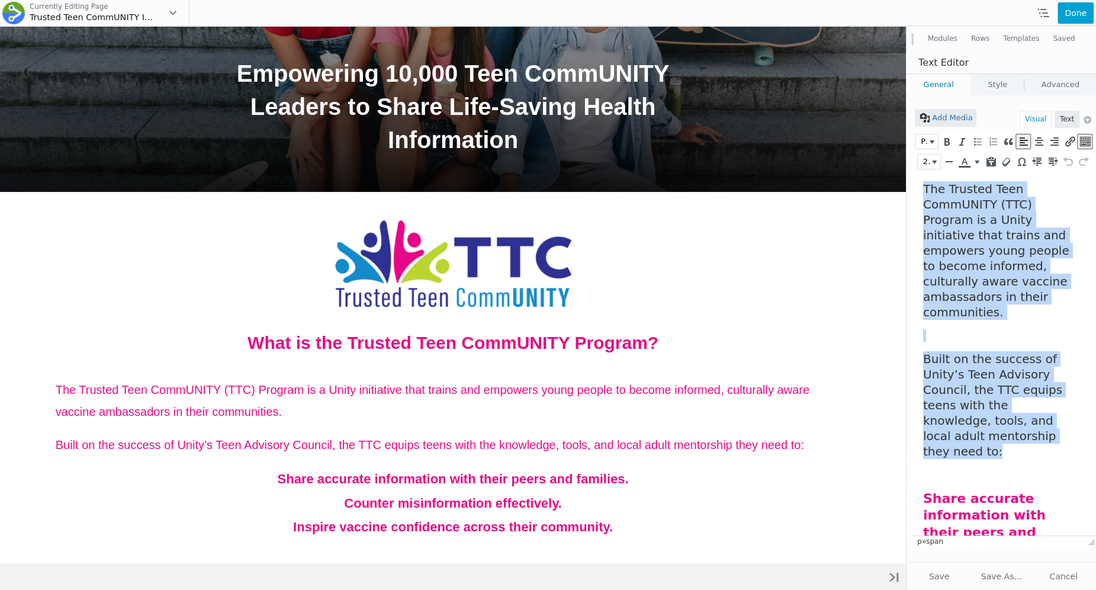
drag, startPoint x: 953, startPoint y: 427, endPoint x: 911, endPoint y: 175, distance: 255.6
click at [911, 175] on html "The Trusted Teen CommUNITY (TTC) Program is a Unity initiative that trains and …" at bounding box center [1003, 430] width 185 height 516
click at [977, 160] on icon "Text color" at bounding box center [976, 162] width 5 height 4
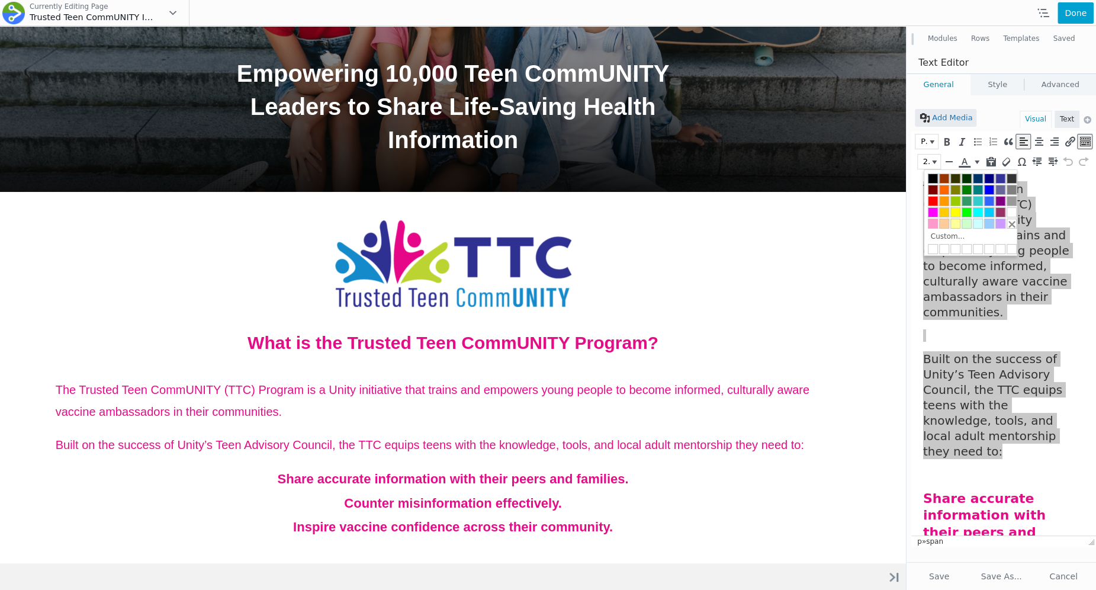
click at [932, 177] on div at bounding box center [933, 178] width 10 height 10
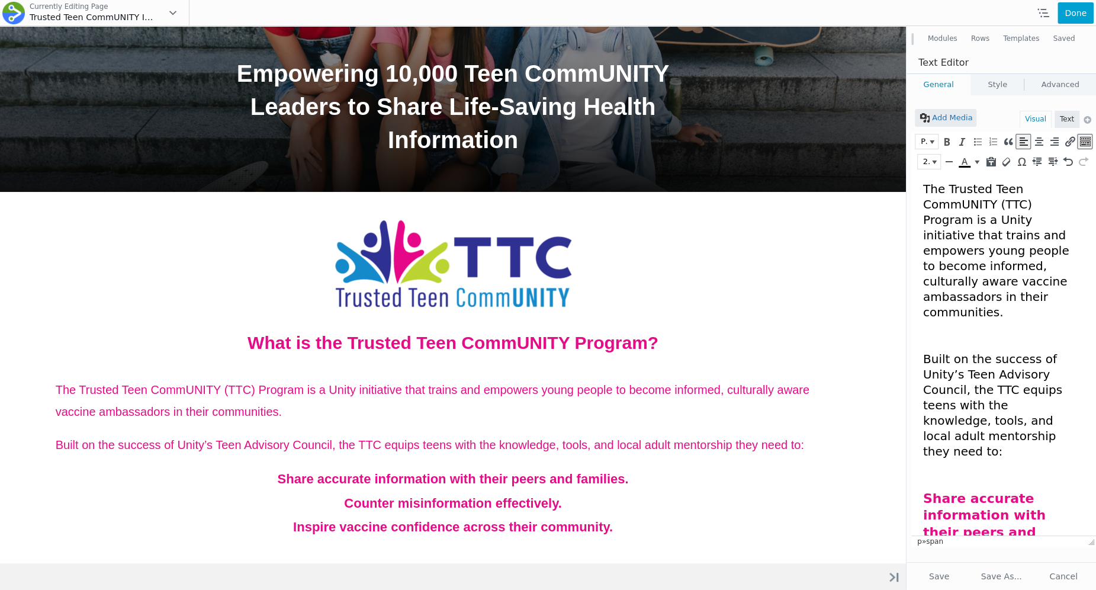
click at [939, 329] on p at bounding box center [1000, 335] width 155 height 12
click at [943, 581] on button "Save" at bounding box center [938, 575] width 59 height 21
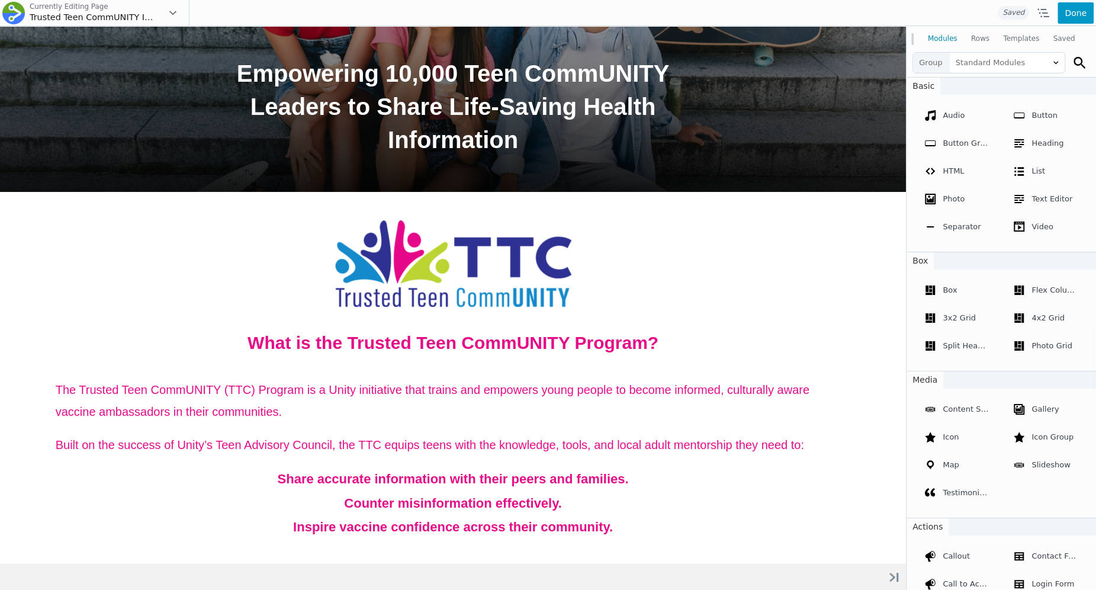
click at [1079, 4] on button "Done" at bounding box center [1075, 12] width 36 height 21
click at [1028, 12] on span "Publish" at bounding box center [1027, 12] width 44 height 21
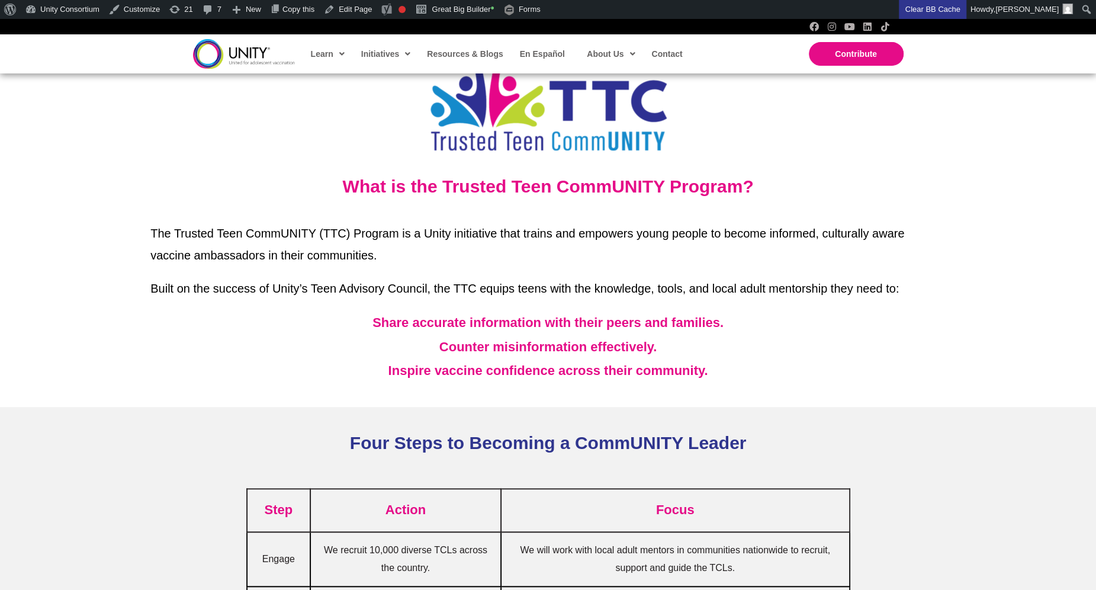
scroll to position [446, 0]
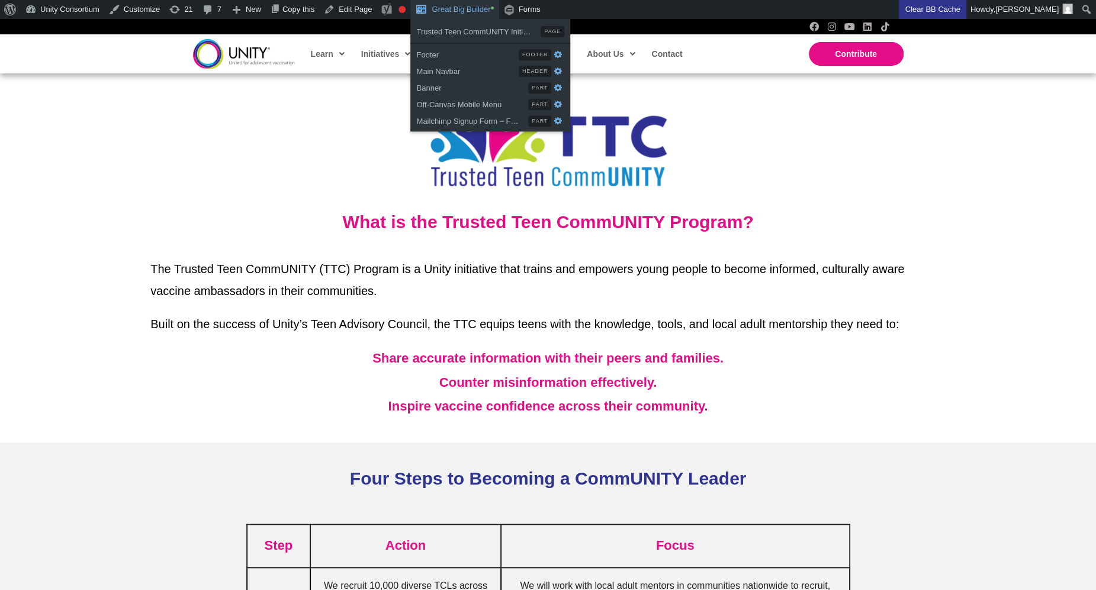
click at [444, 10] on link "Great Big Builder •" at bounding box center [454, 9] width 88 height 19
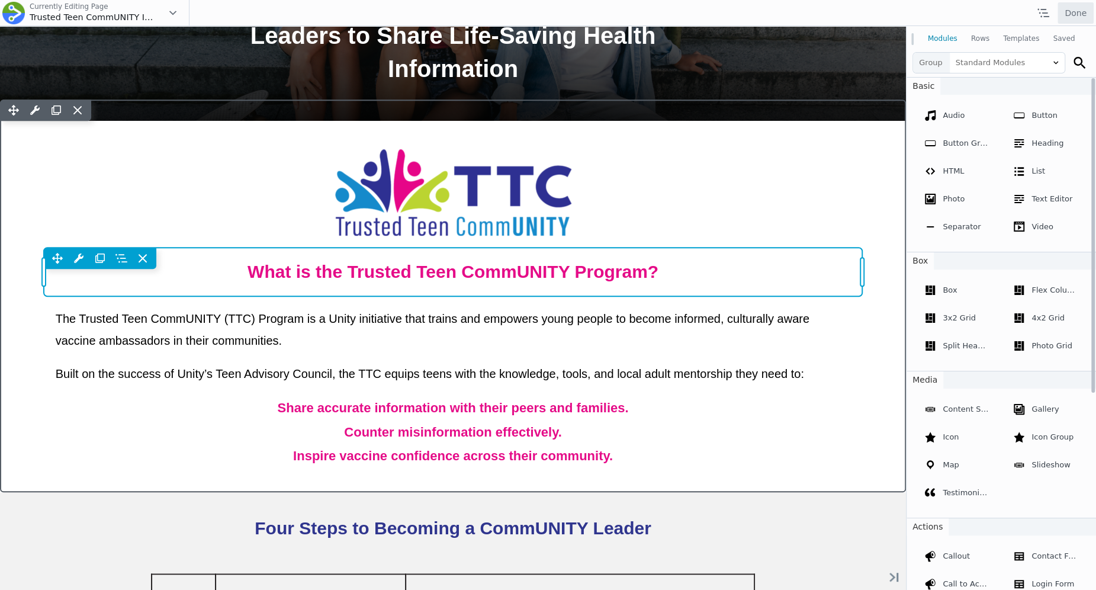
scroll to position [477, 0]
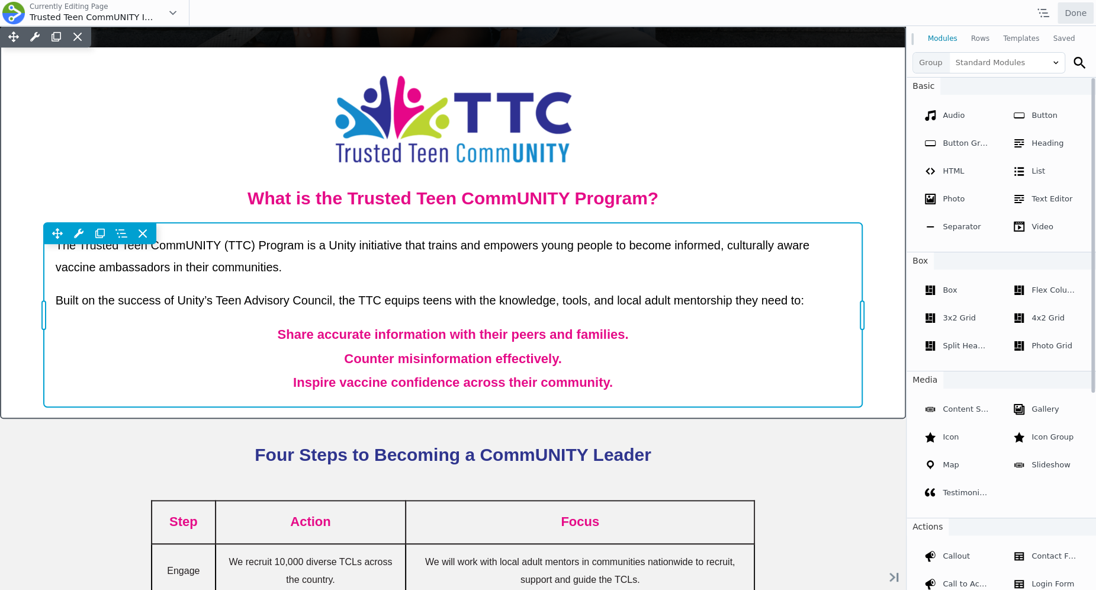
click at [610, 339] on div "Move Up Move Down Text Editor Settings Copy Text Editor Settings Paste Text Edi…" at bounding box center [453, 315] width 819 height 184
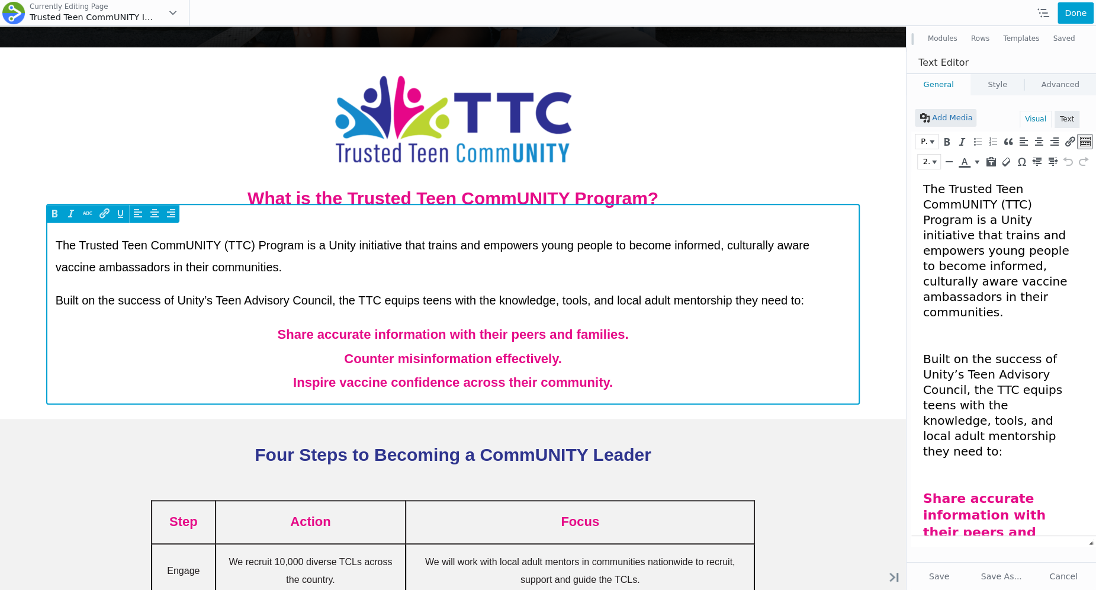
scroll to position [0, 0]
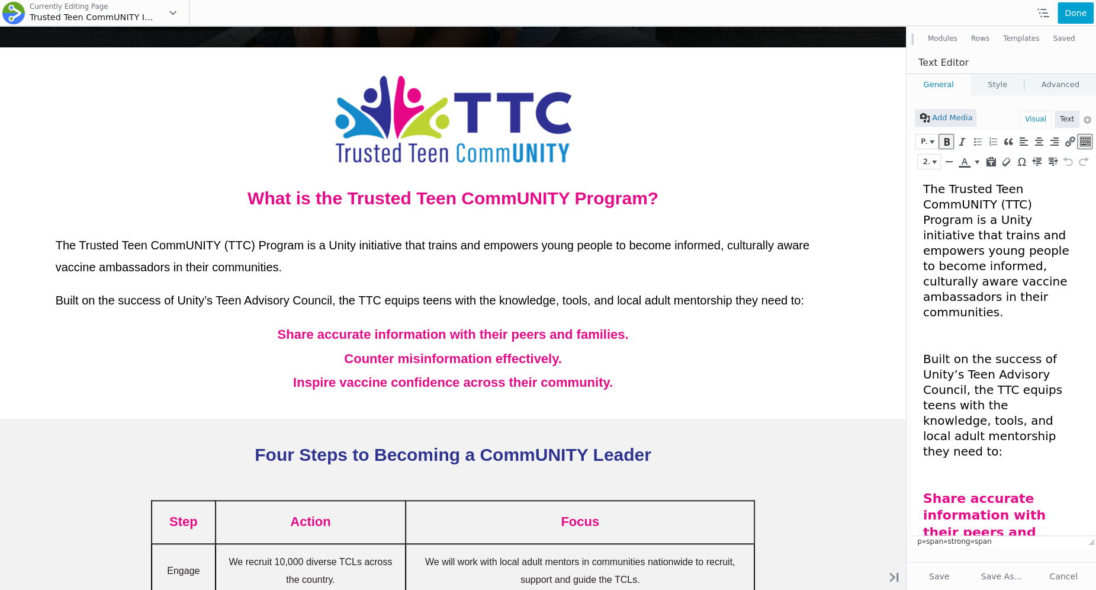
click at [922, 464] on html "The Trusted Teen CommUNITY (TTC) Program is a Unity initiative that trains and …" at bounding box center [1003, 430] width 185 height 516
click at [926, 568] on span "Counter misinformation effectively." at bounding box center [979, 592] width 112 height 49
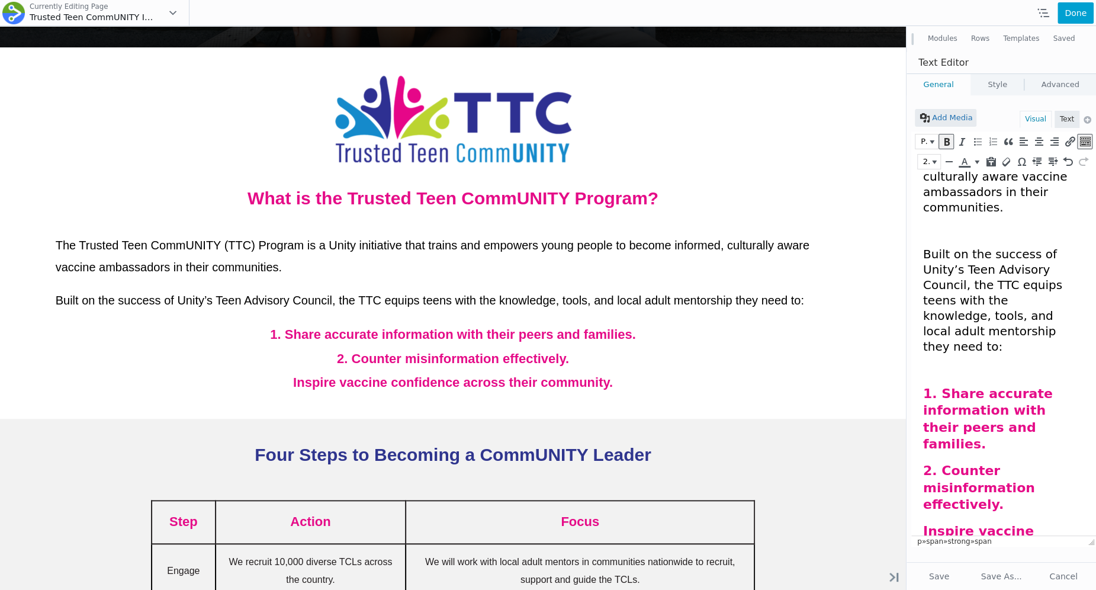
click at [924, 523] on span "Inspire vaccine confidence across their community." at bounding box center [988, 547] width 131 height 49
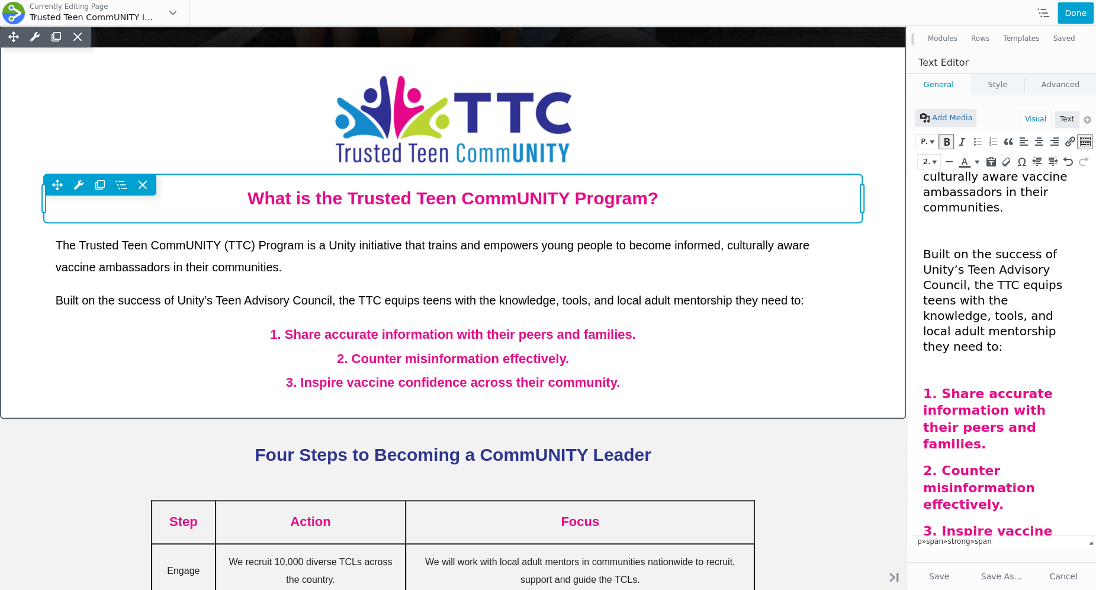
click at [611, 200] on div "Move Up Move Down Heading Settings Copy Heading Settings Paste Heading Settings…" at bounding box center [453, 198] width 819 height 49
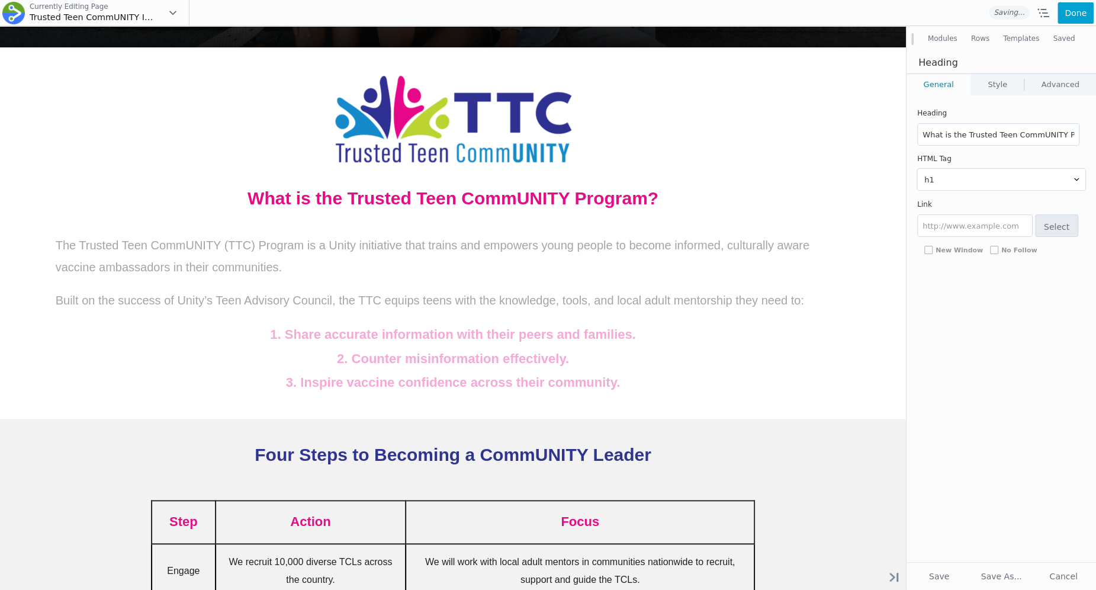
click at [991, 85] on link "Style" at bounding box center [997, 84] width 53 height 21
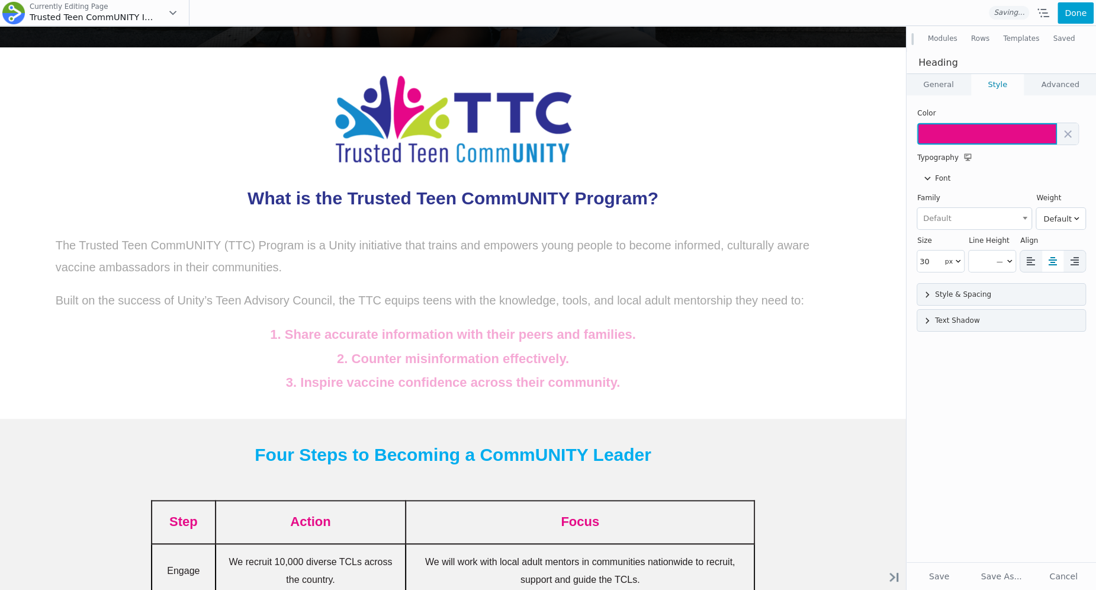
click at [963, 143] on button at bounding box center [987, 133] width 140 height 21
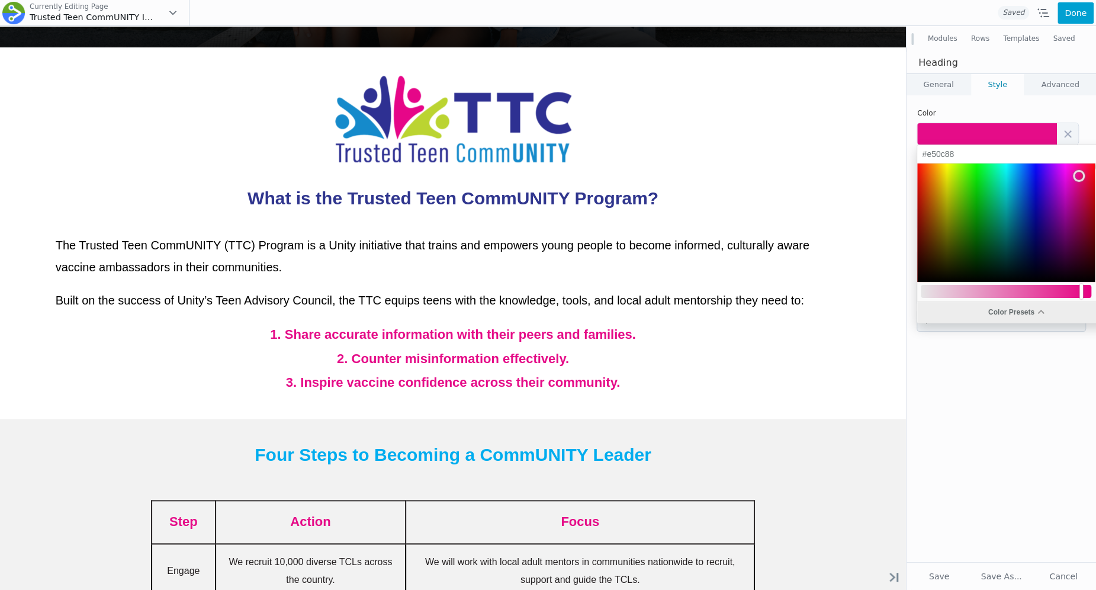
click at [967, 309] on div "Color Presets" at bounding box center [1015, 312] width 197 height 21
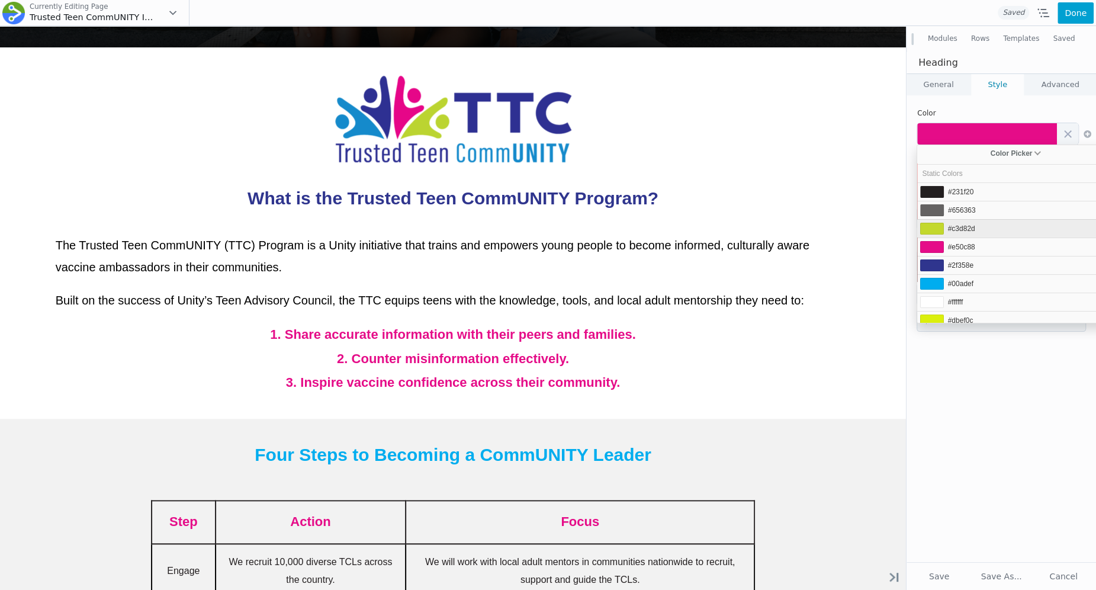
click at [972, 232] on li "#c3d82d" at bounding box center [1015, 228] width 197 height 18
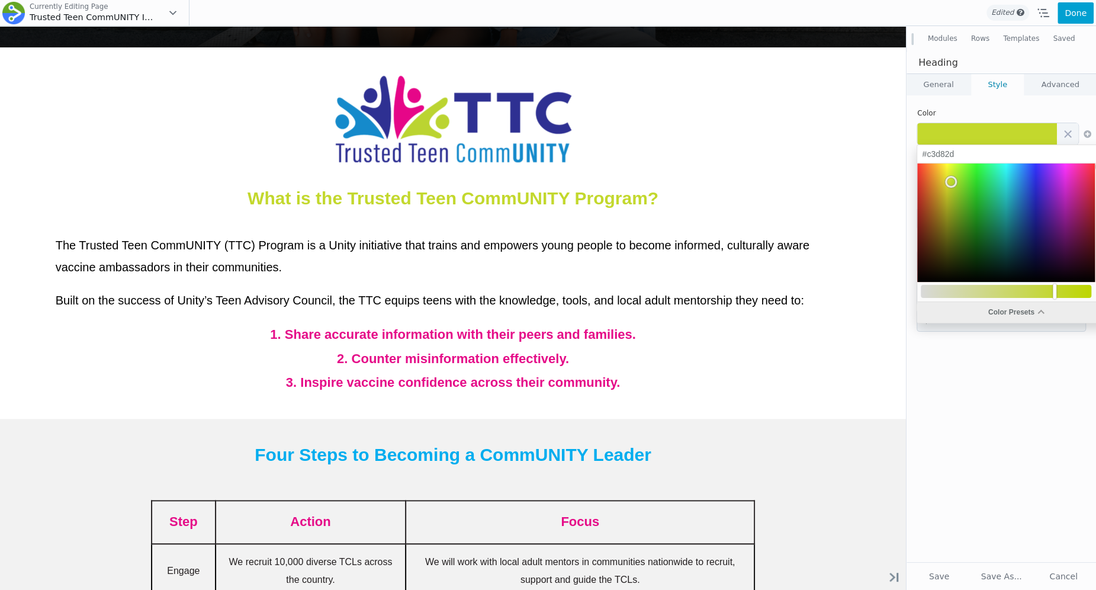
click at [961, 304] on div "Color Presets" at bounding box center [1015, 312] width 197 height 21
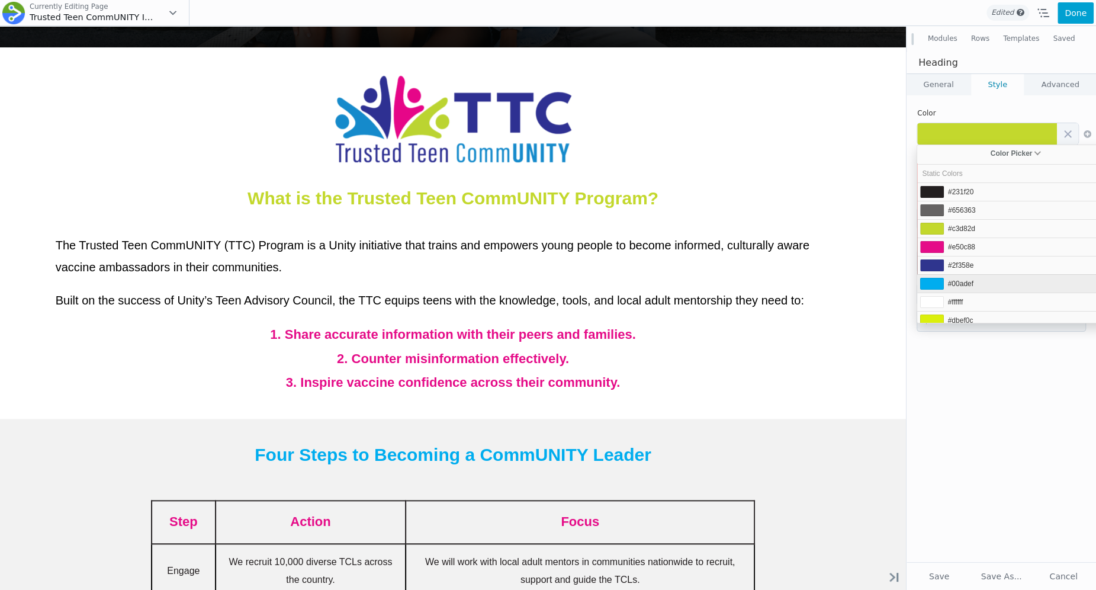
click at [965, 287] on li "#00adef" at bounding box center [1015, 283] width 197 height 18
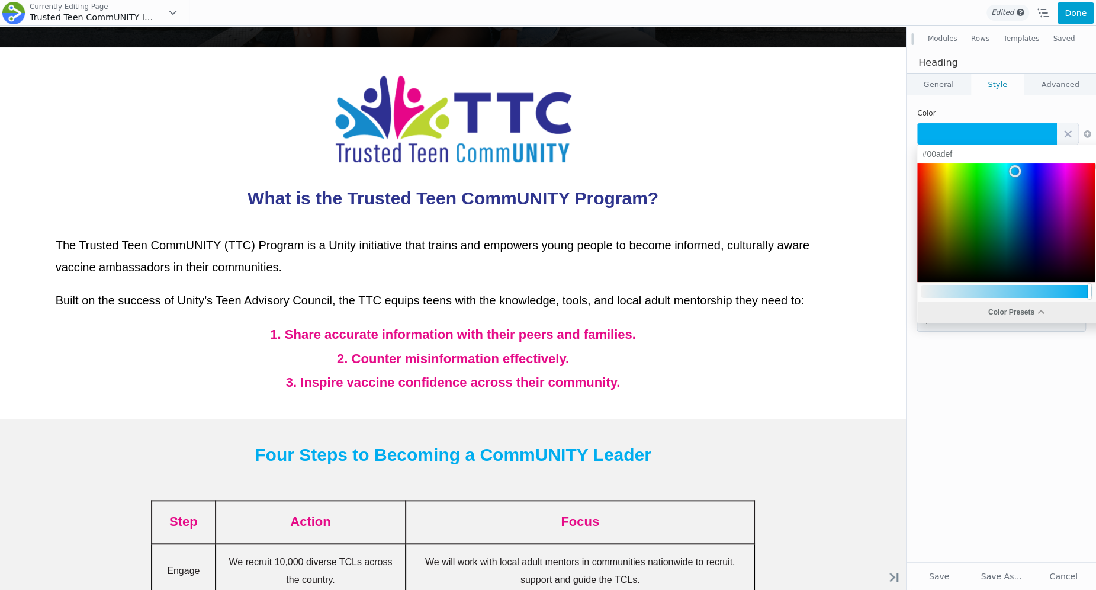
click at [964, 313] on div "Color Presets" at bounding box center [1015, 312] width 197 height 21
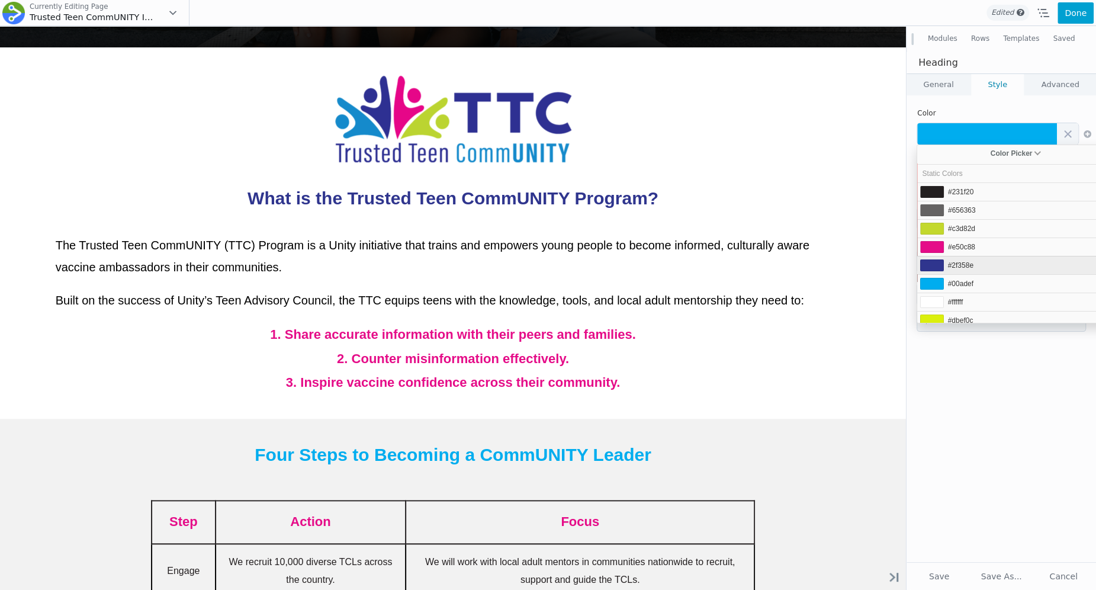
click at [964, 265] on span "#2f358e" at bounding box center [960, 265] width 25 height 8
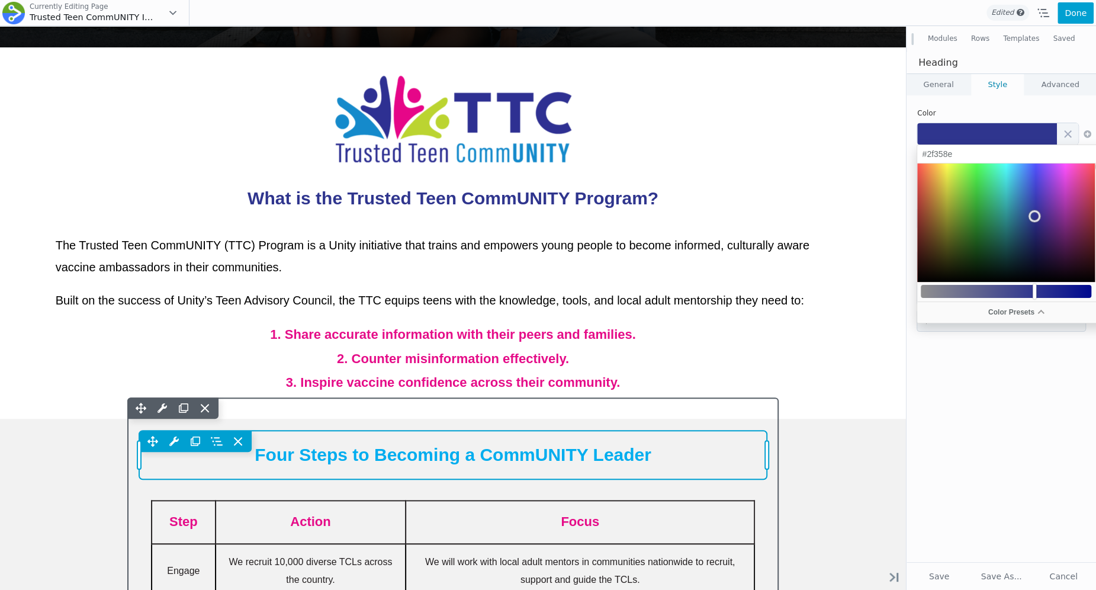
click at [642, 437] on div "Move Up Move Down Heading Settings Copy Heading Settings Paste Heading Settings…" at bounding box center [453, 440] width 628 height 21
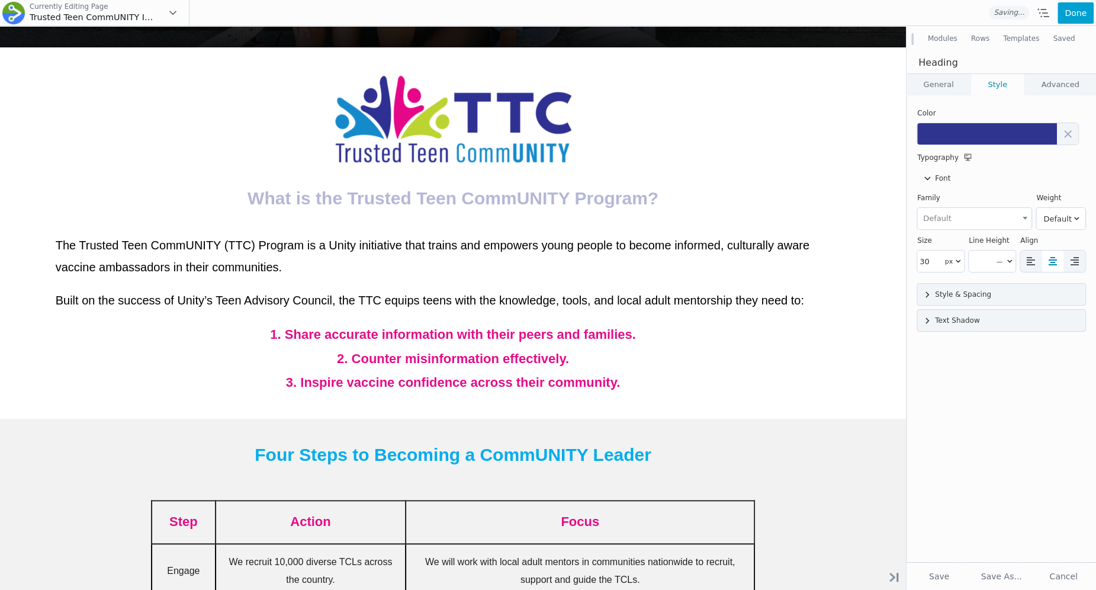
click at [979, 147] on td at bounding box center [1001, 134] width 168 height 29
click at [979, 142] on button at bounding box center [987, 133] width 140 height 21
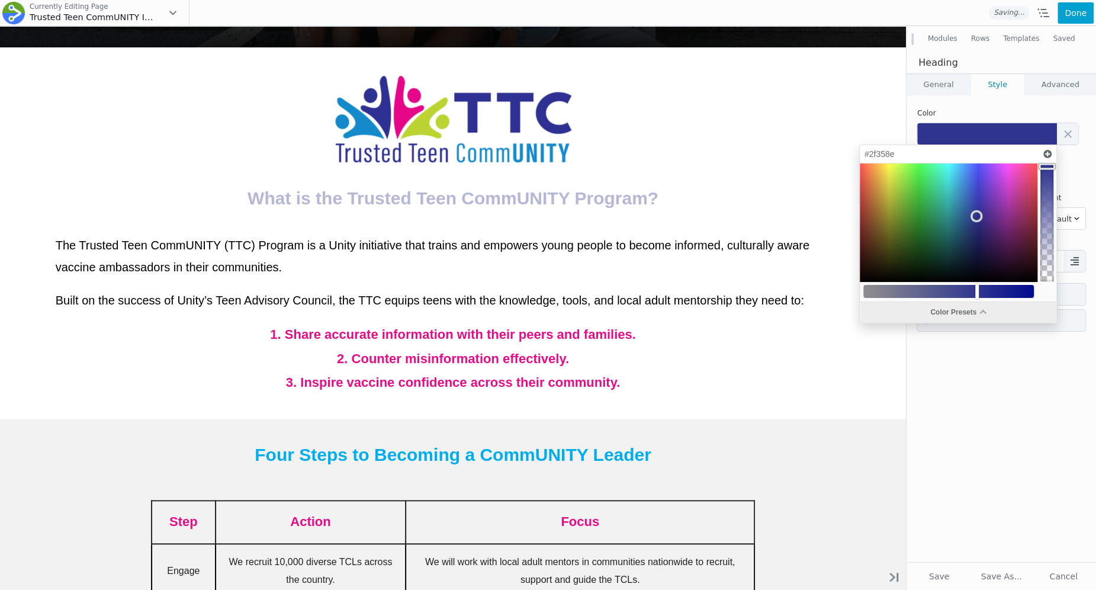
click at [940, 308] on div "Color Presets" at bounding box center [958, 312] width 197 height 21
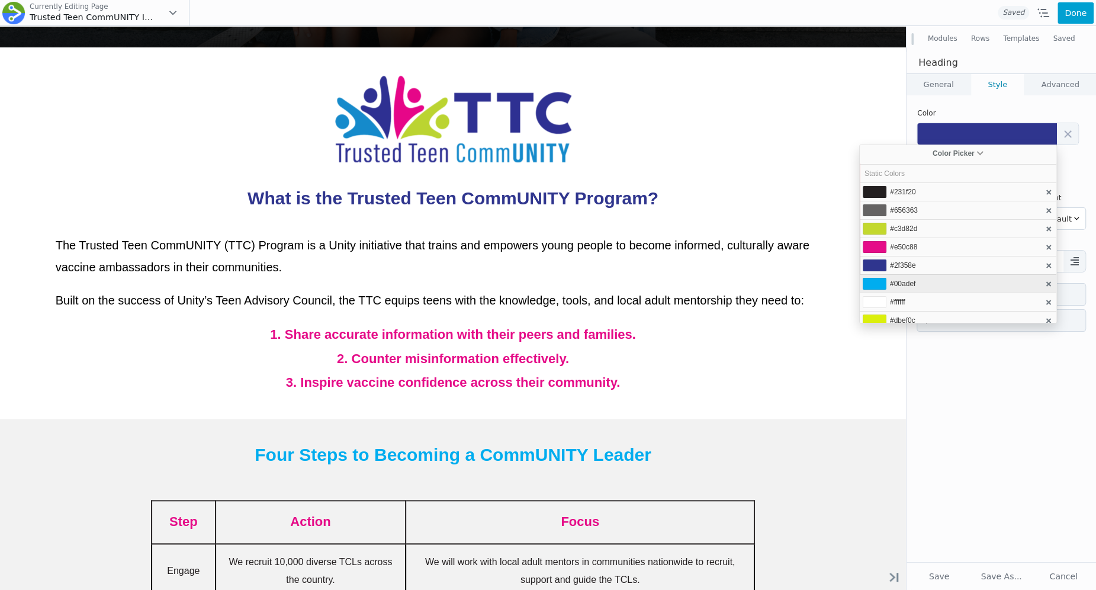
click at [917, 280] on li "#00adef" at bounding box center [958, 283] width 197 height 18
type input "#00adef"
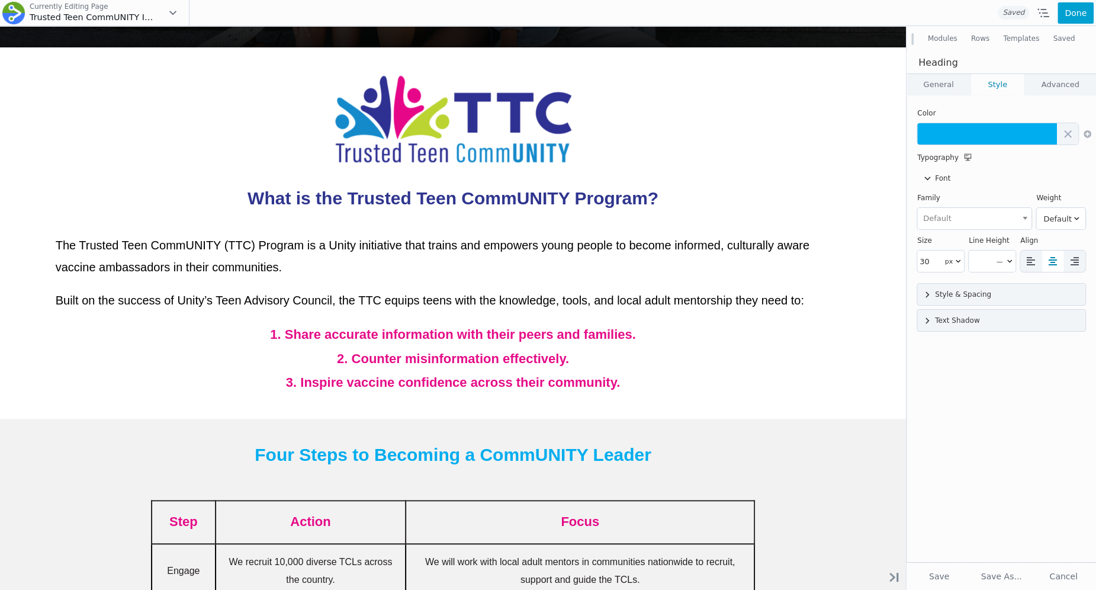
click at [918, 464] on div "Heading Four Steps to Becoming a CommUNITY Leader HTML Tag h1 h2 h3 h4 h5 h6 Li…" at bounding box center [1000, 328] width 189 height 467
click at [1078, 17] on button "Done" at bounding box center [1075, 12] width 36 height 21
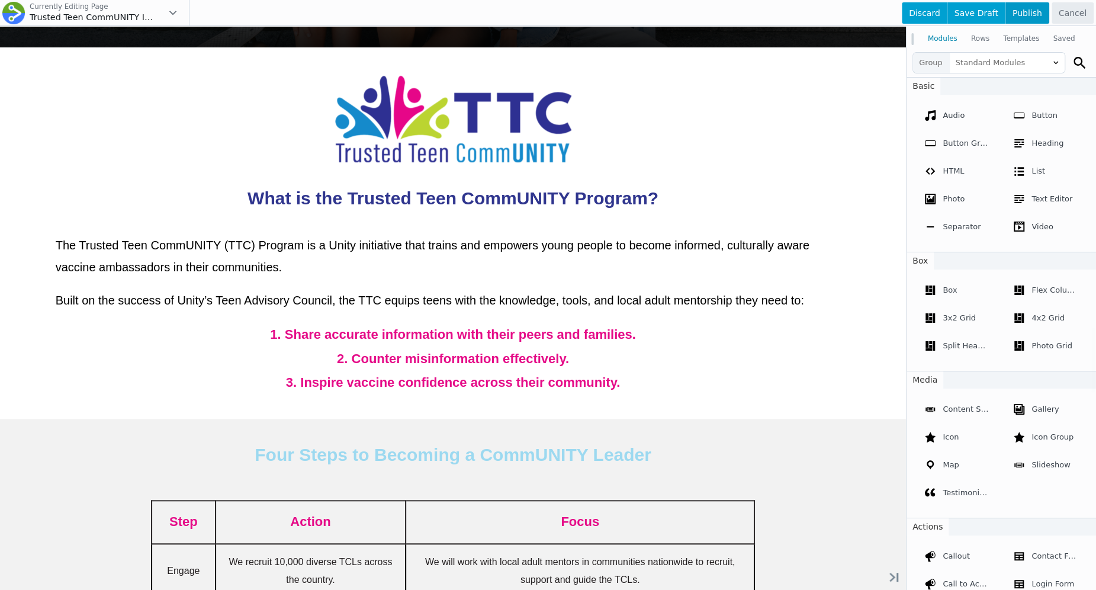
click at [1041, 11] on span "Publish" at bounding box center [1027, 12] width 44 height 21
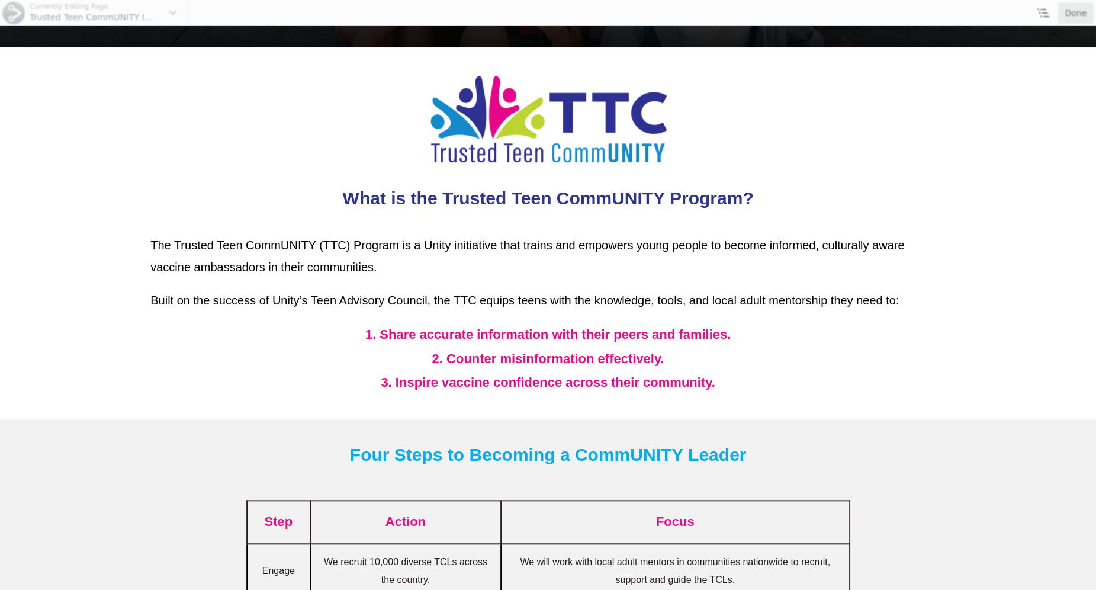
scroll to position [670, 0]
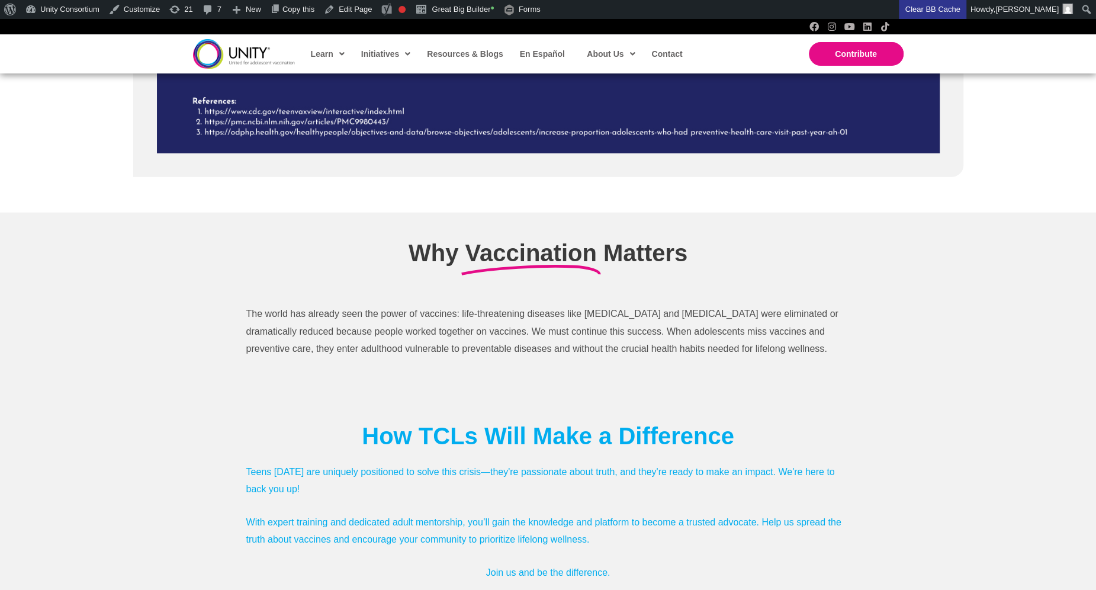
scroll to position [2324, 0]
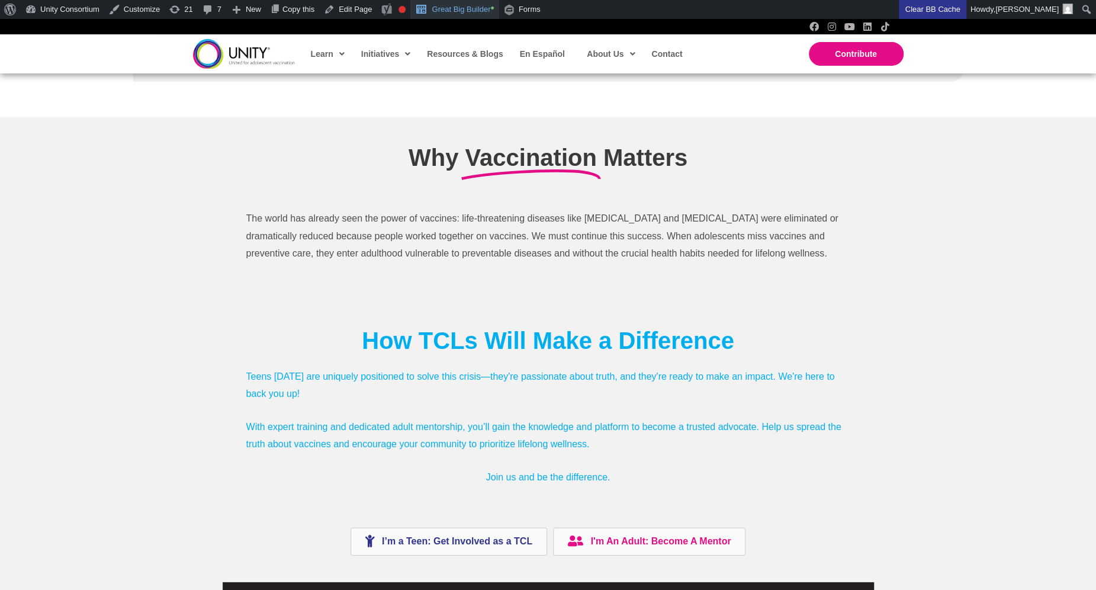
click at [475, 11] on link "Great Big Builder •" at bounding box center [454, 9] width 88 height 19
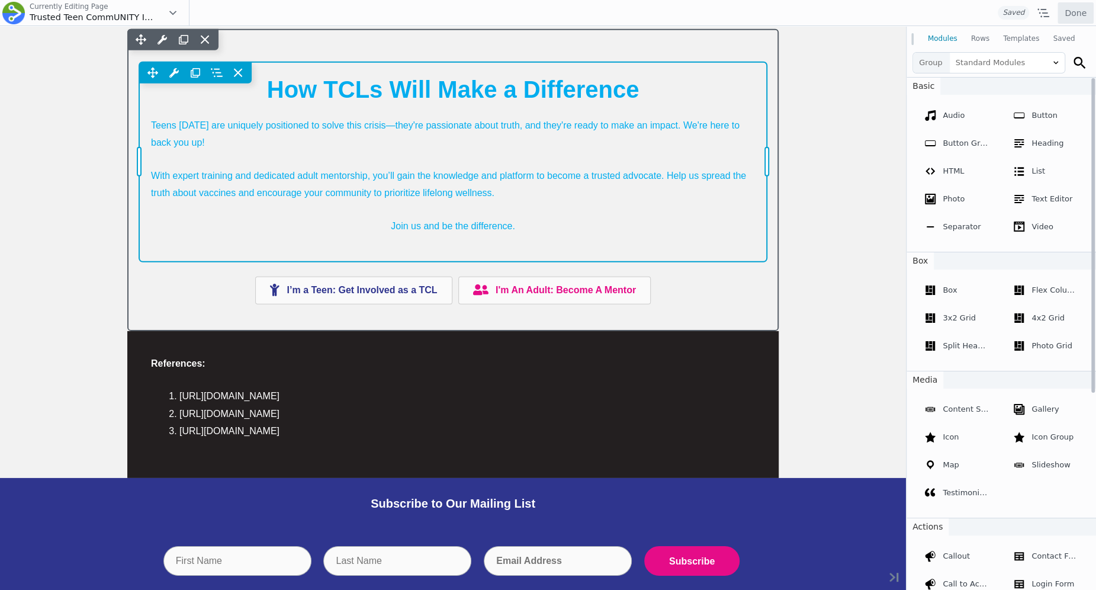
scroll to position [2594, 0]
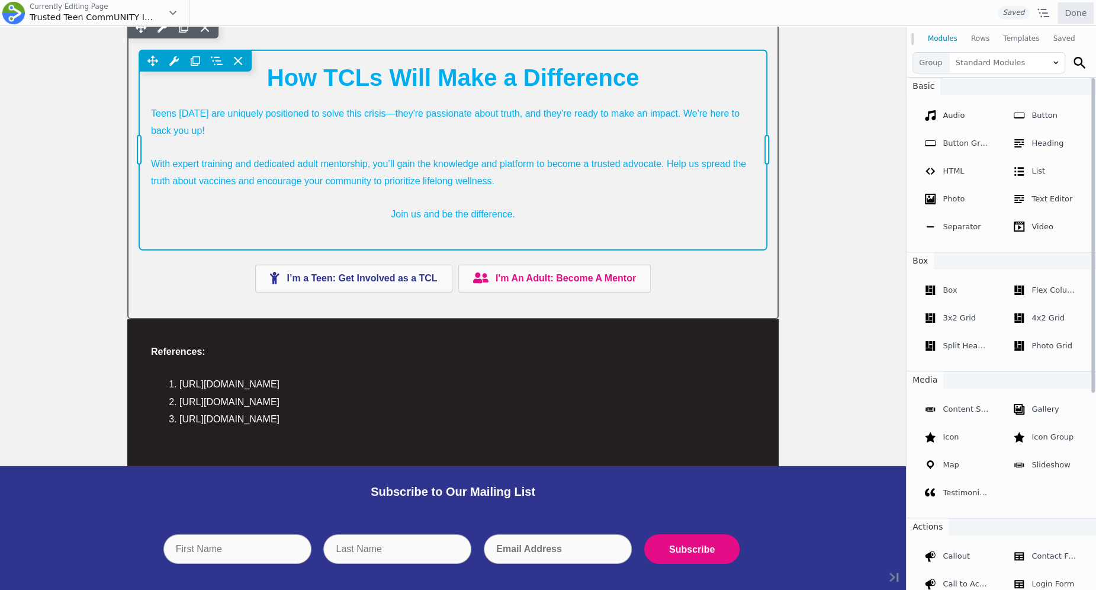
click at [478, 210] on div "Move Up Move Down Text Editor Settings Copy Text Editor Settings Paste Text Edi…" at bounding box center [453, 150] width 628 height 200
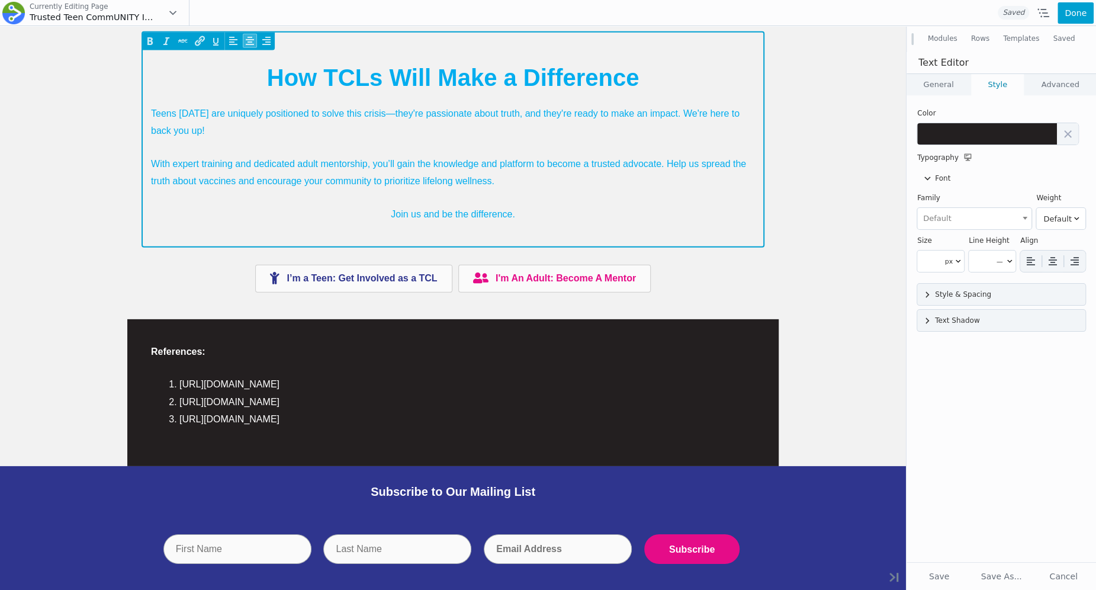
scroll to position [0, 0]
click at [476, 214] on p "Join us and be the difference." at bounding box center [453, 214] width 604 height 18
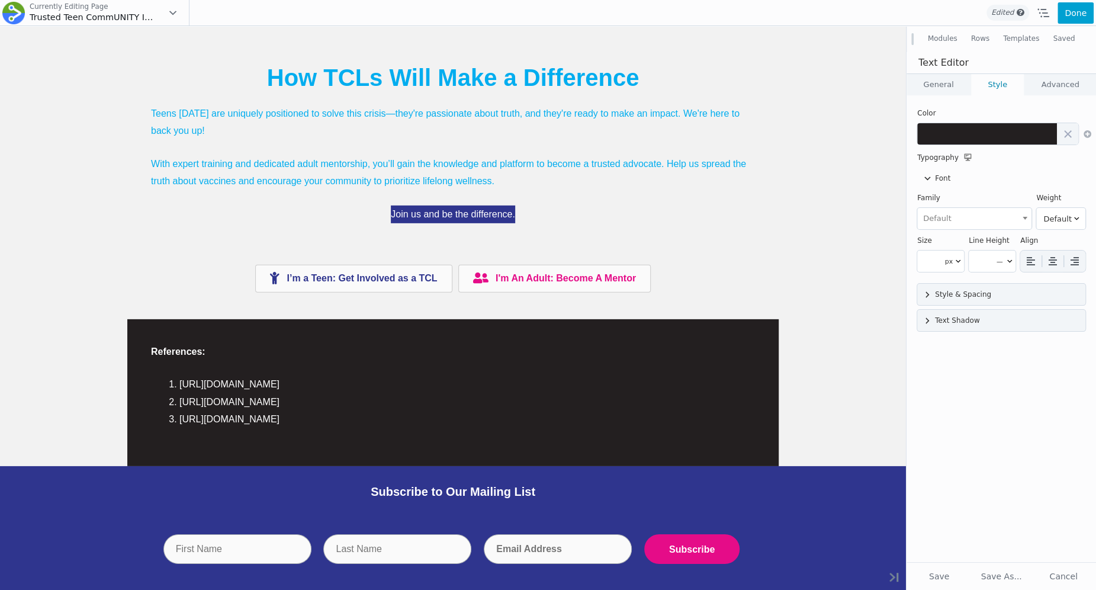
click at [924, 82] on link "General" at bounding box center [938, 84] width 64 height 21
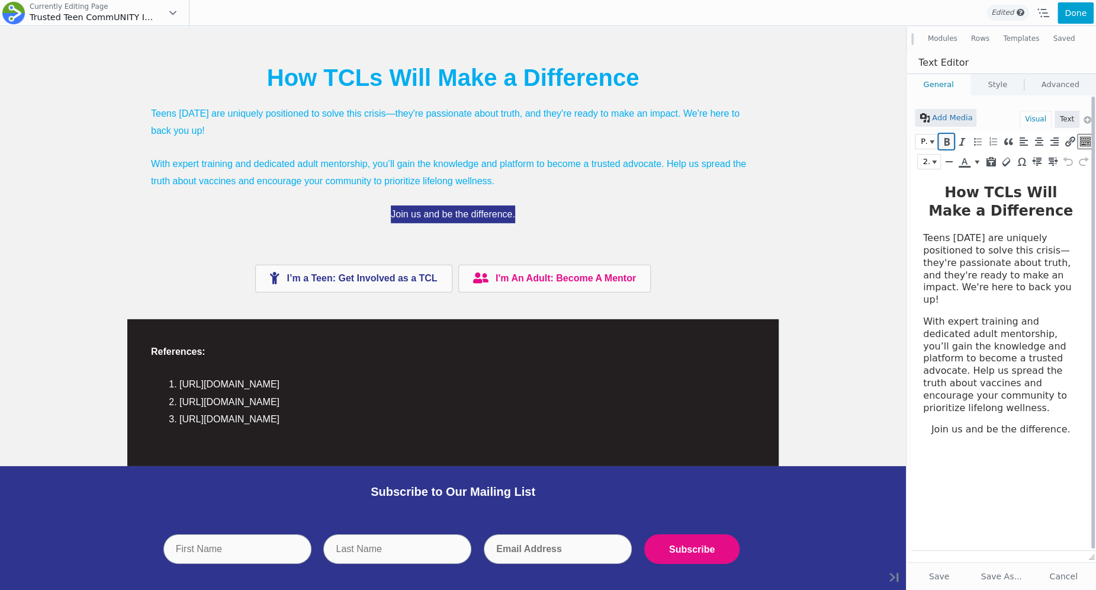
click at [949, 148] on button "Bold (⌘B)" at bounding box center [946, 141] width 14 height 14
click at [941, 396] on body "﻿ How TCLs Will Make a Difference Teens [DATE] are uniquely positioned to solve…" at bounding box center [1000, 310] width 155 height 252
click at [941, 396] on body "How TCLs Will Make a Difference Teens [DATE] are uniquely positioned to solve t…" at bounding box center [1000, 310] width 155 height 252
click at [951, 140] on icon "Bold (⌘B)" at bounding box center [946, 142] width 11 height 12
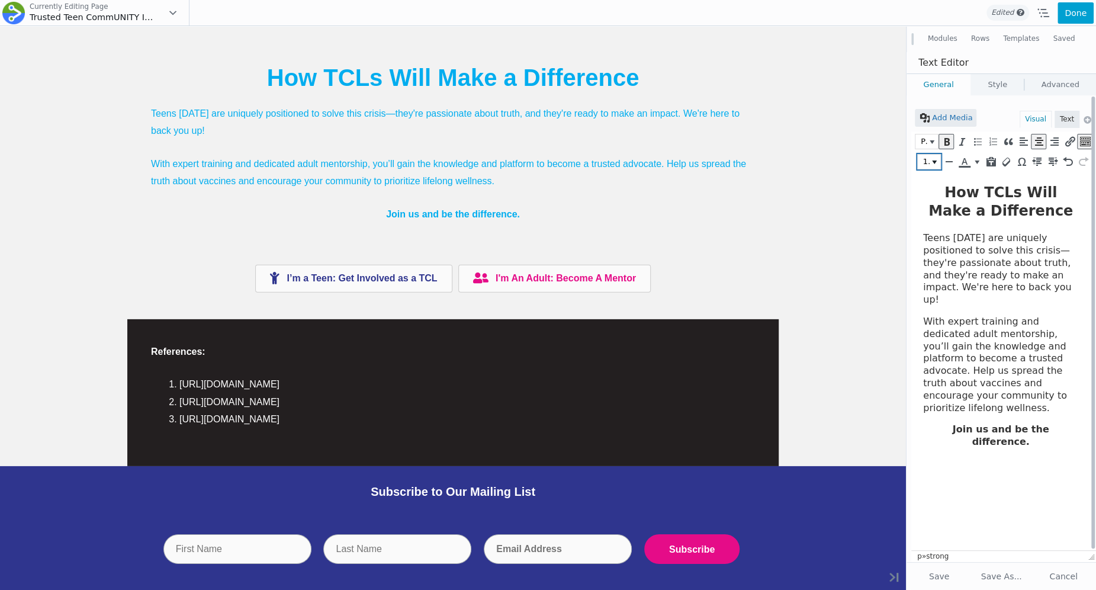
click at [934, 160] on icon "Font Sizes" at bounding box center [934, 162] width 5 height 4
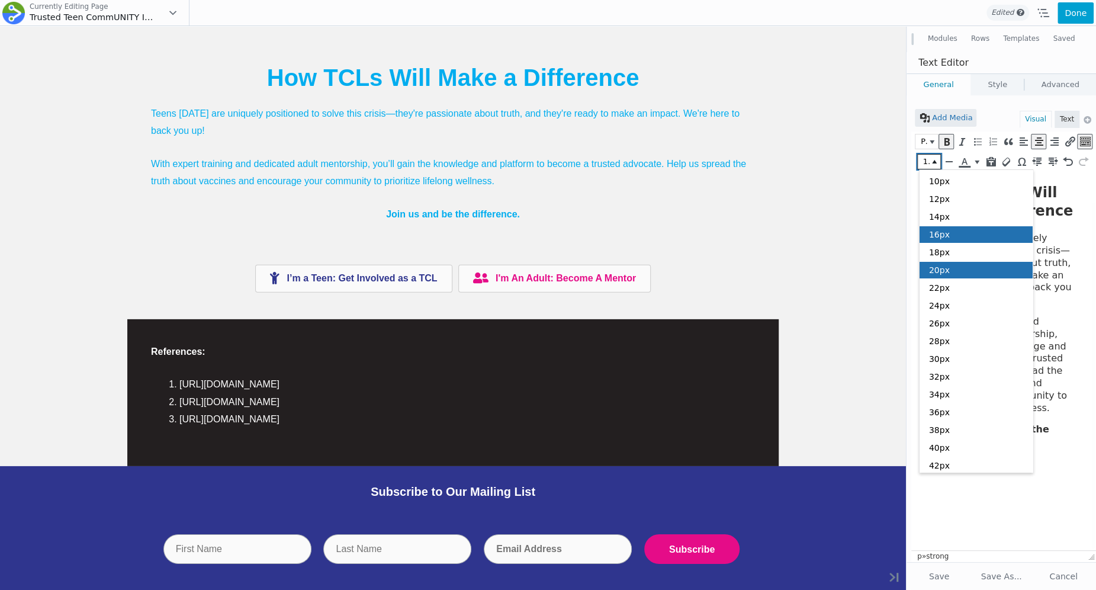
click at [946, 265] on span "20px" at bounding box center [939, 269] width 21 height 9
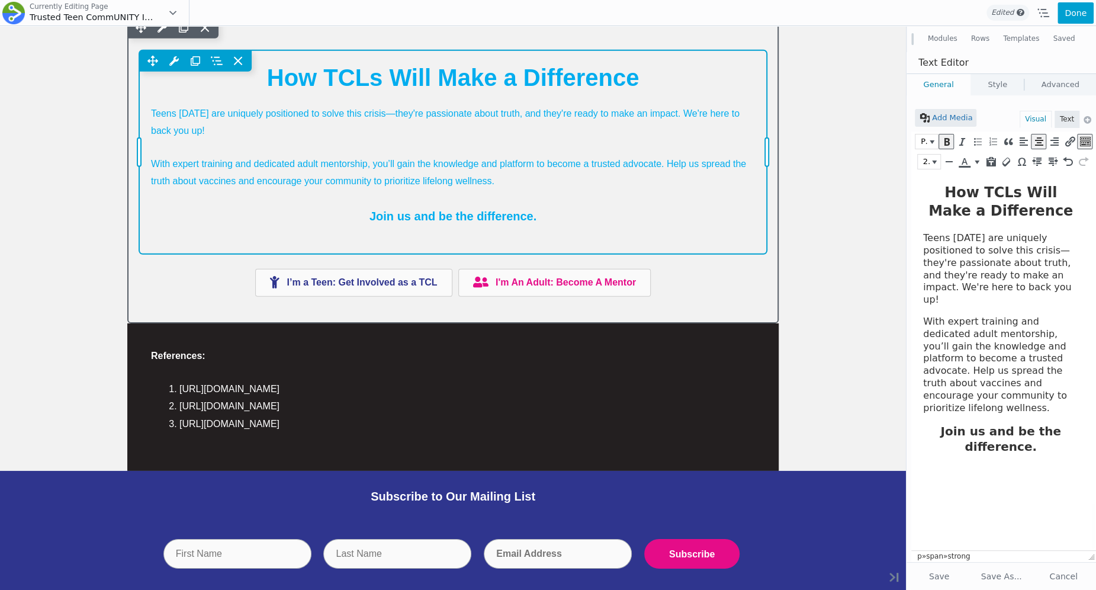
click at [582, 239] on div "Move Up Move Down Text Editor Settings Copy Text Editor Settings Paste Text Edi…" at bounding box center [453, 152] width 628 height 204
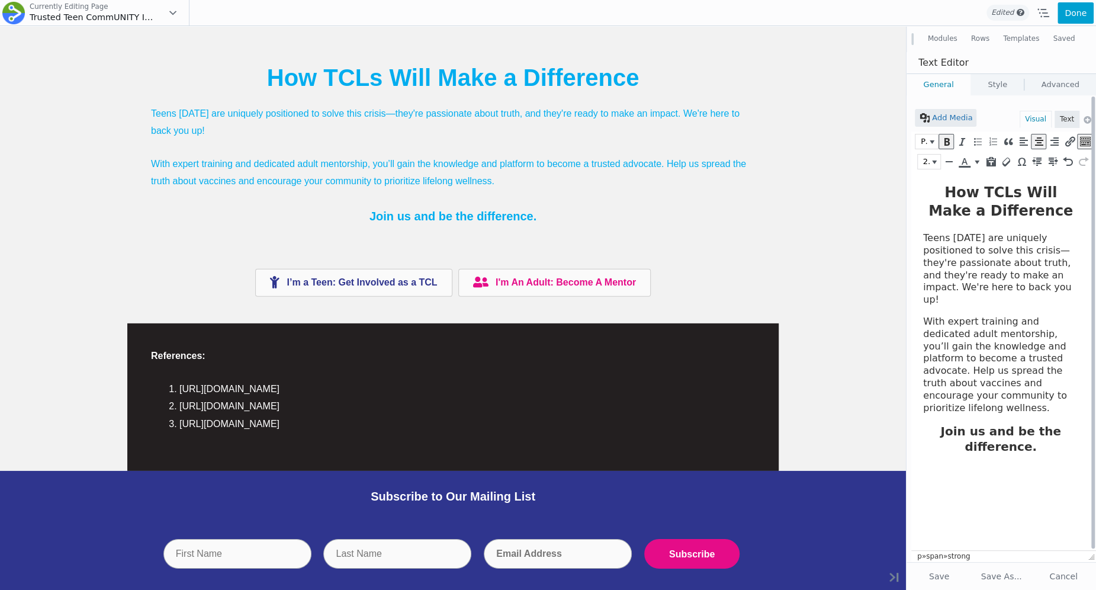
click at [959, 464] on html "How TCLs Will Make a Difference Teens [DATE] are uniquely positioned to solve t…" at bounding box center [1003, 318] width 185 height 292
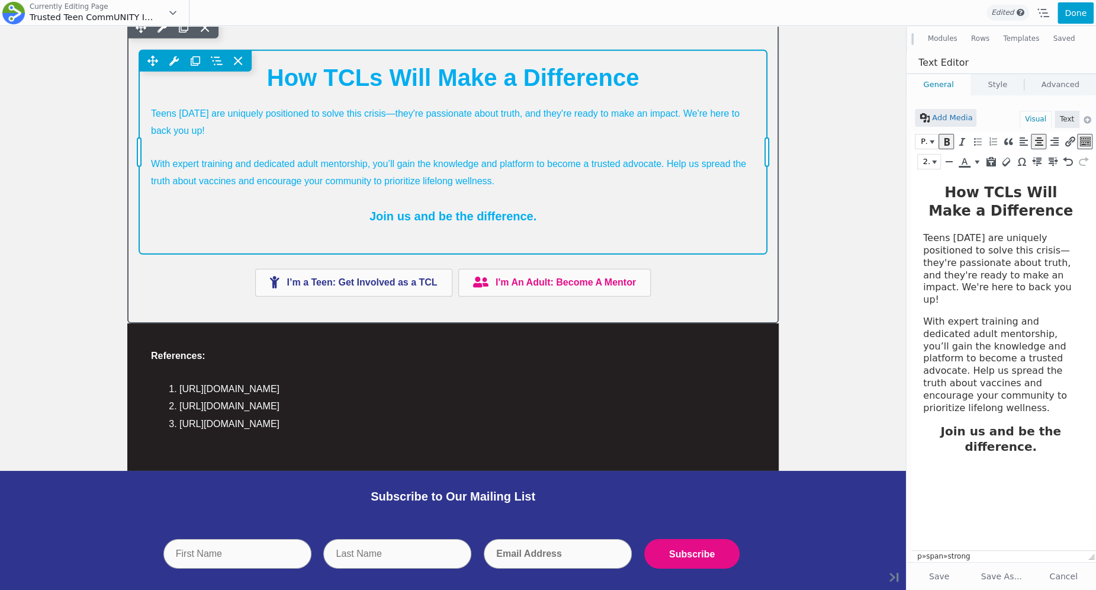
click at [501, 213] on div "Move Up Move Down Text Editor Settings Copy Text Editor Settings Paste Text Edi…" at bounding box center [453, 152] width 628 height 204
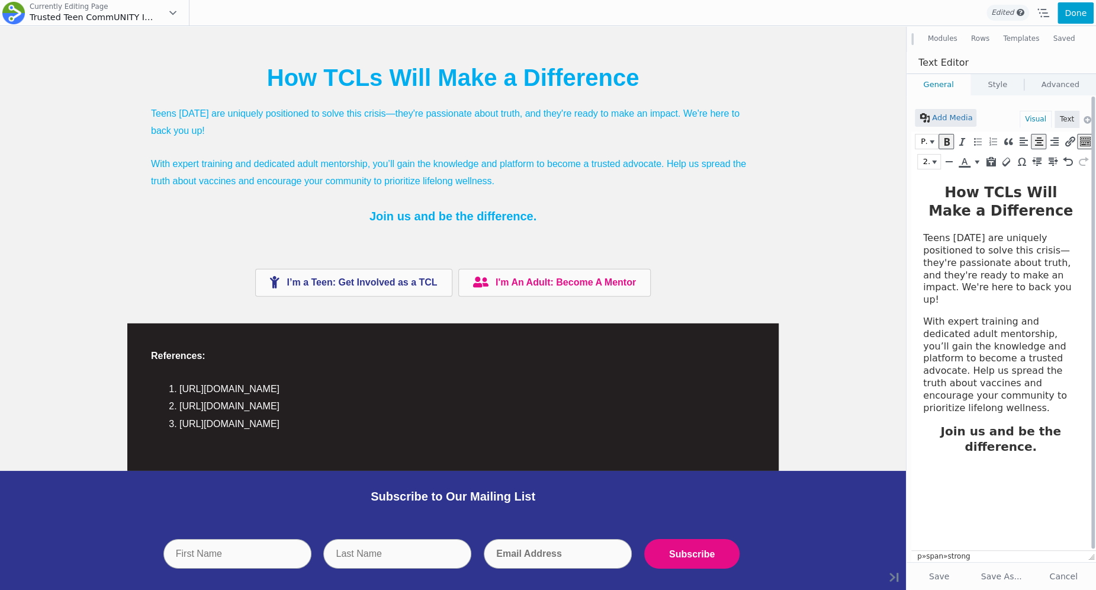
click at [976, 424] on strong "Join us and be the difference." at bounding box center [1000, 439] width 121 height 30
click at [975, 163] on icon "Text color" at bounding box center [976, 162] width 5 height 4
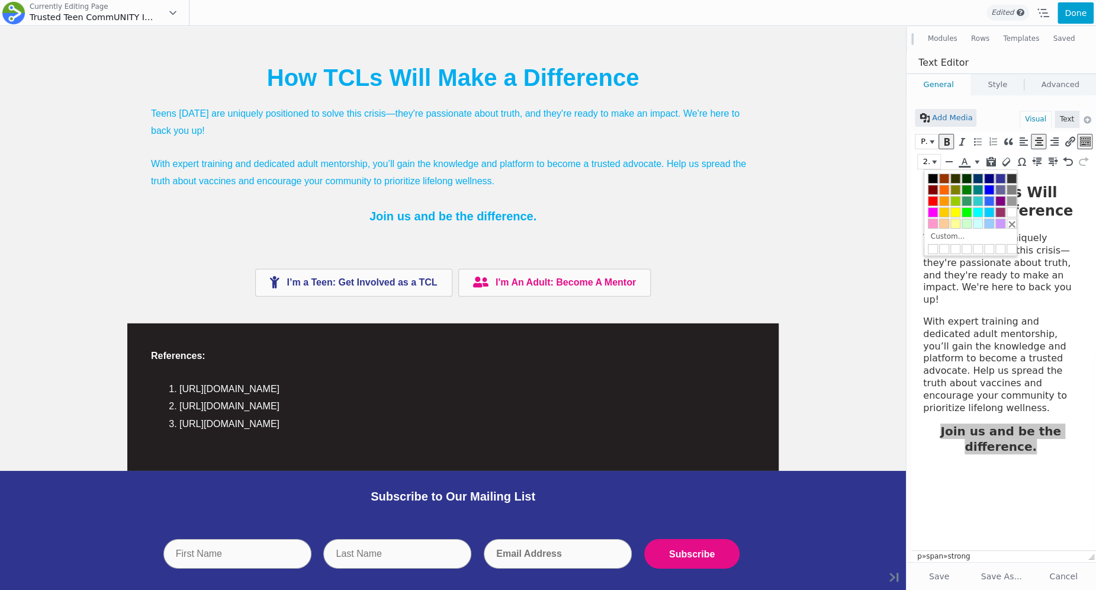
click at [979, 92] on link "Style" at bounding box center [997, 84] width 53 height 21
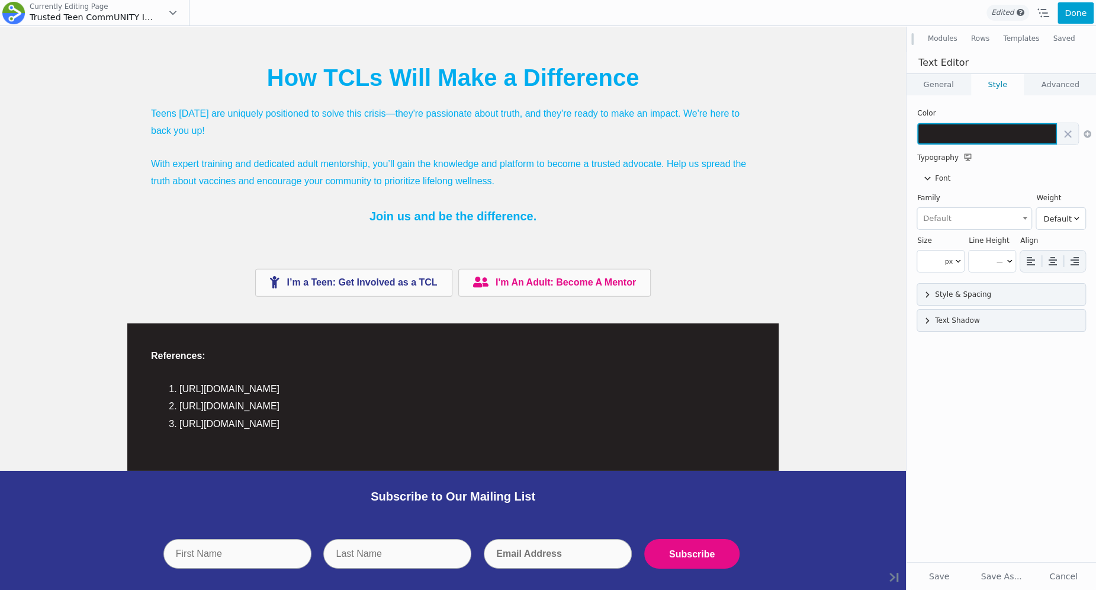
click at [966, 126] on button at bounding box center [987, 133] width 140 height 21
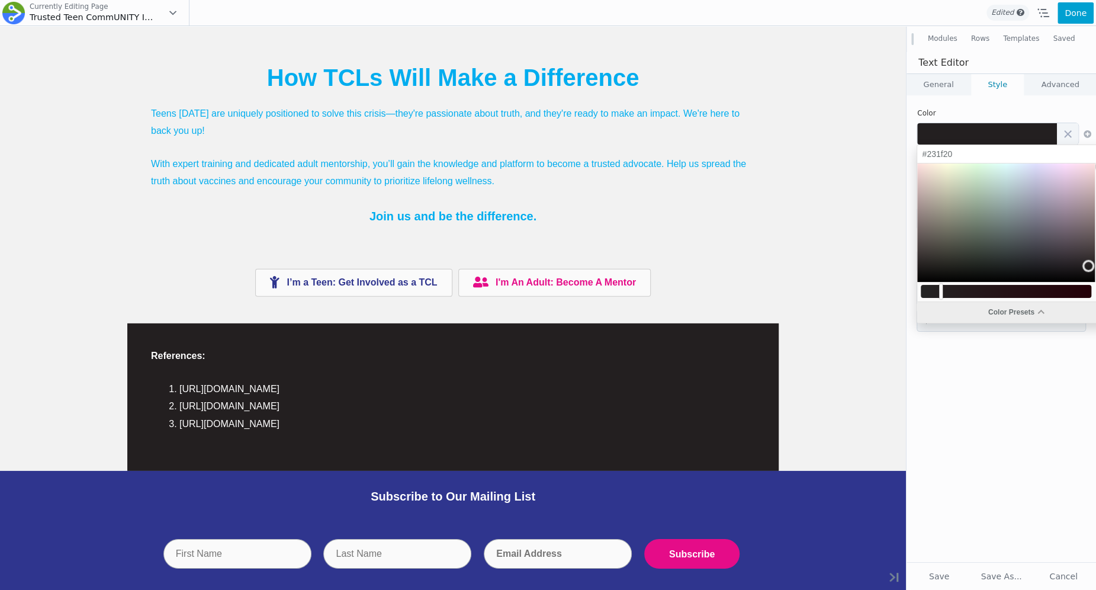
click at [959, 317] on div "Color Presets" at bounding box center [1015, 312] width 197 height 21
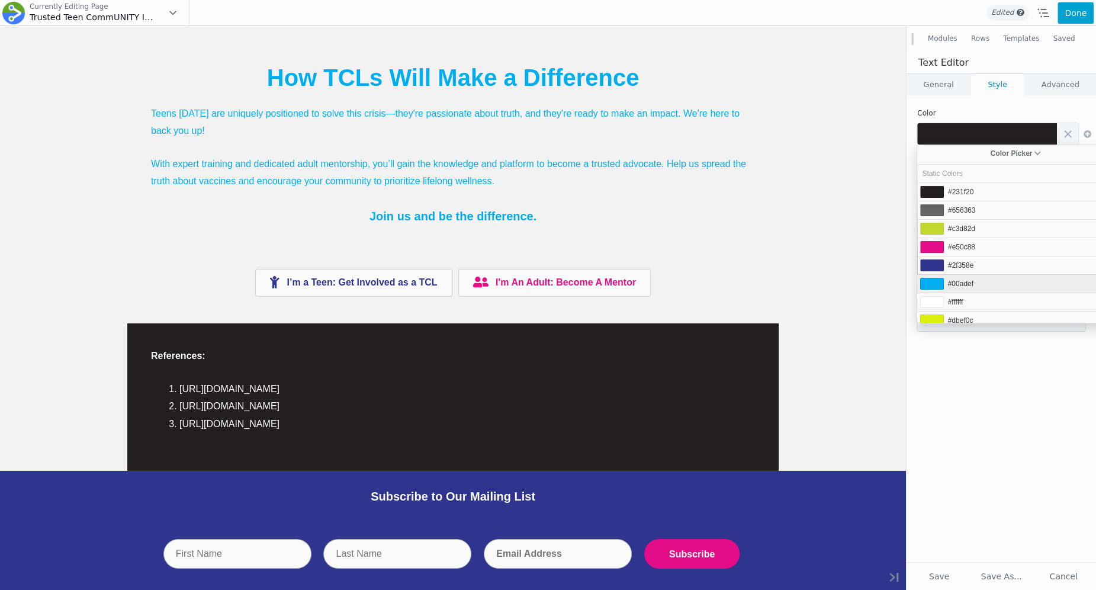
click at [965, 279] on span "#00adef" at bounding box center [960, 283] width 25 height 8
type input "#00adef"
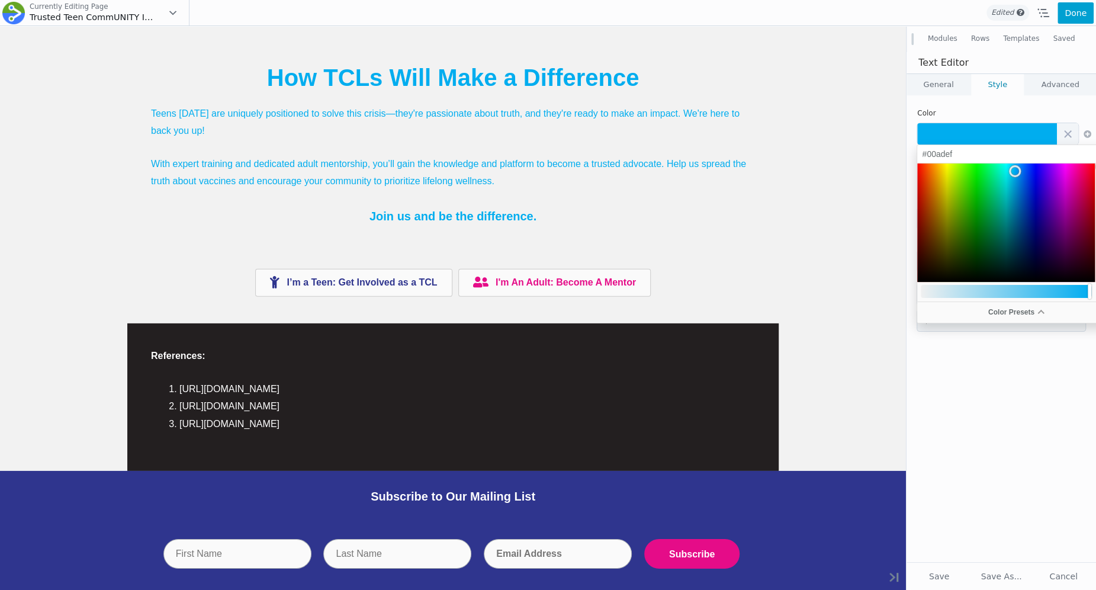
click at [954, 81] on link "General" at bounding box center [938, 84] width 64 height 21
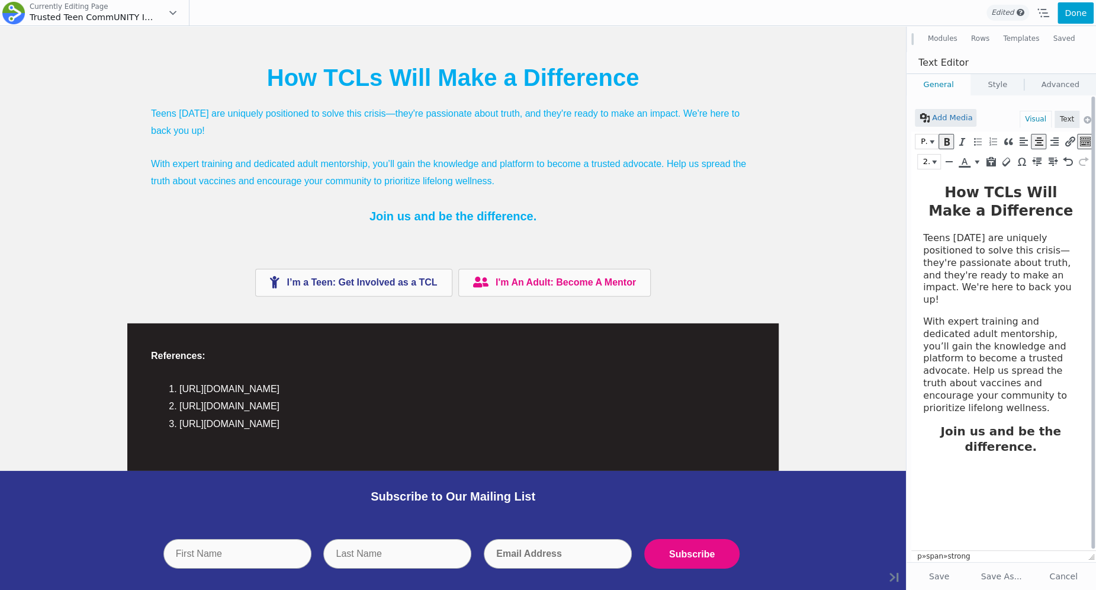
click at [1051, 388] on p "With expert training and dedicated adult mentorship, you’ll gain the knowledge …" at bounding box center [1000, 365] width 155 height 98
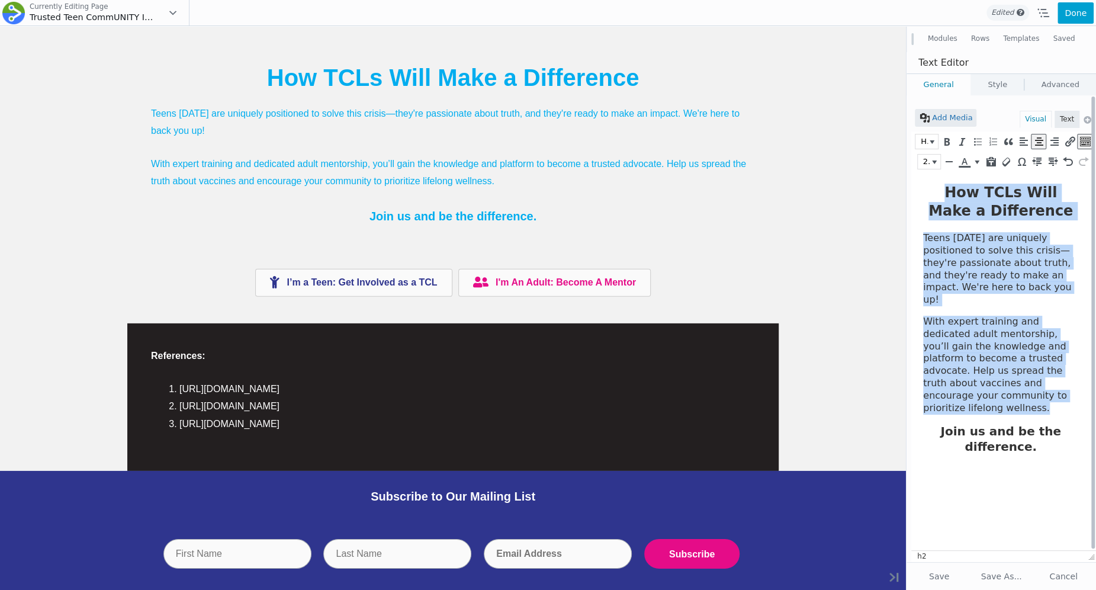
drag, startPoint x: 1051, startPoint y: 384, endPoint x: 889, endPoint y: 179, distance: 261.2
click at [911, 179] on html "How TCLs Will Make a Difference Teens today are uniquely positioned to solve th…" at bounding box center [1003, 318] width 185 height 292
click at [975, 161] on icon "Text color" at bounding box center [976, 162] width 5 height 4
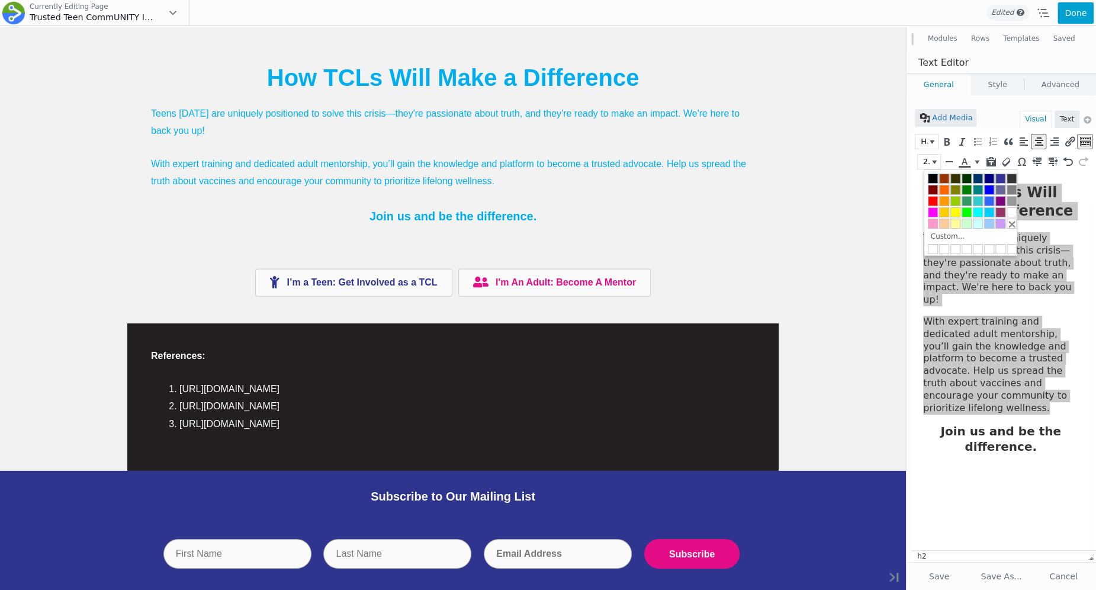
click at [930, 178] on div at bounding box center [933, 178] width 10 height 10
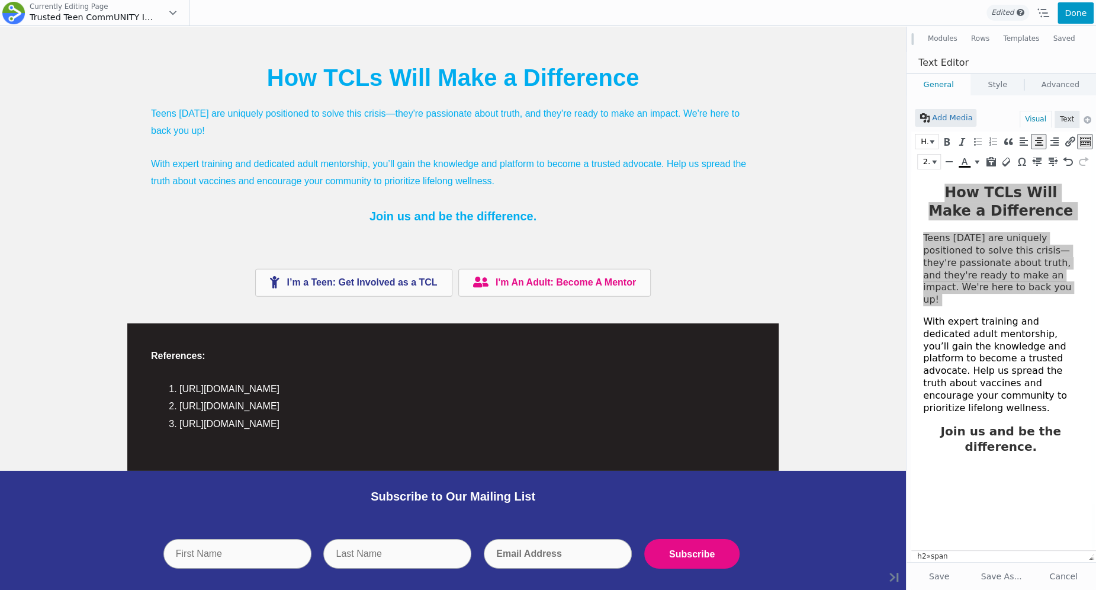
click at [1076, 9] on button "Done" at bounding box center [1075, 12] width 36 height 21
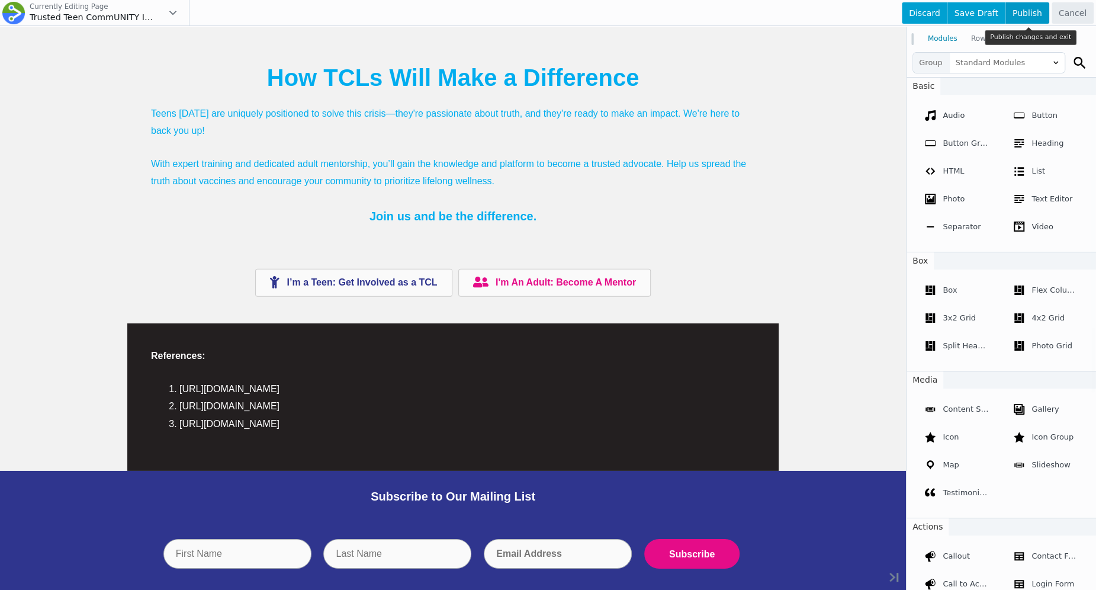
click at [1039, 12] on span "Publish" at bounding box center [1027, 12] width 44 height 21
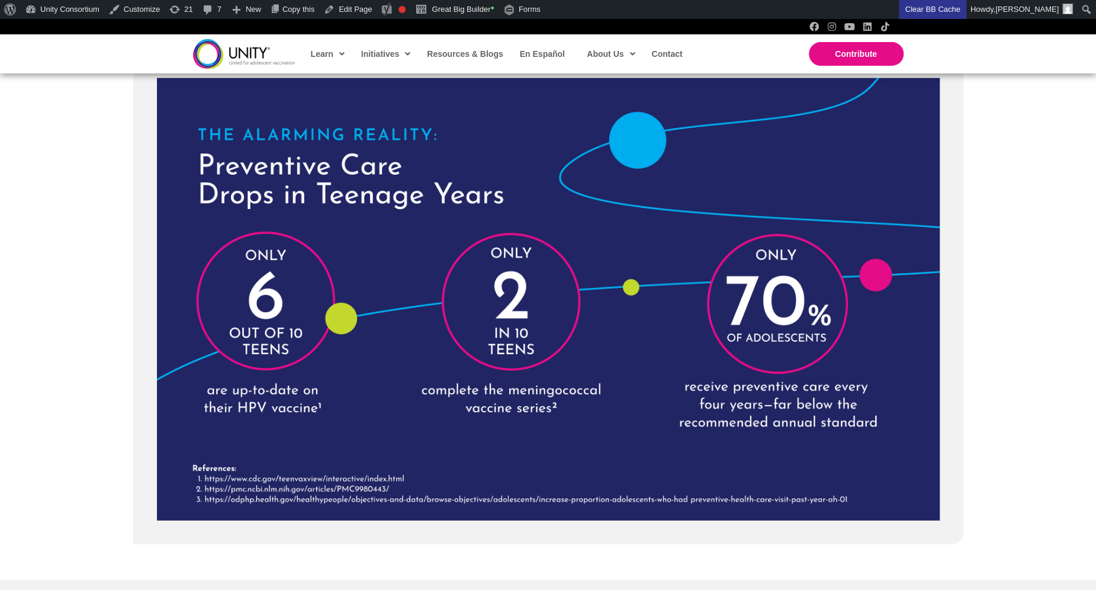
scroll to position [2456, 0]
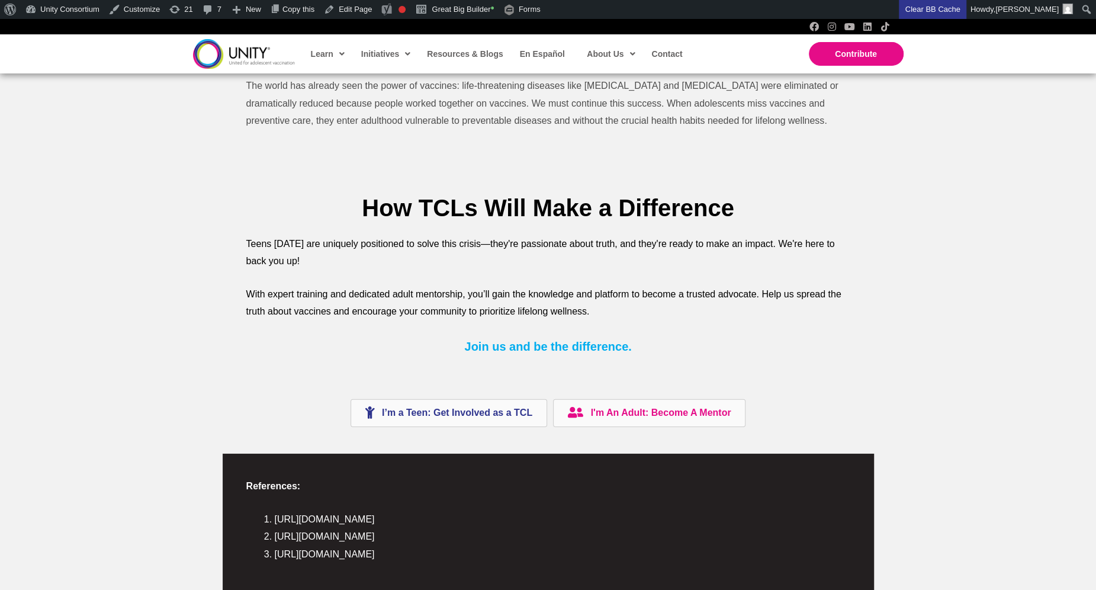
click at [479, 415] on span "I’m a Teen: Get Involved as a TCL" at bounding box center [457, 413] width 150 height 10
click at [627, 408] on span "I'm An Adult: Become A Mentor" at bounding box center [660, 413] width 140 height 10
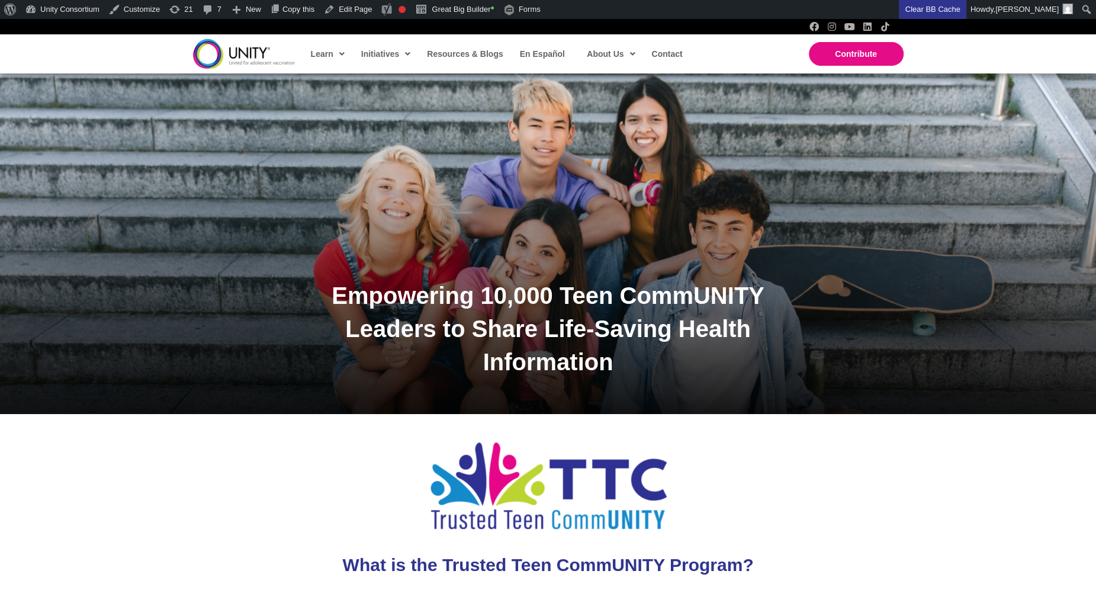
scroll to position [0, 0]
